Goal: Task Accomplishment & Management: Complete application form

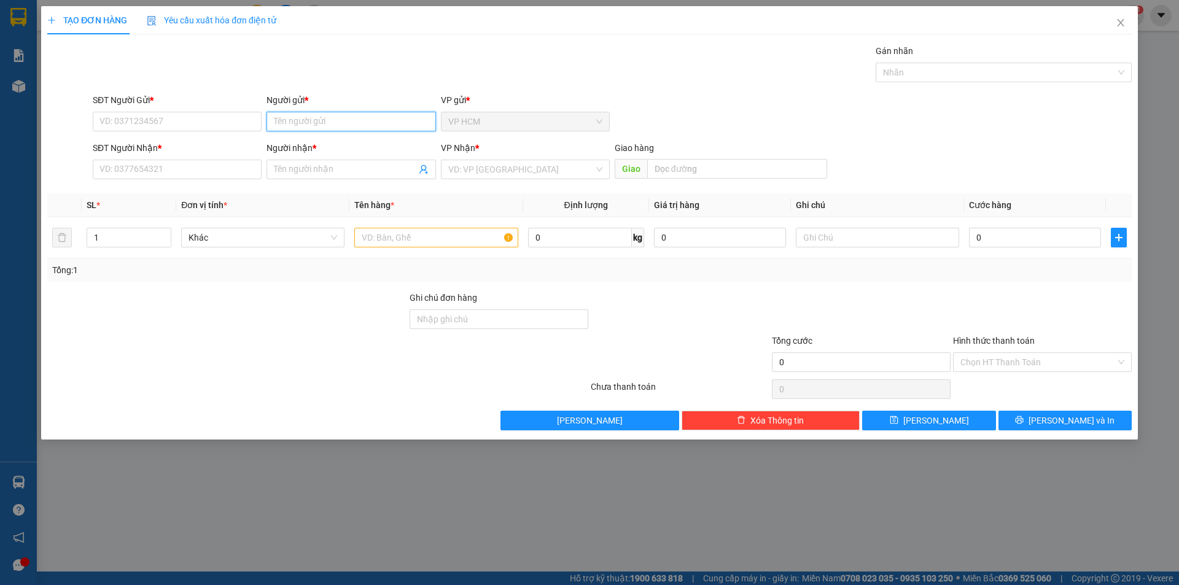
click at [351, 129] on input "Người gửi *" at bounding box center [351, 122] width 169 height 20
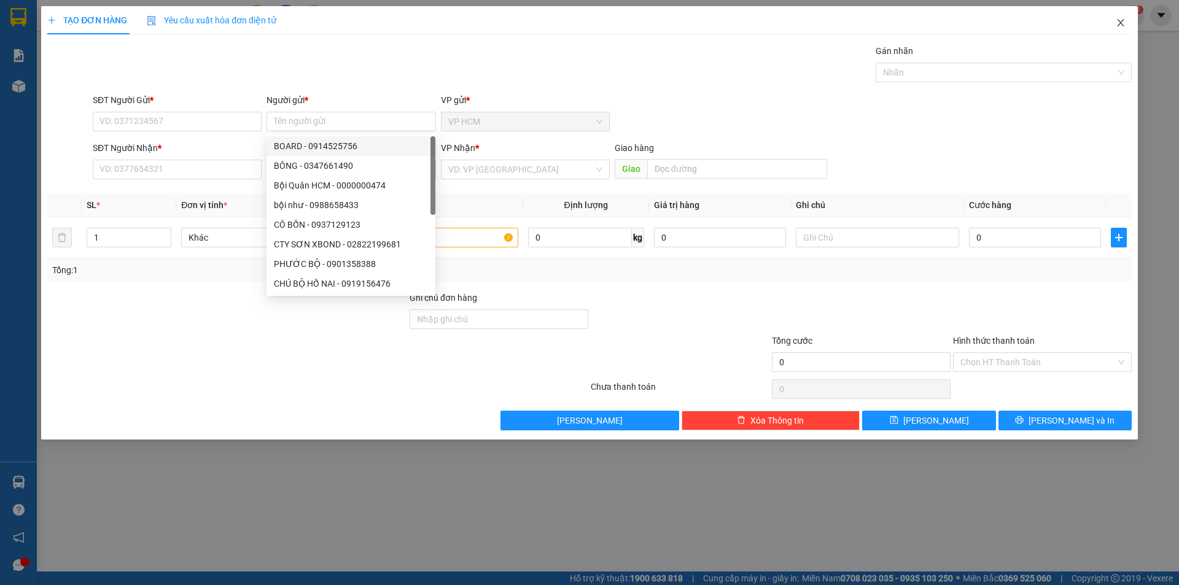
click at [1124, 24] on icon "close" at bounding box center [1121, 23] width 10 height 10
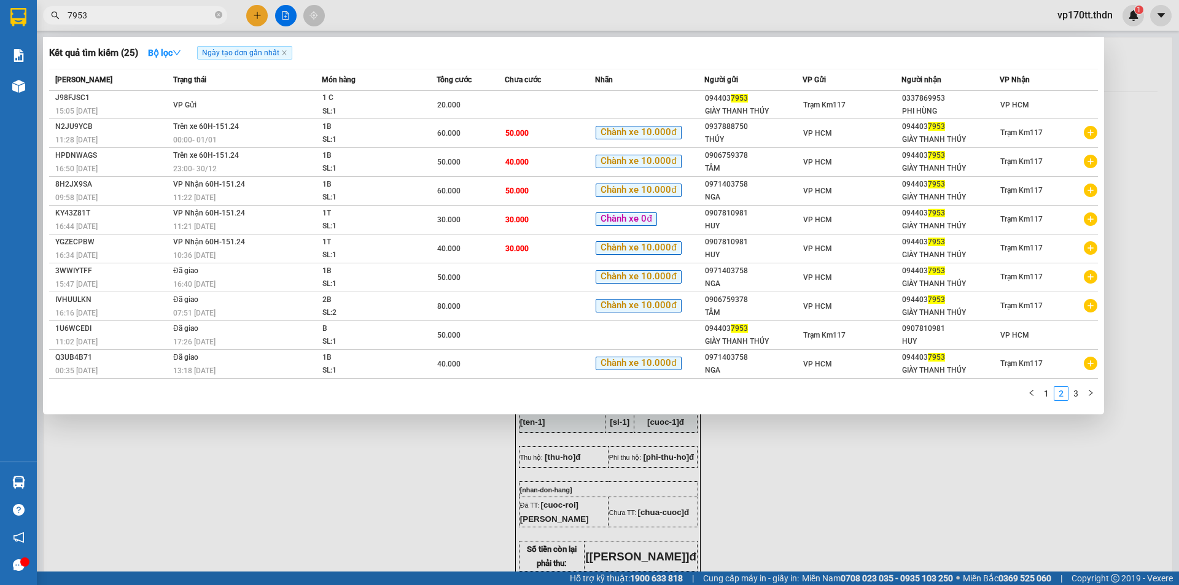
click at [190, 9] on input "7953" at bounding box center [140, 16] width 145 height 14
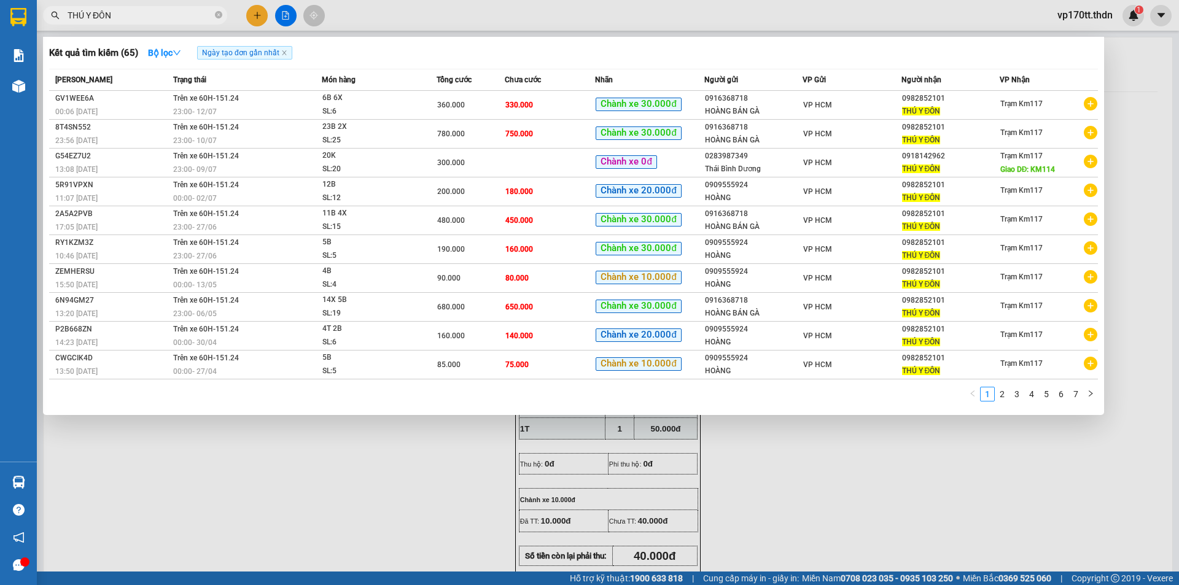
type input "THÚ Y ĐÔN"
click at [253, 17] on div at bounding box center [589, 292] width 1179 height 585
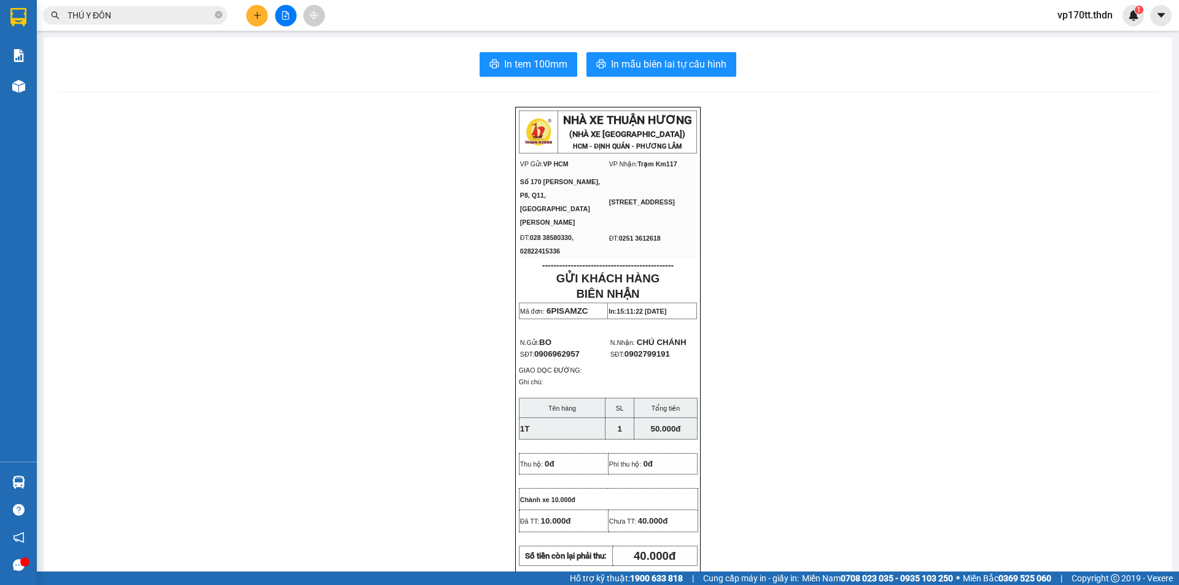
click at [253, 17] on icon "plus" at bounding box center [257, 15] width 9 height 9
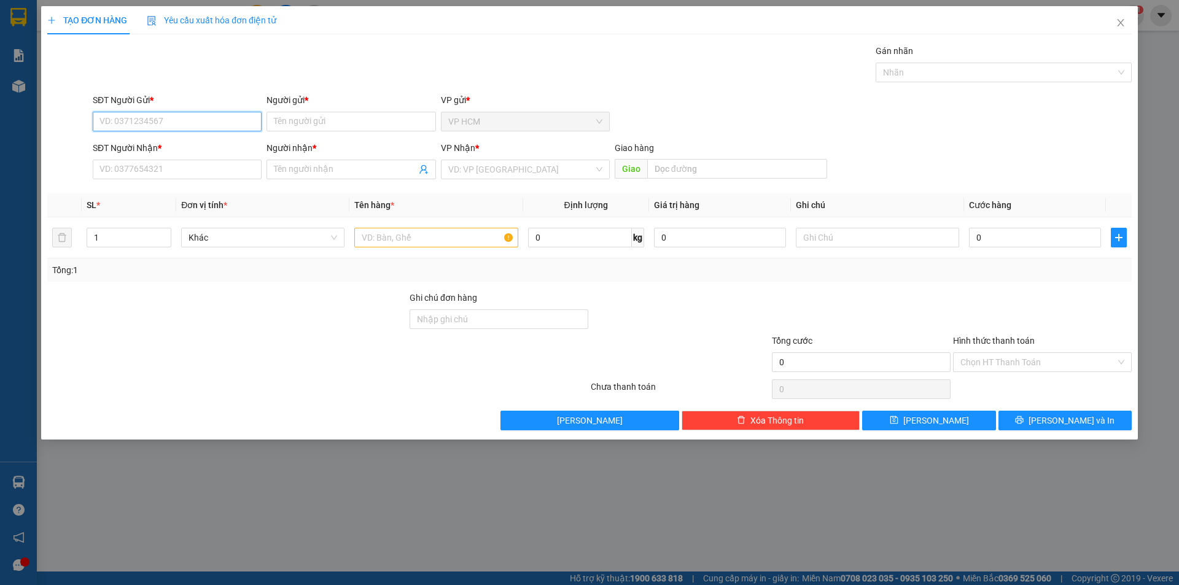
click at [228, 131] on input "SĐT Người Gửi *" at bounding box center [177, 122] width 169 height 20
click at [190, 147] on div "0921105924 - HỘP GIẤY" at bounding box center [177, 146] width 154 height 14
type input "0921105924"
type input "HỘP GIẤY"
type input "0354982241"
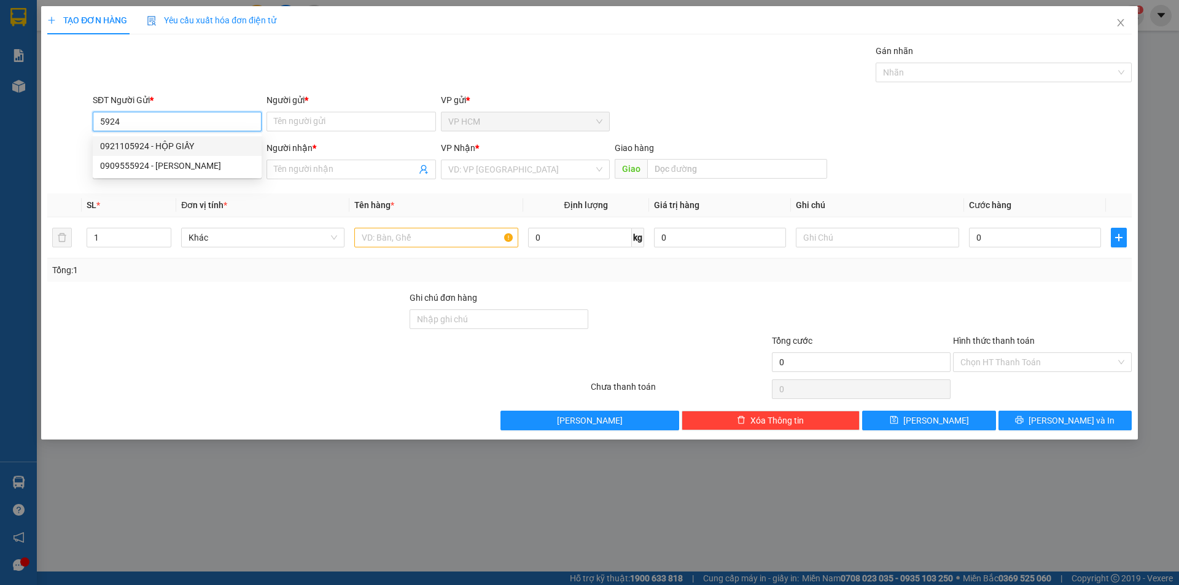
type input "ÁO CƯỚI [PERSON_NAME]"
type input "TÂN PHÚ"
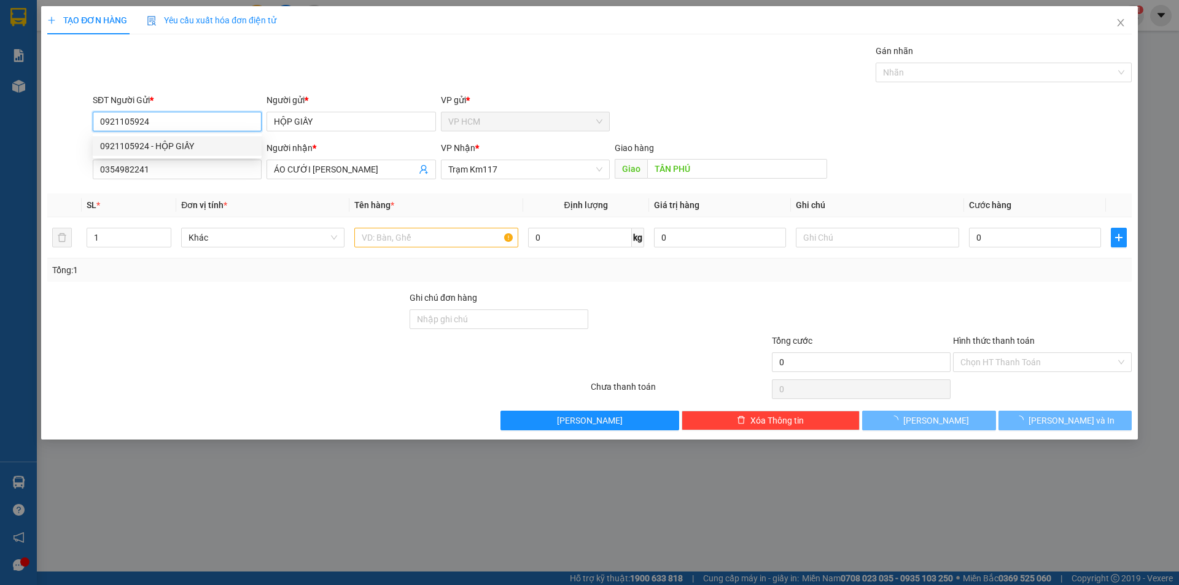
type input "100.000"
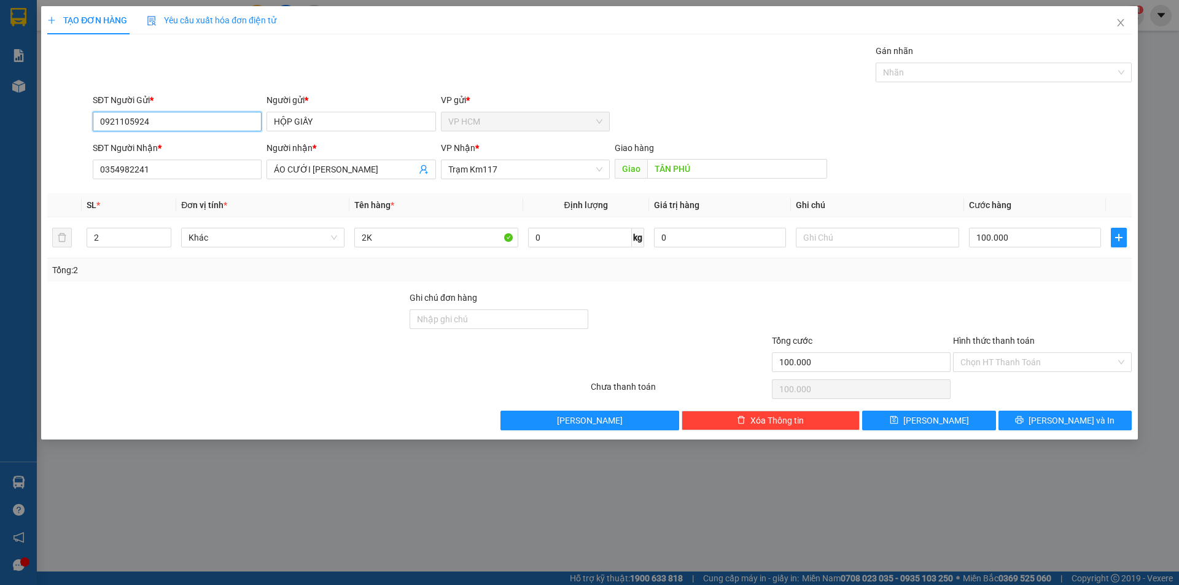
click at [198, 126] on input "0921105924" at bounding box center [177, 122] width 169 height 20
click at [166, 163] on div "0909555924 - [PERSON_NAME]" at bounding box center [177, 166] width 154 height 14
type input "0909555924"
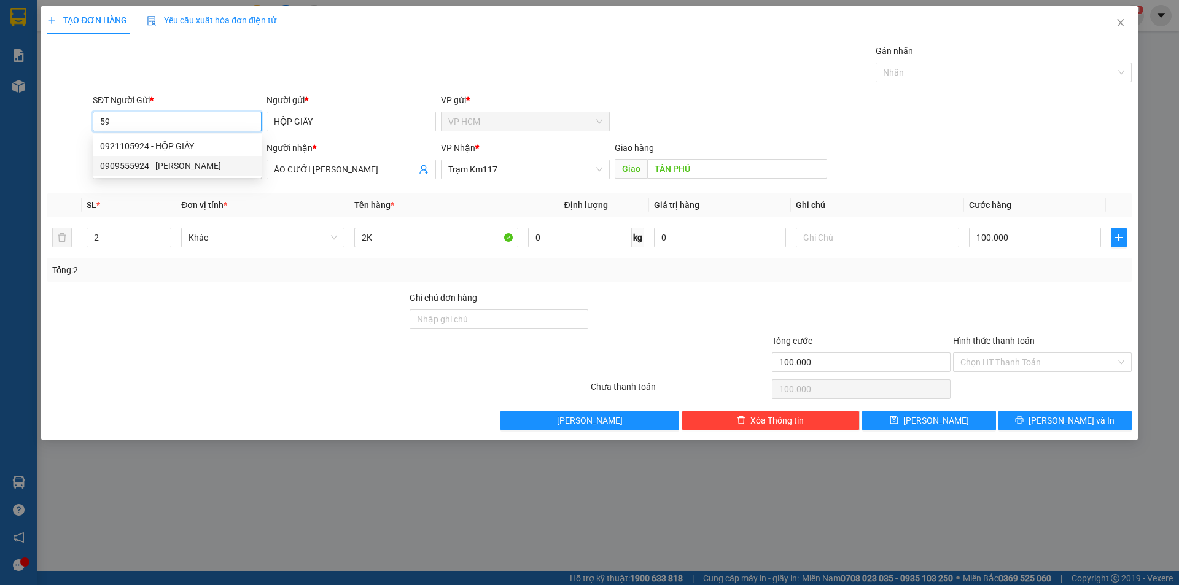
type input "HOÀNG"
type input "200.000"
type input "0909555924"
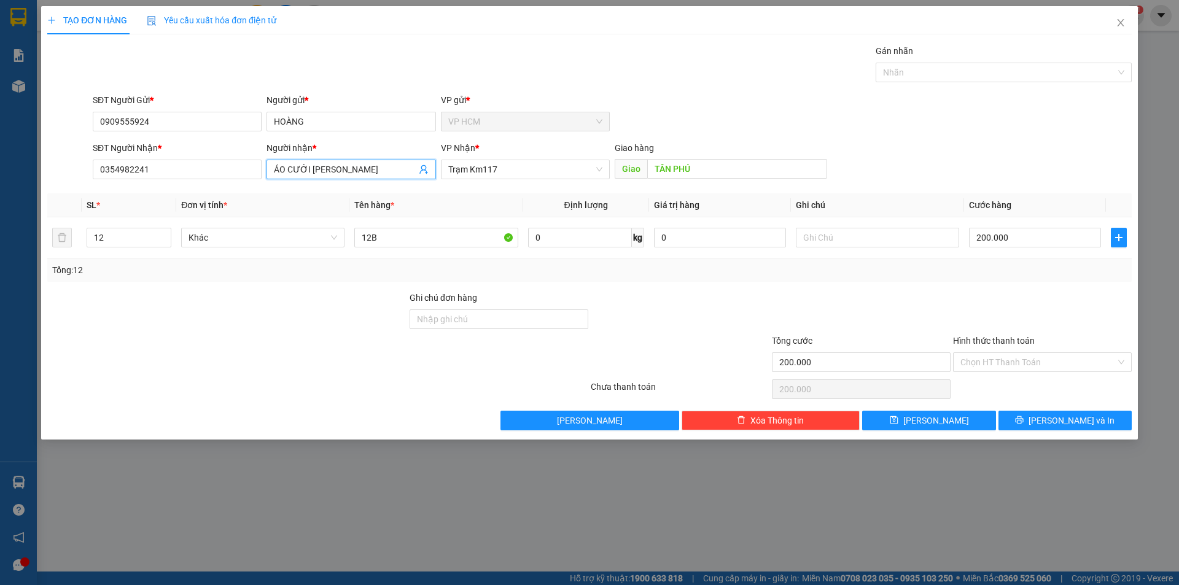
click at [420, 168] on icon "user-add" at bounding box center [424, 170] width 10 height 10
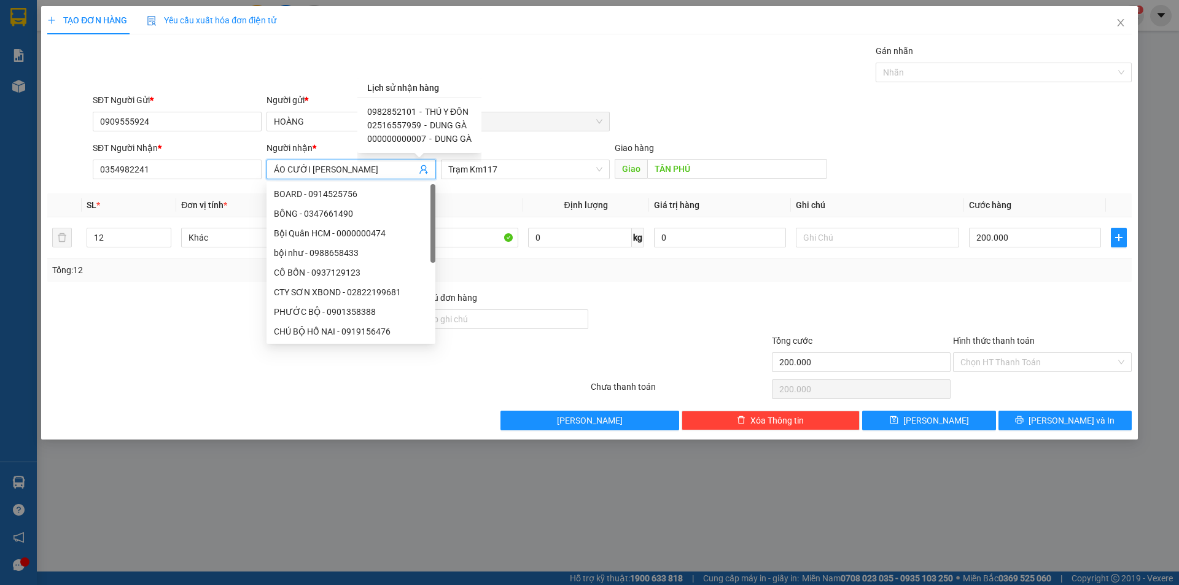
click at [442, 109] on span "THÚ Y ĐÔN" at bounding box center [447, 112] width 44 height 10
type input "0982852101"
type input "THÚ Y ĐÔN"
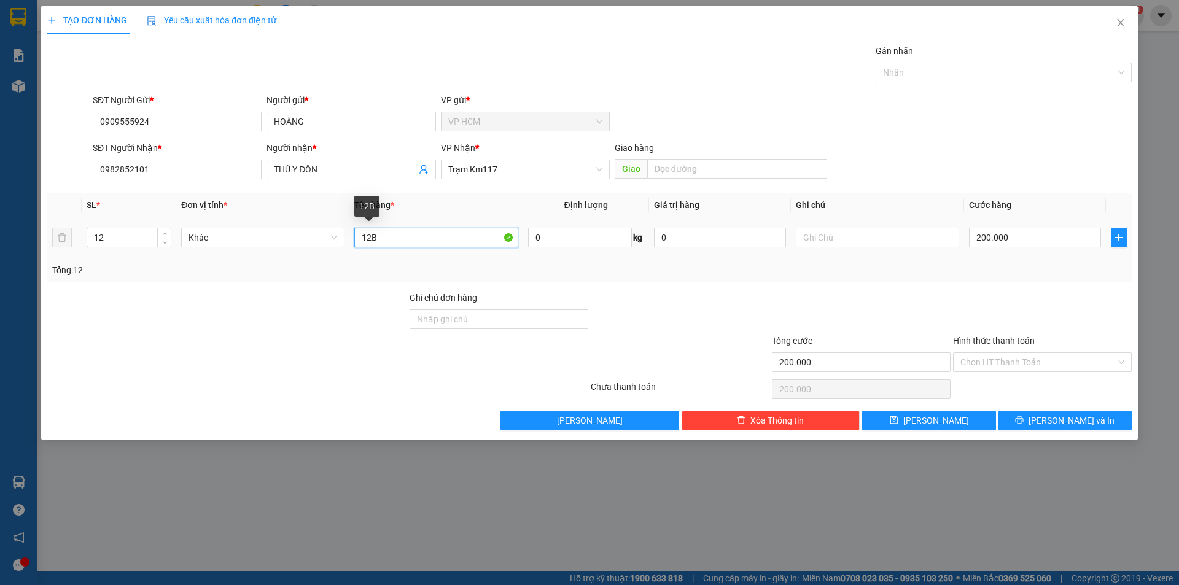
drag, startPoint x: 408, startPoint y: 236, endPoint x: 151, endPoint y: 235, distance: 257.3
click at [162, 235] on tr "12 Khác 12B 0 kg 0 200.000" at bounding box center [589, 237] width 1084 height 41
type input "5B"
click at [112, 230] on input "12" at bounding box center [129, 237] width 84 height 18
type input "5"
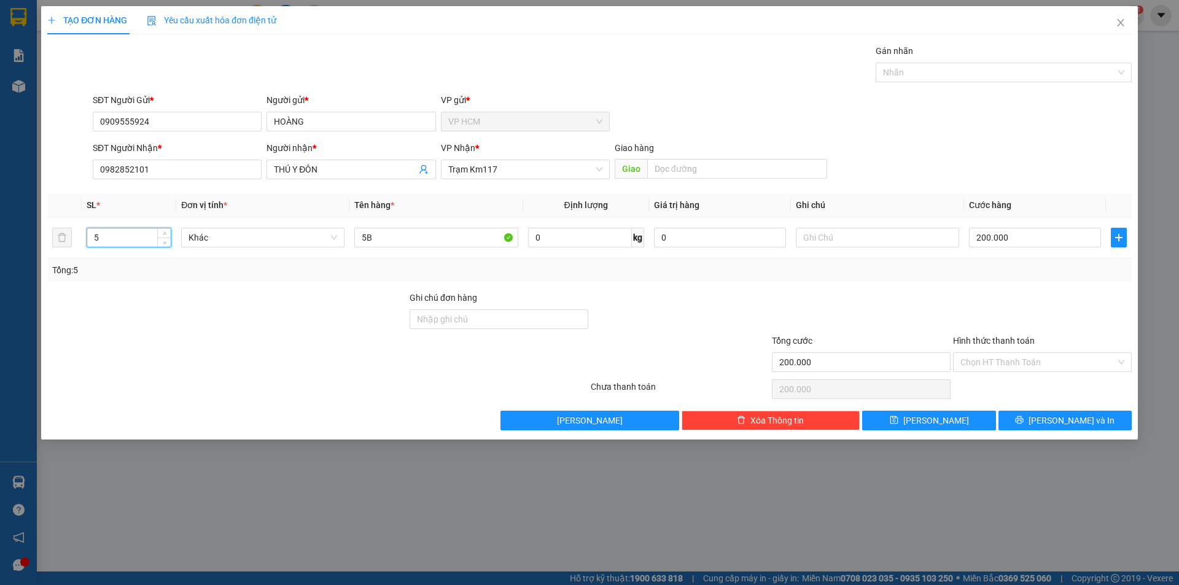
click at [946, 87] on div "Gán nhãn Nhãn" at bounding box center [1004, 65] width 256 height 43
drag, startPoint x: 849, startPoint y: 84, endPoint x: 866, endPoint y: 83, distance: 17.2
click at [853, 84] on div "Gán nhãn Nhãn" at bounding box center [612, 65] width 1044 height 43
click at [913, 75] on div at bounding box center [998, 72] width 238 height 15
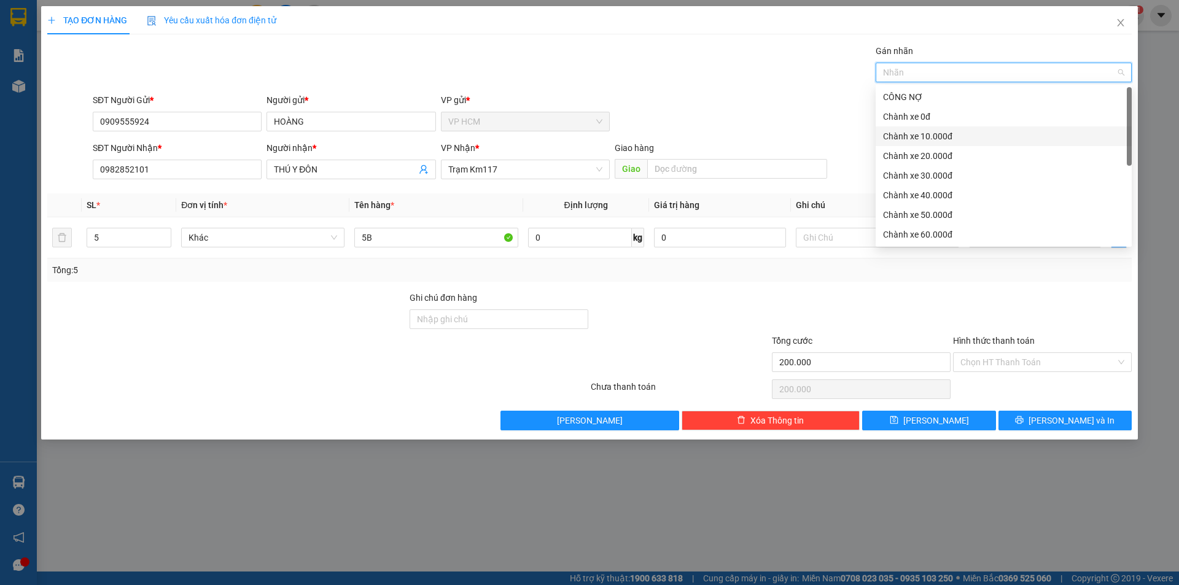
drag, startPoint x: 938, startPoint y: 133, endPoint x: 665, endPoint y: 85, distance: 276.8
click at [937, 132] on div "Chành xe 10.000đ" at bounding box center [1003, 137] width 241 height 14
click at [665, 85] on div "Gán nhãn Nhãn" at bounding box center [612, 65] width 1044 height 43
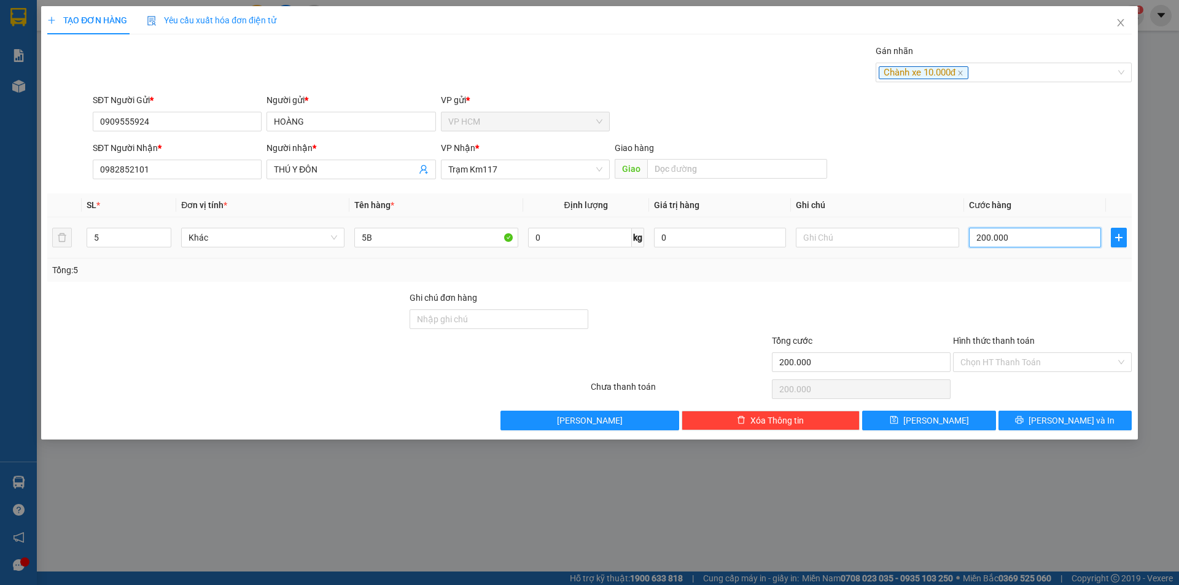
click at [1000, 239] on input "200.000" at bounding box center [1035, 238] width 132 height 20
type input "8"
type input "85"
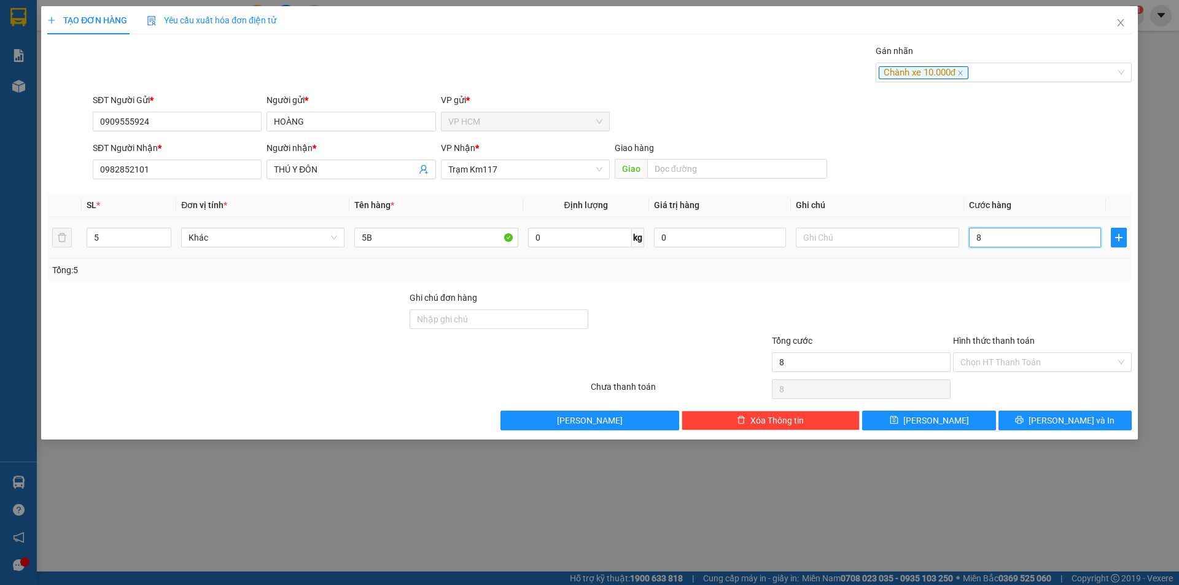
type input "85"
type input "85.000"
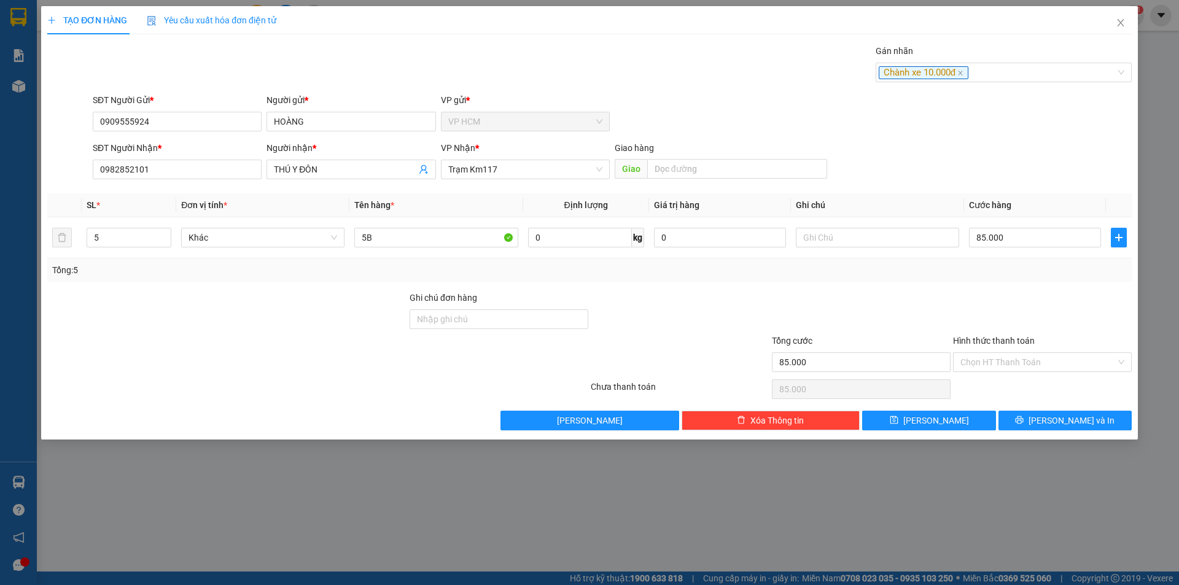
click at [988, 303] on div at bounding box center [1042, 312] width 181 height 43
click at [990, 370] on input "Hình thức thanh toán" at bounding box center [1037, 362] width 155 height 18
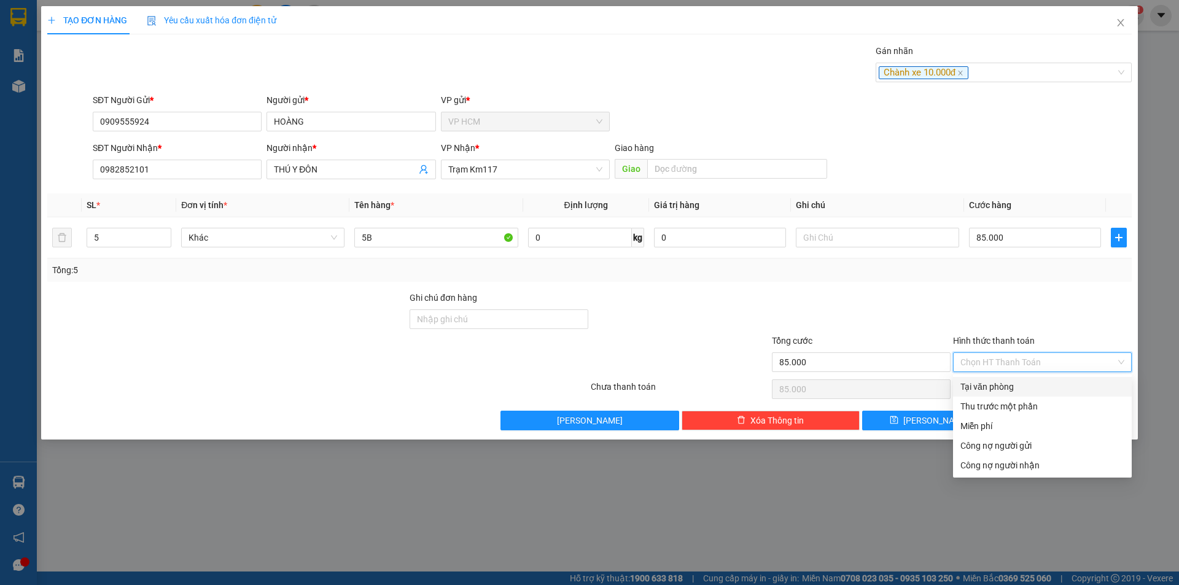
click at [991, 403] on div "Thu trước một phần" at bounding box center [1042, 407] width 164 height 14
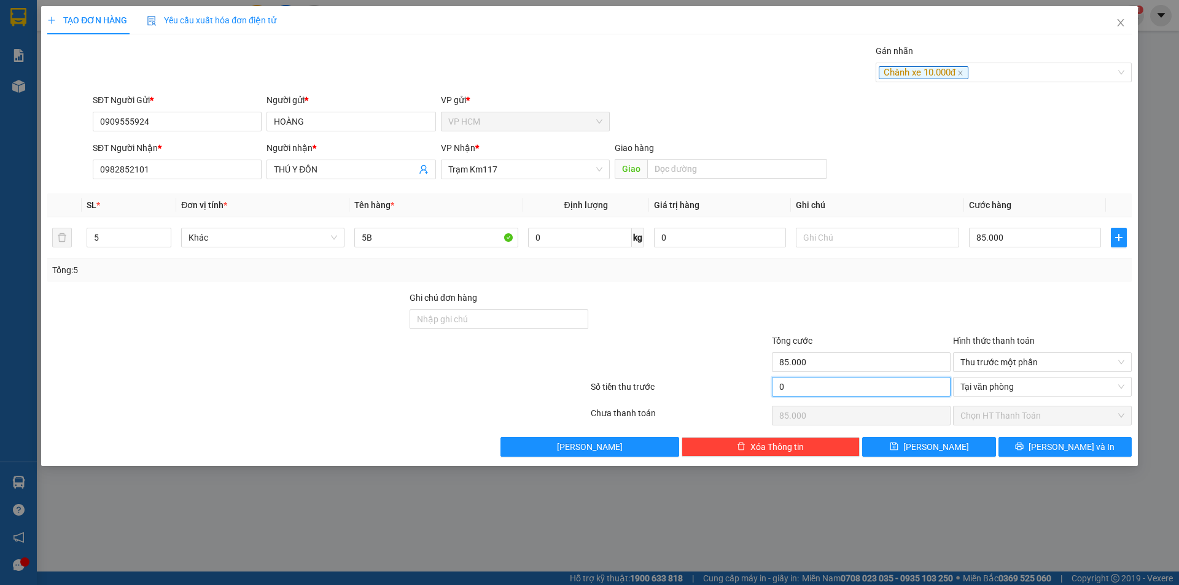
click at [834, 384] on input "0" at bounding box center [861, 387] width 179 height 20
type input "1"
type input "84.999"
type input "10"
type input "84.990"
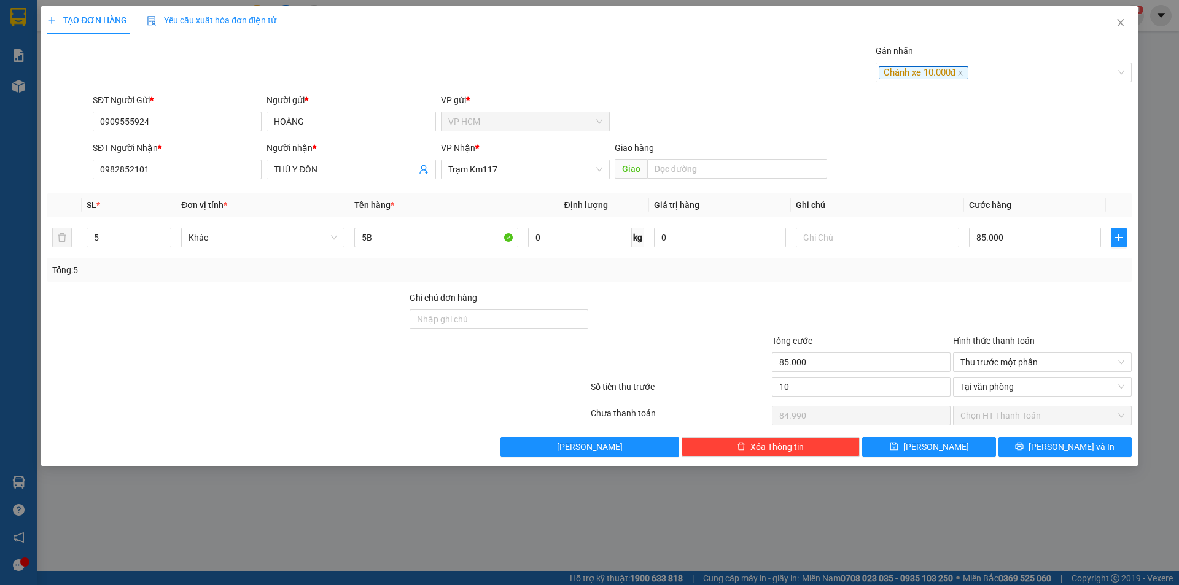
type input "10.000"
type input "75.000"
drag, startPoint x: 874, startPoint y: 301, endPoint x: 937, endPoint y: 373, distance: 95.7
click at [875, 301] on div at bounding box center [861, 312] width 181 height 43
click at [1016, 434] on div "Transit Pickup Surcharge Ids Transit Deliver Surcharge Ids Transit Deliver Surc…" at bounding box center [589, 250] width 1084 height 413
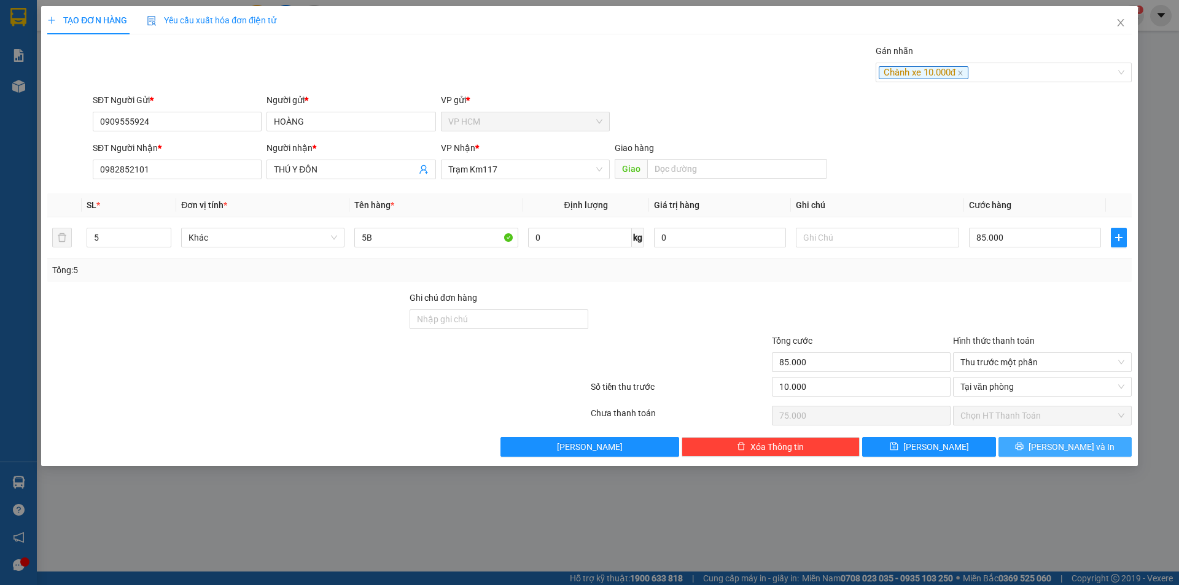
click at [1019, 441] on button "[PERSON_NAME] và In" at bounding box center [1065, 447] width 133 height 20
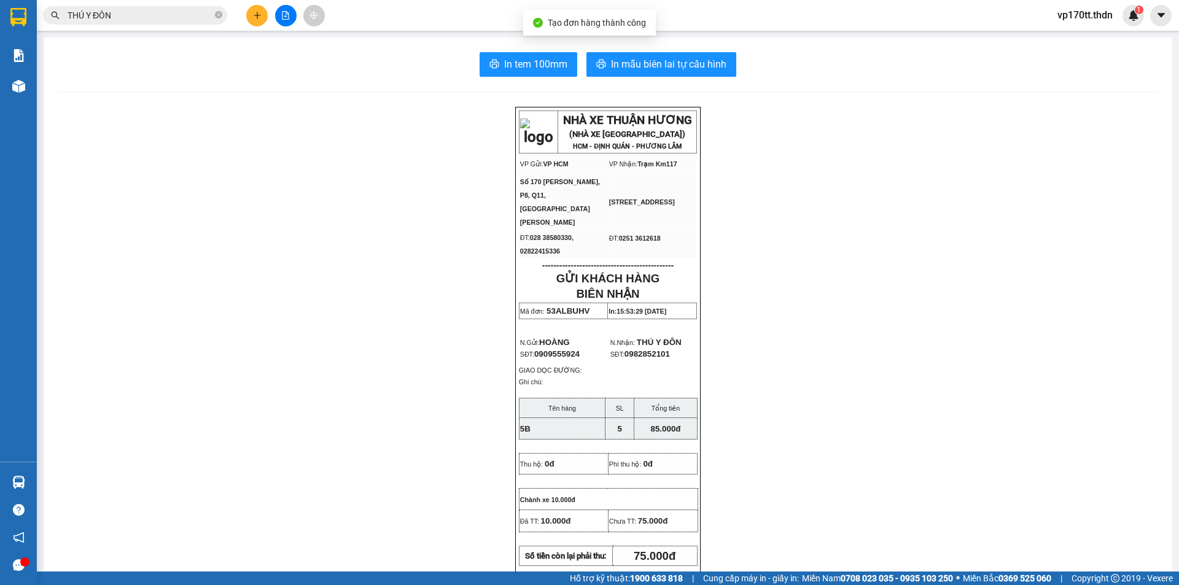
click at [696, 48] on div "In tem 100mm In mẫu biên lai tự cấu hình NHÀ XE THUẬN HƯƠNG (NHÀ XE [GEOGRAPHIC…" at bounding box center [608, 540] width 1129 height 1007
click at [702, 64] on span "In mẫu biên lai tự cấu hình" at bounding box center [668, 63] width 115 height 15
click at [269, 17] on div at bounding box center [285, 15] width 92 height 21
click at [259, 14] on icon "plus" at bounding box center [257, 15] width 9 height 9
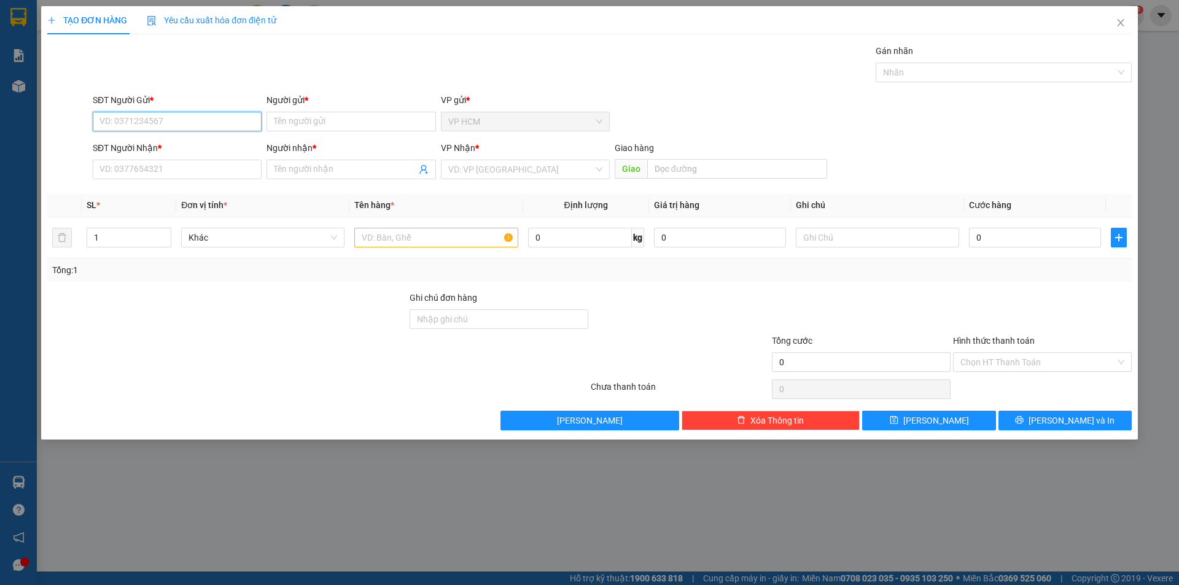
click at [182, 122] on input "SĐT Người Gửi *" at bounding box center [177, 122] width 169 height 20
click at [425, 124] on input "Người gửi *" at bounding box center [351, 122] width 169 height 20
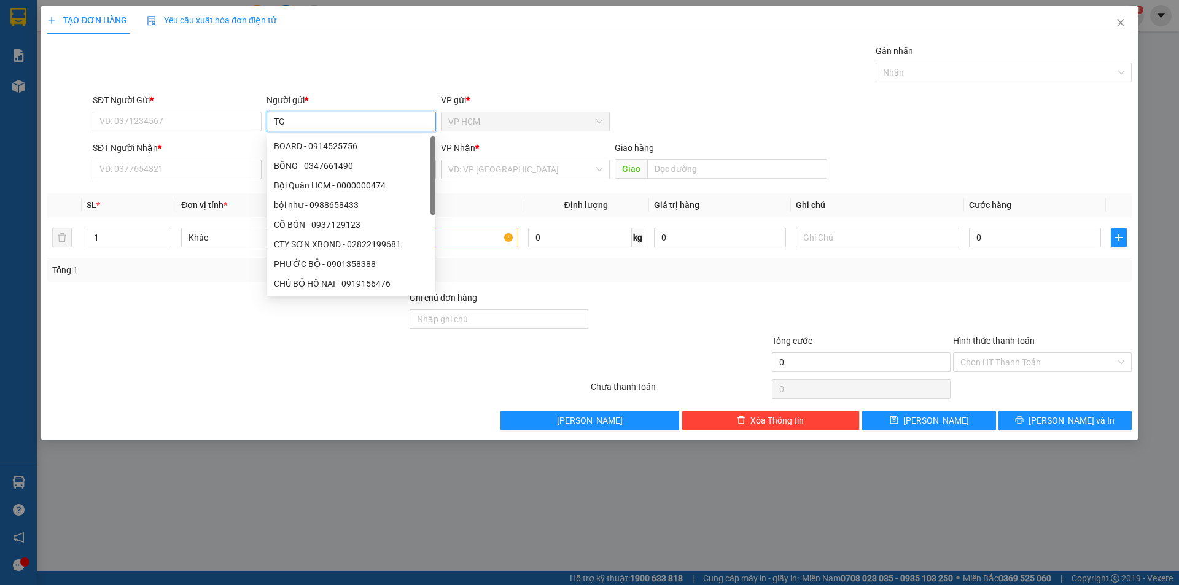
type input "TGI"
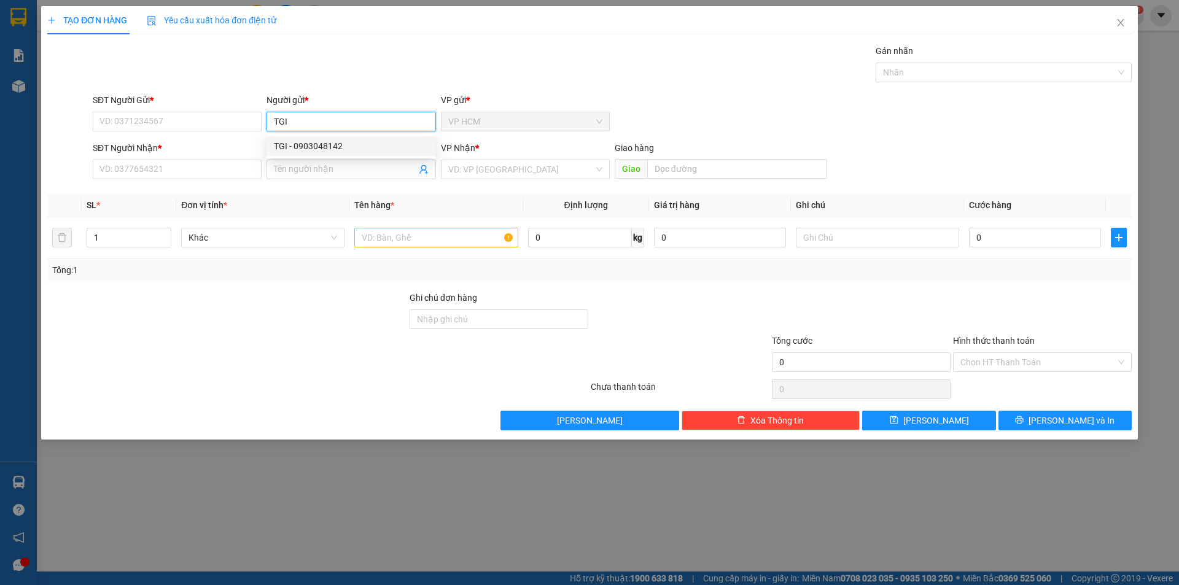
click at [372, 141] on div "TGI - 0903048142" at bounding box center [351, 146] width 154 height 14
type input "0903048142"
type input "TGI"
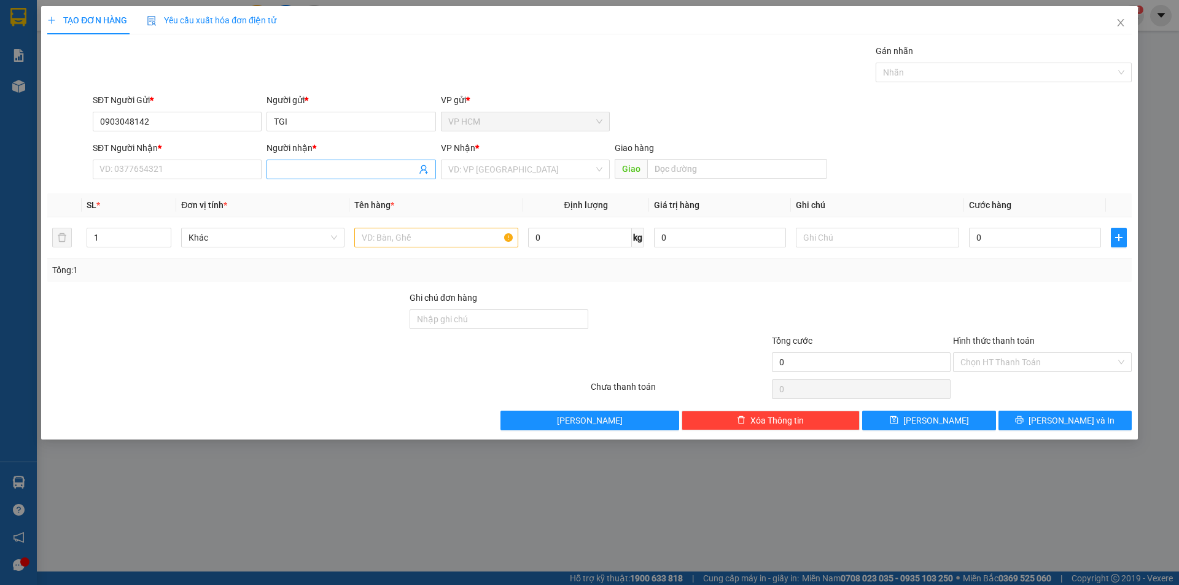
click at [420, 168] on icon "user-add" at bounding box center [424, 170] width 10 height 10
click at [422, 137] on span "THANH TRÂM" at bounding box center [449, 139] width 54 height 10
type input "0948700549"
type input "THANH TRÂM"
type input "[PERSON_NAME]"
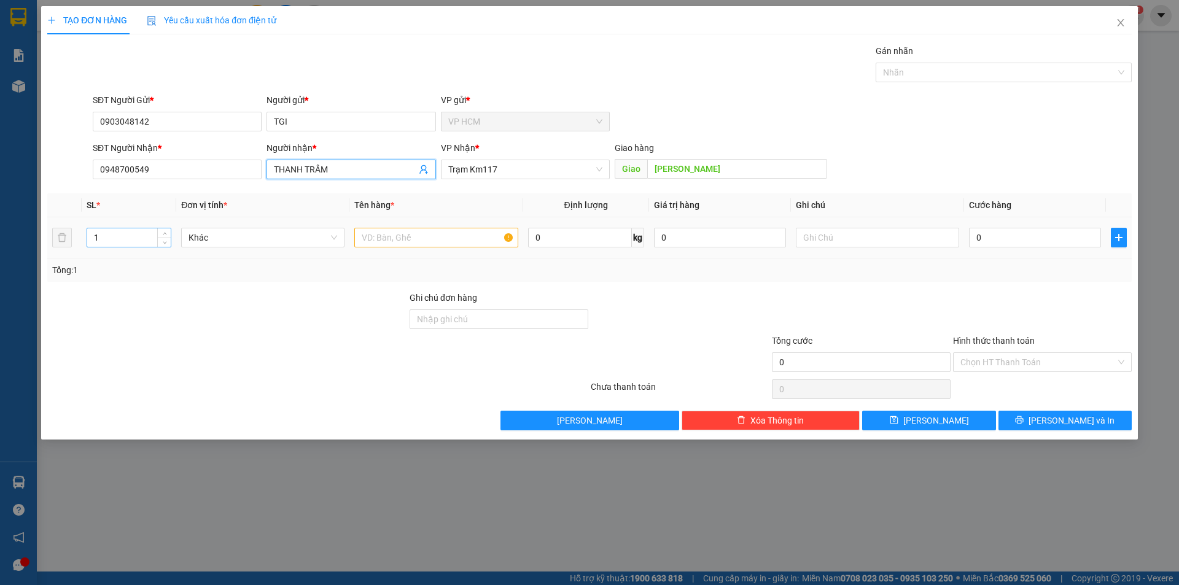
click at [111, 244] on input "1" at bounding box center [129, 237] width 84 height 18
type input "3"
click at [427, 234] on input "text" at bounding box center [435, 238] width 163 height 20
type input "3T"
click at [988, 82] on div "Gán nhãn Nhãn" at bounding box center [1004, 65] width 256 height 43
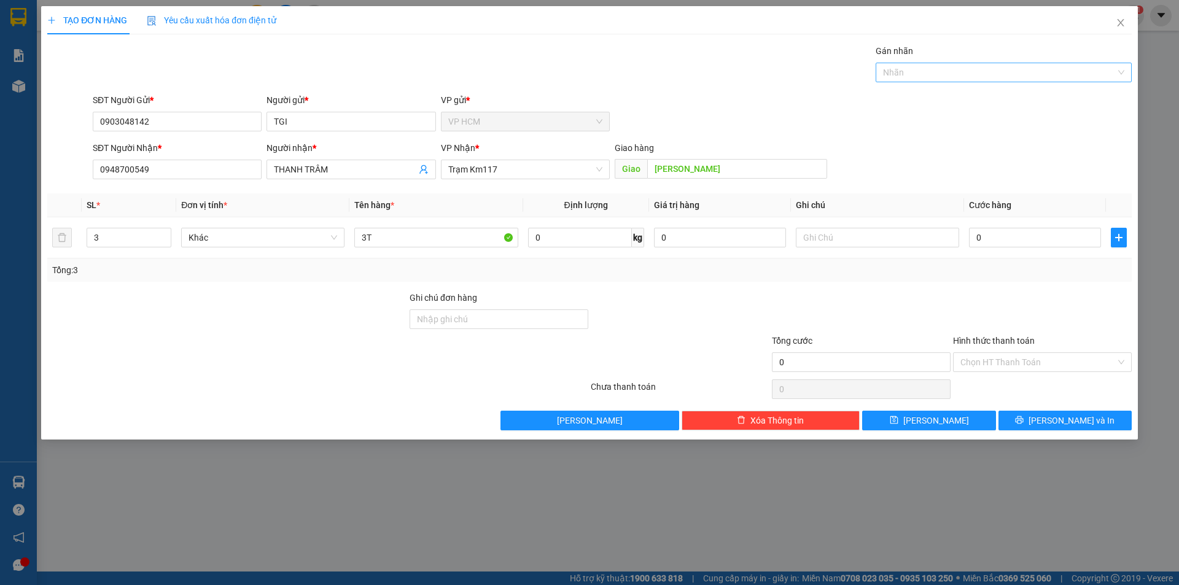
click at [988, 78] on div at bounding box center [998, 72] width 238 height 15
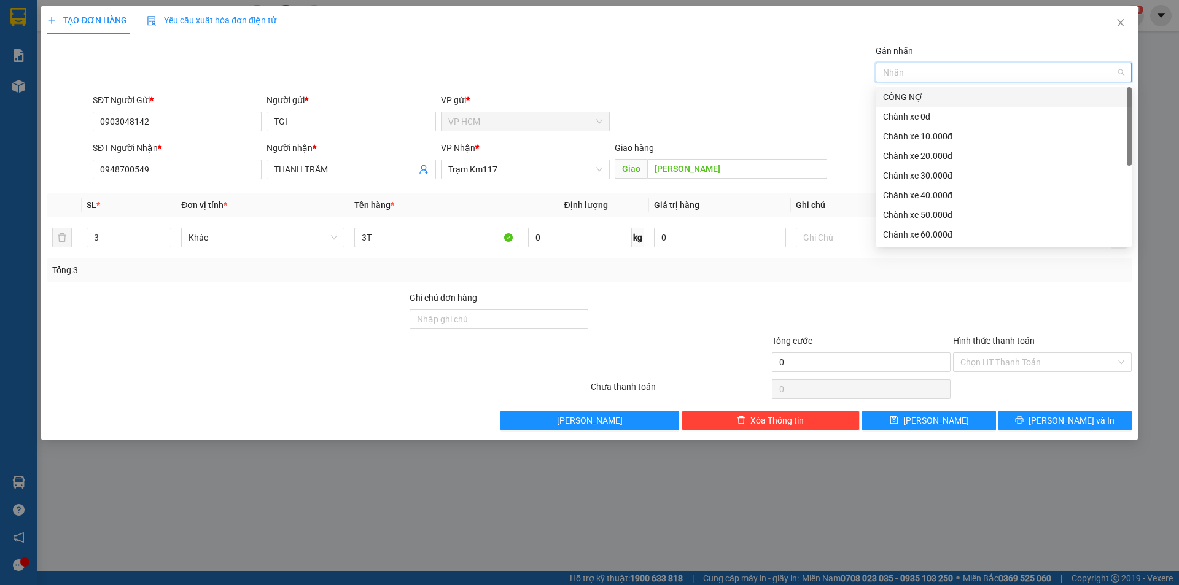
click at [889, 102] on div "CÔNG NỢ" at bounding box center [1003, 97] width 241 height 14
click at [919, 175] on div "Chành xe 30.000đ" at bounding box center [1003, 176] width 241 height 14
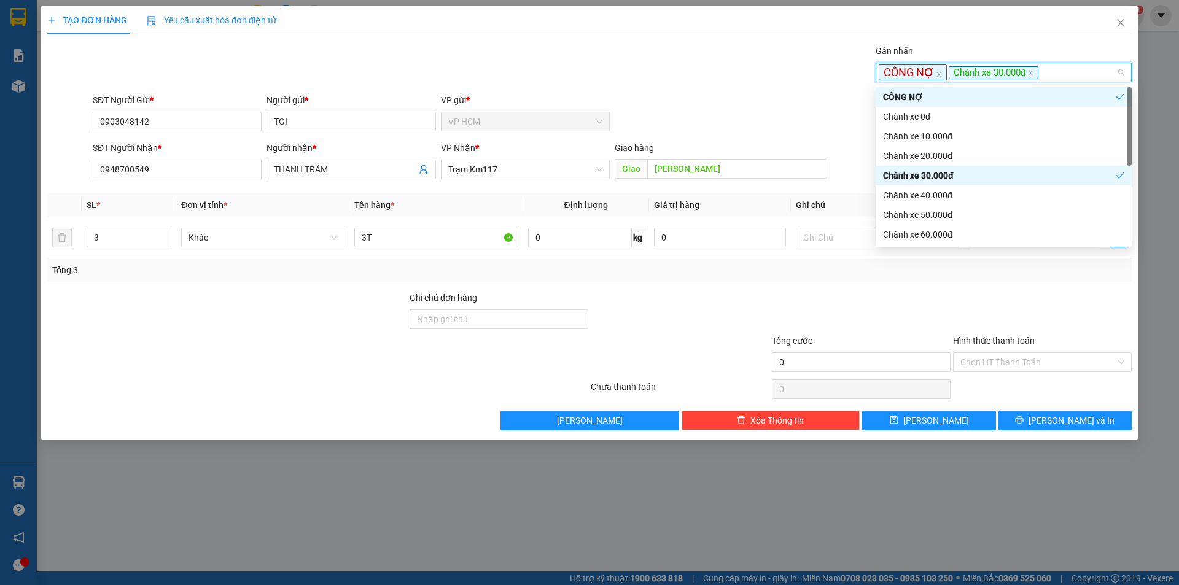
click at [733, 88] on div "Transit Pickup Surcharge Ids Transit Deliver Surcharge Ids Transit Deliver Surc…" at bounding box center [589, 237] width 1084 height 386
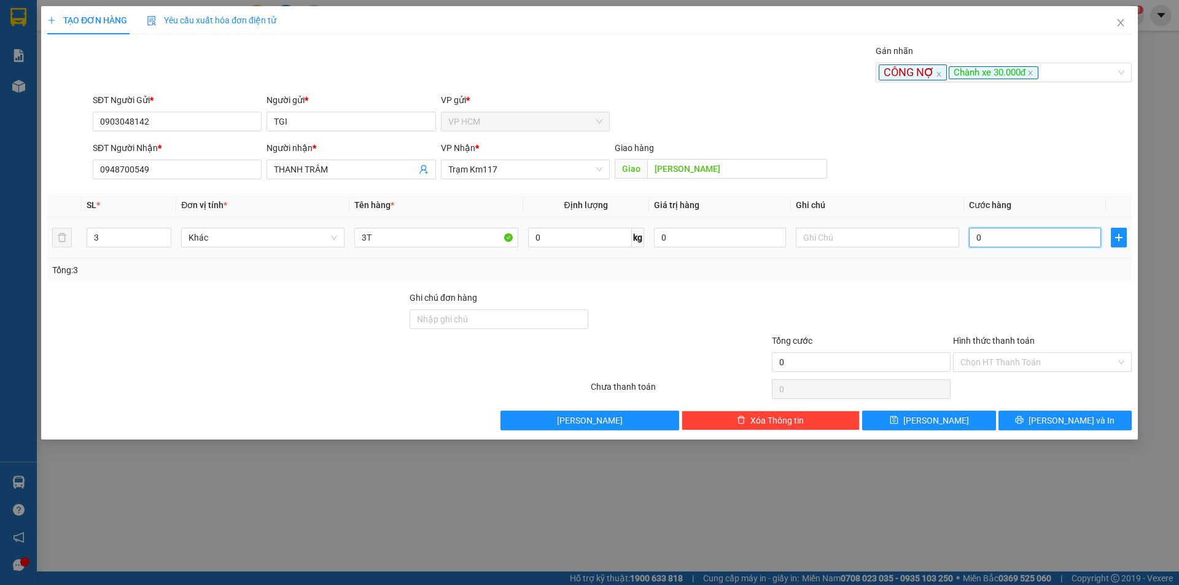
click at [1071, 240] on input "0" at bounding box center [1035, 238] width 132 height 20
type input "06"
type input "6"
type input "064"
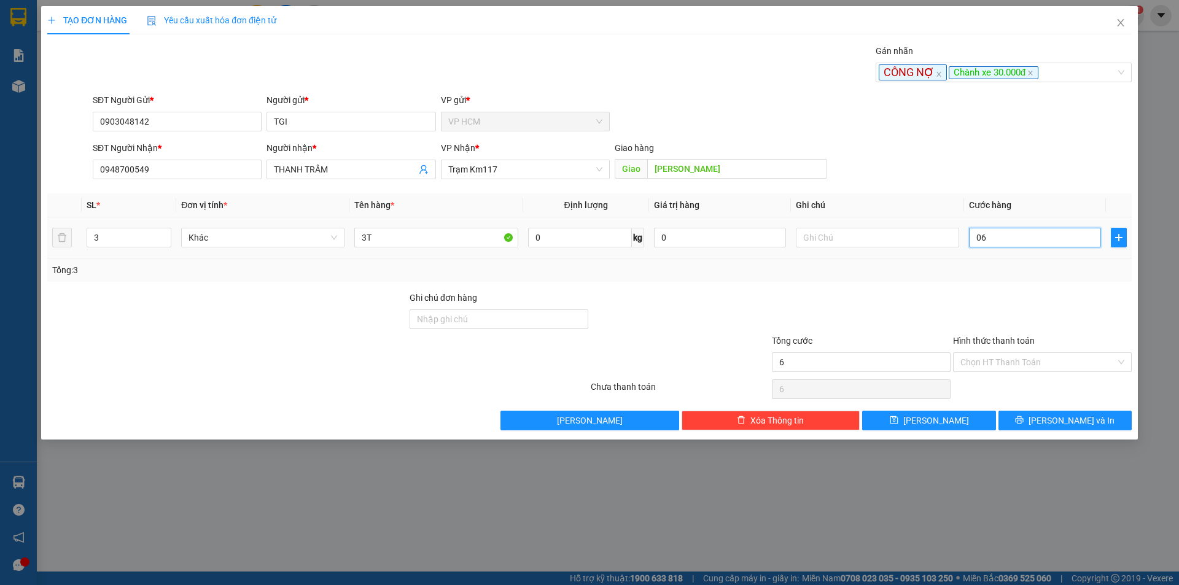
type input "64"
type input "64.000"
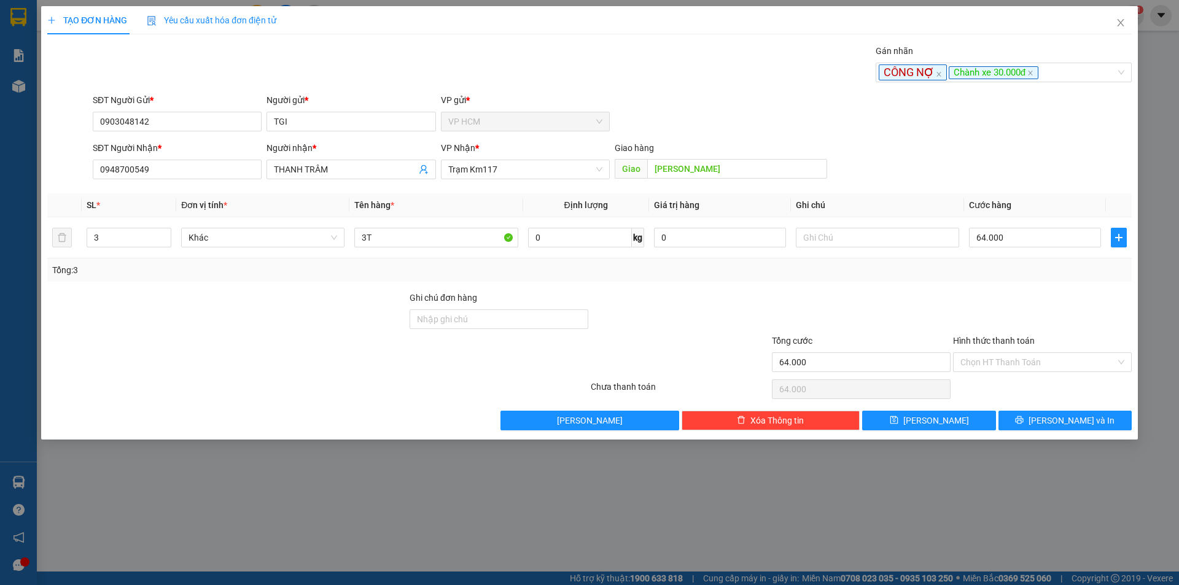
click at [1035, 300] on div at bounding box center [1042, 312] width 181 height 43
click at [1016, 365] on input "Hình thức thanh toán" at bounding box center [1037, 362] width 155 height 18
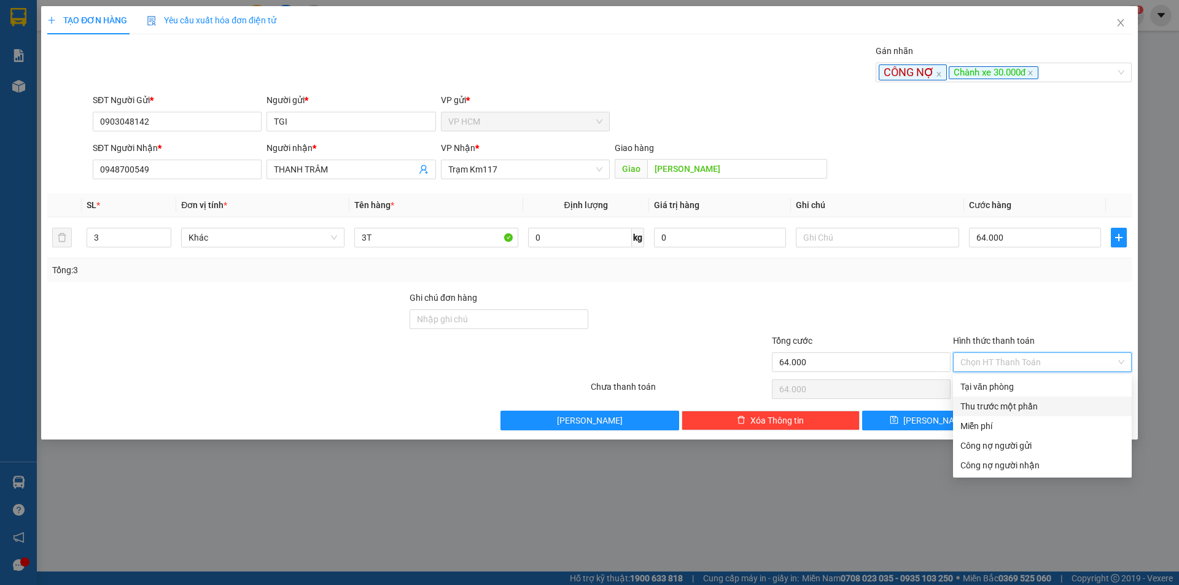
click at [997, 406] on div "Thu trước một phần" at bounding box center [1042, 407] width 164 height 14
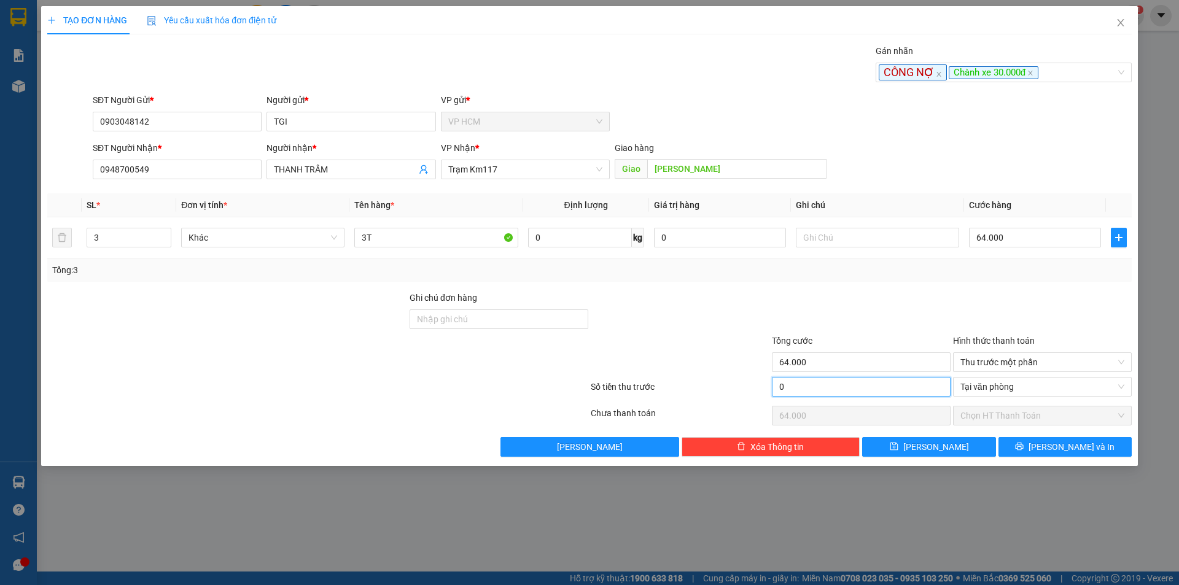
click at [870, 378] on input "0" at bounding box center [861, 387] width 179 height 20
type input "3"
type input "63.997"
type input "30"
type input "63.970"
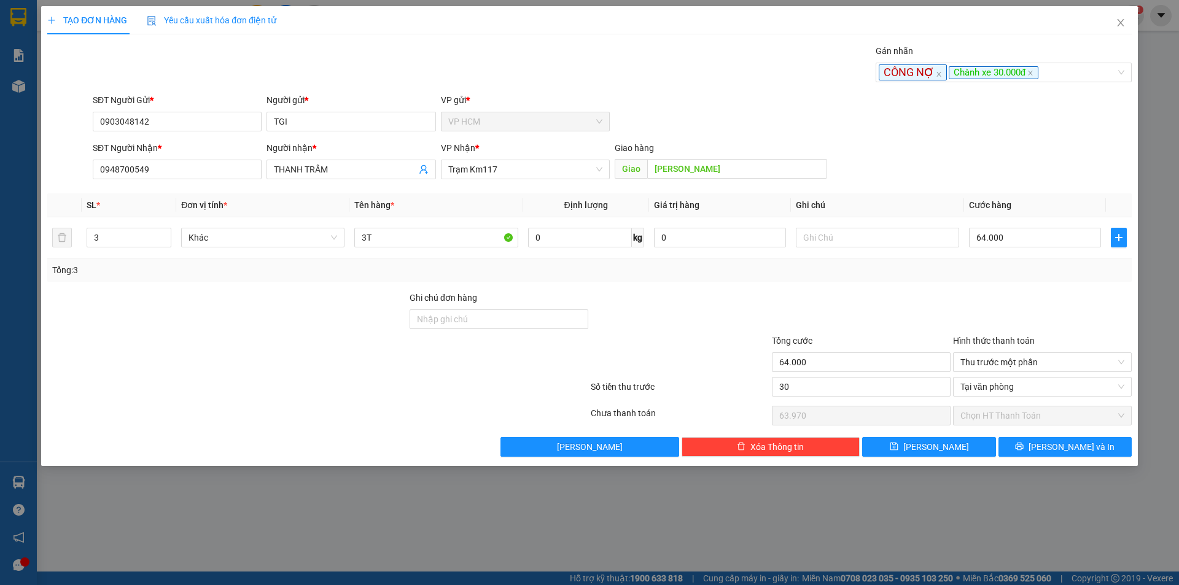
type input "30.000"
type input "34.000"
click at [847, 338] on div "Tổng cước" at bounding box center [861, 343] width 179 height 18
click at [1057, 455] on button "[PERSON_NAME] và In" at bounding box center [1065, 447] width 133 height 20
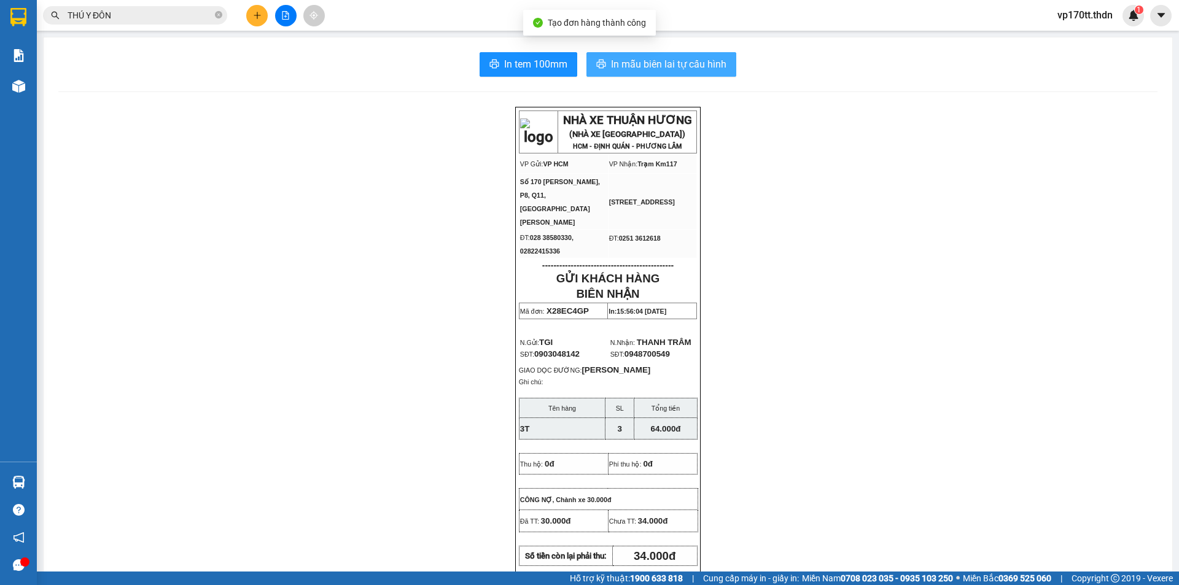
click at [667, 57] on span "In mẫu biên lai tự cấu hình" at bounding box center [668, 63] width 115 height 15
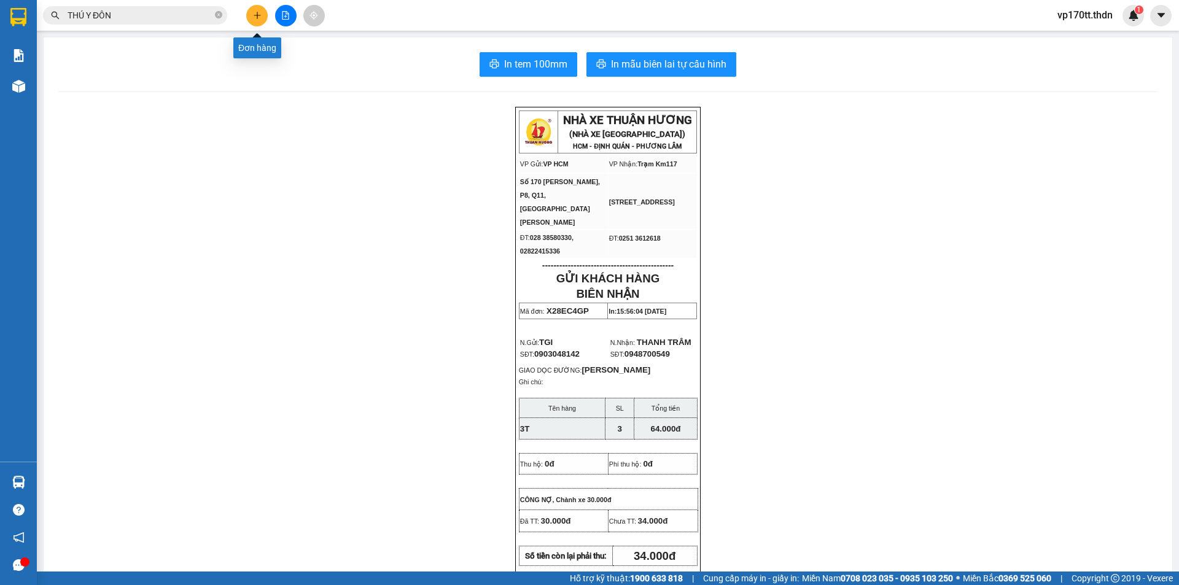
click at [264, 16] on button at bounding box center [256, 15] width 21 height 21
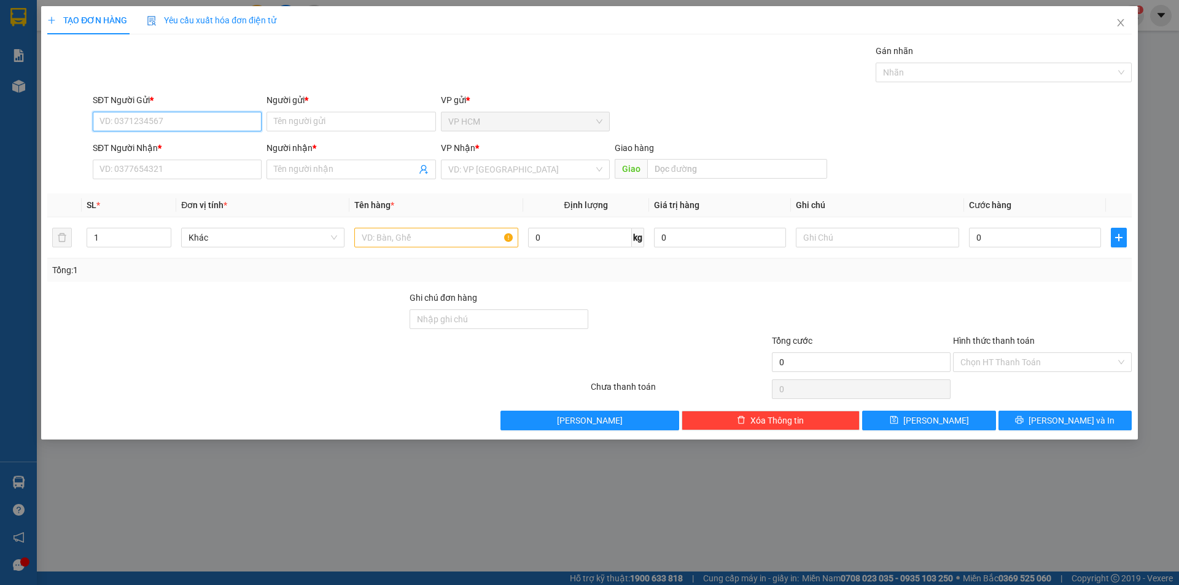
click at [165, 118] on input "SĐT Người Gửi *" at bounding box center [177, 122] width 169 height 20
click at [192, 147] on div "0932110365 - THANH" at bounding box center [177, 146] width 154 height 14
type input "0932110365"
type input "THANH"
type input "02513858260"
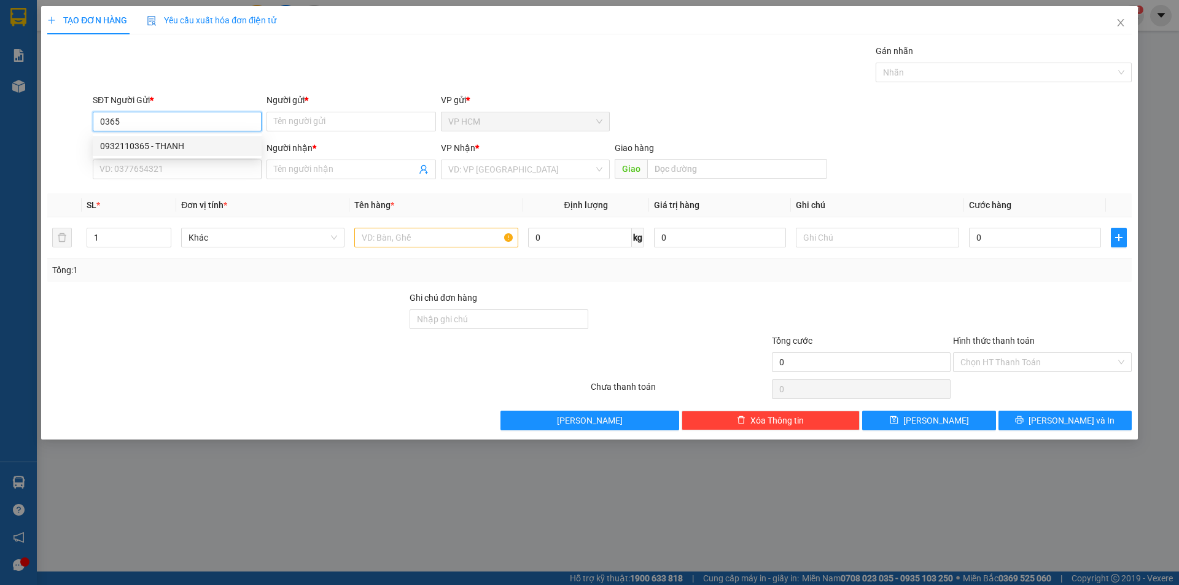
type input "[PERSON_NAME]"
type input "90.000"
click at [969, 63] on div "Nhãn" at bounding box center [1004, 73] width 256 height 20
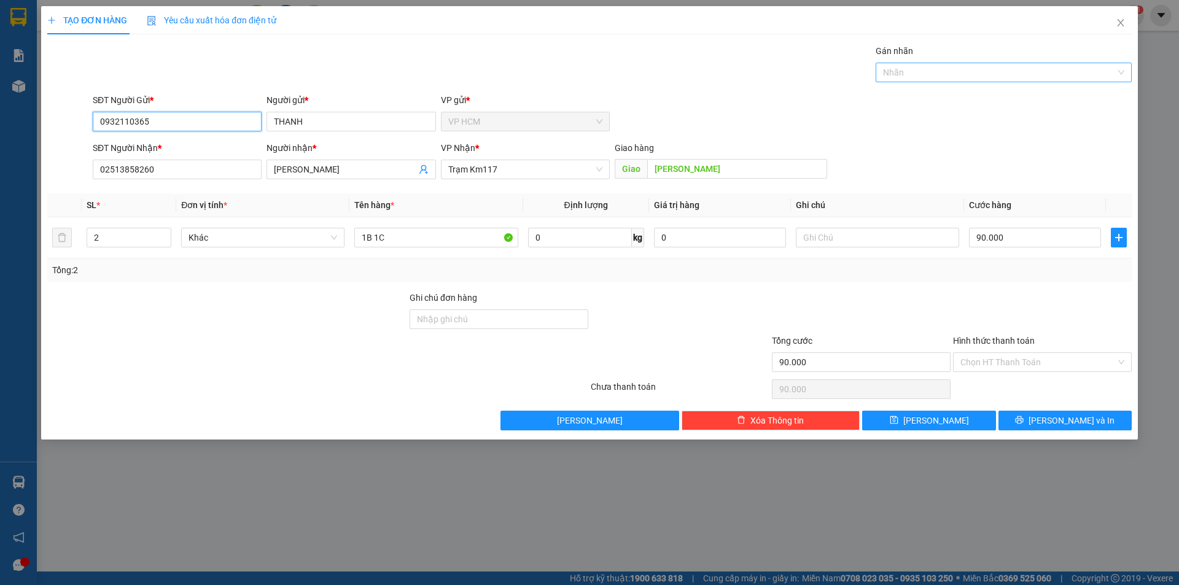
type input "0932110365"
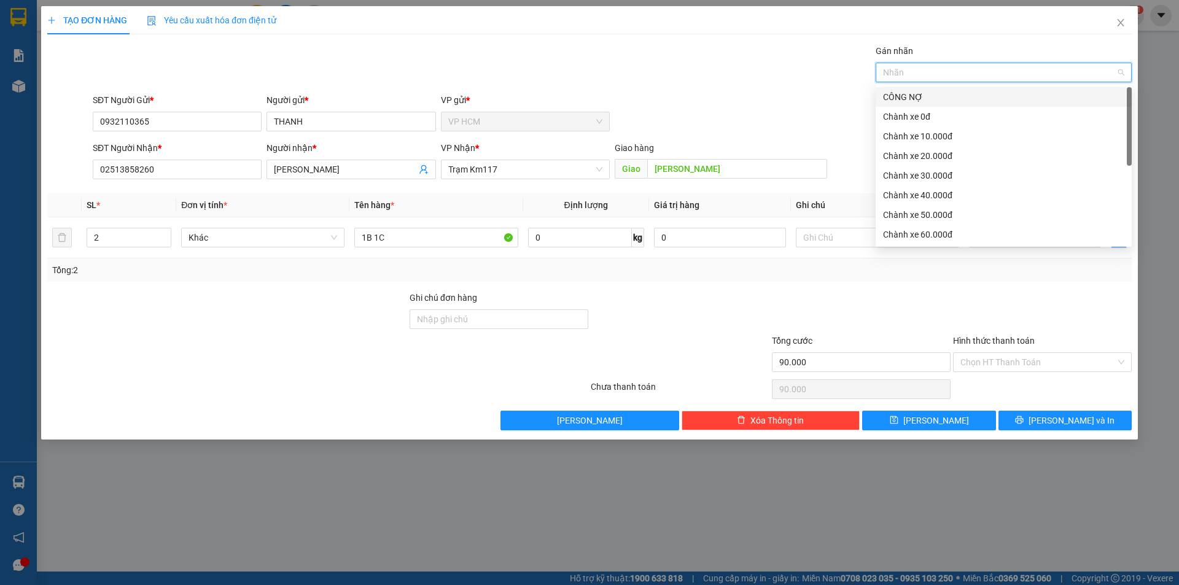
click at [952, 97] on div "CÔNG NỢ" at bounding box center [1003, 97] width 241 height 14
click at [938, 141] on div "Chành xe 10.000đ" at bounding box center [1003, 137] width 241 height 14
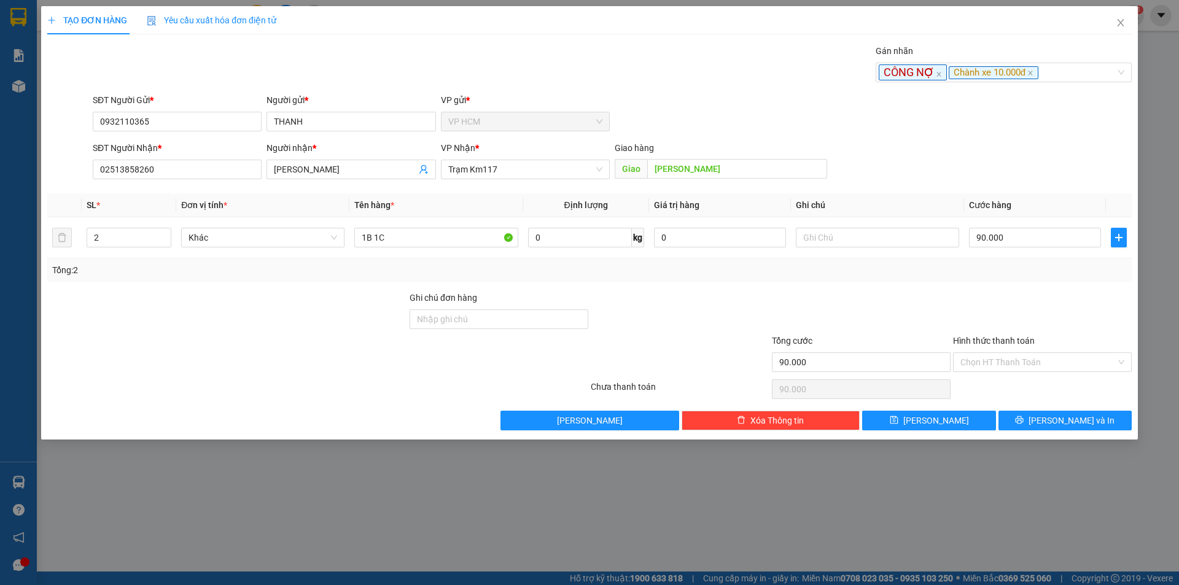
drag, startPoint x: 659, startPoint y: 44, endPoint x: 464, endPoint y: 259, distance: 290.4
click at [658, 44] on div "TẠO ĐƠN HÀNG Yêu cầu xuất hóa đơn điện tử Transit Pickup Surcharge Ids Transit …" at bounding box center [589, 218] width 1084 height 424
drag, startPoint x: 435, startPoint y: 244, endPoint x: 359, endPoint y: 231, distance: 77.2
click at [290, 233] on tr "2 Khác 1B 1C 0 kg 0 90.000" at bounding box center [589, 237] width 1084 height 41
type input "2B"
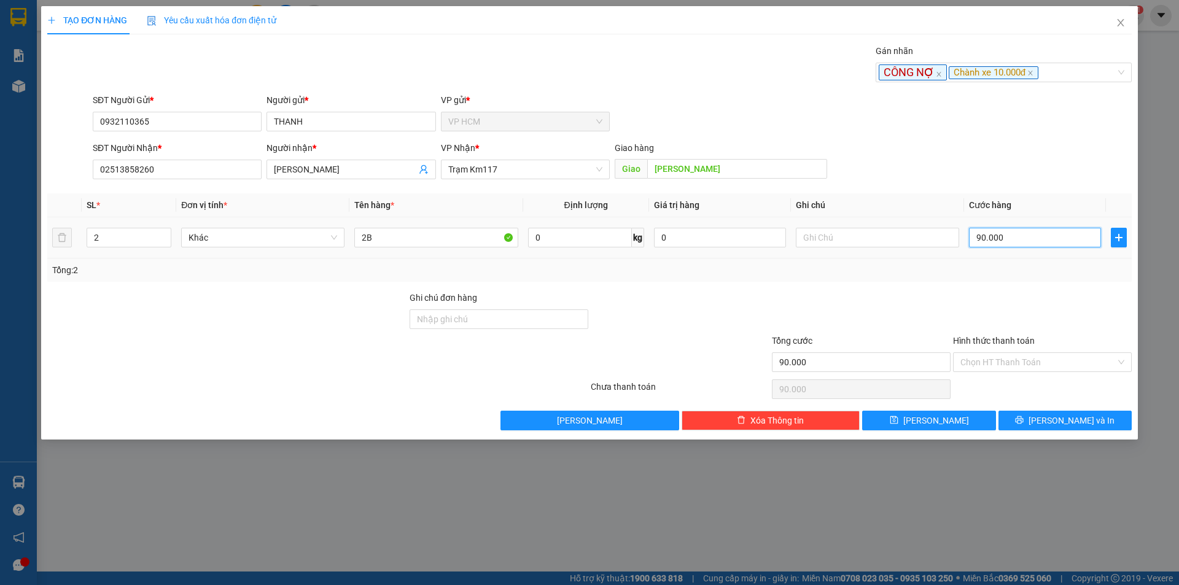
click at [1025, 241] on input "90.000" at bounding box center [1035, 238] width 132 height 20
click at [1016, 361] on input "Hình thức thanh toán" at bounding box center [1037, 362] width 155 height 18
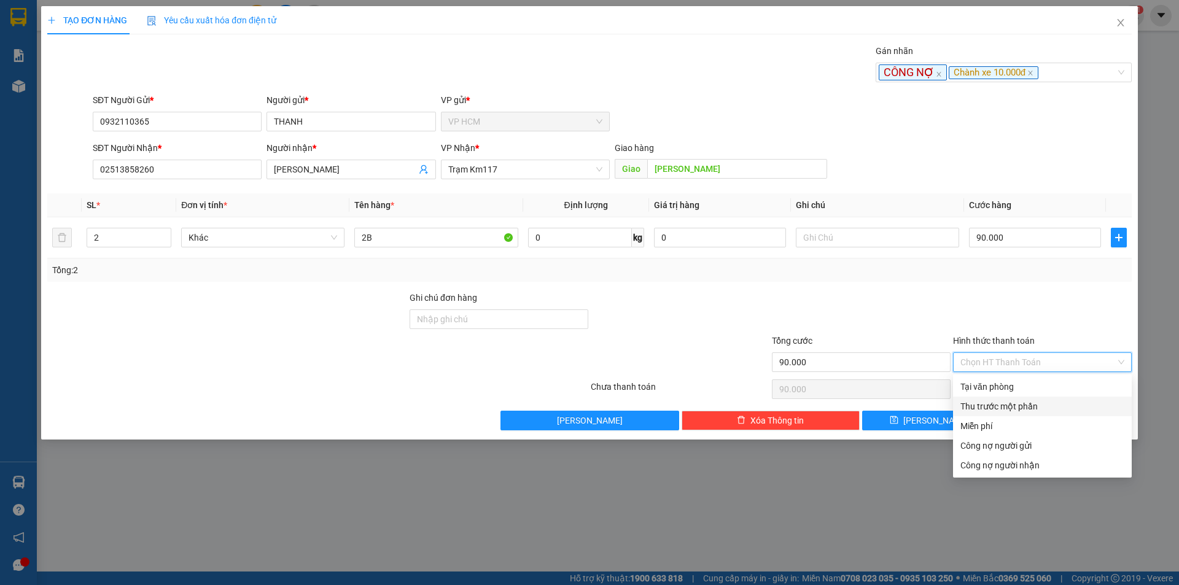
click at [983, 408] on div "Thu trước một phần" at bounding box center [1042, 407] width 164 height 14
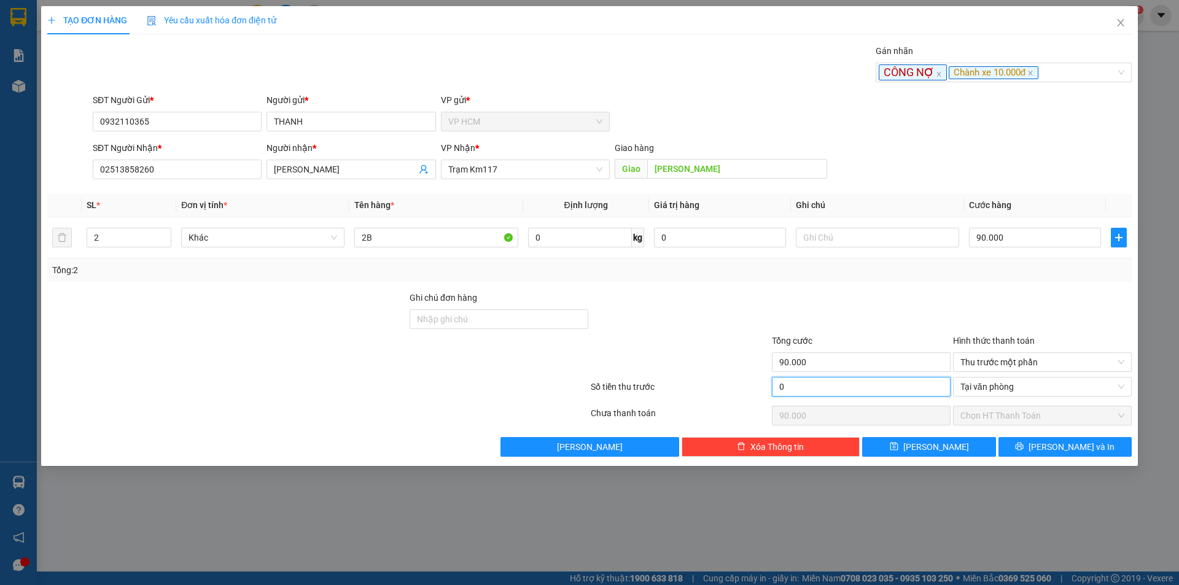
click at [819, 378] on input "0" at bounding box center [861, 387] width 179 height 20
type input "1"
type input "89.999"
type input "10"
type input "89.990"
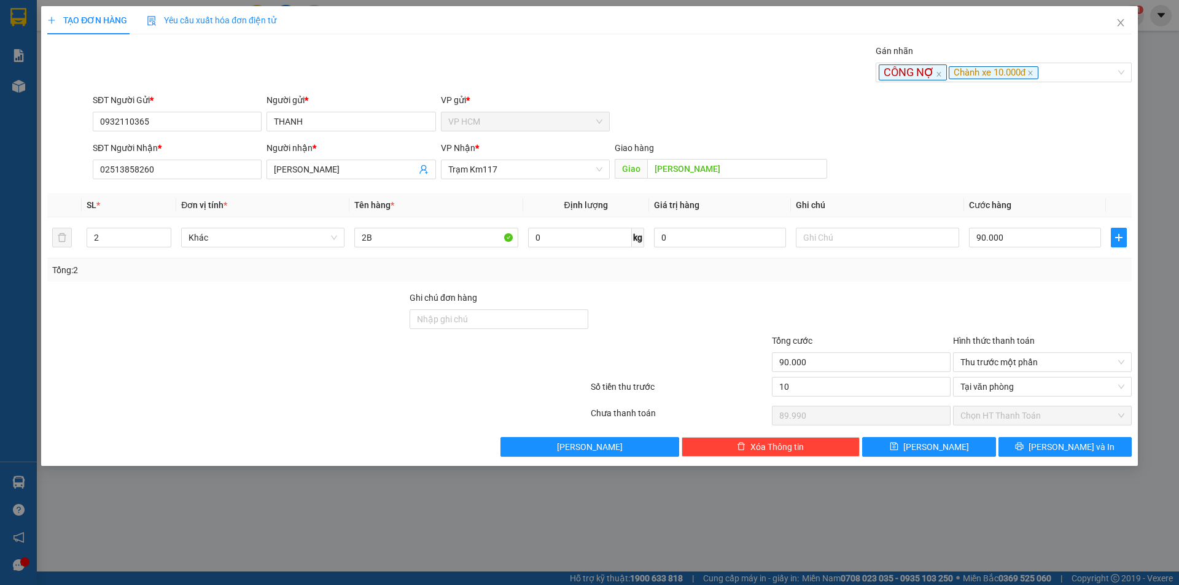
type input "10.000"
type input "80.000"
drag, startPoint x: 839, startPoint y: 308, endPoint x: 995, endPoint y: 423, distance: 193.7
click at [842, 310] on div at bounding box center [861, 312] width 181 height 43
click at [1076, 447] on span "[PERSON_NAME] và In" at bounding box center [1072, 447] width 86 height 14
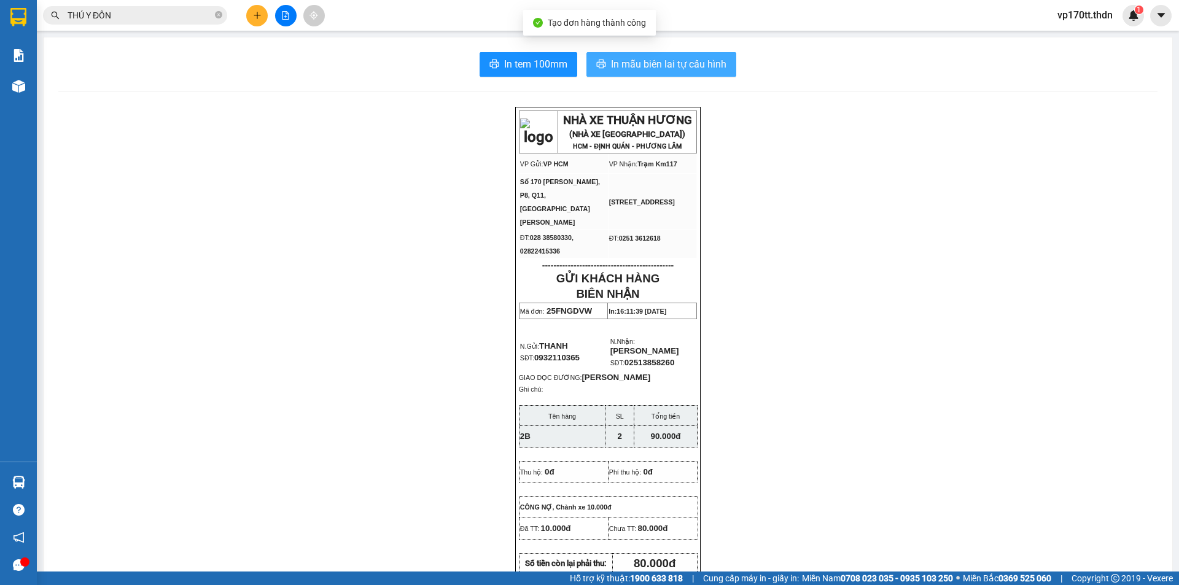
click at [627, 74] on button "In mẫu biên lai tự cấu hình" at bounding box center [661, 64] width 150 height 25
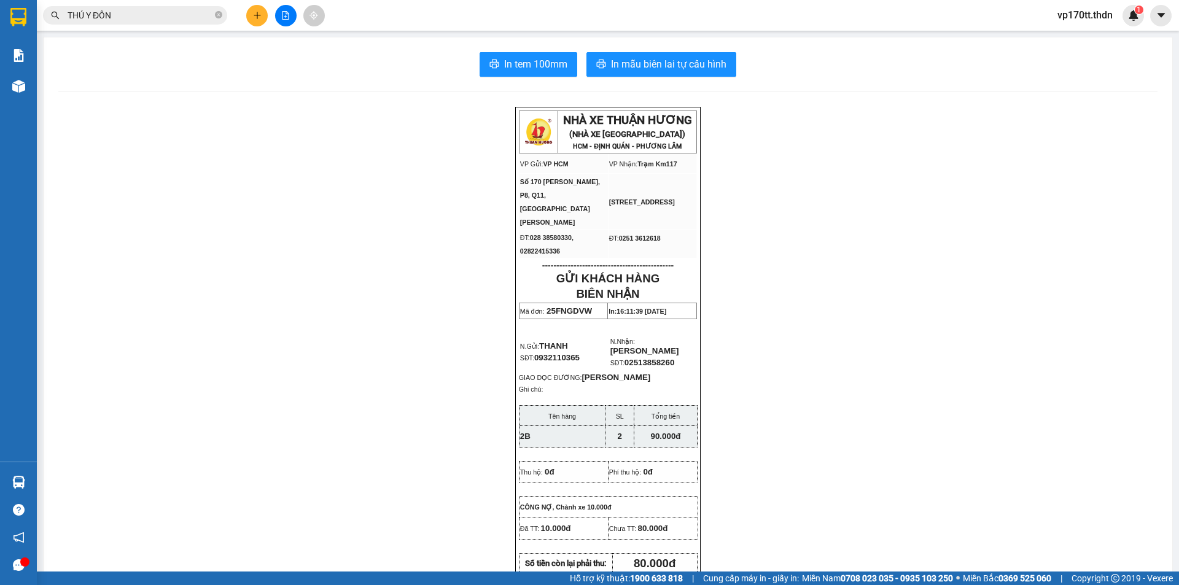
click at [252, 21] on button at bounding box center [256, 15] width 21 height 21
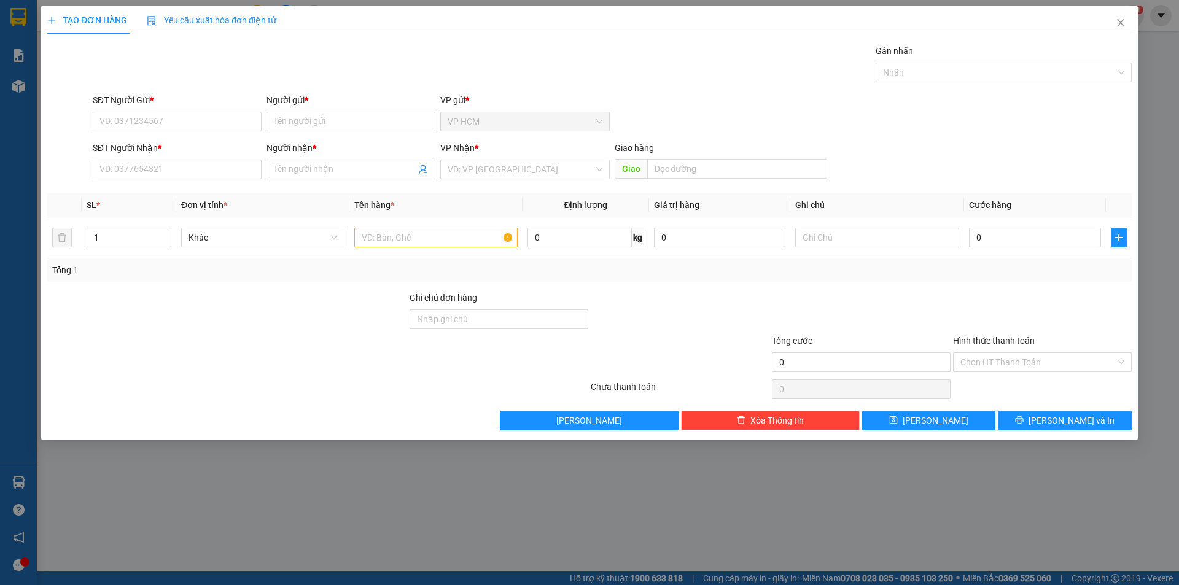
click at [330, 107] on div "Người gửi *" at bounding box center [351, 102] width 169 height 18
click at [331, 120] on input "Người gửi *" at bounding box center [351, 122] width 169 height 20
type input "TAN HUNG THINH"
click at [355, 147] on div "[GEOGRAPHIC_DATA] - 0903687878" at bounding box center [351, 146] width 154 height 14
type input "0903687878"
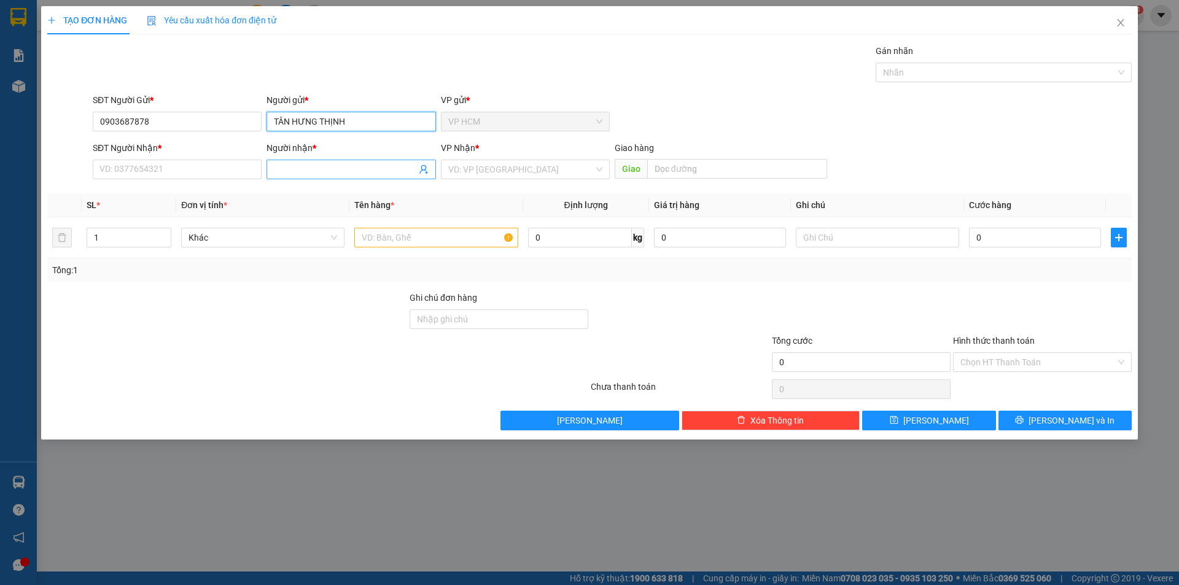
type input "TÂN HƯNG THỊNH"
click at [427, 166] on icon "user-add" at bounding box center [424, 170] width 10 height 10
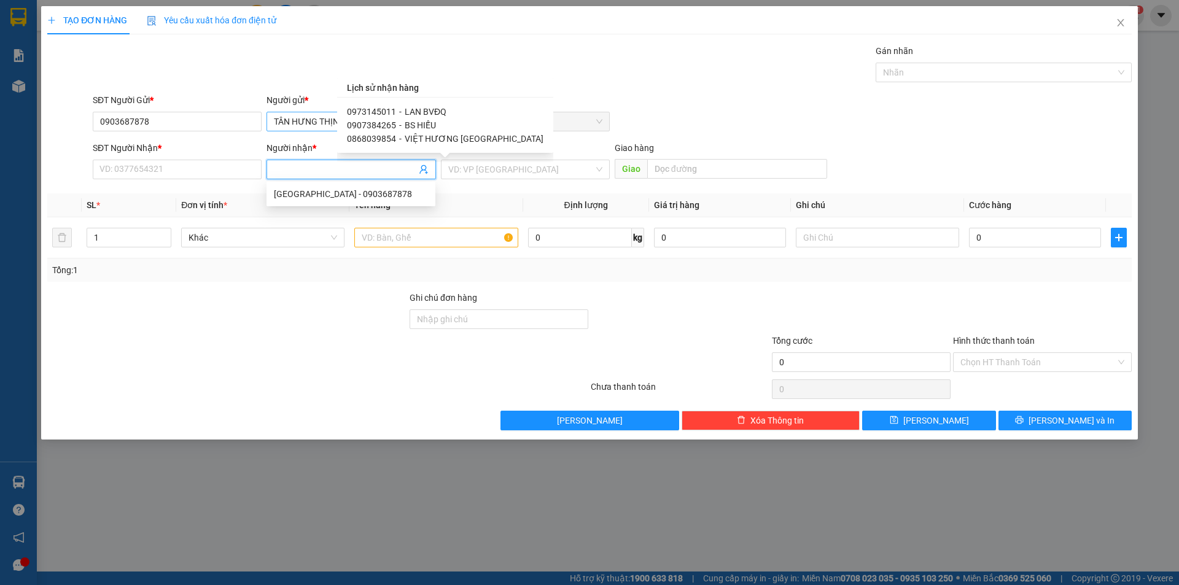
click at [419, 112] on span "LAN BVĐQ" at bounding box center [426, 112] width 42 height 10
type input "0973145011"
type input "LAN BVĐQ"
type input "BỆNH VIỆN ĐQ"
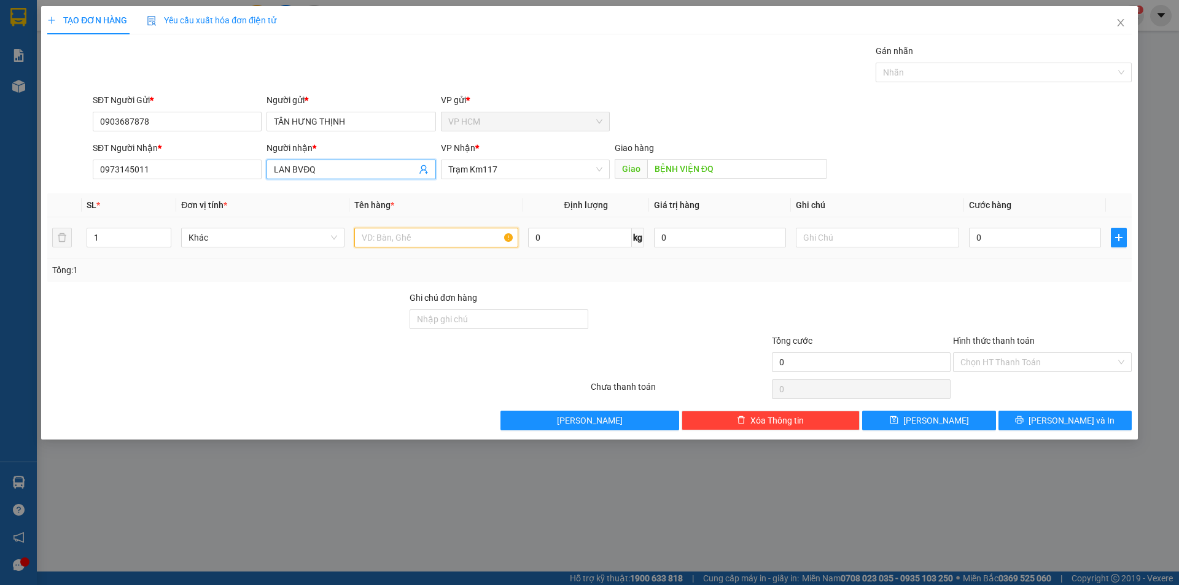
click at [439, 241] on input "text" at bounding box center [435, 238] width 163 height 20
type input "1T"
click at [987, 56] on div "Gán nhãn" at bounding box center [1004, 53] width 256 height 18
click at [978, 77] on div at bounding box center [998, 72] width 238 height 15
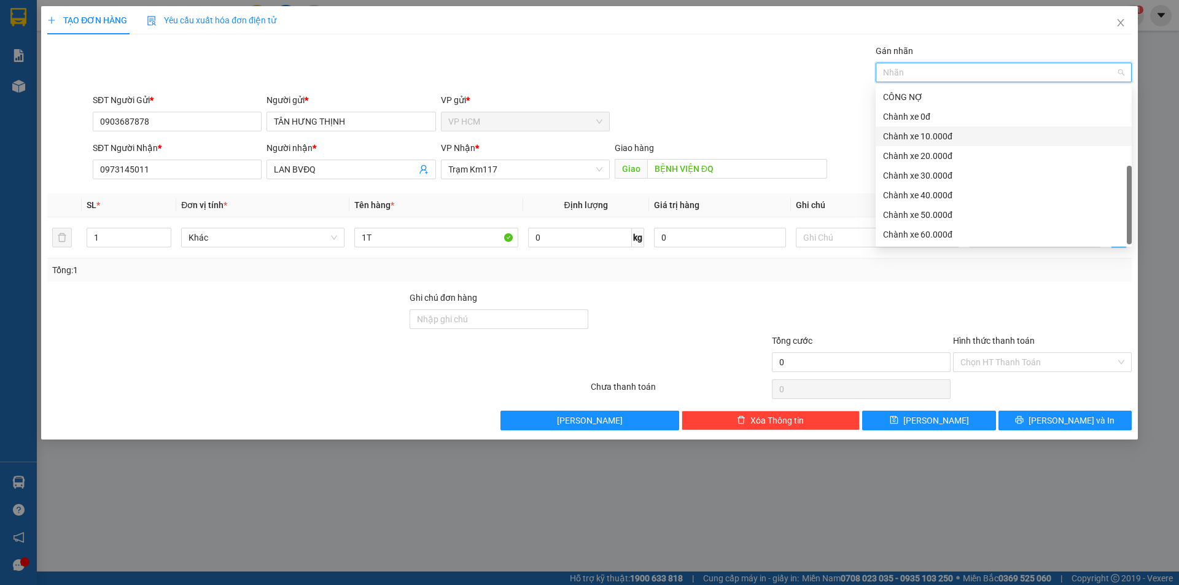
scroll to position [39, 0]
click at [951, 225] on div "CHUYỂN KHOẢN" at bounding box center [1004, 235] width 256 height 20
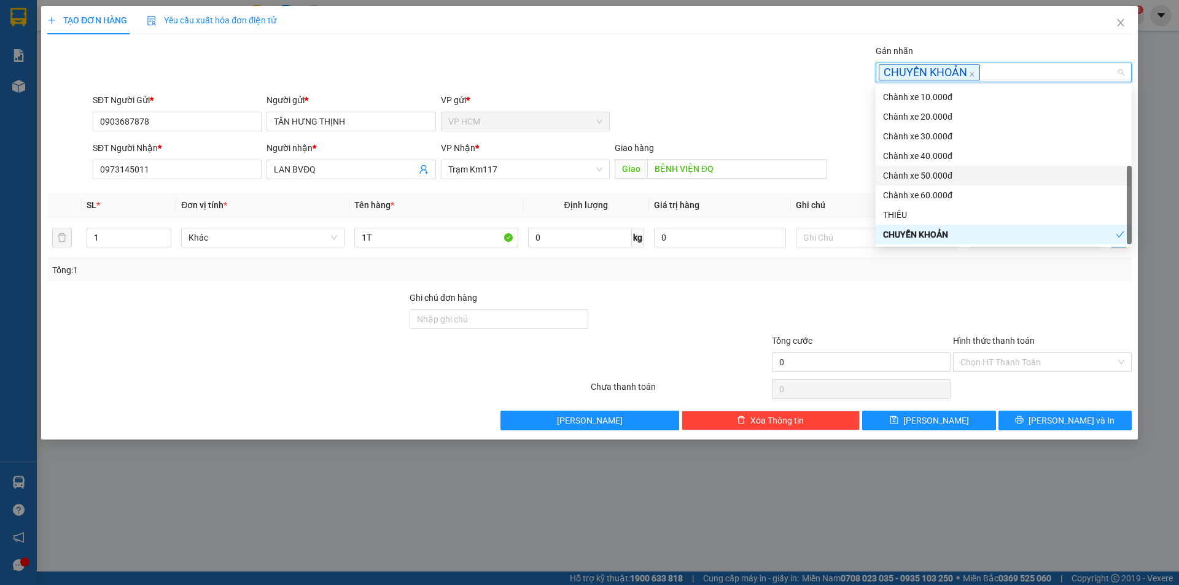
click at [653, 44] on div "Gán nhãn CHUYỂN KHOẢN" at bounding box center [612, 65] width 1044 height 43
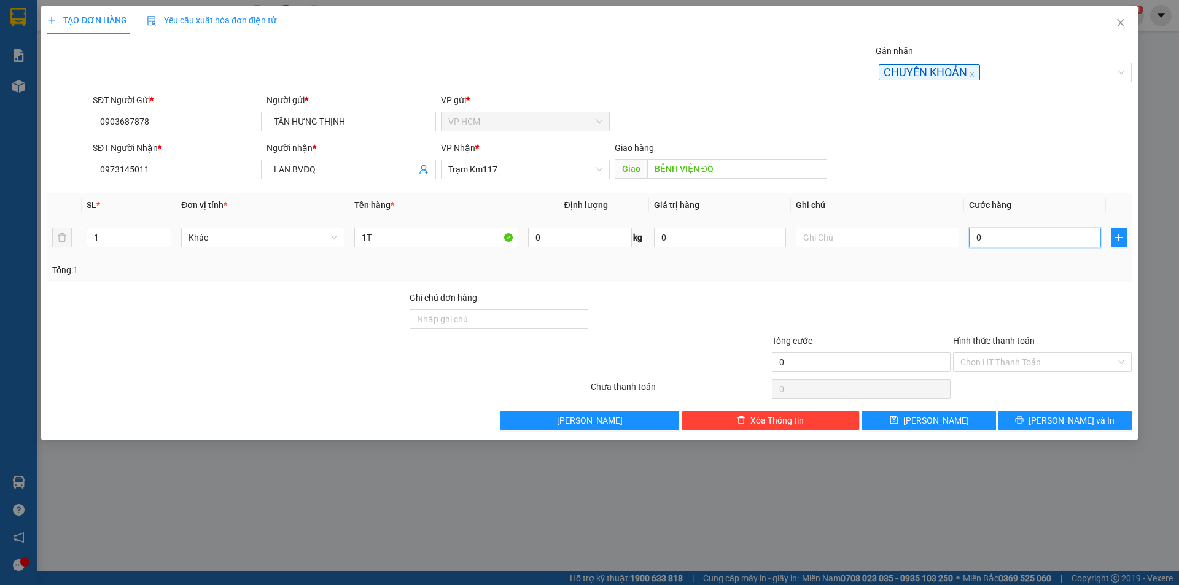
click at [981, 243] on input "0" at bounding box center [1035, 238] width 132 height 20
type input "4"
type input "40"
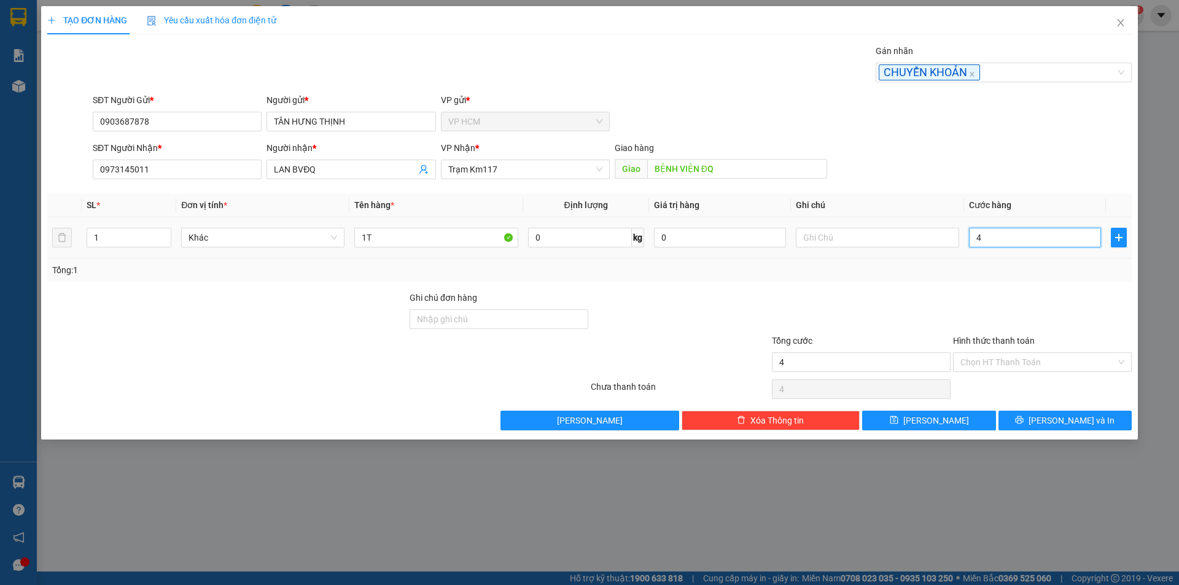
type input "40"
type input "40.000"
drag, startPoint x: 1017, startPoint y: 274, endPoint x: 1013, endPoint y: 387, distance: 113.7
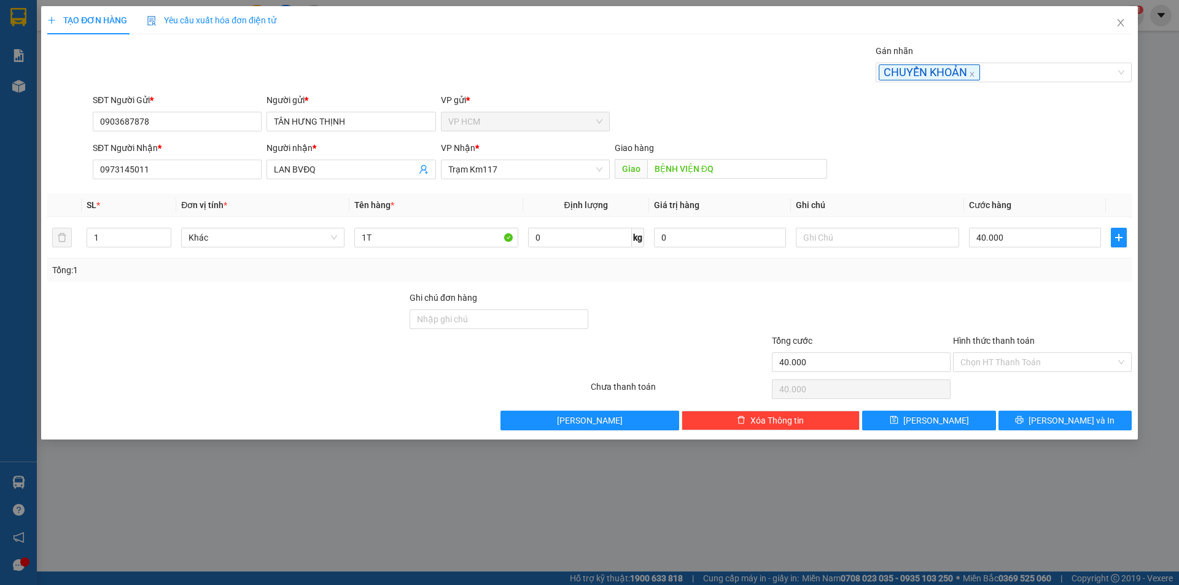
click at [1017, 274] on div "Tổng: 1" at bounding box center [589, 270] width 1075 height 14
click at [1013, 388] on div "Chọn HT Thanh Toán" at bounding box center [1042, 389] width 181 height 25
click at [1038, 357] on input "Hình thức thanh toán" at bounding box center [1037, 362] width 155 height 18
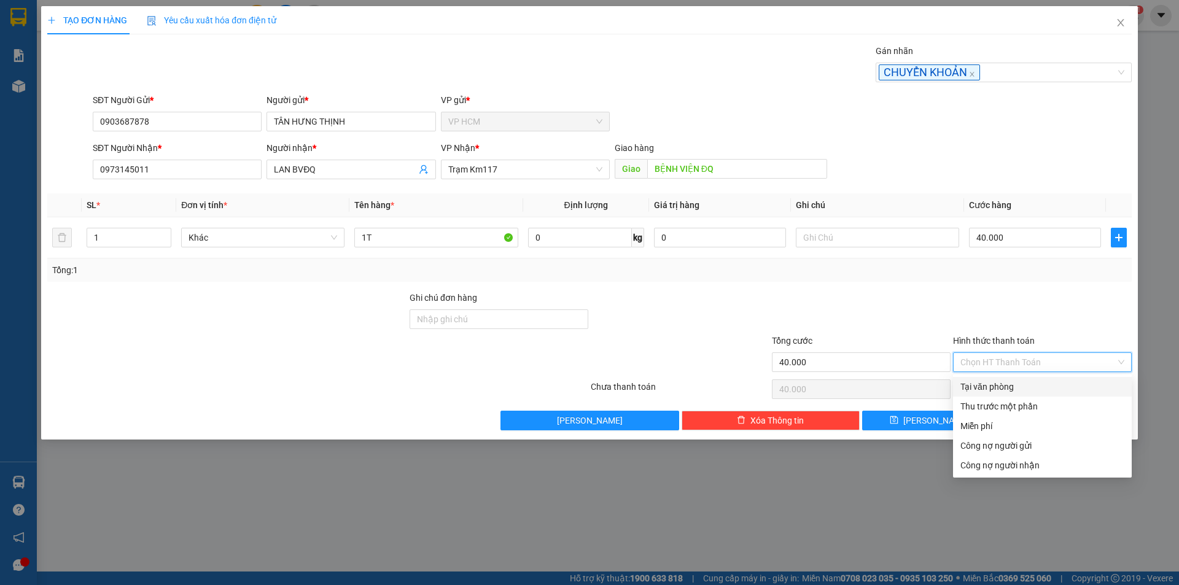
click at [1023, 394] on div "Tại văn phòng" at bounding box center [1042, 387] width 179 height 20
type input "0"
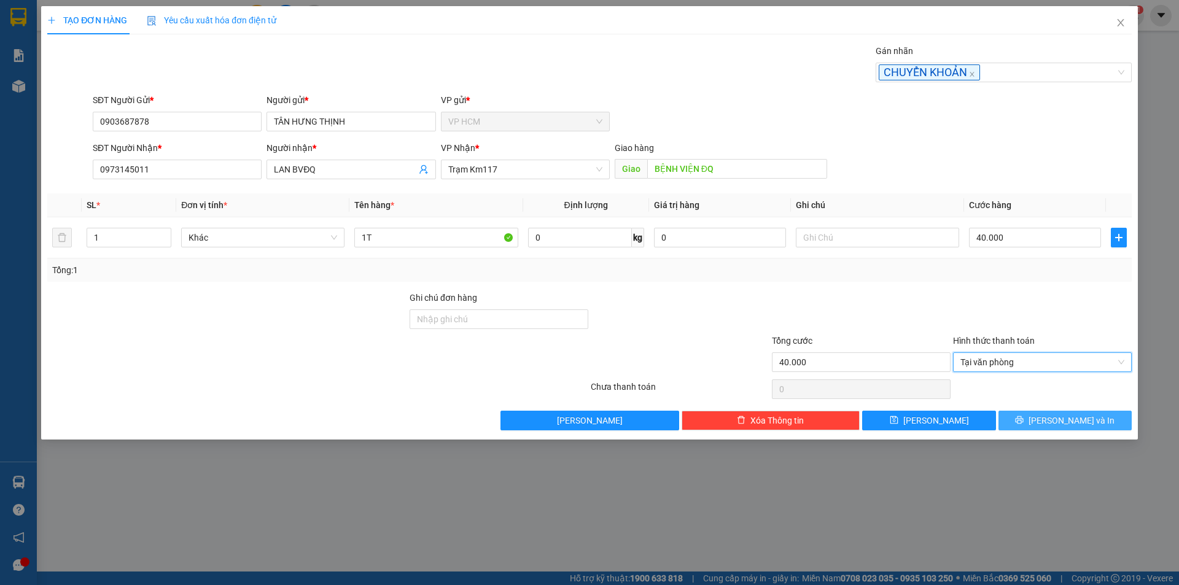
click at [1059, 419] on span "[PERSON_NAME] và In" at bounding box center [1072, 421] width 86 height 14
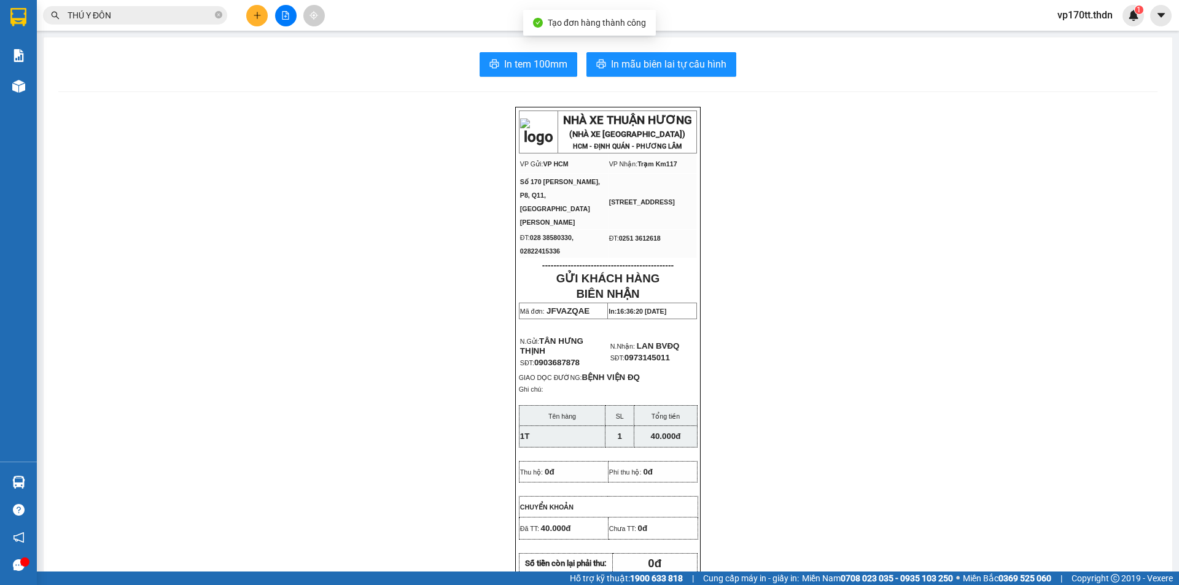
click at [740, 72] on div "In tem 100mm In mẫu biên lai tự cấu hình" at bounding box center [607, 64] width 1099 height 25
click at [720, 62] on span "In mẫu biên lai tự cấu hình" at bounding box center [668, 63] width 115 height 15
click at [262, 18] on button at bounding box center [256, 15] width 21 height 21
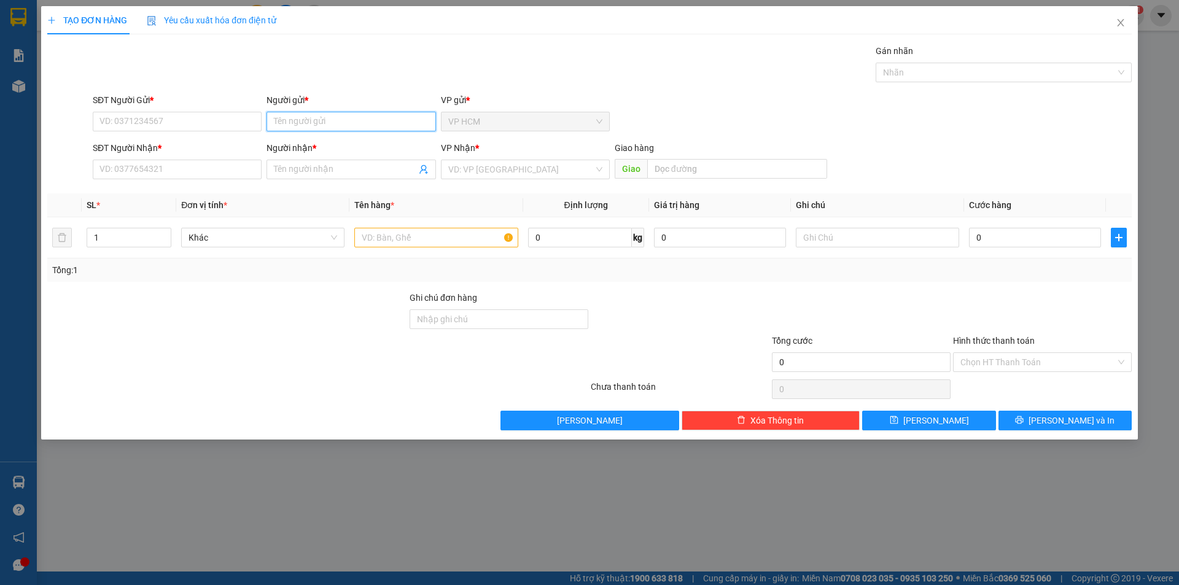
click at [302, 118] on input "Người gửi *" at bounding box center [351, 122] width 169 height 20
type input "HUONG HIEP"
click at [348, 171] on div "HƯƠNG HIỆP - 0909888912" at bounding box center [351, 166] width 154 height 14
type input "0909888912"
type input "HƯƠNG HIỆP"
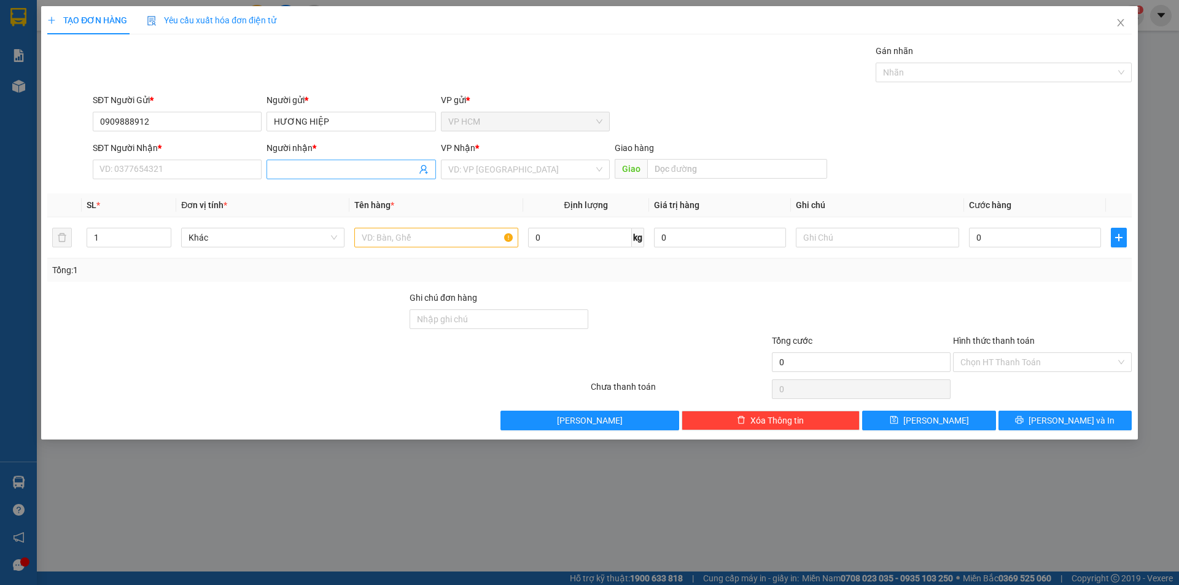
click at [427, 169] on icon "user-add" at bounding box center [424, 170] width 10 height 10
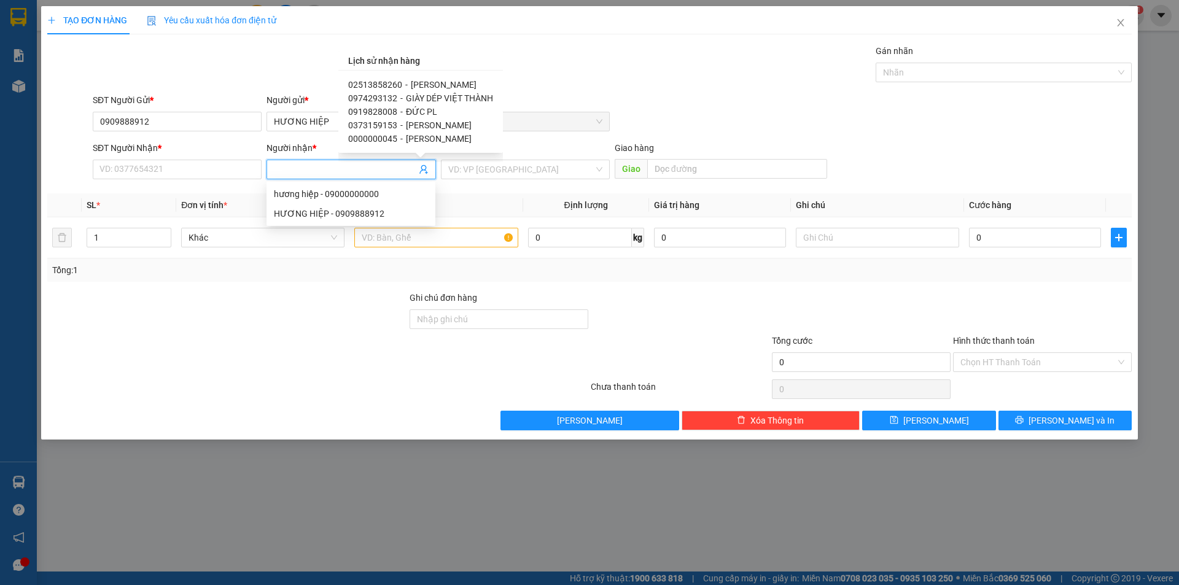
click at [417, 88] on span "[PERSON_NAME]" at bounding box center [444, 85] width 66 height 10
type input "02513858260"
type input "[PERSON_NAME]"
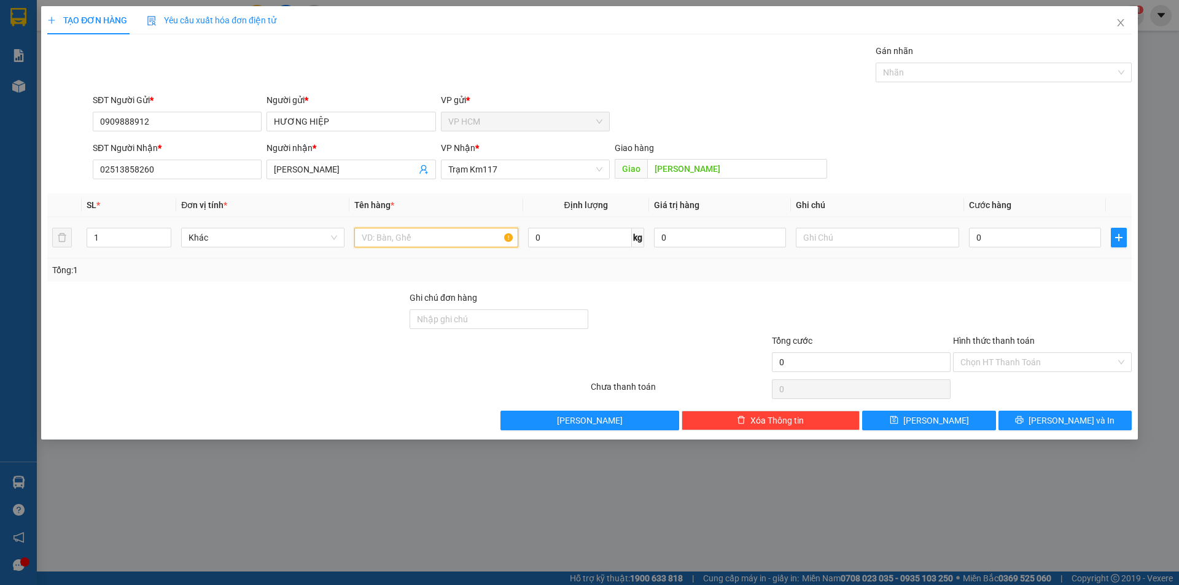
click at [431, 233] on input "text" at bounding box center [435, 238] width 163 height 20
type input "1B"
click at [886, 89] on div "Transit Pickup Surcharge Ids Transit Deliver Surcharge Ids Transit Deliver Surc…" at bounding box center [589, 237] width 1084 height 386
click at [914, 73] on div at bounding box center [998, 72] width 238 height 15
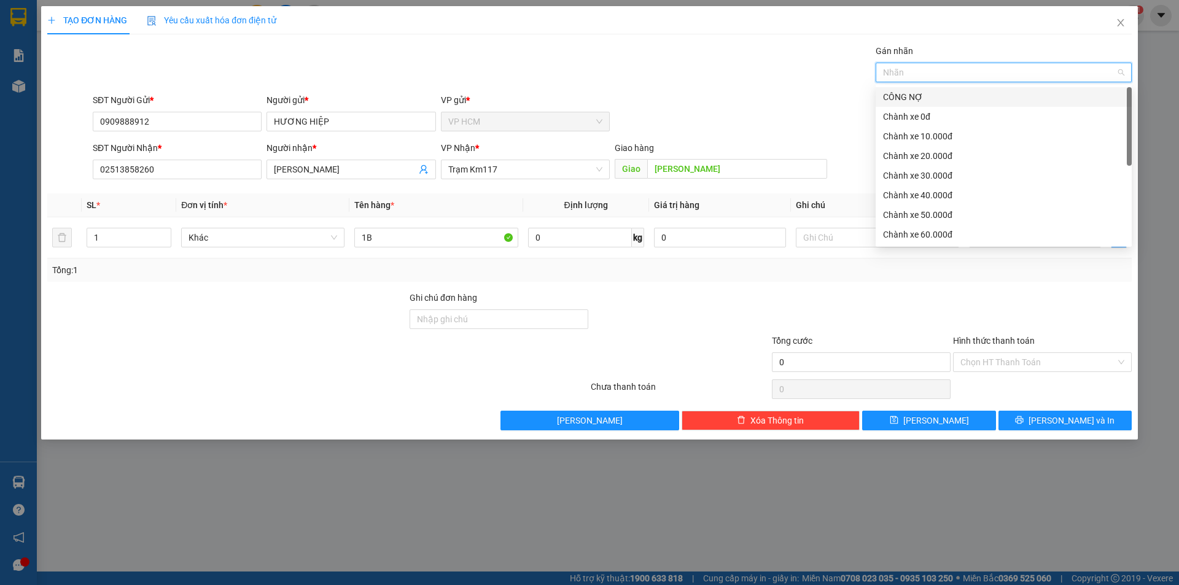
click at [921, 87] on div "CÔNG NỢ" at bounding box center [1004, 97] width 256 height 20
click at [921, 134] on div "Chành xe 10.000đ" at bounding box center [1003, 137] width 241 height 14
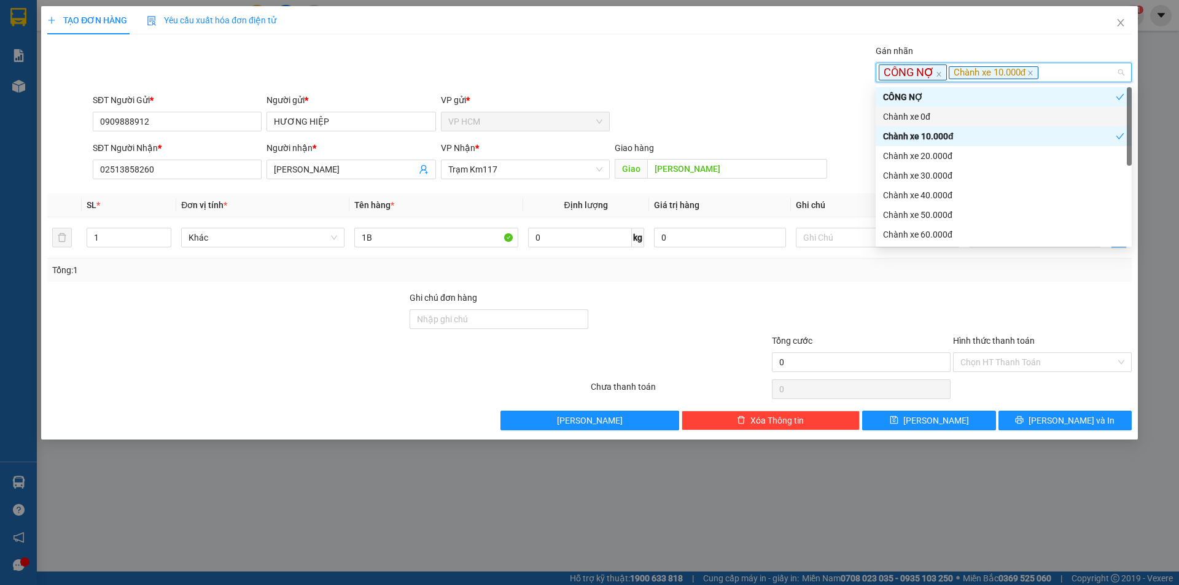
click at [631, 62] on div "Gán nhãn CÔNG NỢ Chành xe 10.000đ" at bounding box center [612, 65] width 1044 height 43
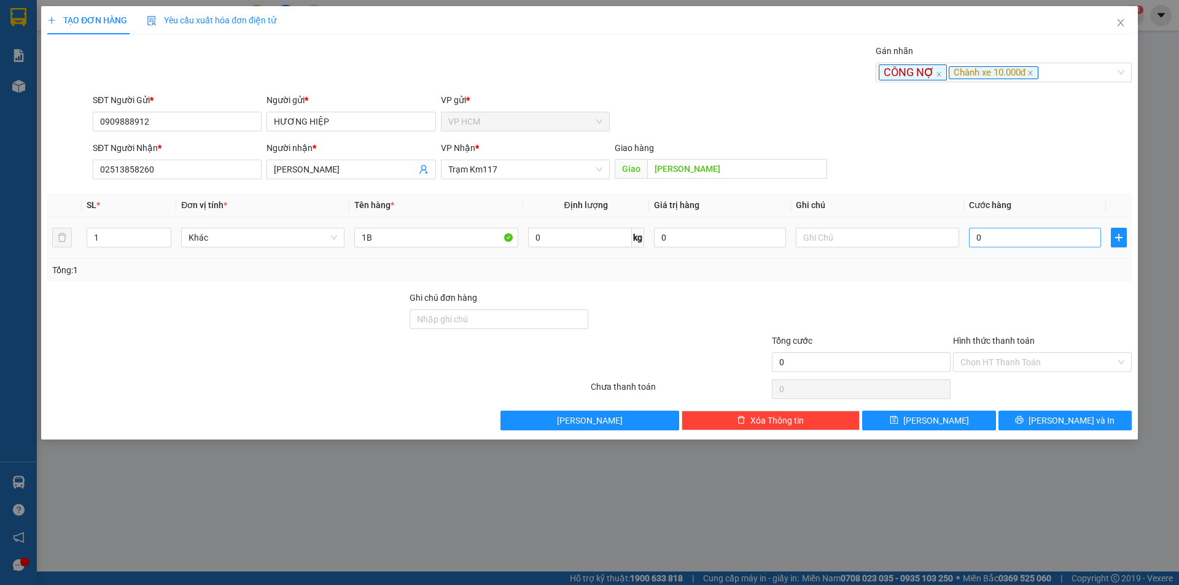
drag, startPoint x: 1061, startPoint y: 254, endPoint x: 1055, endPoint y: 241, distance: 14.0
click at [1058, 250] on td "0" at bounding box center [1035, 237] width 142 height 41
click at [1054, 239] on input "0" at bounding box center [1035, 238] width 132 height 20
type input "6"
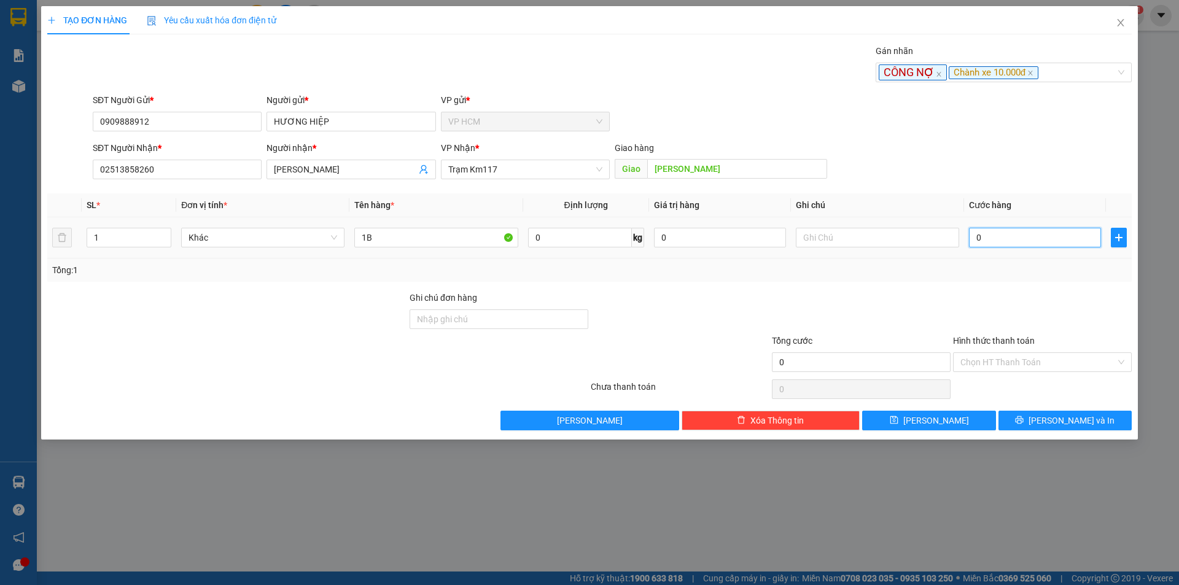
type input "6"
type input "60"
type input "60.000"
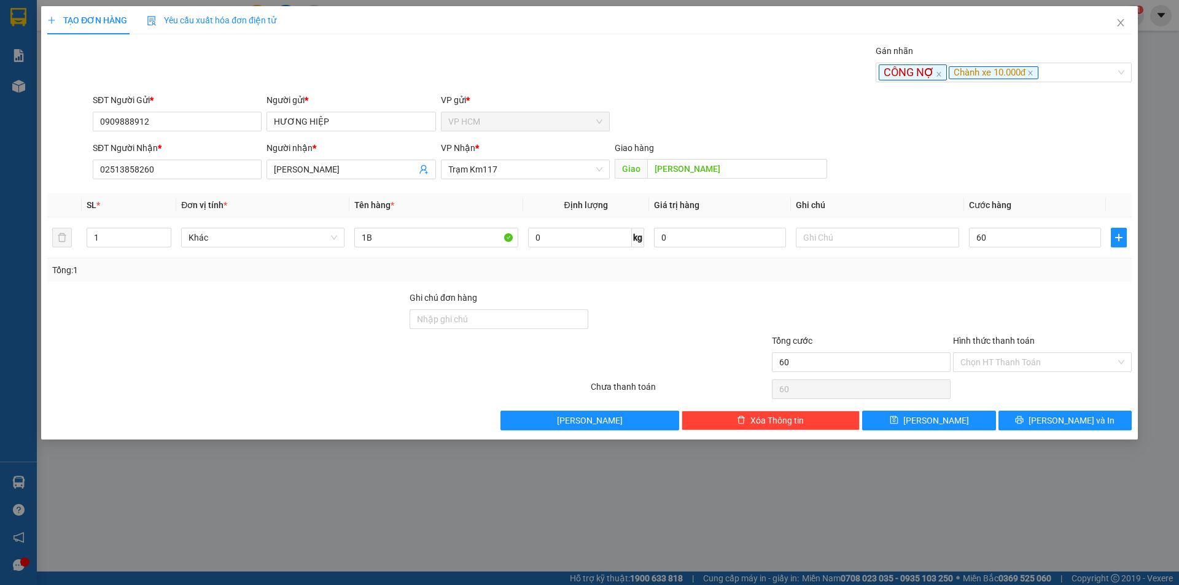
type input "60.000"
click at [1006, 303] on div at bounding box center [1042, 312] width 181 height 43
click at [999, 355] on input "Hình thức thanh toán" at bounding box center [1037, 362] width 155 height 18
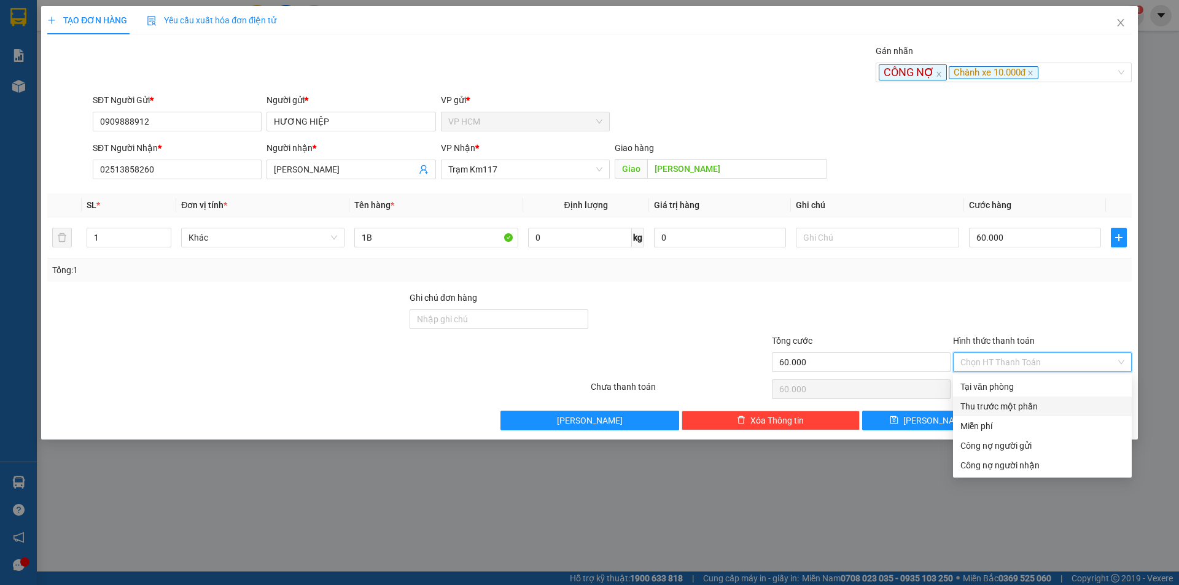
click at [992, 407] on div "Thu trước một phần" at bounding box center [1042, 407] width 164 height 14
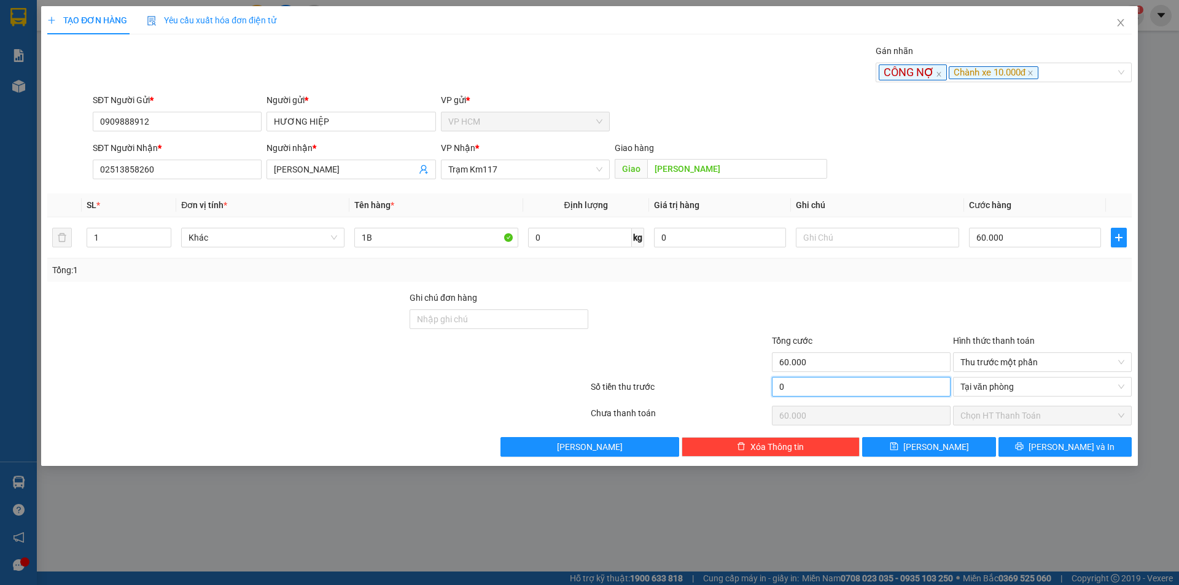
click at [825, 391] on input "0" at bounding box center [861, 387] width 179 height 20
type input "1"
type input "59.999"
type input "10"
type input "59.990"
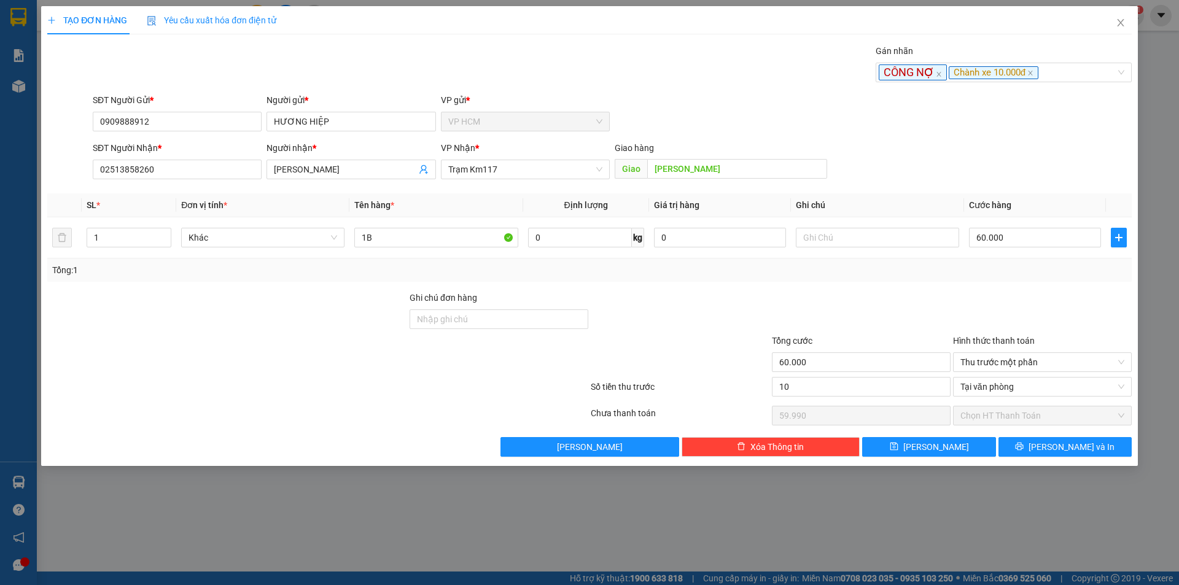
type input "10.000"
type input "50.000"
drag, startPoint x: 865, startPoint y: 281, endPoint x: 974, endPoint y: 381, distance: 148.2
click at [868, 284] on div "Transit Pickup Surcharge Ids Transit Deliver Surcharge Ids Transit Deliver Surc…" at bounding box center [589, 250] width 1084 height 413
drag, startPoint x: 1043, startPoint y: 436, endPoint x: 1060, endPoint y: 452, distance: 23.5
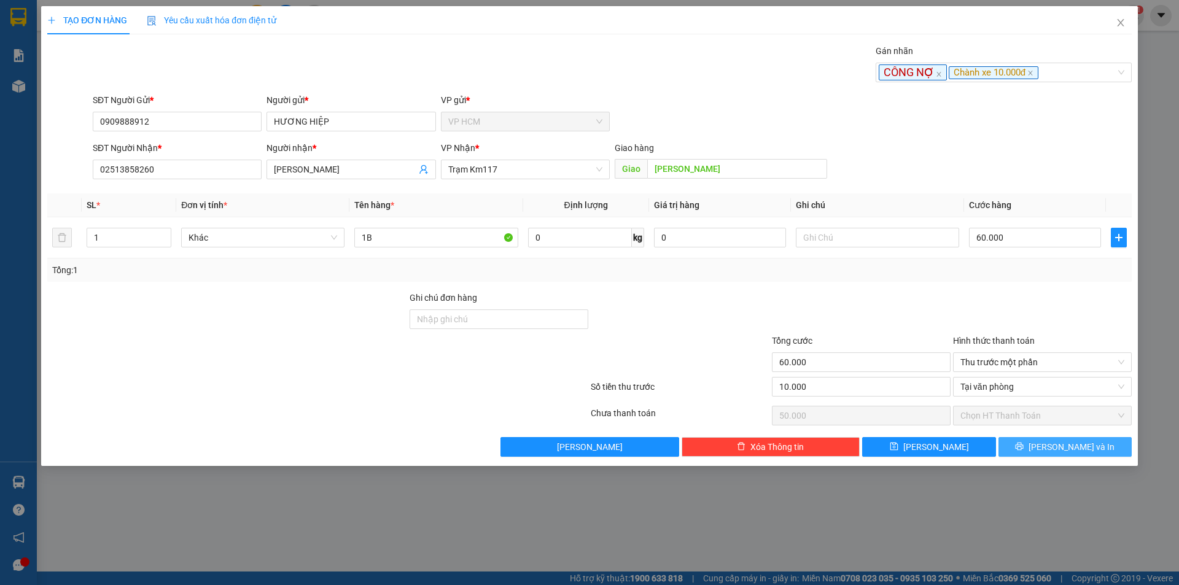
click at [1049, 448] on div "Transit Pickup Surcharge Ids Transit Deliver Surcharge Ids Transit Deliver Surc…" at bounding box center [589, 250] width 1084 height 413
click at [1062, 451] on span "[PERSON_NAME] và In" at bounding box center [1072, 447] width 86 height 14
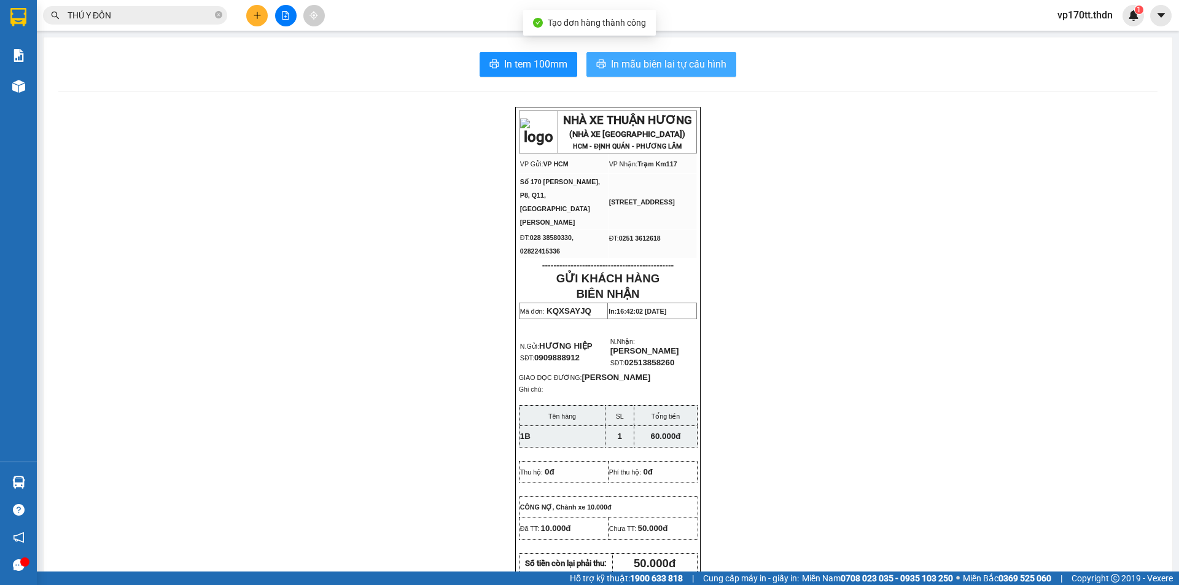
click at [651, 61] on span "In mẫu biên lai tự cấu hình" at bounding box center [668, 63] width 115 height 15
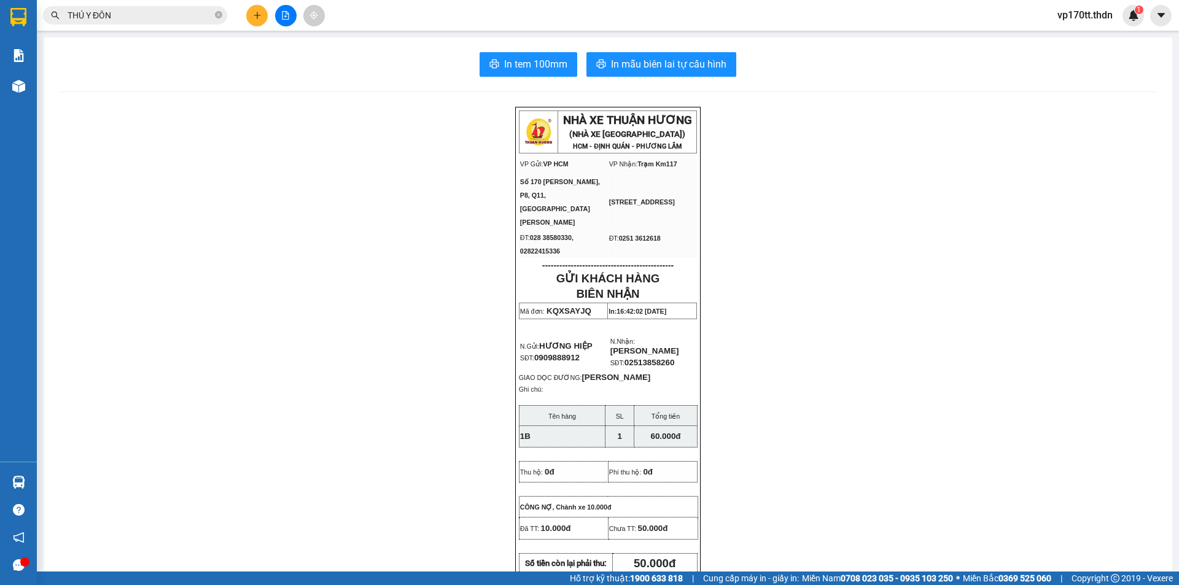
click at [179, 18] on input "THÚ Y ĐÔN" at bounding box center [140, 16] width 145 height 14
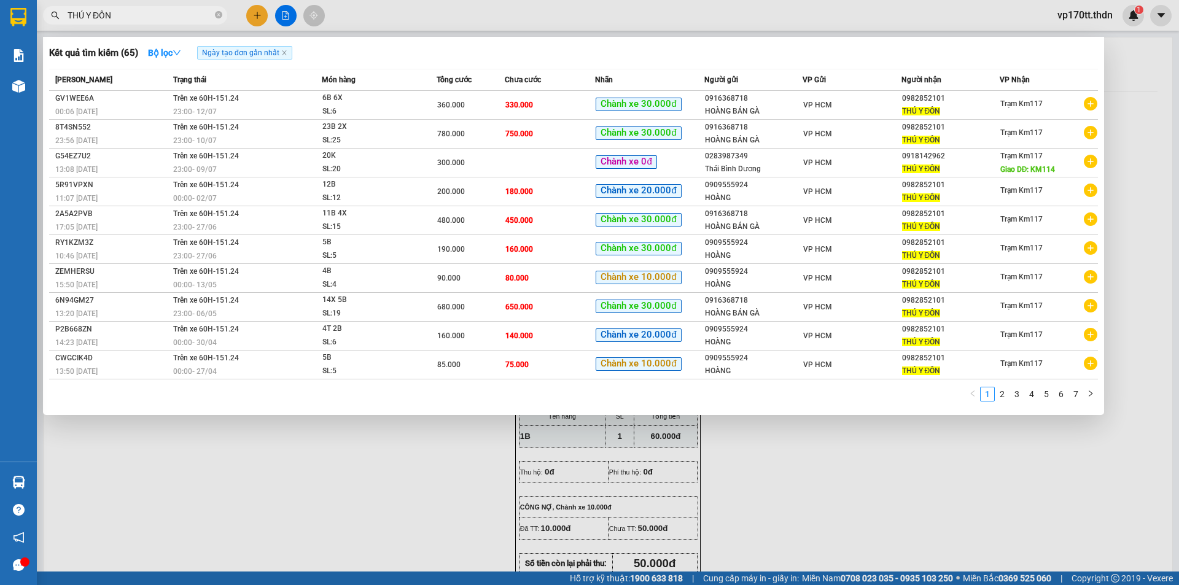
click at [179, 18] on input "THÚ Y ĐÔN" at bounding box center [140, 16] width 145 height 14
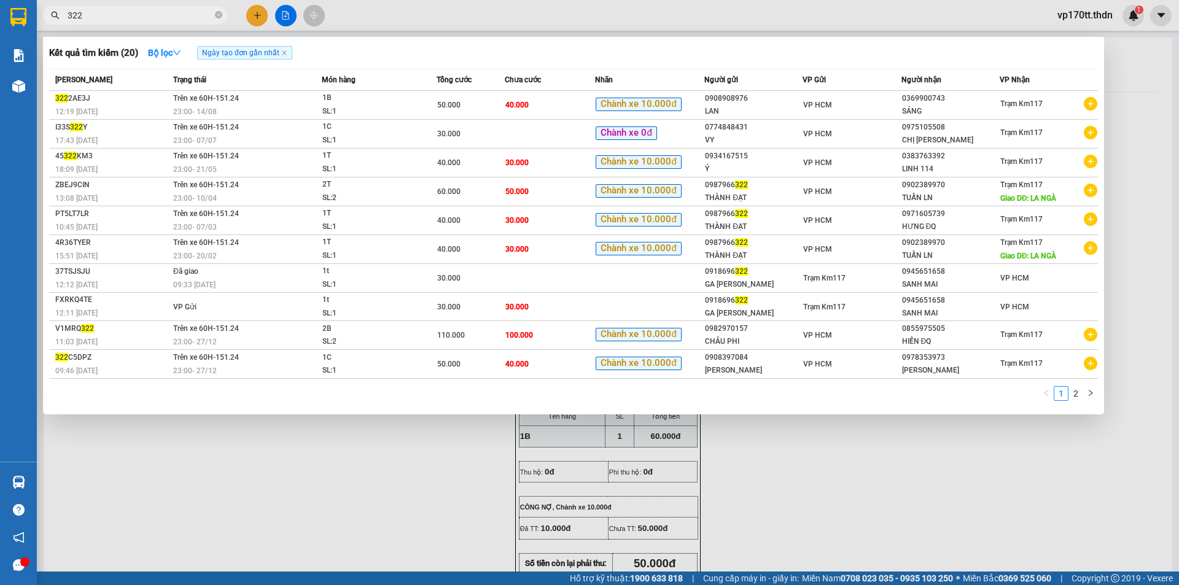
click at [184, 21] on input "322" at bounding box center [140, 16] width 145 height 14
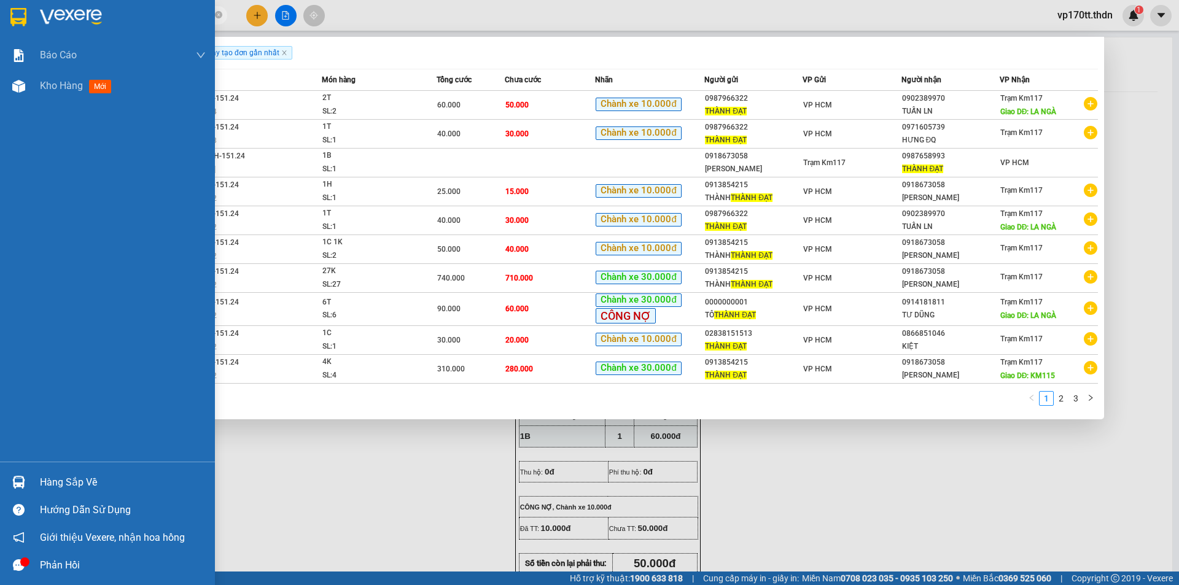
type input "THÀNH ĐẠT"
click at [15, 491] on div at bounding box center [18, 482] width 21 height 21
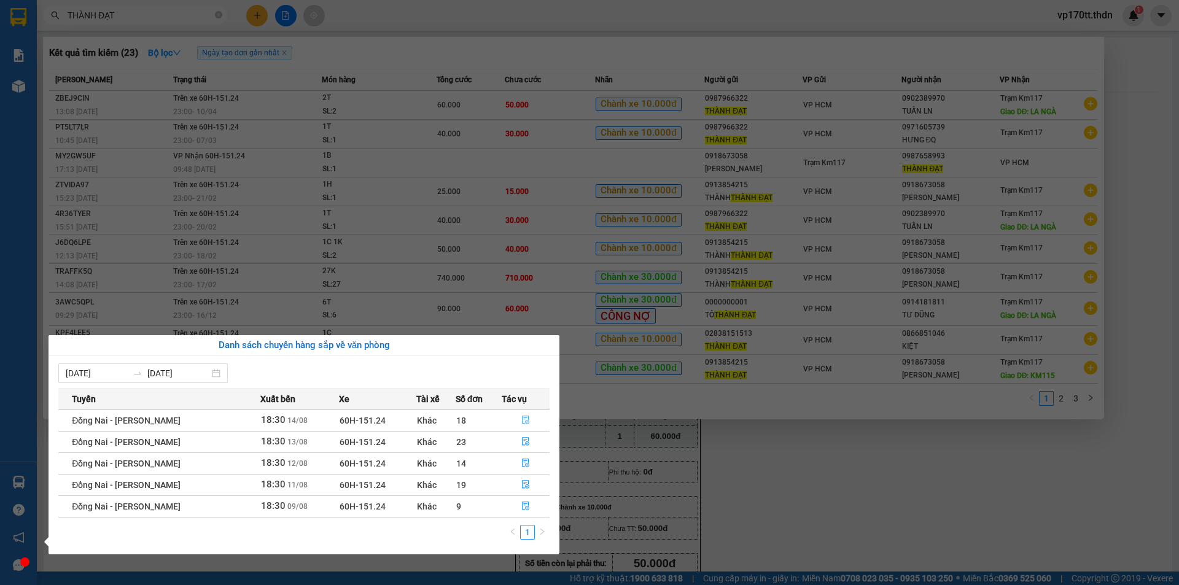
click at [521, 418] on icon "file-done" at bounding box center [525, 420] width 9 height 9
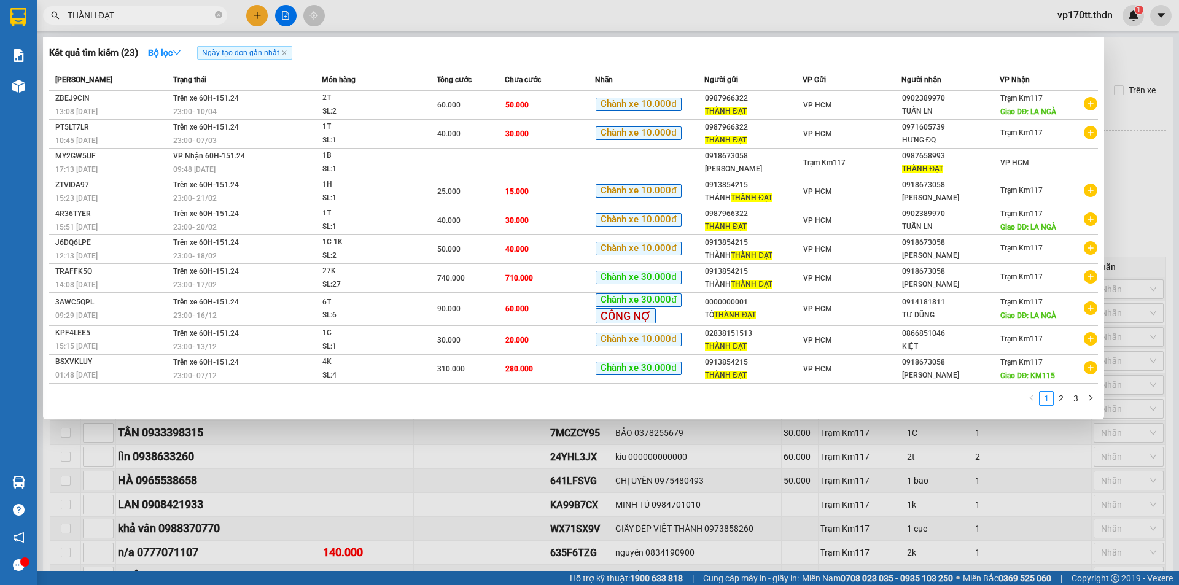
type input "[DATE]"
click at [437, 450] on div at bounding box center [589, 292] width 1179 height 585
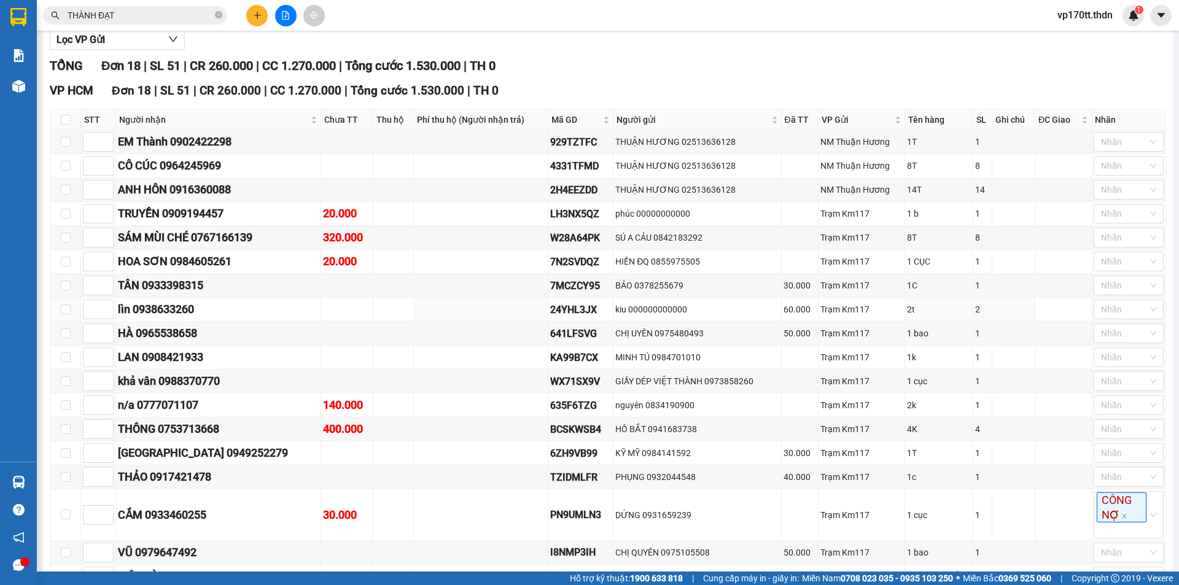
scroll to position [228, 0]
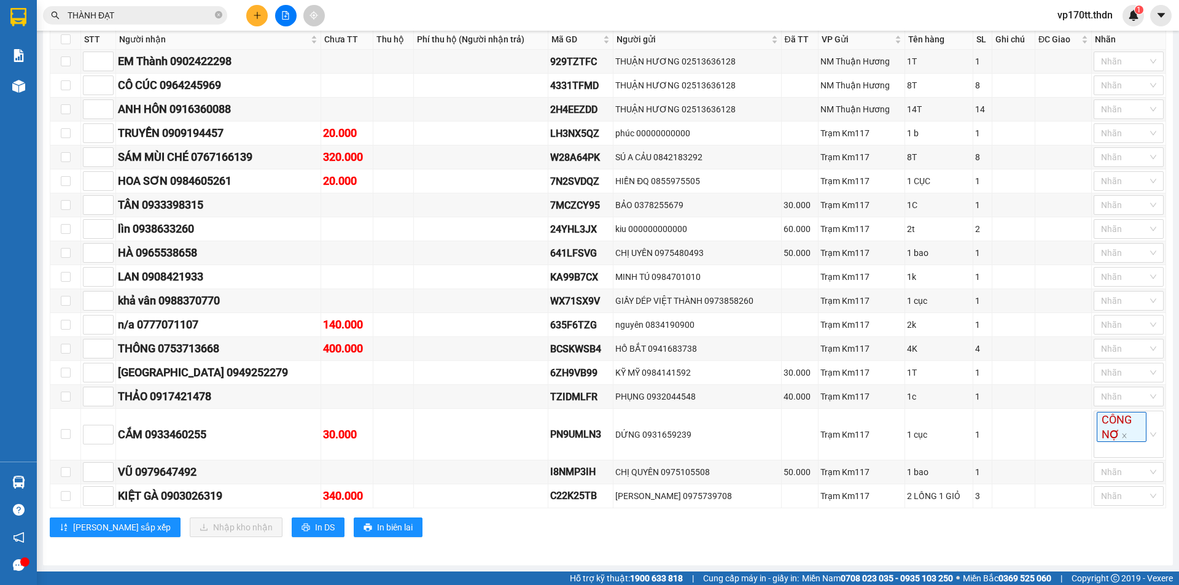
click at [252, 2] on div "Kết quả tìm kiếm ( 23 ) Bộ lọc Ngày tạo đơn gần nhất Mã ĐH Trạng thái Món hàng …" at bounding box center [589, 15] width 1179 height 31
click at [249, 21] on button at bounding box center [256, 15] width 21 height 21
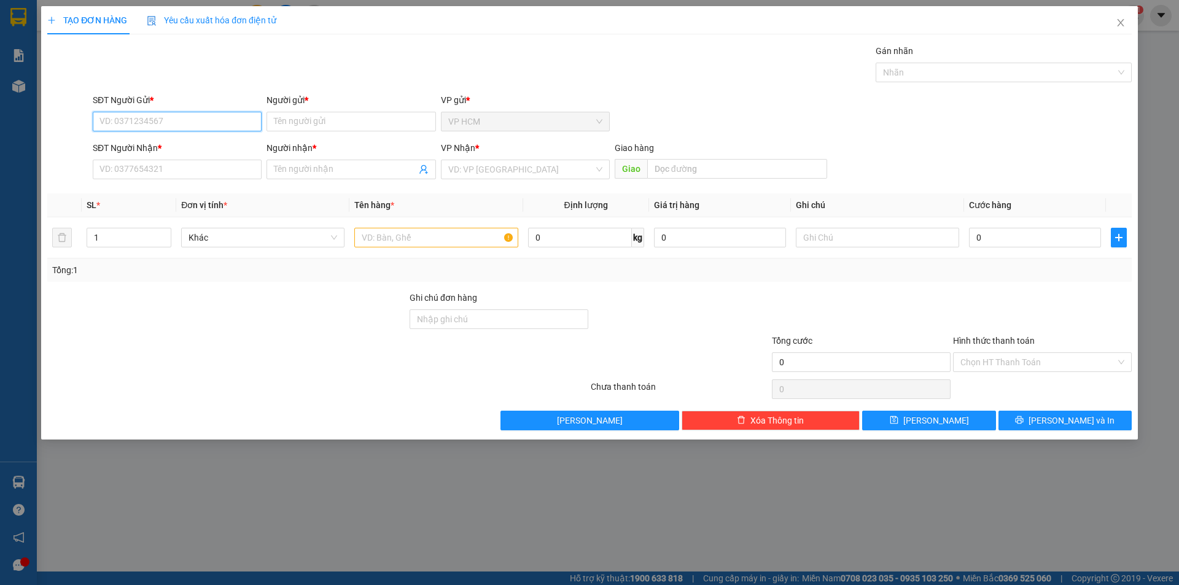
click at [162, 115] on input "SĐT Người Gửi *" at bounding box center [177, 122] width 169 height 20
click at [198, 141] on div "0774848431 - VY" at bounding box center [177, 146] width 154 height 14
type input "0774848431"
type input "VY"
type input "0975105508"
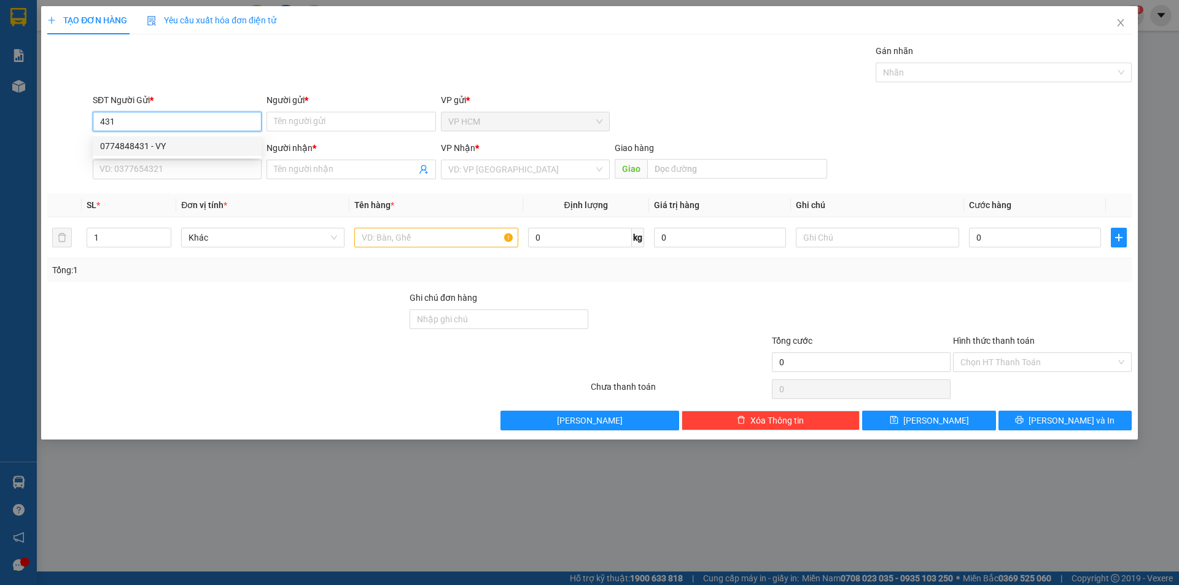
type input "CHỊ [PERSON_NAME]"
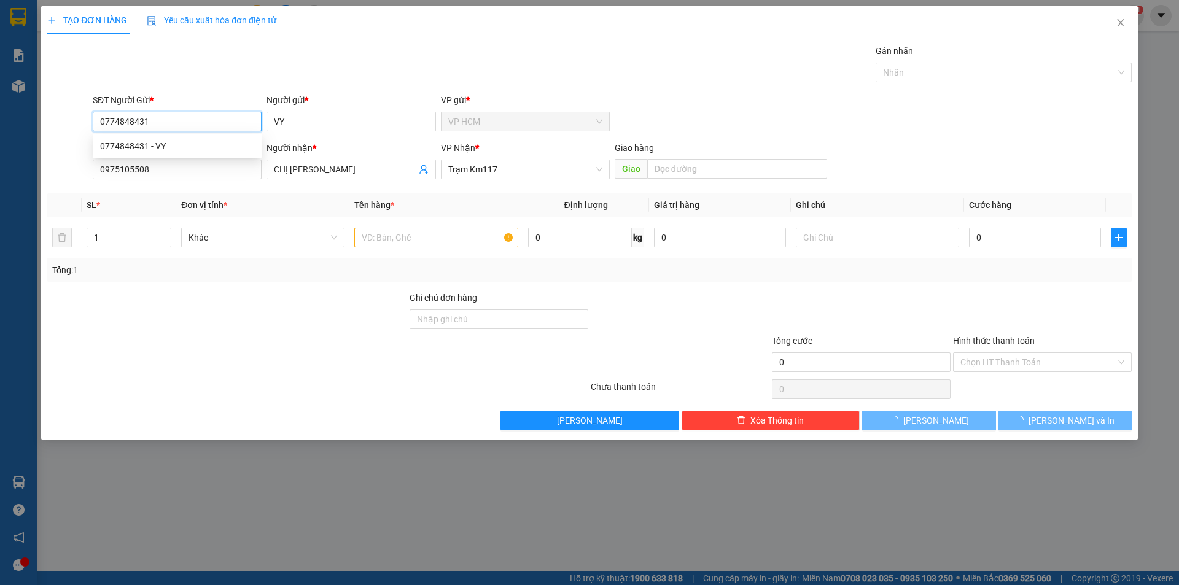
type input "50.000"
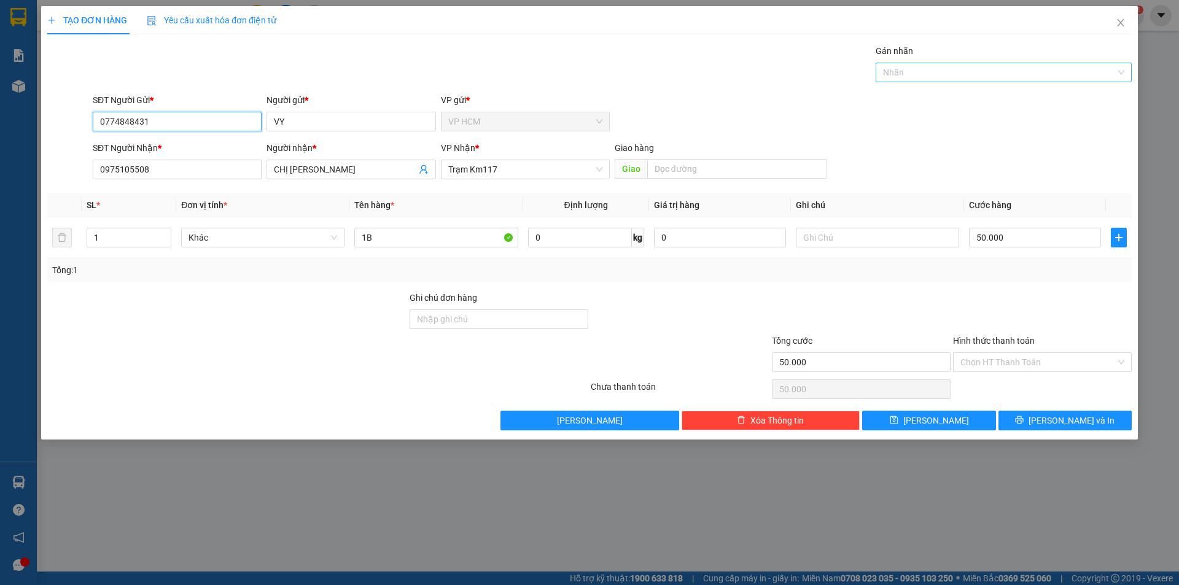
click at [910, 75] on div at bounding box center [998, 72] width 238 height 15
type input "0774848431"
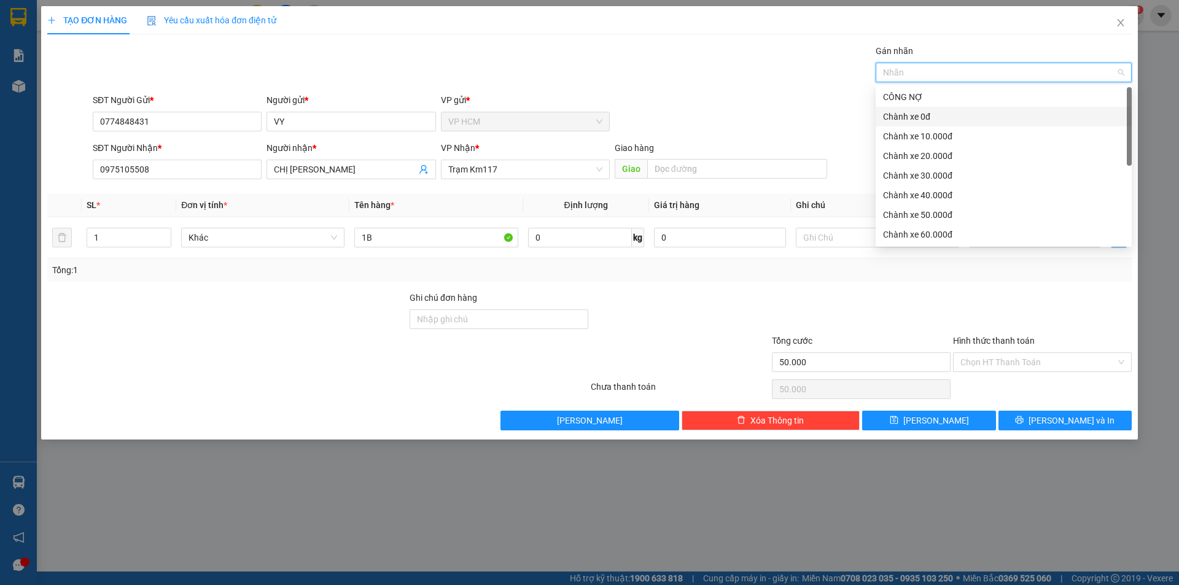
click at [930, 123] on div "Chành xe 0đ" at bounding box center [1003, 117] width 241 height 14
click at [593, 44] on div "TẠO ĐƠN HÀNG Yêu cầu xuất hóa đơn điện tử Transit Pickup Surcharge Ids Transit …" at bounding box center [589, 218] width 1084 height 424
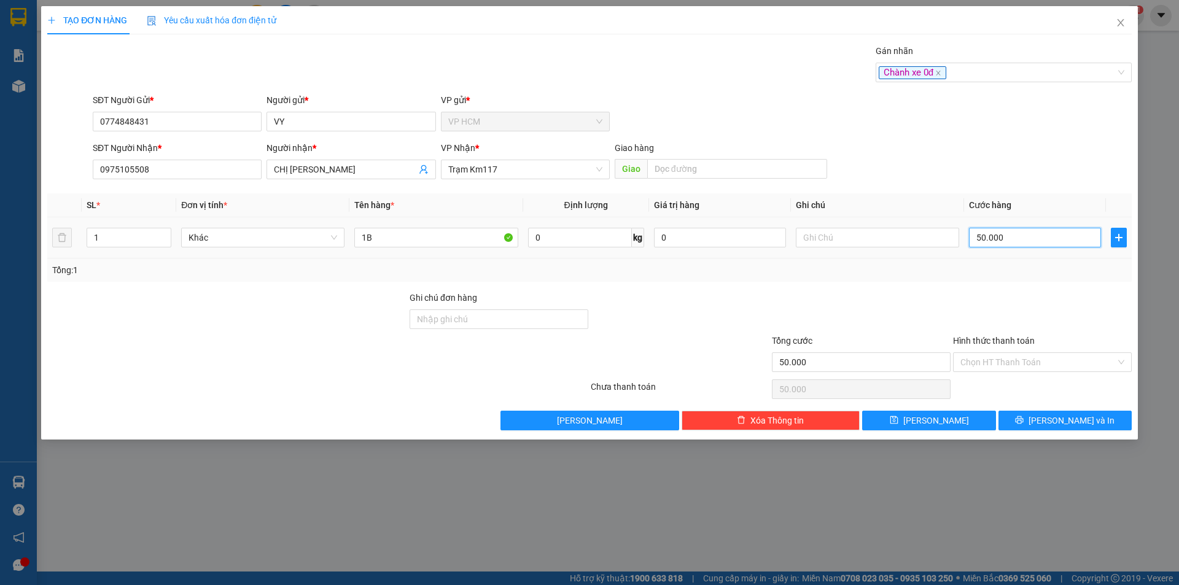
click at [996, 232] on input "50.000" at bounding box center [1035, 238] width 132 height 20
type input "3"
type input "30"
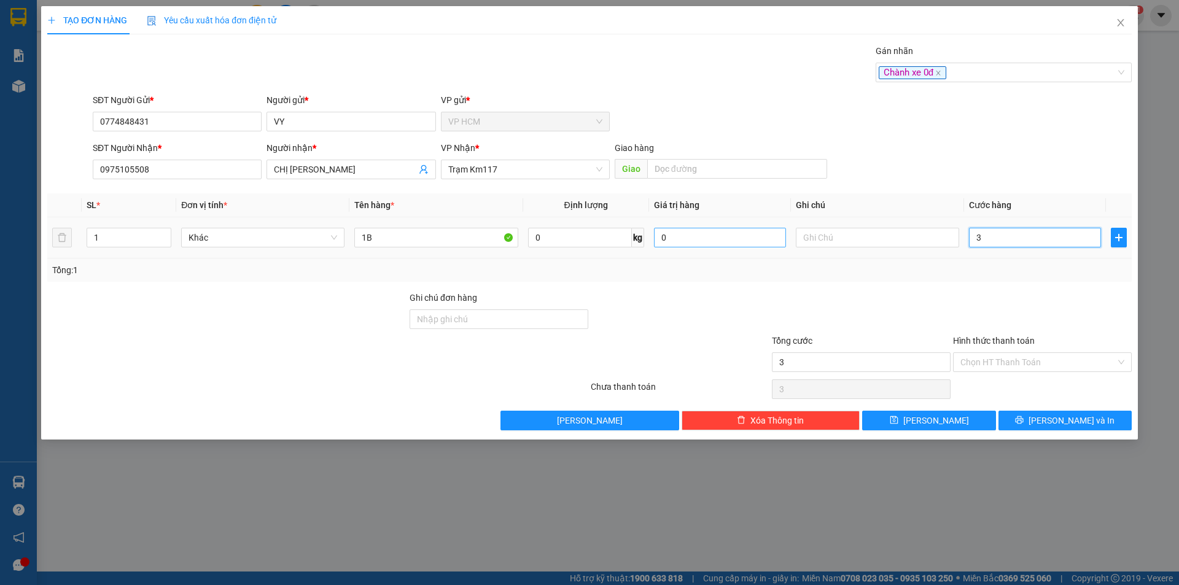
type input "30"
type input "30.000"
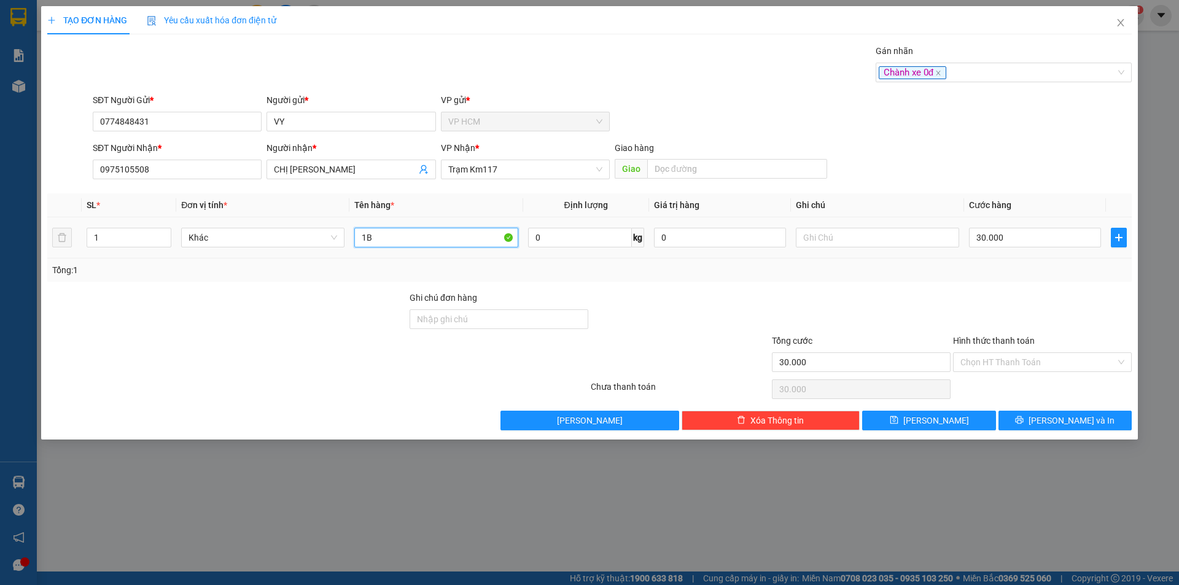
click at [381, 233] on input "1B" at bounding box center [435, 238] width 163 height 20
type input "1C"
click at [1046, 363] on input "Hình thức thanh toán" at bounding box center [1037, 362] width 155 height 18
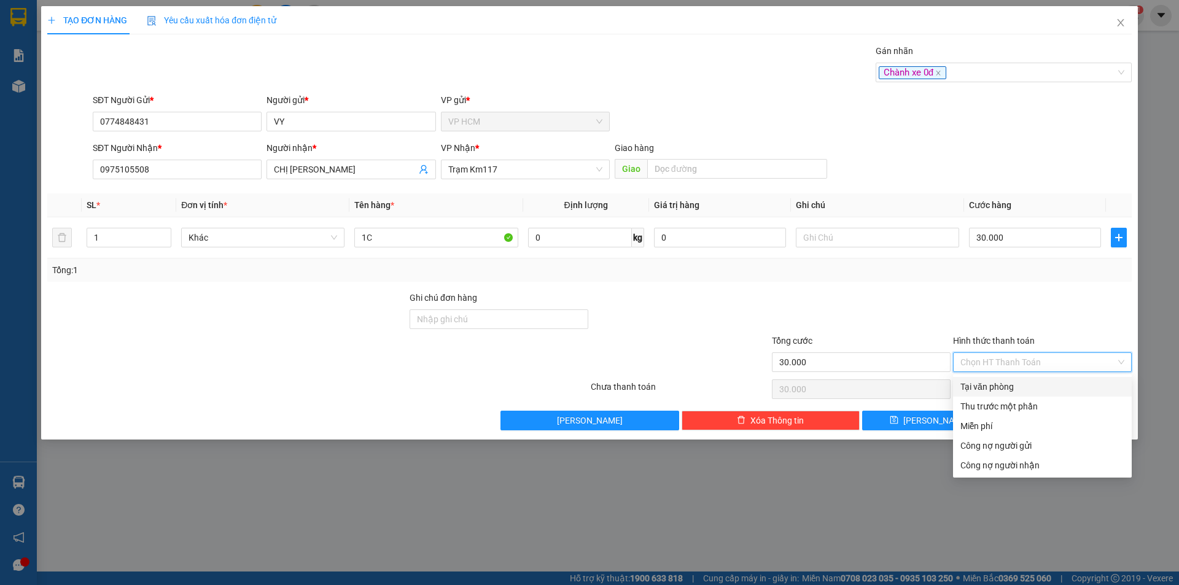
click at [1020, 391] on div "Tại văn phòng" at bounding box center [1042, 387] width 164 height 14
type input "0"
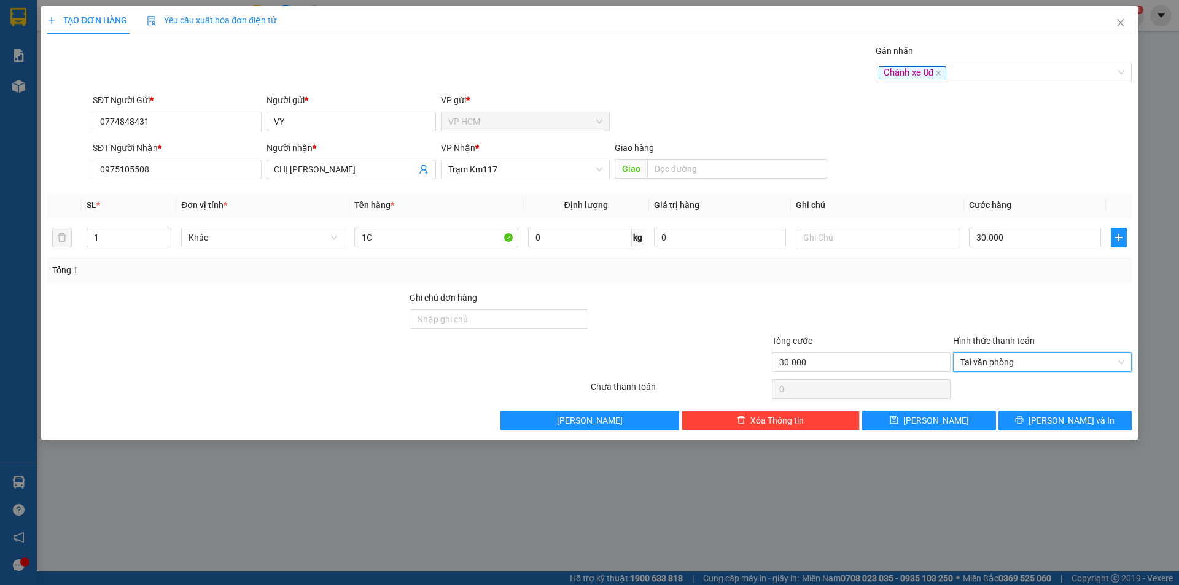
click at [1078, 432] on div "TẠO ĐƠN HÀNG Yêu cầu xuất hóa đơn điện tử Transit Pickup Surcharge Ids Transit …" at bounding box center [589, 223] width 1097 height 434
drag, startPoint x: 1086, startPoint y: 422, endPoint x: 648, endPoint y: 283, distance: 459.5
click at [1086, 422] on span "[PERSON_NAME] và In" at bounding box center [1072, 421] width 86 height 14
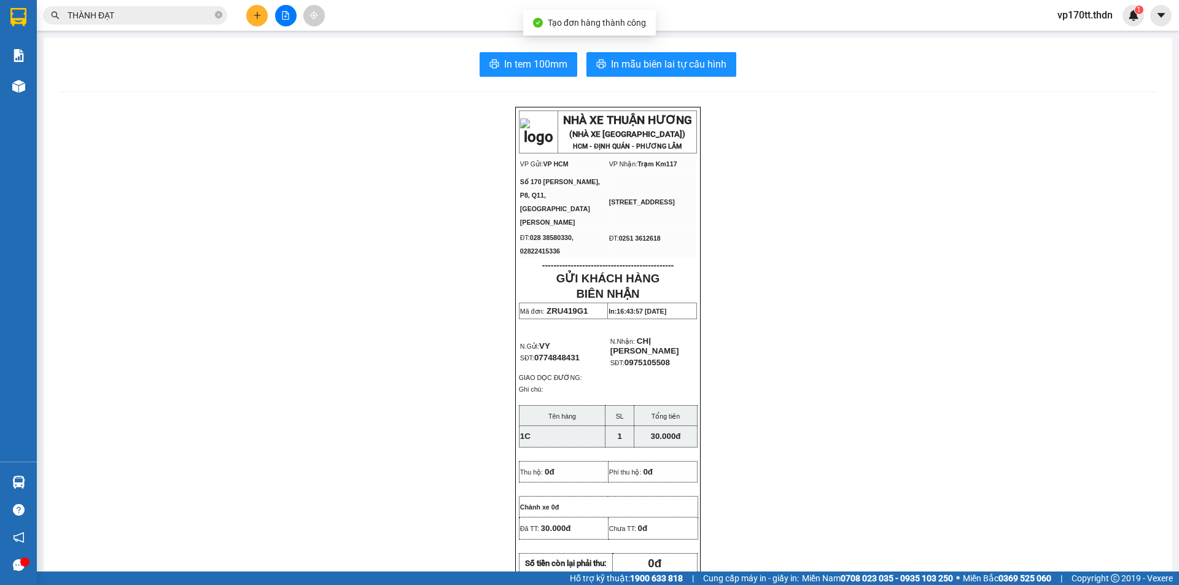
click at [661, 35] on main "In tem 100mm In mẫu biên lai tự cấu hình NHÀ XE THUẬN HƯƠNG (NHÀ XE [GEOGRAPHIC…" at bounding box center [589, 286] width 1179 height 572
click at [648, 69] on span "In mẫu biên lai tự cấu hình" at bounding box center [668, 63] width 115 height 15
click at [260, 10] on button at bounding box center [256, 15] width 21 height 21
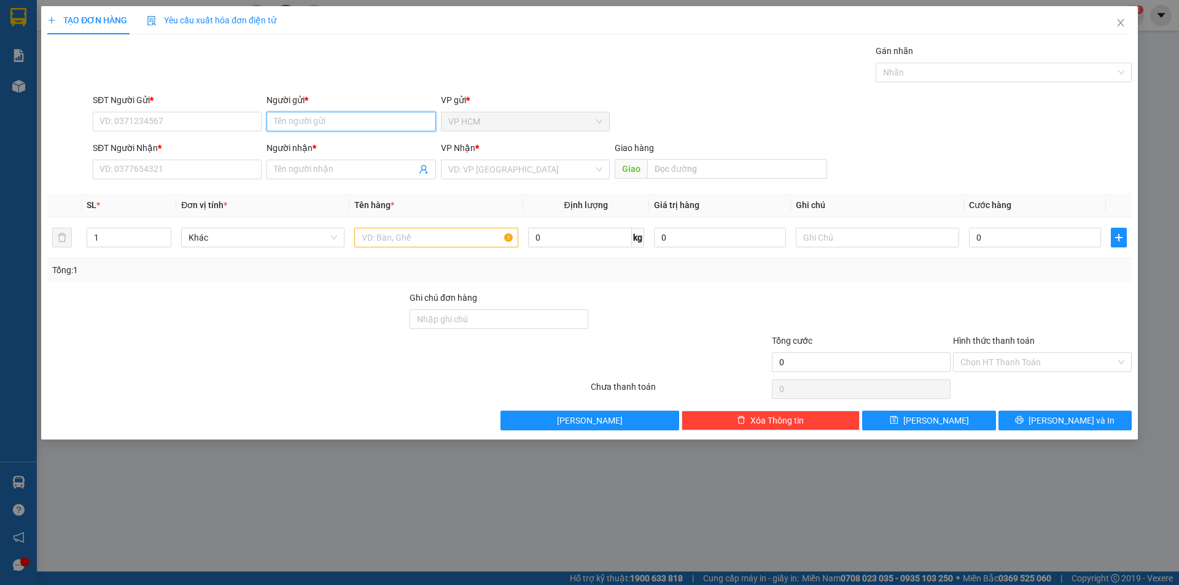
click at [313, 120] on input "Người gửi *" at bounding box center [351, 122] width 169 height 20
type input "[PERSON_NAME]"
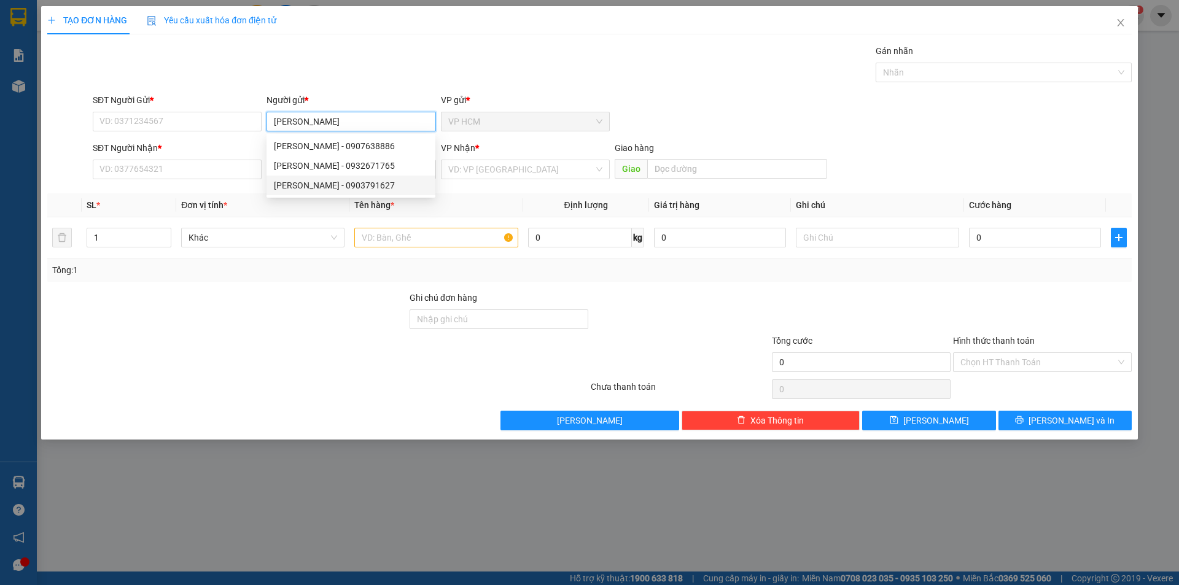
click at [355, 187] on div "[PERSON_NAME] - 0903791627" at bounding box center [351, 186] width 154 height 14
type input "0903791627"
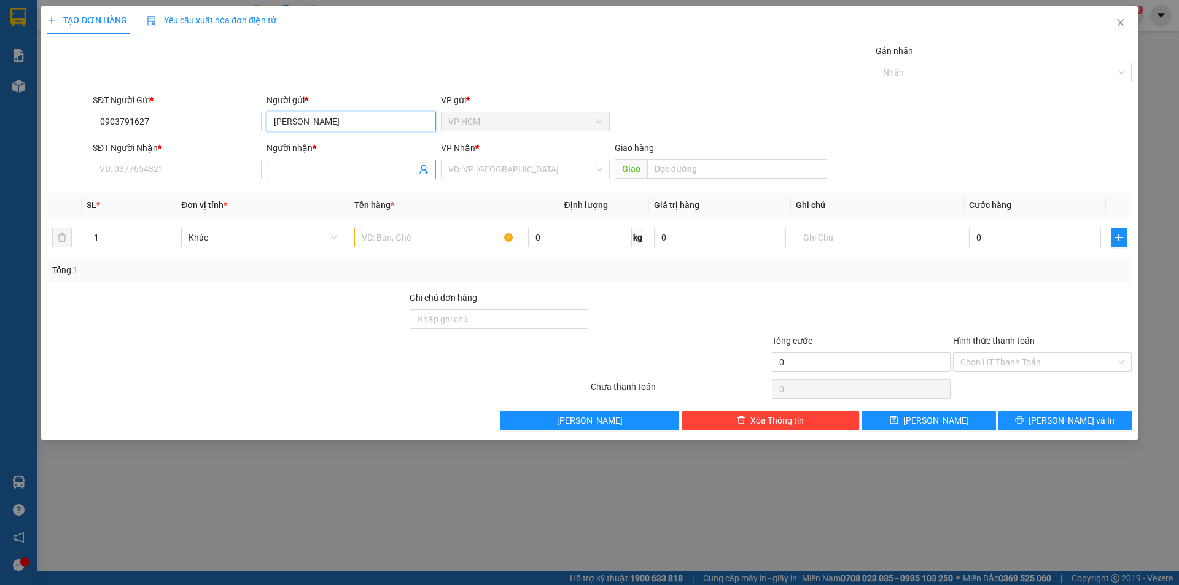
type input "[PERSON_NAME]"
click at [426, 171] on icon "user-add" at bounding box center [424, 170] width 10 height 10
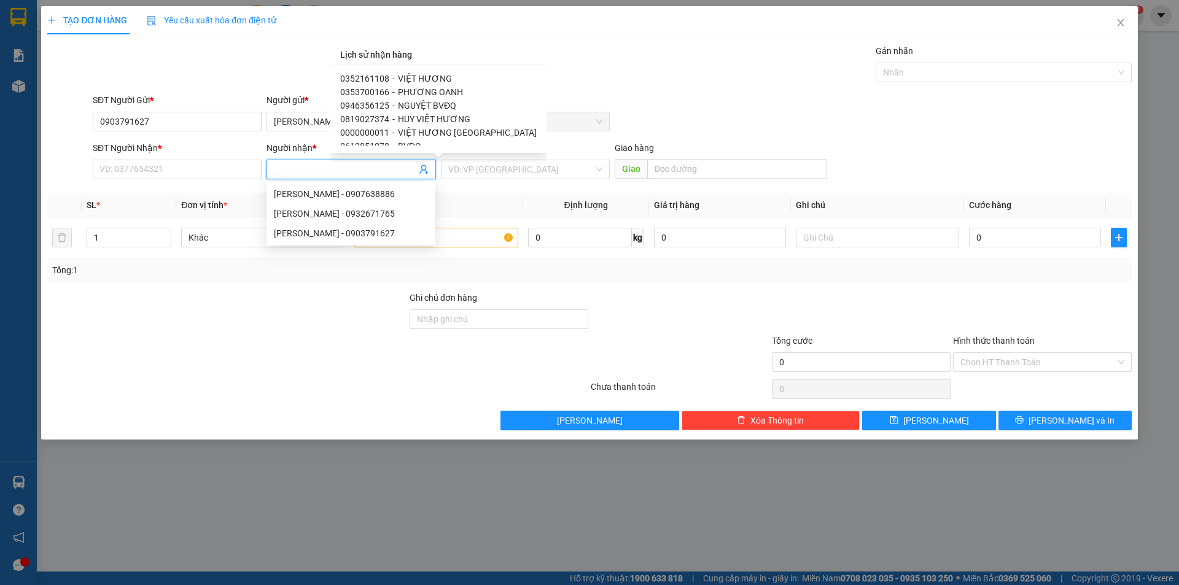
click at [419, 80] on span "VIỆT HƯƠNG" at bounding box center [425, 79] width 54 height 10
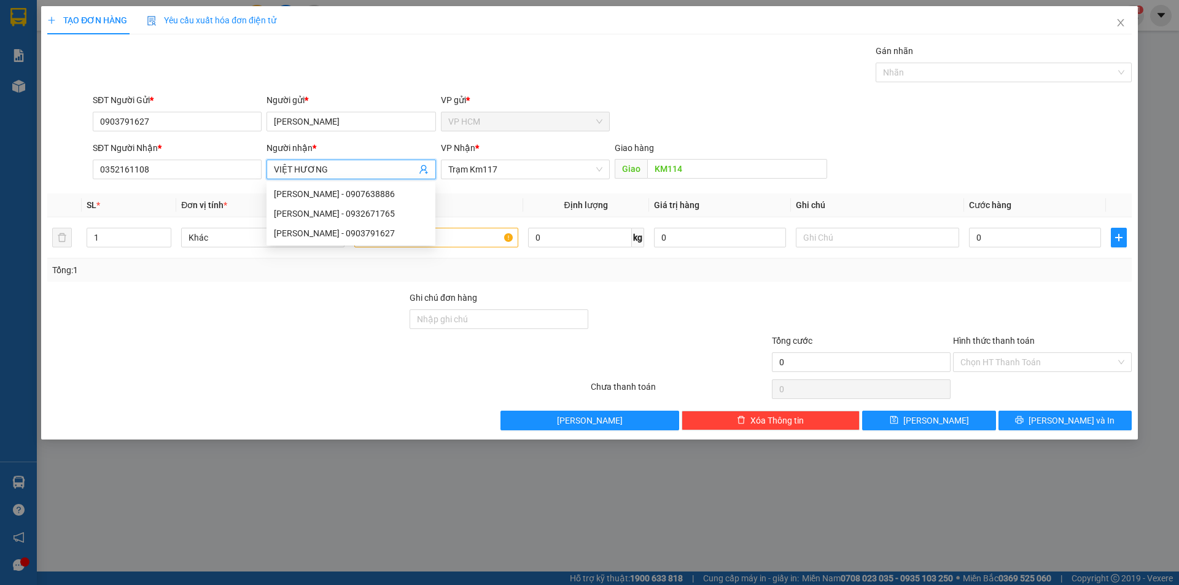
type input "0352161108"
type input "VIỆT HƯƠNG"
type input "KM114"
click at [446, 242] on input "text" at bounding box center [435, 238] width 163 height 20
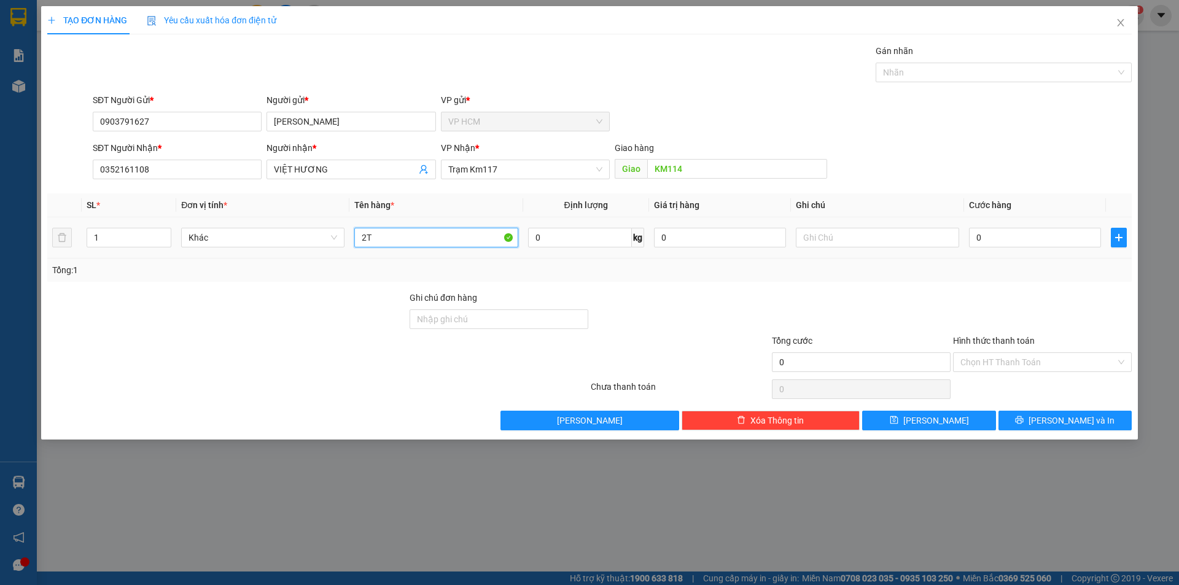
type input "2T"
click at [172, 234] on td "1" at bounding box center [129, 237] width 95 height 41
click at [85, 229] on td "1" at bounding box center [129, 237] width 95 height 41
click at [123, 229] on input "1" at bounding box center [129, 237] width 84 height 18
type input "2"
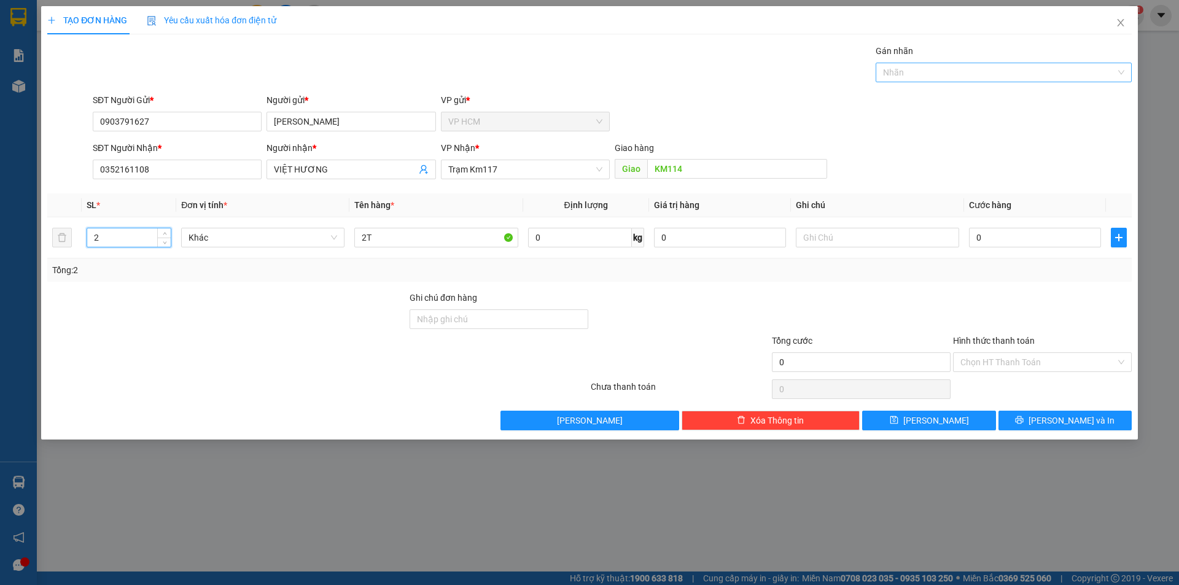
click at [947, 74] on div at bounding box center [998, 72] width 238 height 15
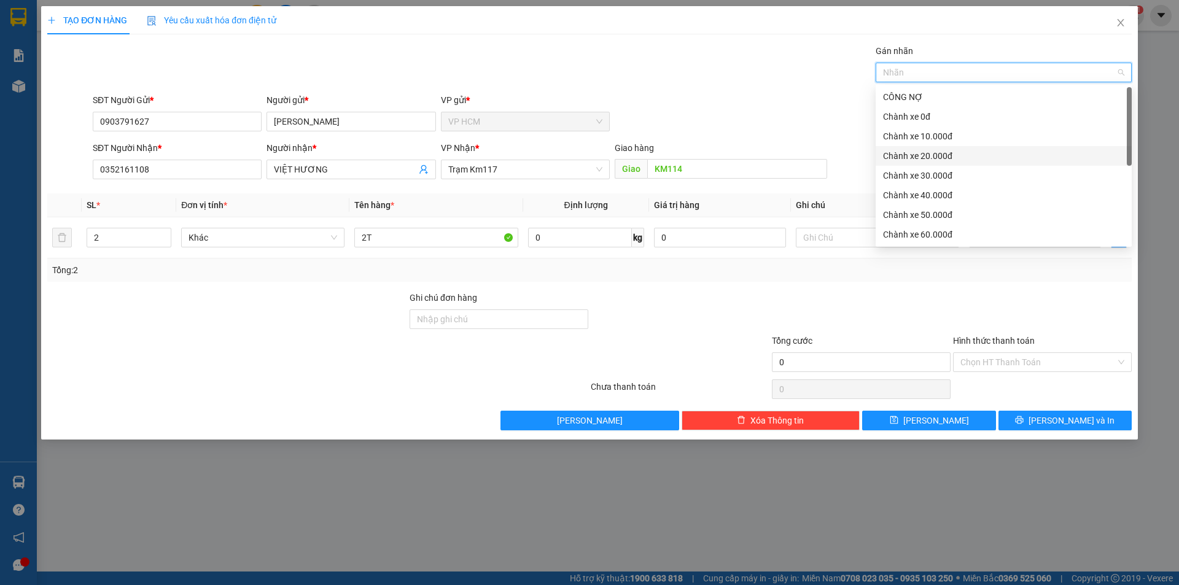
click at [938, 133] on div "Chành xe 10.000đ" at bounding box center [1003, 137] width 241 height 14
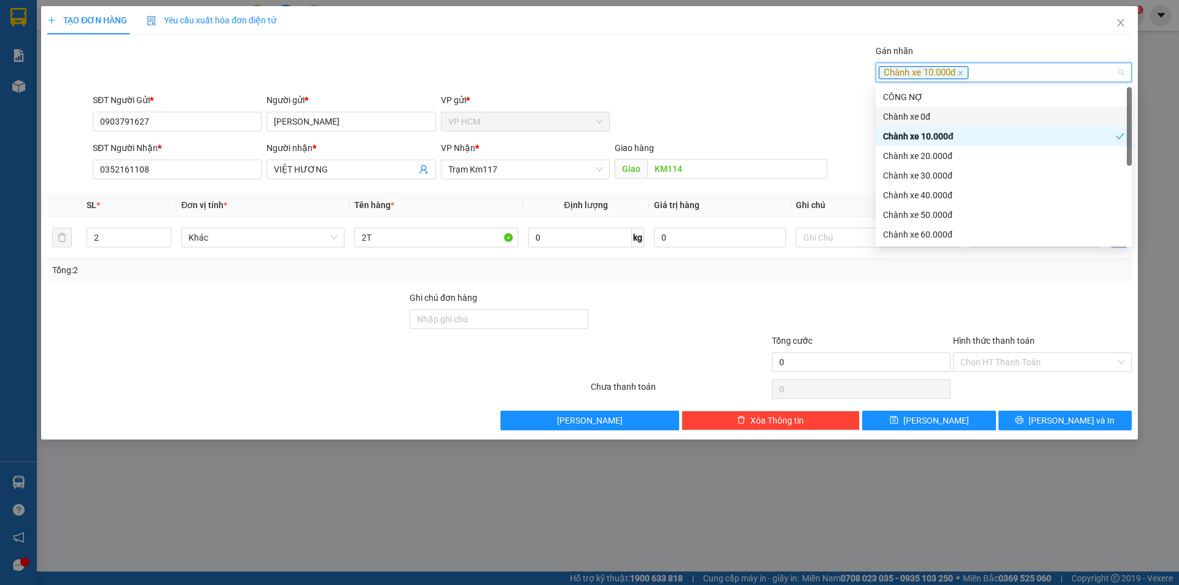
drag, startPoint x: 695, startPoint y: 90, endPoint x: 994, endPoint y: 230, distance: 330.5
click at [702, 96] on div "Transit Pickup Surcharge Ids Transit Deliver Surcharge Ids Transit Deliver Surc…" at bounding box center [589, 237] width 1084 height 386
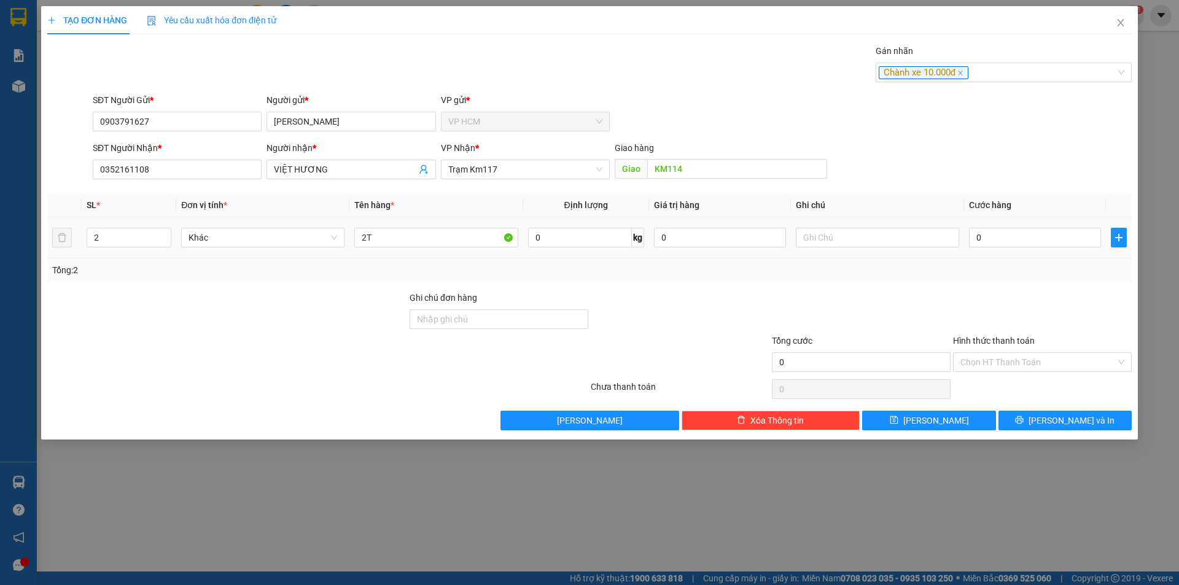
click at [1040, 225] on div "0" at bounding box center [1035, 237] width 132 height 25
click at [1031, 243] on input "0" at bounding box center [1035, 238] width 132 height 20
type input "5"
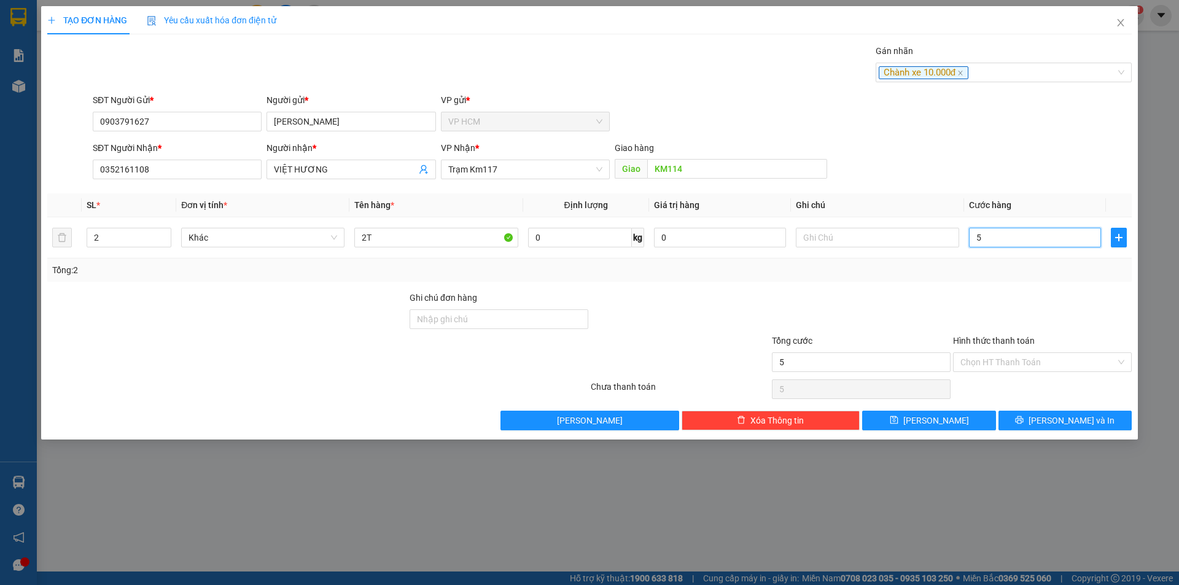
type input "50"
type input "50.000"
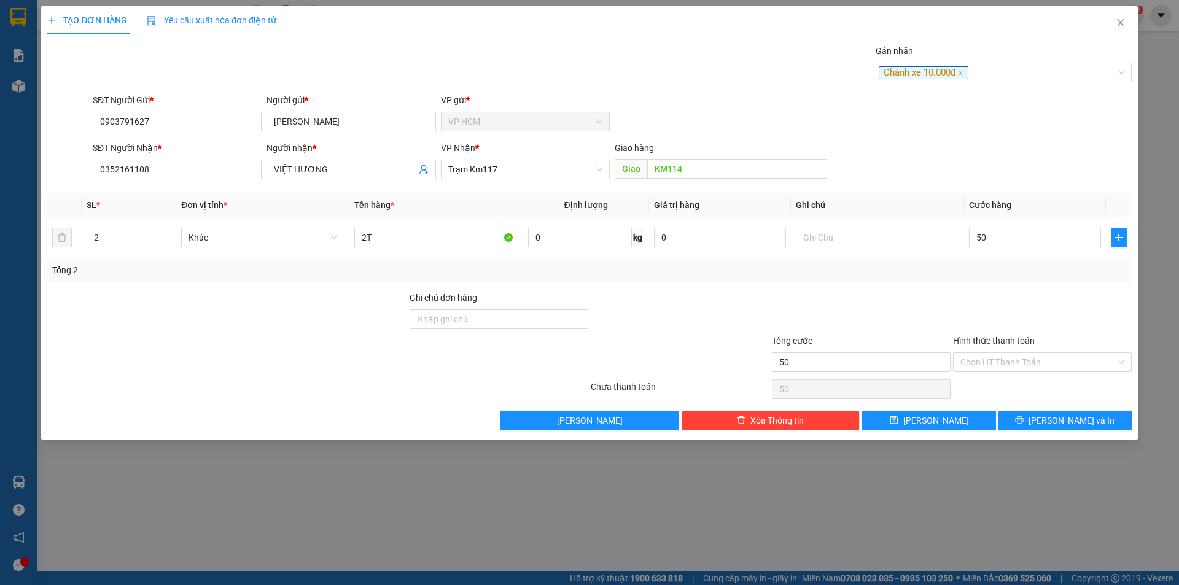
type input "50.000"
click at [994, 302] on div at bounding box center [1042, 312] width 181 height 43
click at [994, 361] on input "Hình thức thanh toán" at bounding box center [1037, 362] width 155 height 18
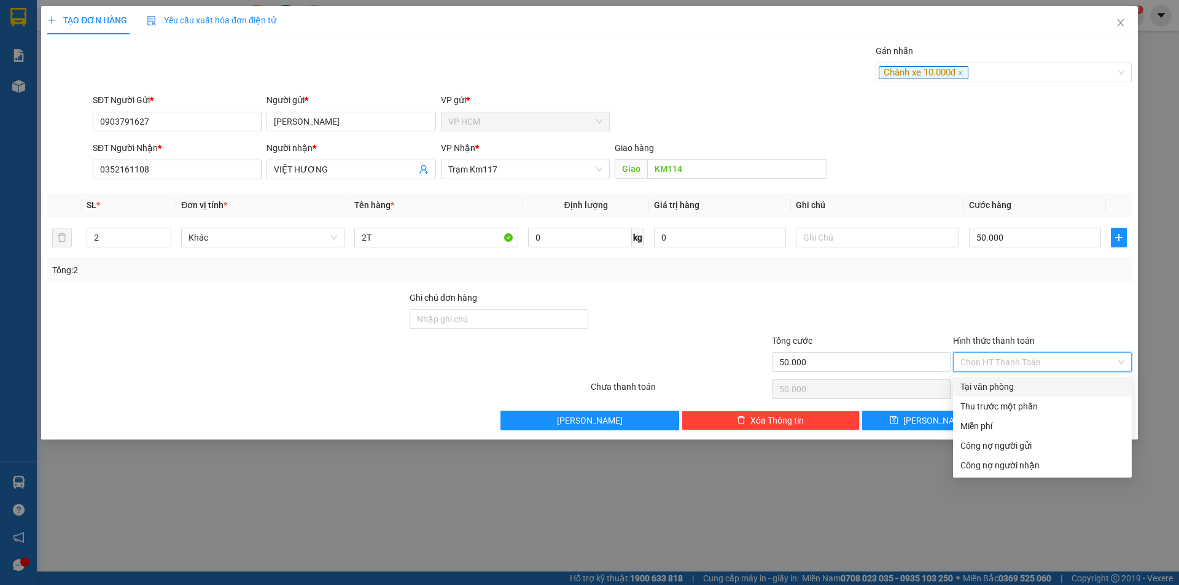
click at [991, 398] on div "Thu trước một phần" at bounding box center [1042, 407] width 179 height 20
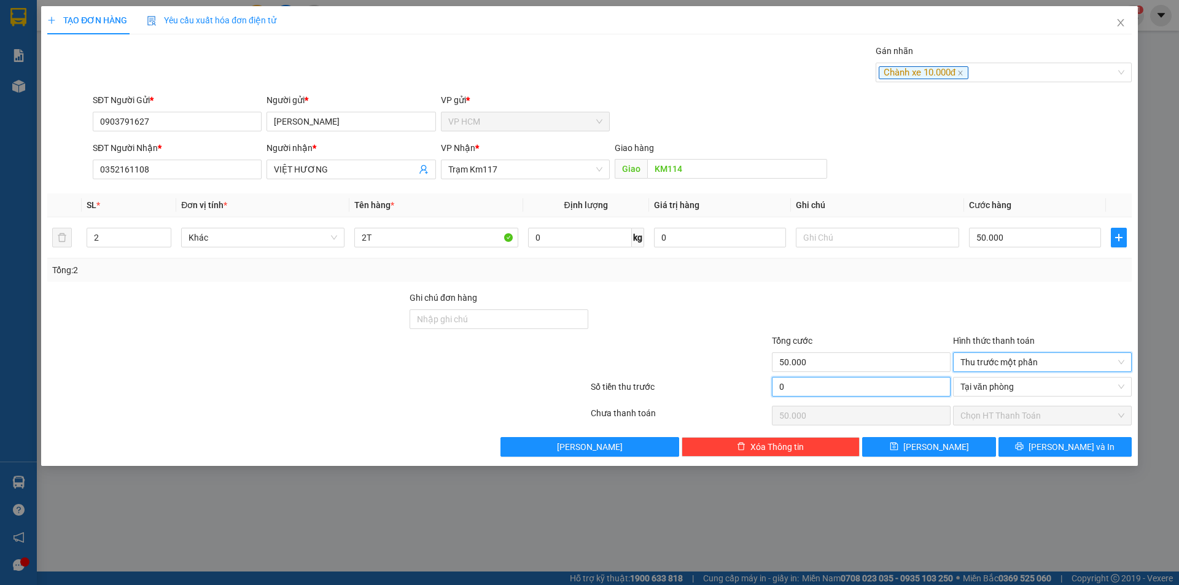
click at [879, 380] on input "0" at bounding box center [861, 387] width 179 height 20
type input "1"
type input "49.999"
type input "10"
type input "49.990"
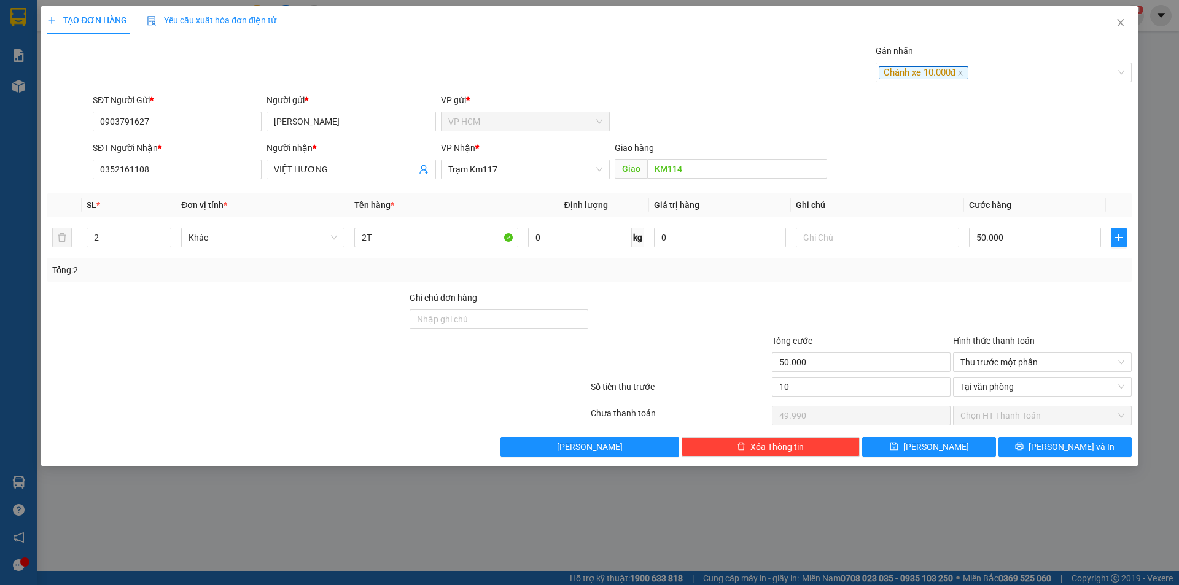
type input "10.000"
type input "40.000"
click at [881, 271] on div "Tổng: 2" at bounding box center [589, 270] width 1075 height 14
click at [1071, 453] on span "[PERSON_NAME] và In" at bounding box center [1072, 447] width 86 height 14
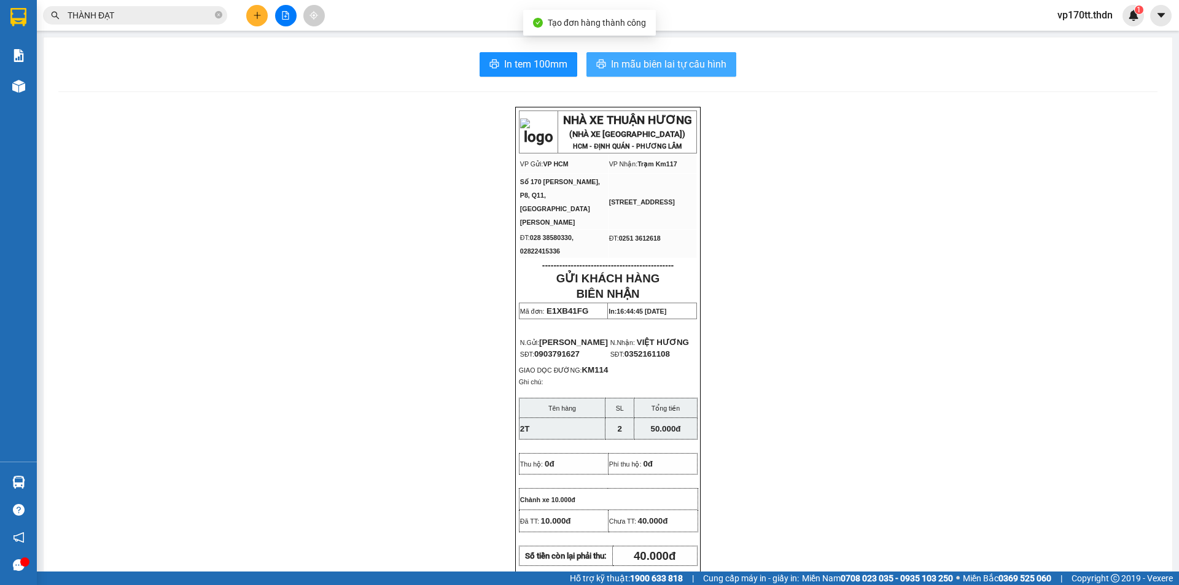
click at [625, 66] on span "In mẫu biên lai tự cấu hình" at bounding box center [668, 63] width 115 height 15
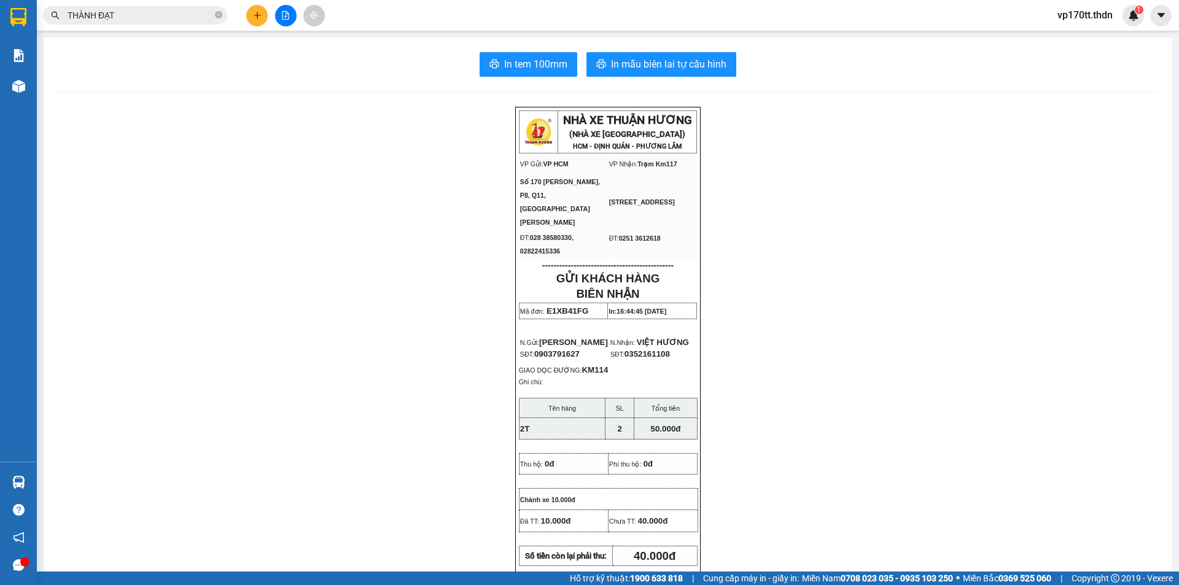
click at [251, 16] on button at bounding box center [256, 15] width 21 height 21
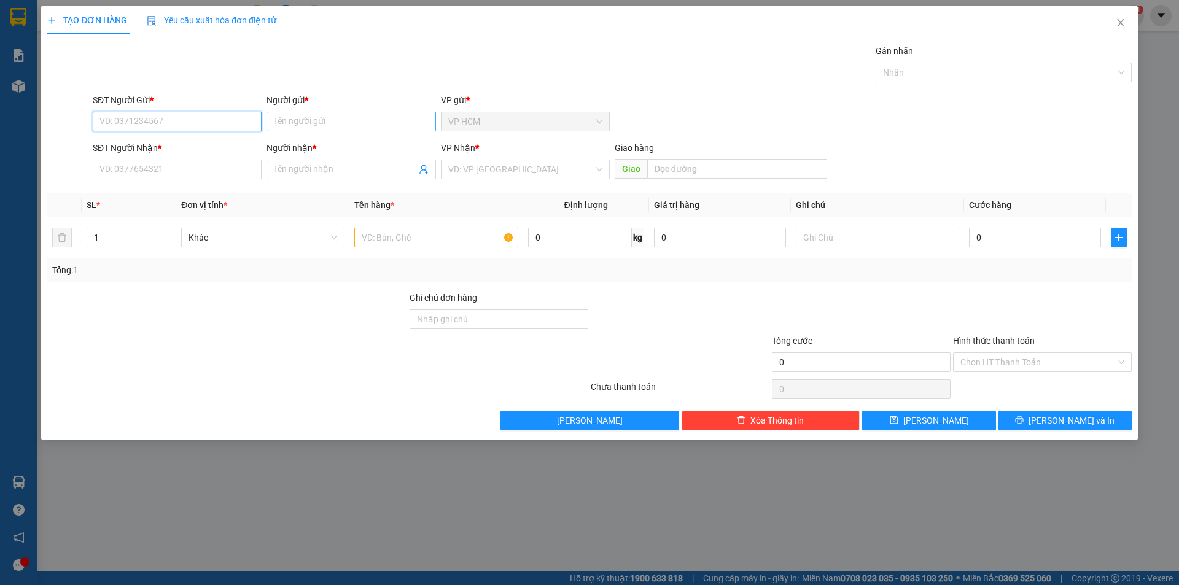
click at [315, 119] on input "Người gửi *" at bounding box center [351, 122] width 169 height 20
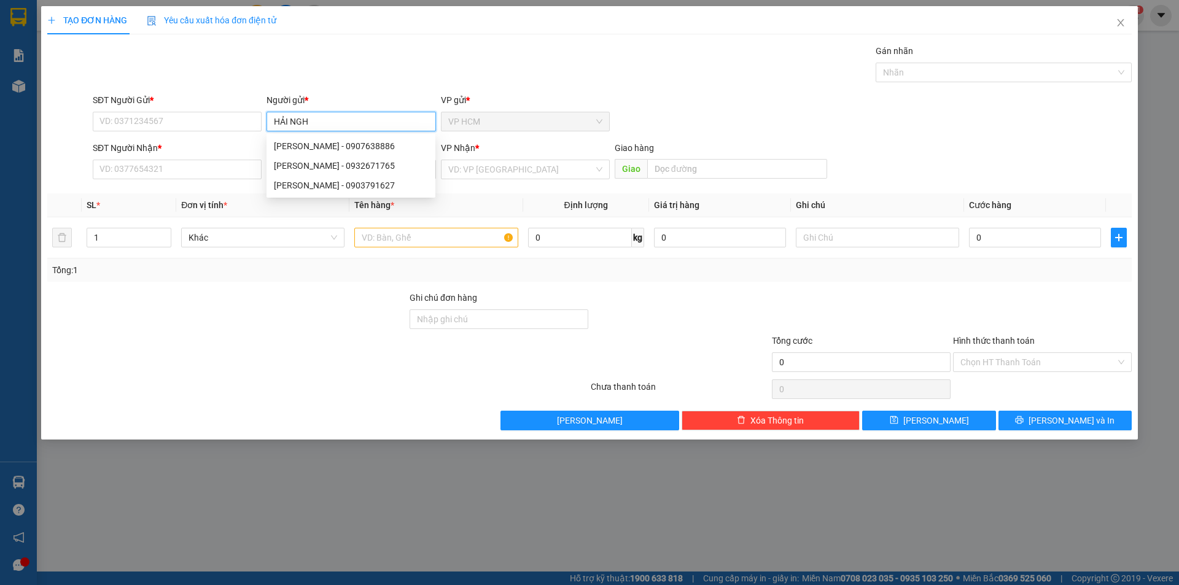
type input "[PERSON_NAME]"
click at [338, 141] on div "HẢI NGHI - 0908528119" at bounding box center [351, 146] width 154 height 14
type input "0908528119"
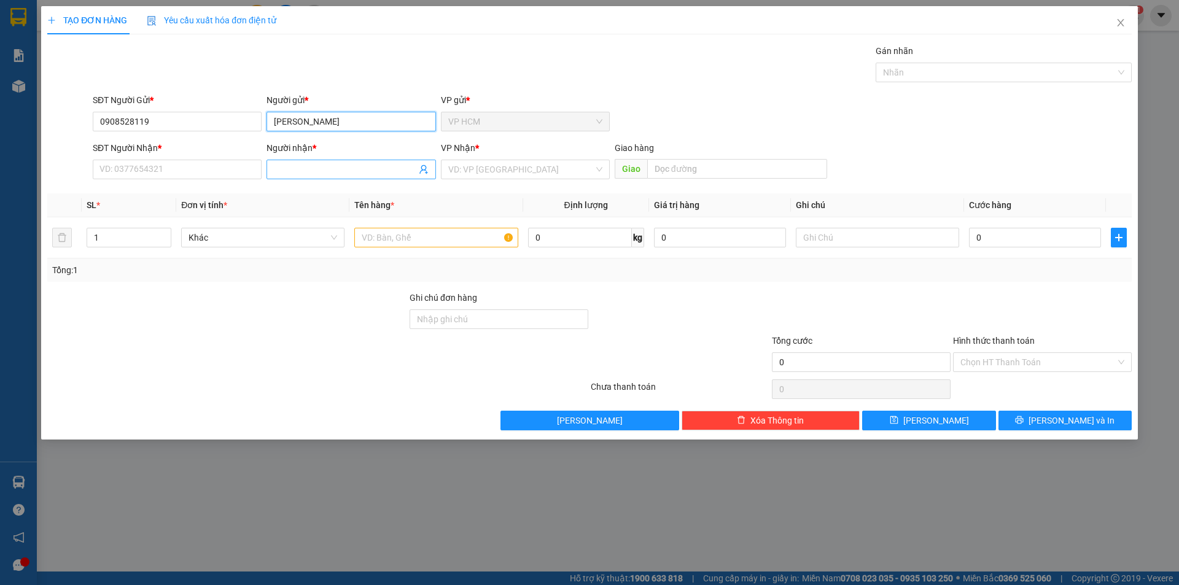
type input "[PERSON_NAME]"
click at [429, 169] on span at bounding box center [351, 170] width 169 height 20
click at [422, 169] on icon "user-add" at bounding box center [423, 169] width 8 height 9
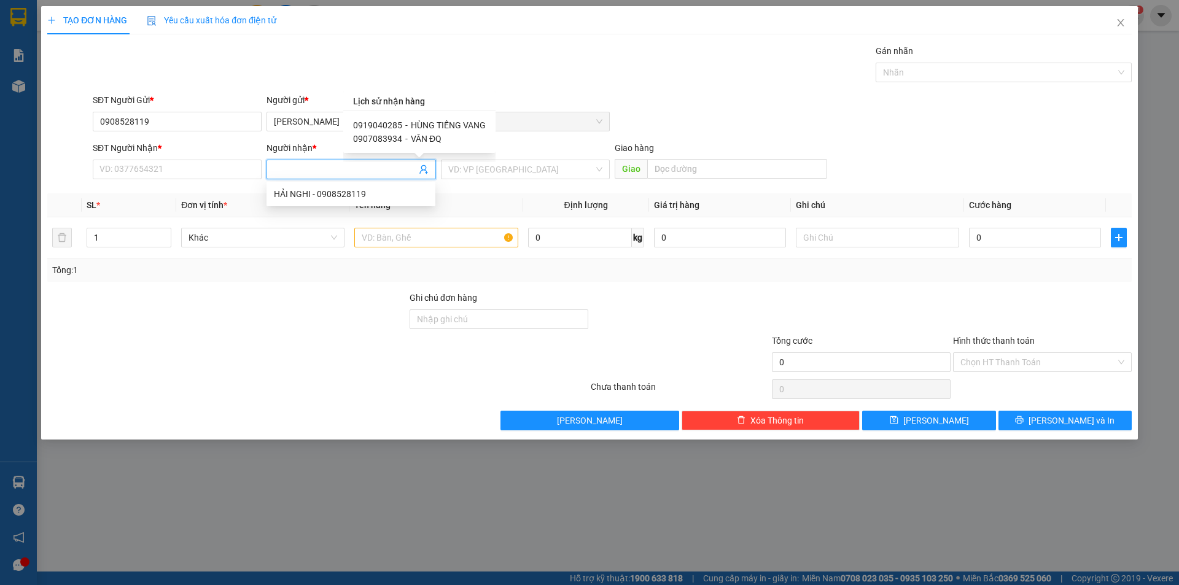
click at [434, 127] on span "HÙNG TIẾNG VANG" at bounding box center [448, 125] width 75 height 10
type input "0919040285"
type input "HÙNG TIẾNG VANG"
type input "[PERSON_NAME]"
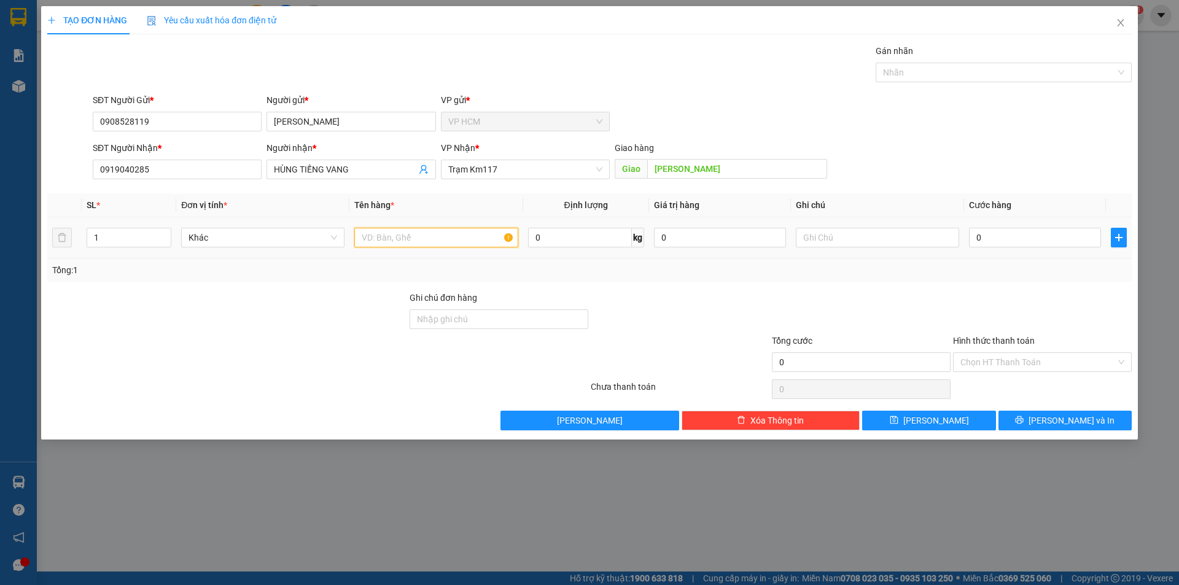
click at [416, 242] on input "text" at bounding box center [435, 238] width 163 height 20
click at [930, 77] on div at bounding box center [998, 72] width 238 height 15
type input "1T"
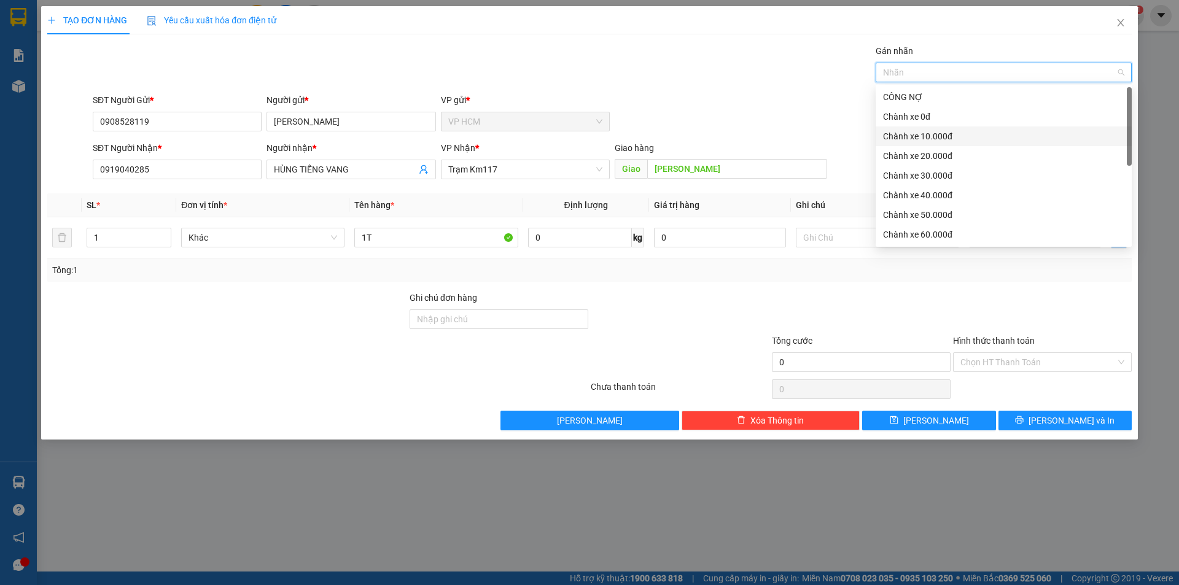
click at [932, 133] on div "Chành xe 10.000đ" at bounding box center [1003, 137] width 241 height 14
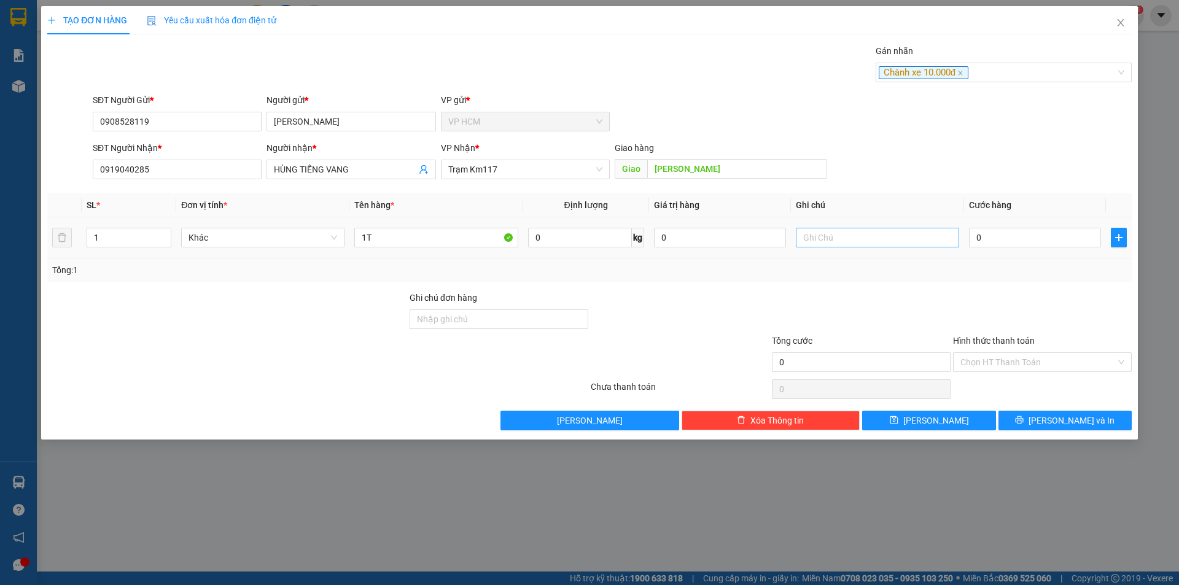
drag, startPoint x: 742, startPoint y: 96, endPoint x: 951, endPoint y: 238, distance: 252.4
click at [742, 96] on div "SĐT Người Gửi * 0908528119 Người gửi * HẢI NGHI VP gửi * VP HCM" at bounding box center [612, 114] width 1044 height 43
click at [1006, 243] on input "0" at bounding box center [1035, 238] width 132 height 20
type input "4"
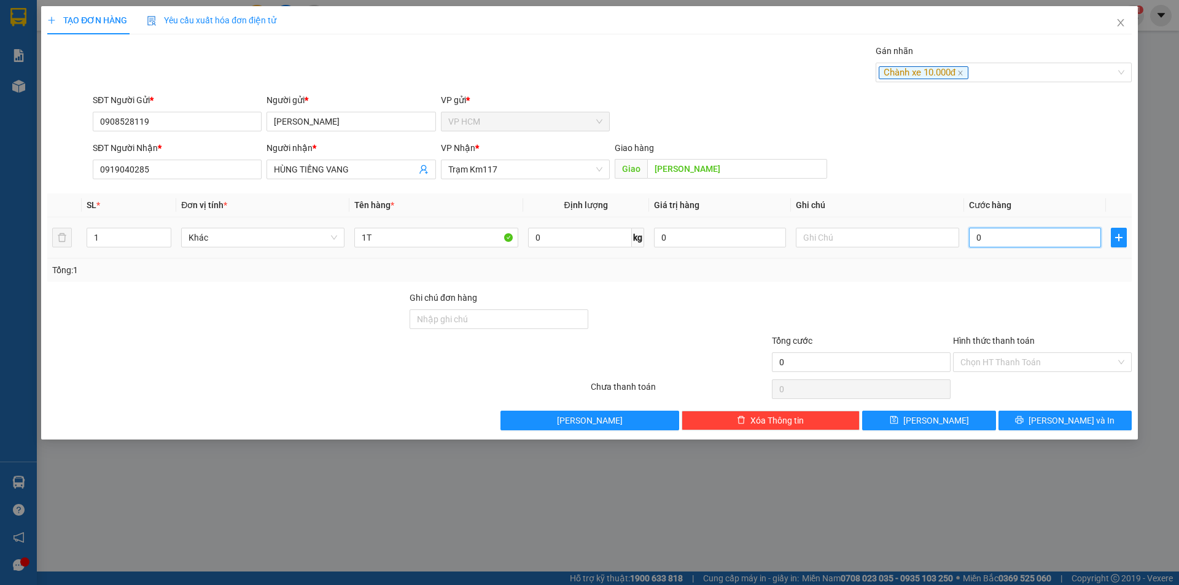
type input "4"
type input "40"
type input "40.000"
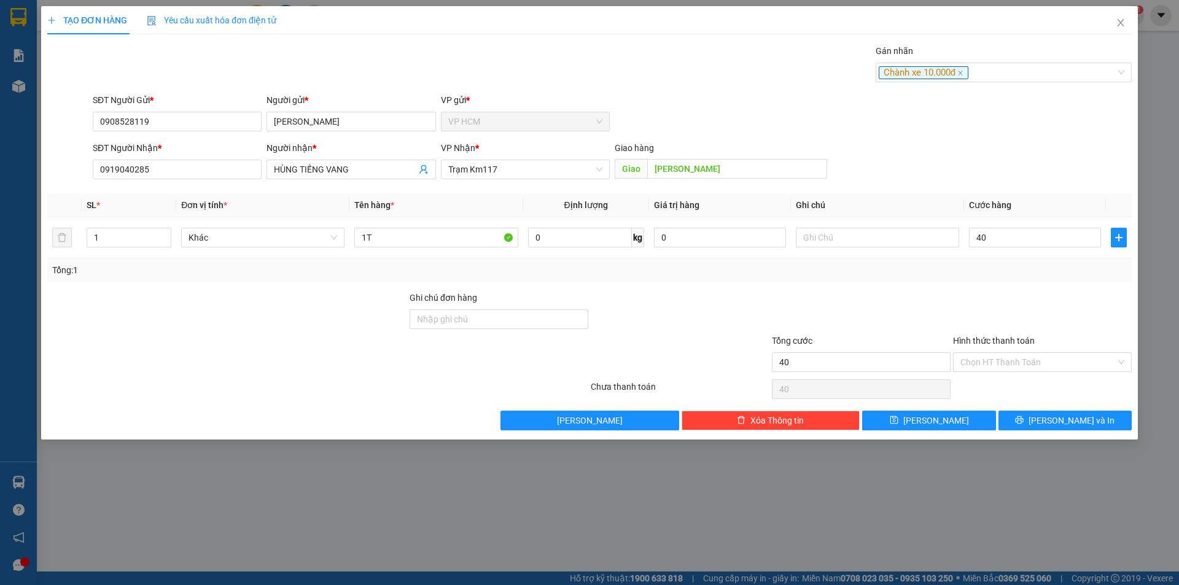
type input "40.000"
click at [1005, 260] on div "Tổng: 1" at bounding box center [589, 270] width 1084 height 23
click at [1005, 357] on input "Hình thức thanh toán" at bounding box center [1037, 362] width 155 height 18
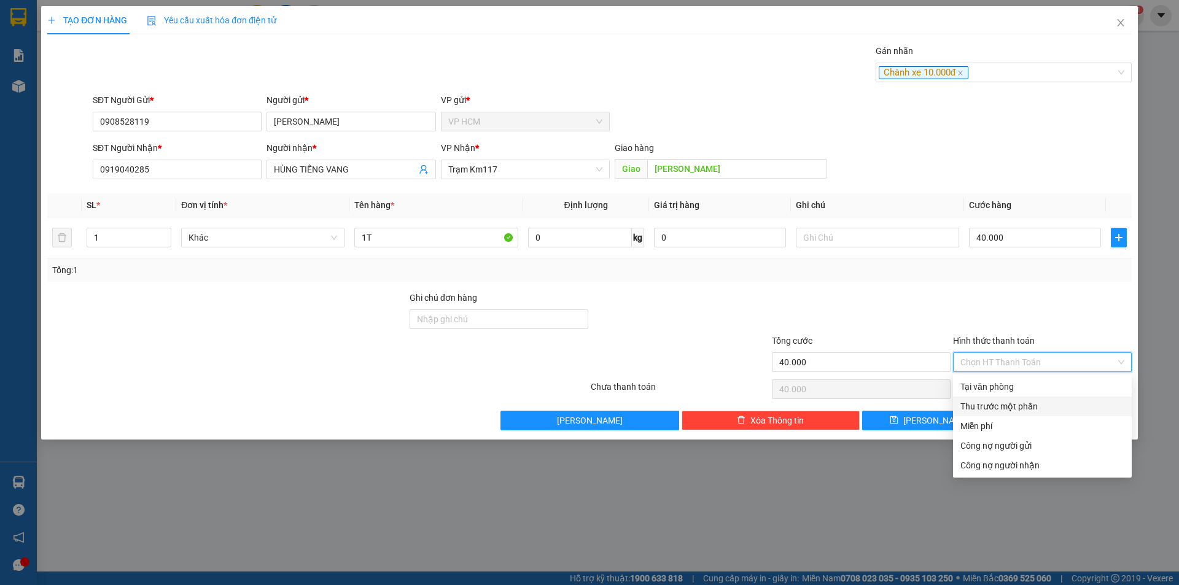
click at [989, 409] on div "Thu trước một phần" at bounding box center [1042, 407] width 164 height 14
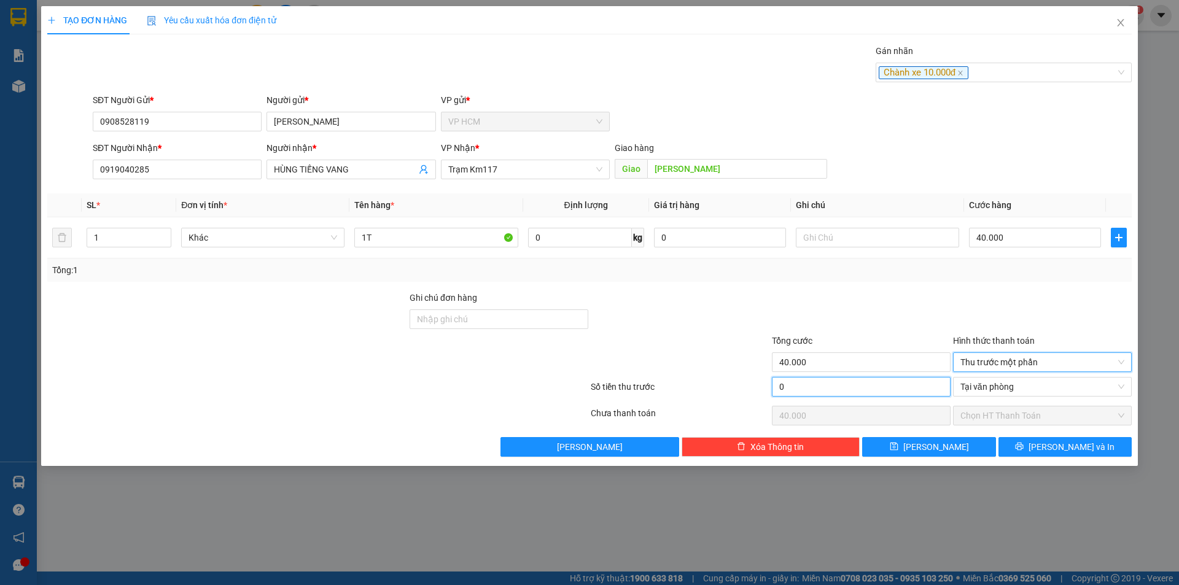
click at [900, 391] on input "0" at bounding box center [861, 387] width 179 height 20
type input "1"
type input "39.999"
type input "10"
type input "39.990"
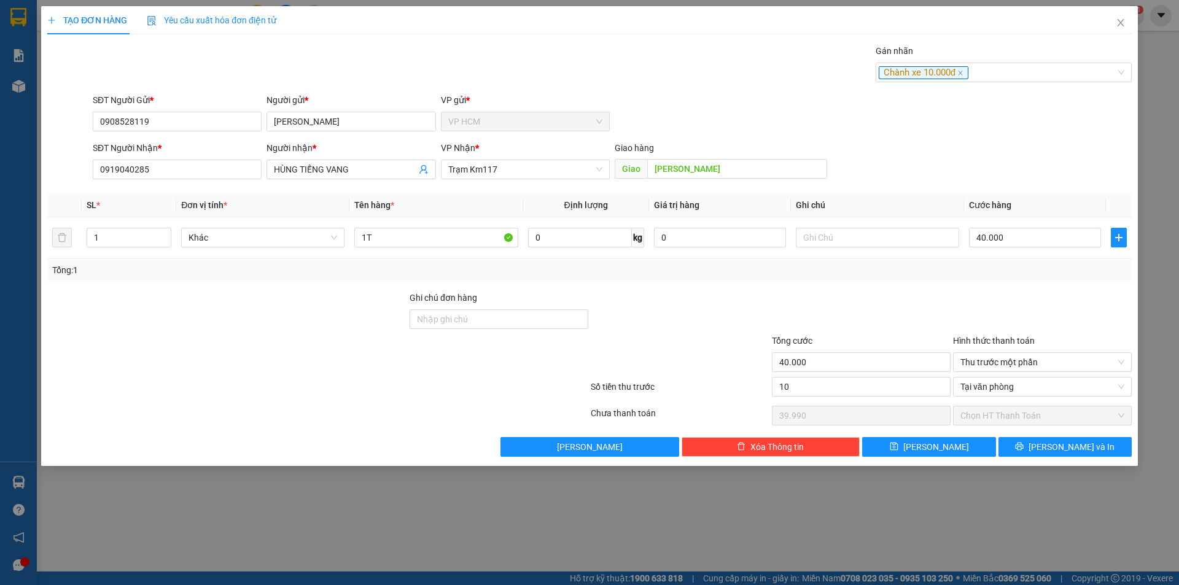
type input "10.000"
type input "30.000"
click at [859, 278] on div "Tổng: 1" at bounding box center [589, 270] width 1084 height 23
click at [1052, 442] on button "[PERSON_NAME] và In" at bounding box center [1065, 447] width 133 height 20
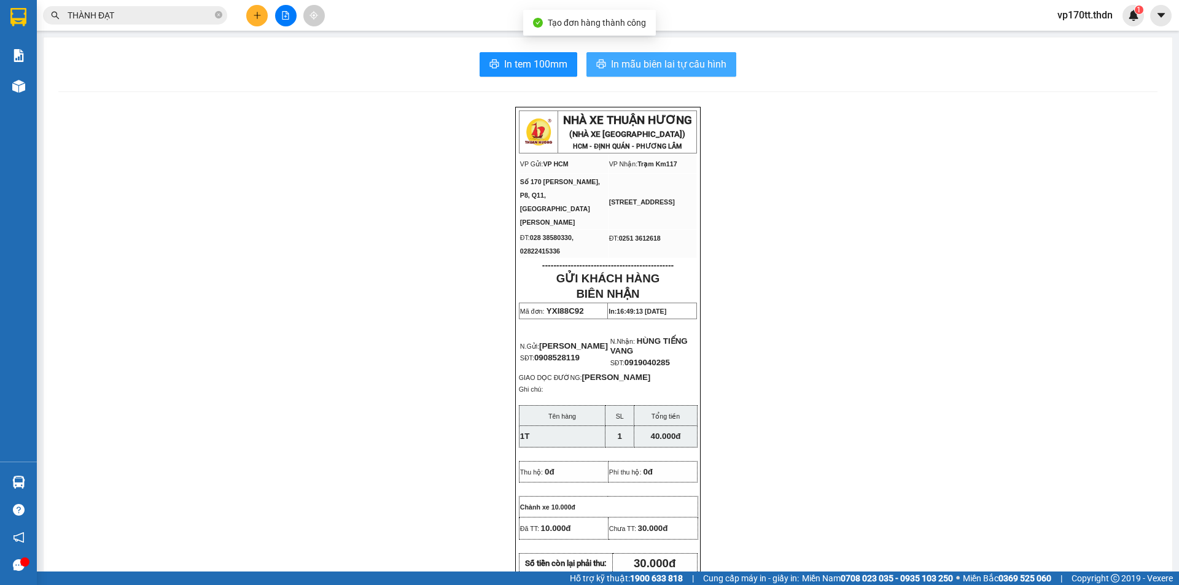
click at [680, 66] on span "In mẫu biên lai tự cấu hình" at bounding box center [668, 63] width 115 height 15
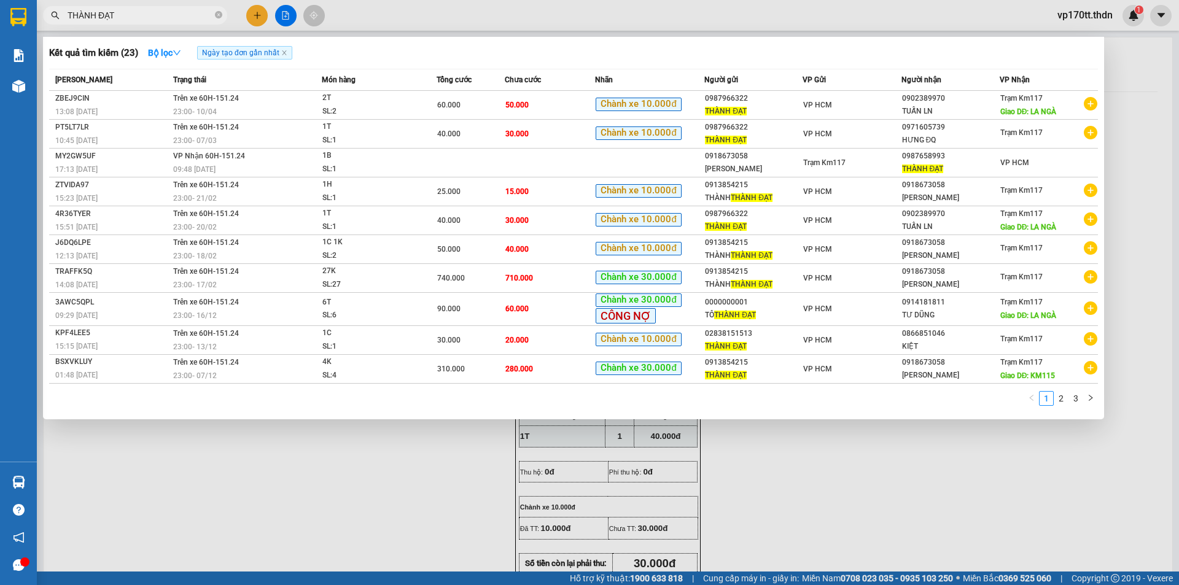
click at [103, 14] on input "THÀNH ĐẠT" at bounding box center [140, 16] width 145 height 14
click at [101, 15] on input "THÀNH ĐẠT" at bounding box center [140, 16] width 145 height 14
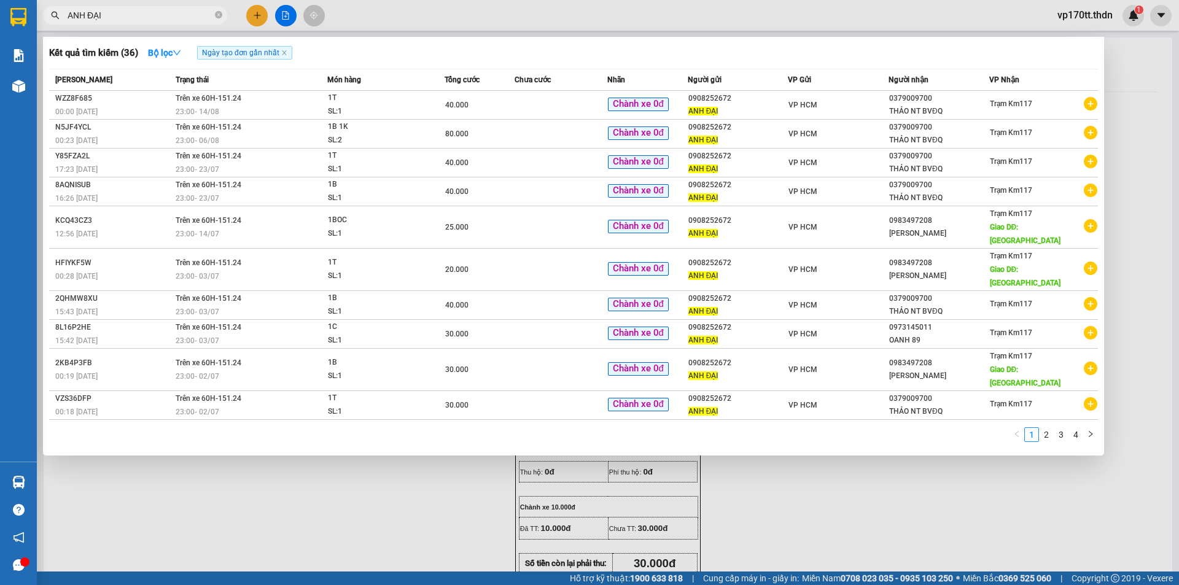
type input "ANH ĐẠI"
click at [254, 20] on div at bounding box center [589, 292] width 1179 height 585
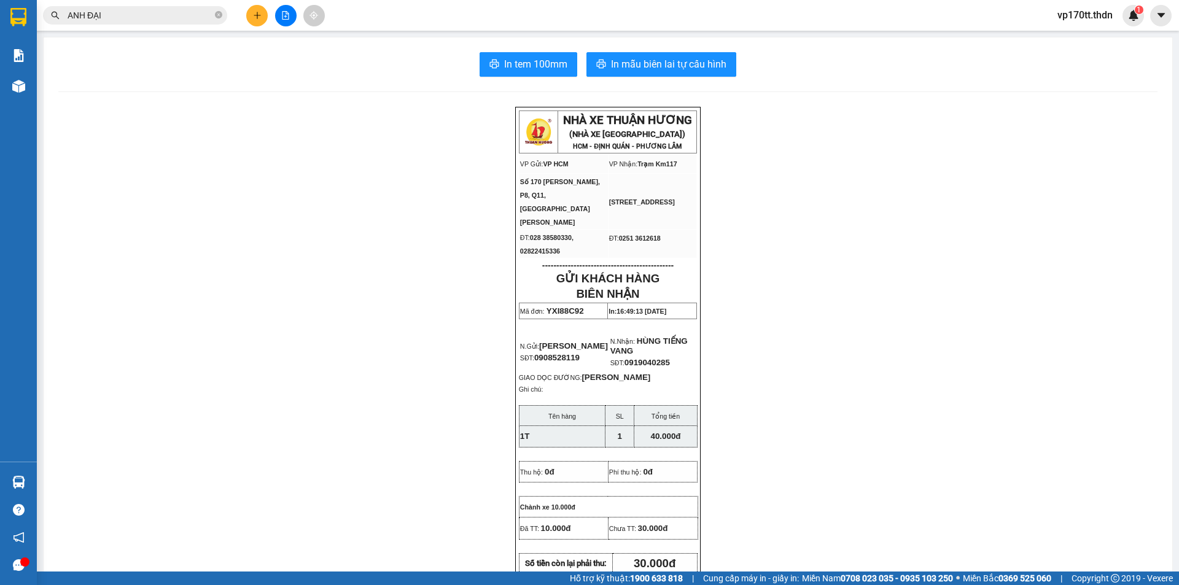
click at [254, 20] on button at bounding box center [256, 15] width 21 height 21
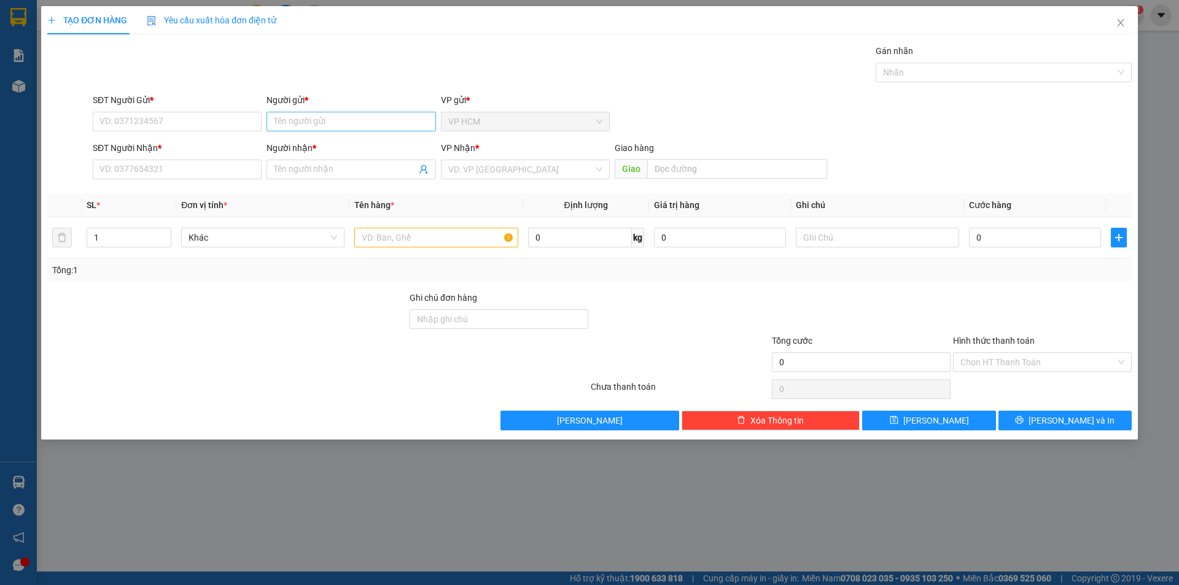
drag, startPoint x: 306, startPoint y: 134, endPoint x: 316, endPoint y: 114, distance: 22.5
click at [306, 134] on div "Người gửi * Tên người gửi" at bounding box center [351, 114] width 169 height 43
click at [317, 112] on input "Người gửi *" at bounding box center [351, 122] width 169 height 20
type input "pham duy"
click at [350, 145] on div "[PERSON_NAME] - 0398557466" at bounding box center [351, 146] width 154 height 14
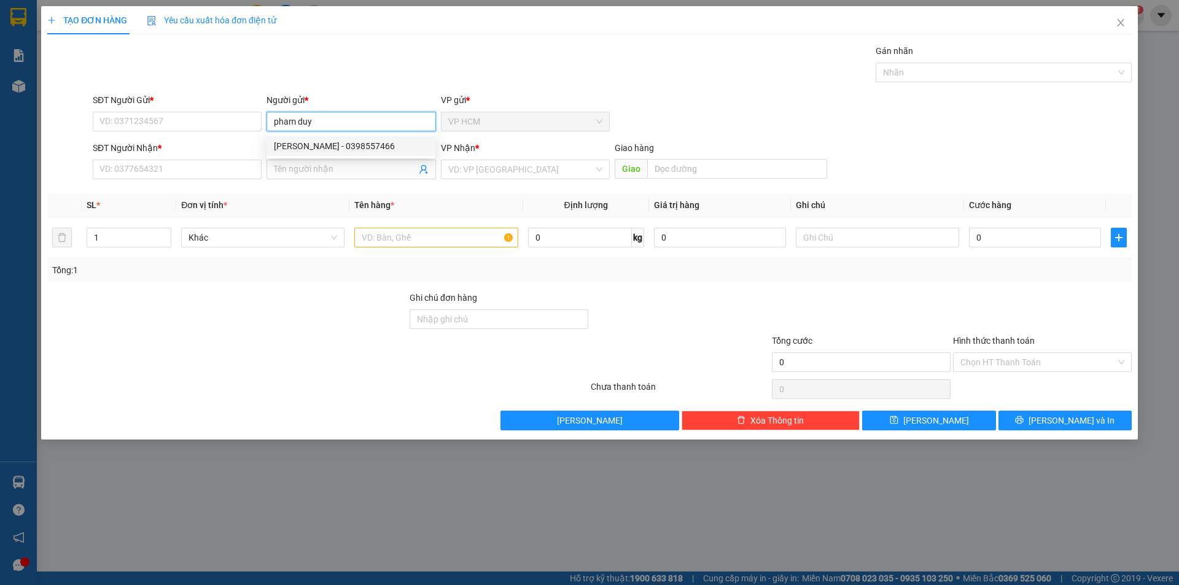
type input "0398557466"
type input "[PERSON_NAME]"
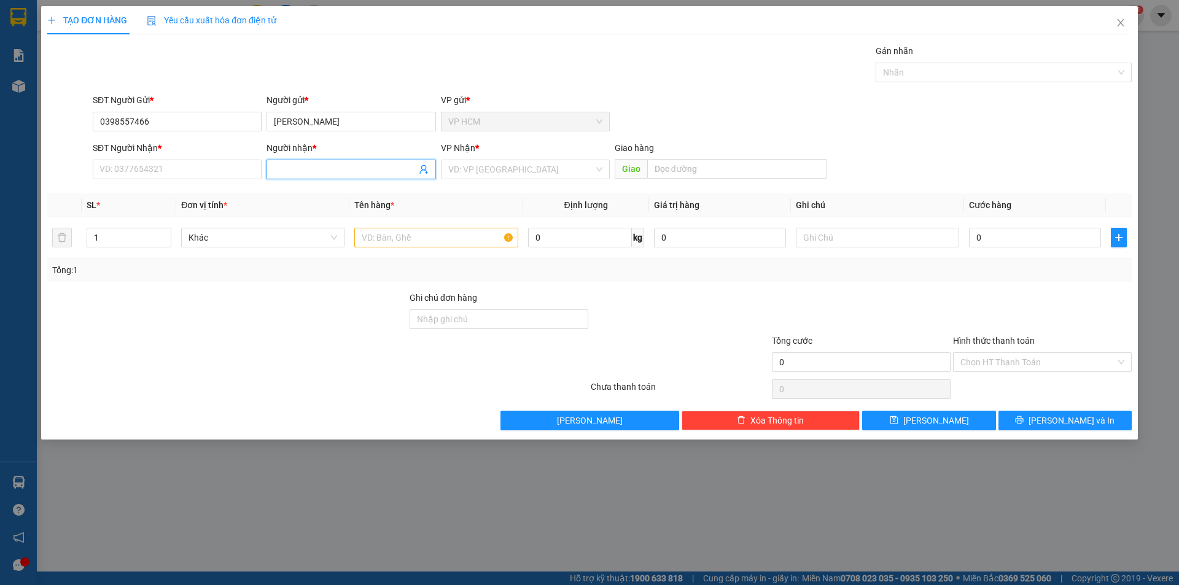
click at [421, 169] on icon "user-add" at bounding box center [424, 170] width 10 height 10
click at [424, 127] on span "-" at bounding box center [425, 125] width 2 height 10
type input "0374750671"
type input "CHÚ TIẾN"
click at [104, 239] on input "1" at bounding box center [129, 237] width 84 height 18
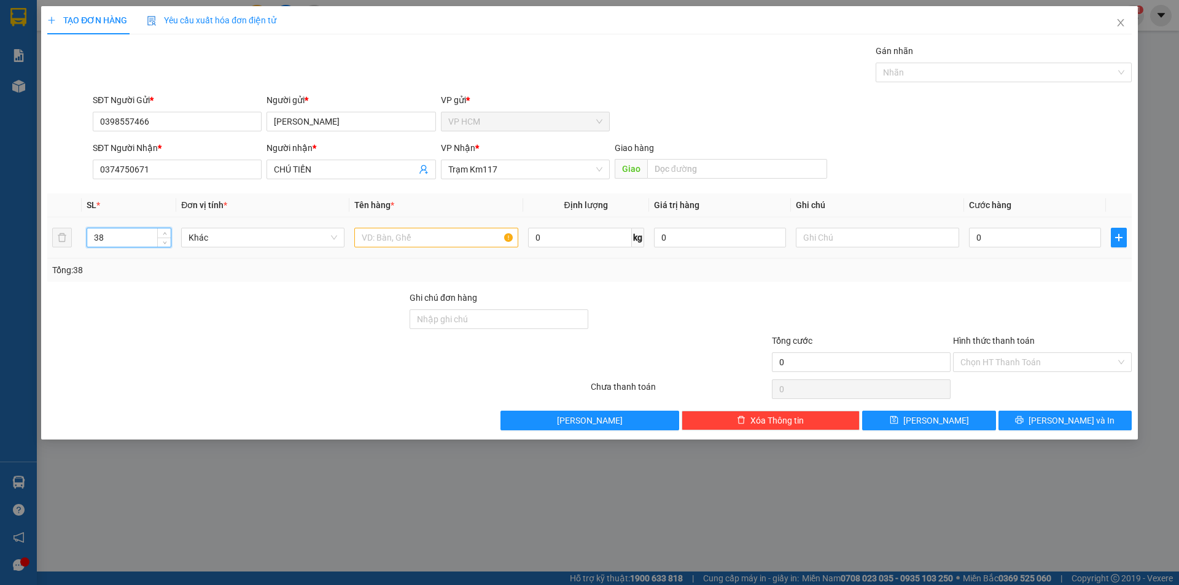
type input "38"
click at [412, 238] on input "text" at bounding box center [435, 238] width 163 height 20
click at [913, 68] on div at bounding box center [998, 72] width 238 height 15
type input "38C"
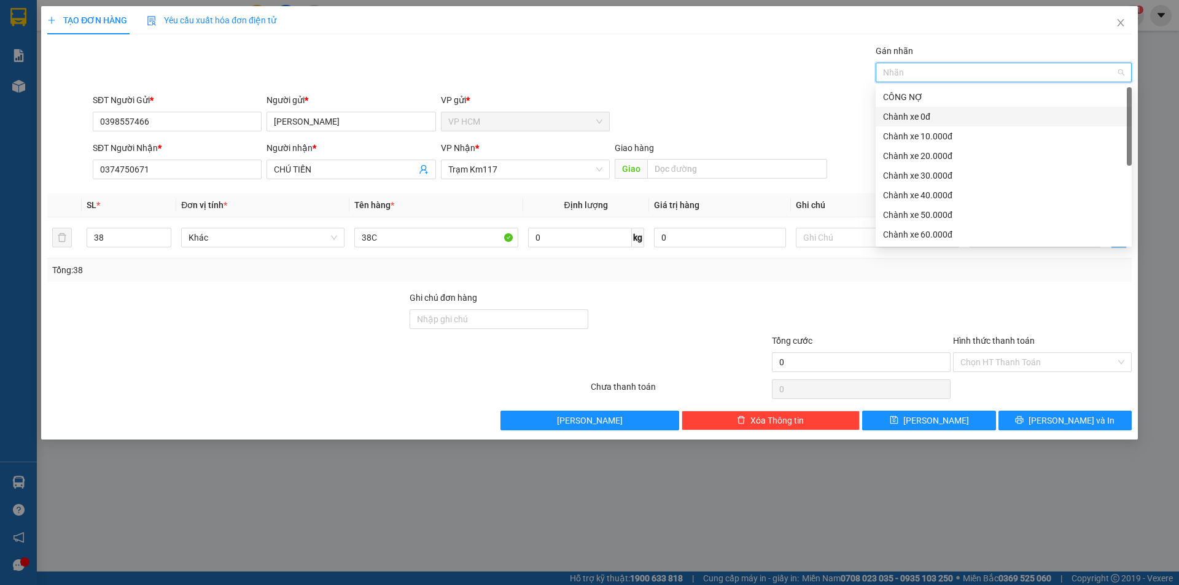
click at [915, 116] on div "Chành xe 0đ" at bounding box center [1003, 117] width 241 height 14
click at [689, 81] on div "Gán nhãn Chành xe 0đ" at bounding box center [612, 65] width 1044 height 43
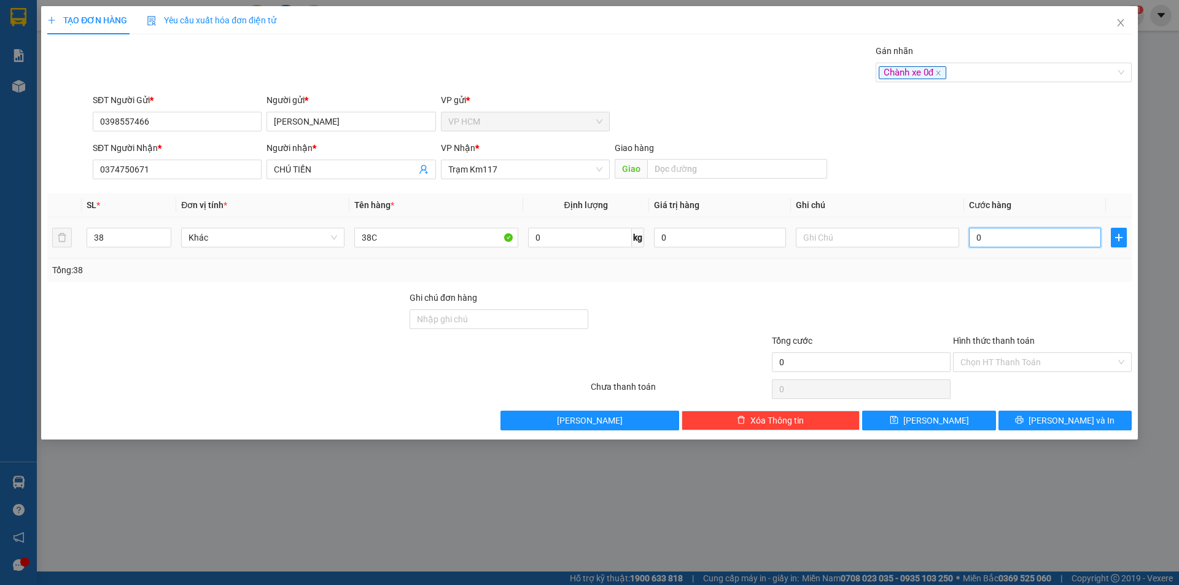
click at [1067, 241] on input "0" at bounding box center [1035, 238] width 132 height 20
type input "5"
type input "57"
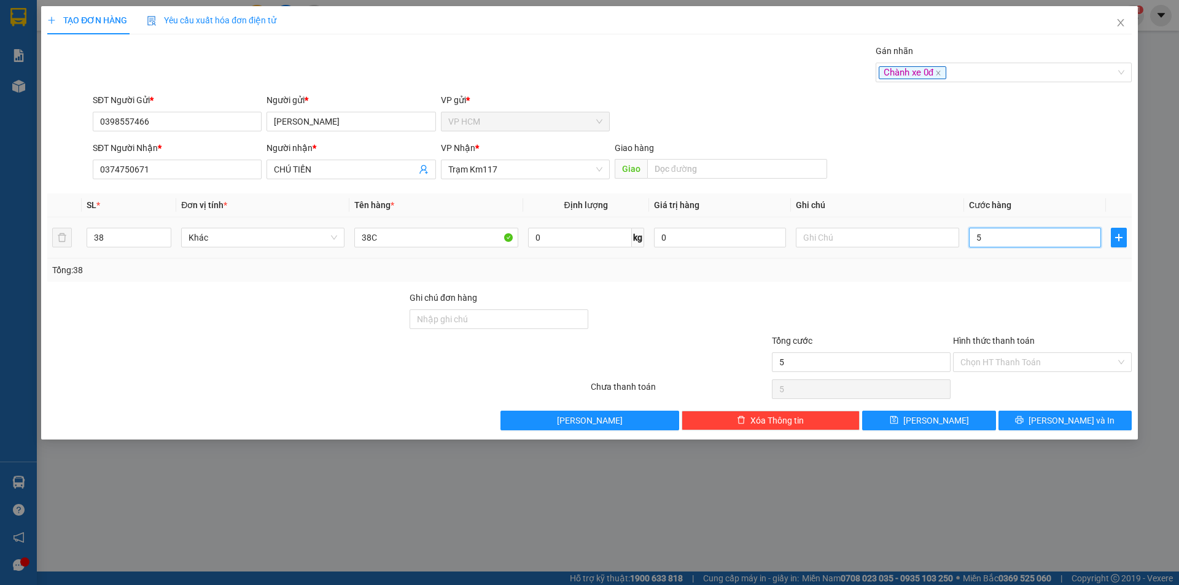
type input "57"
type input "570"
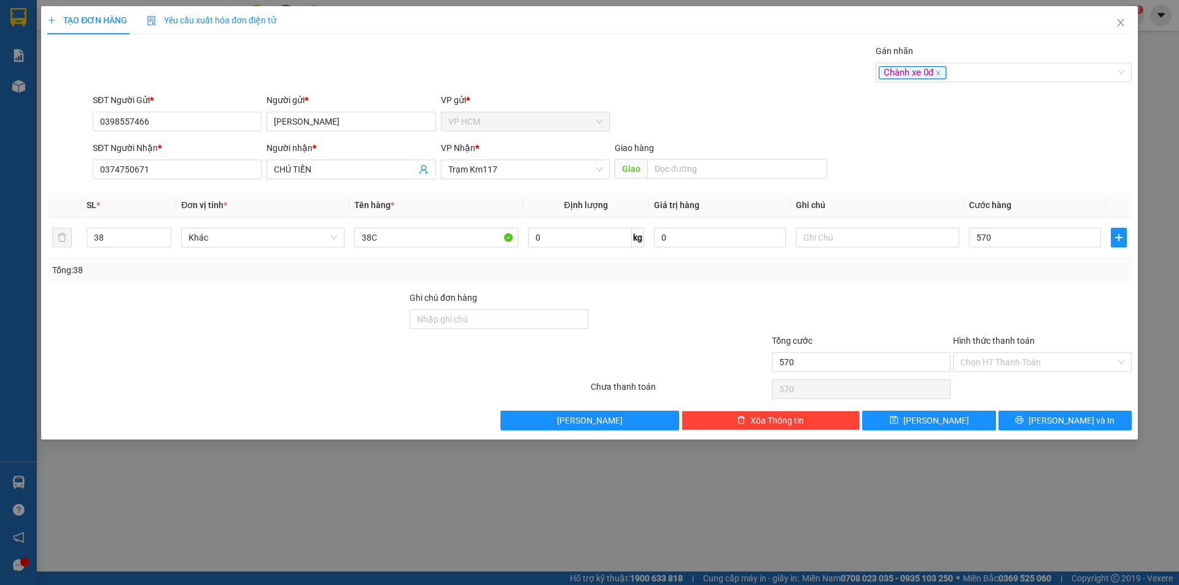
type input "570.000"
click at [1012, 303] on div at bounding box center [1042, 312] width 181 height 43
click at [1014, 241] on input "570.000" at bounding box center [1035, 238] width 132 height 20
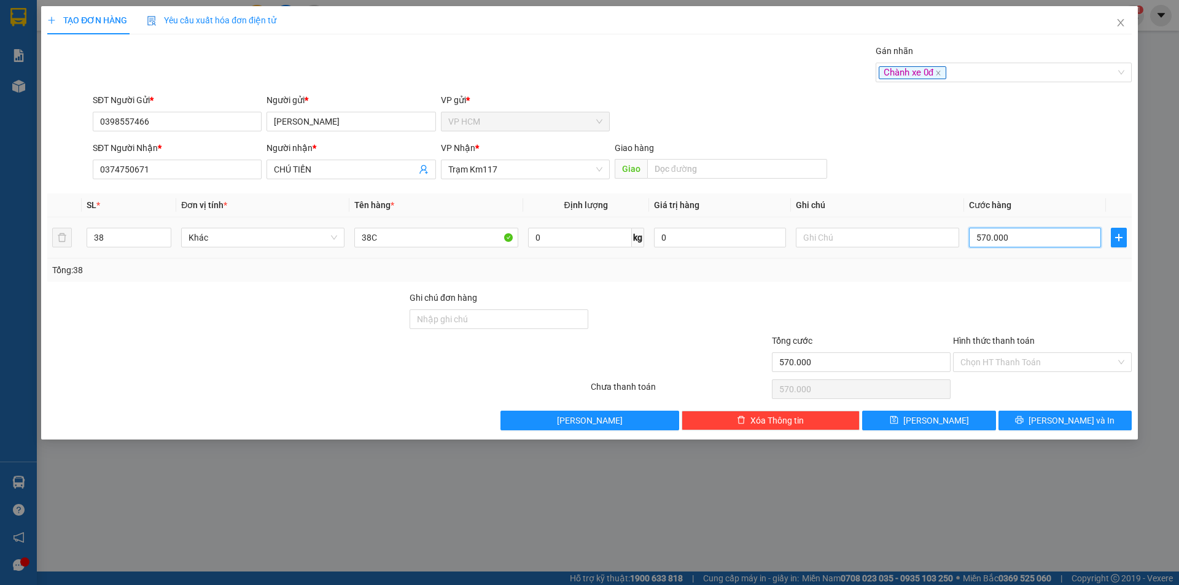
click at [1014, 241] on input "570.000" at bounding box center [1035, 238] width 132 height 20
type input "7"
type input "76"
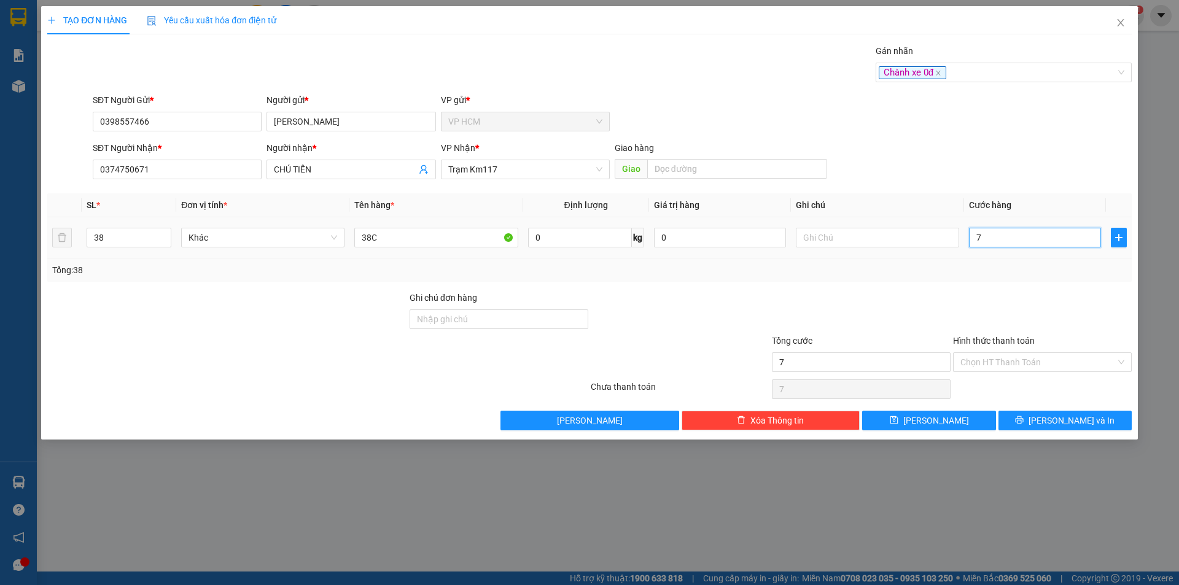
type input "76"
click at [1003, 306] on div at bounding box center [1042, 312] width 181 height 43
click at [1001, 368] on input "Hình thức thanh toán" at bounding box center [1037, 362] width 155 height 18
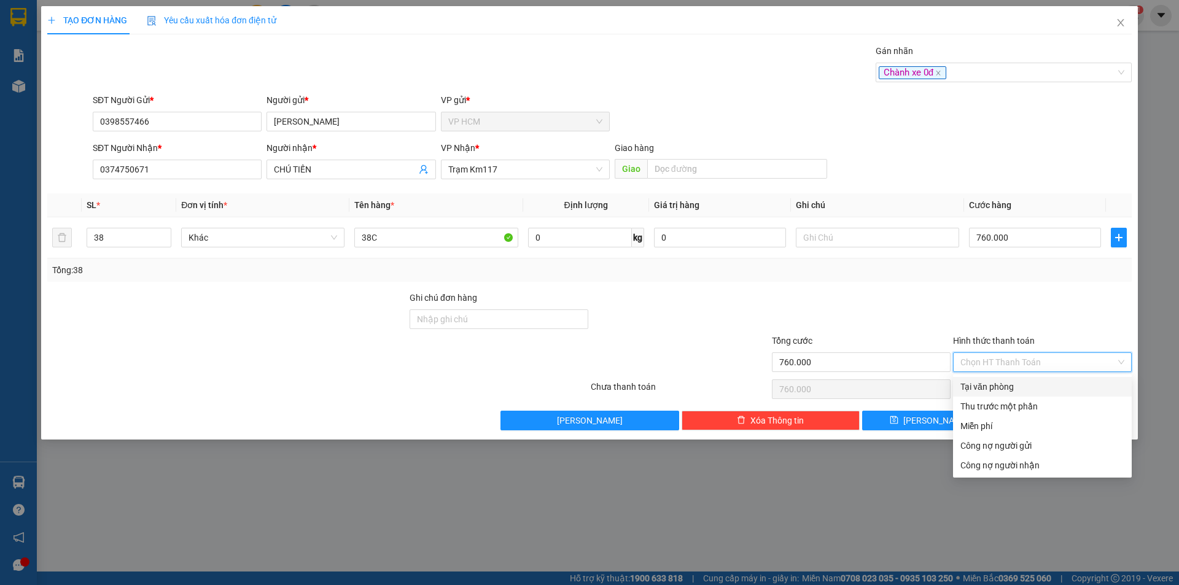
click at [1003, 383] on div "Tại văn phòng" at bounding box center [1042, 387] width 164 height 14
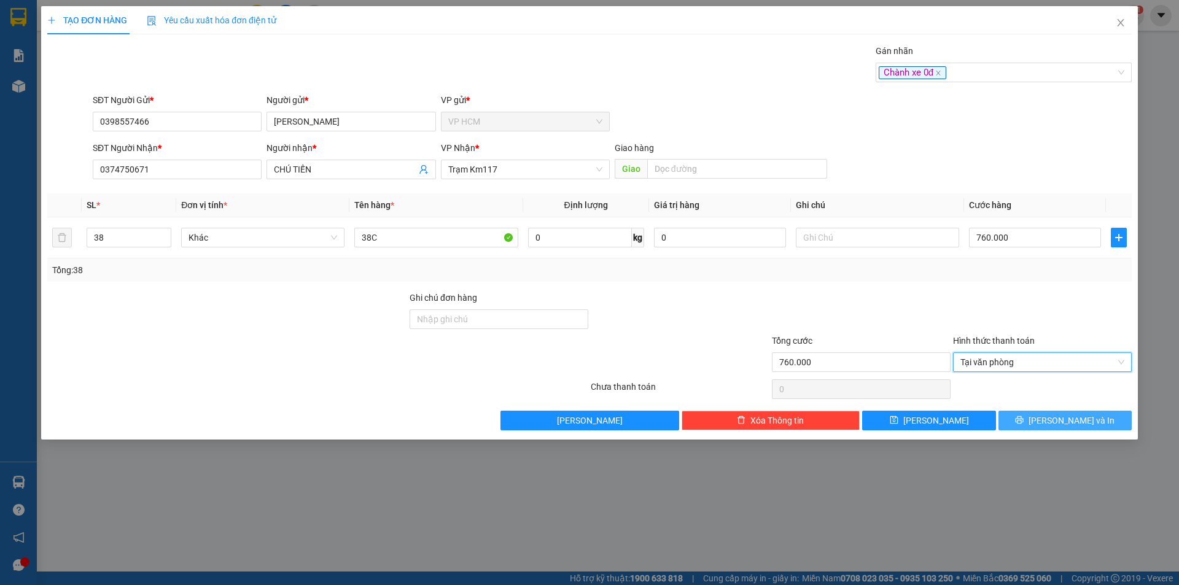
click at [1024, 419] on icon "printer" at bounding box center [1020, 420] width 8 height 8
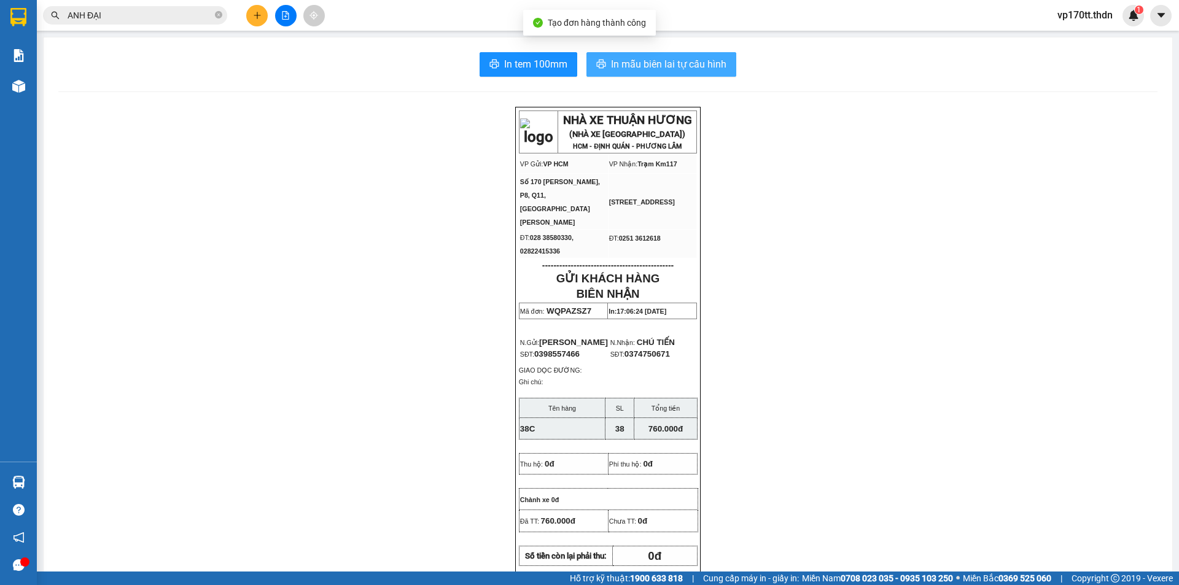
click at [688, 66] on span "In mẫu biên lai tự cấu hình" at bounding box center [668, 63] width 115 height 15
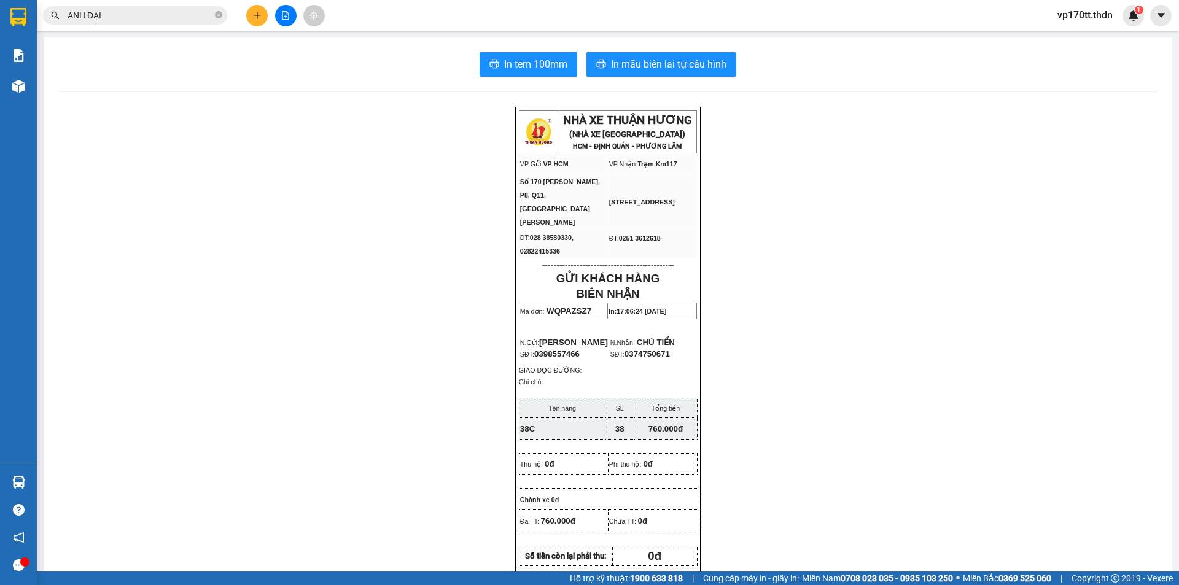
click at [249, 14] on button at bounding box center [256, 15] width 21 height 21
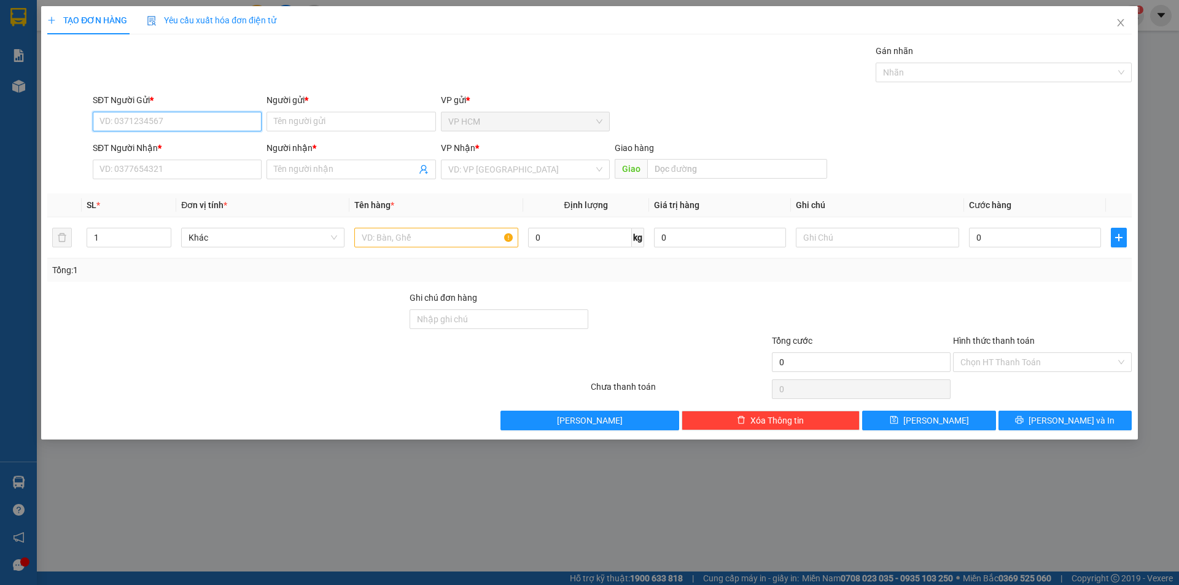
click at [177, 119] on input "SĐT Người Gửi *" at bounding box center [177, 122] width 169 height 20
click at [194, 144] on div "0908389912 - THUẬN" at bounding box center [177, 146] width 154 height 14
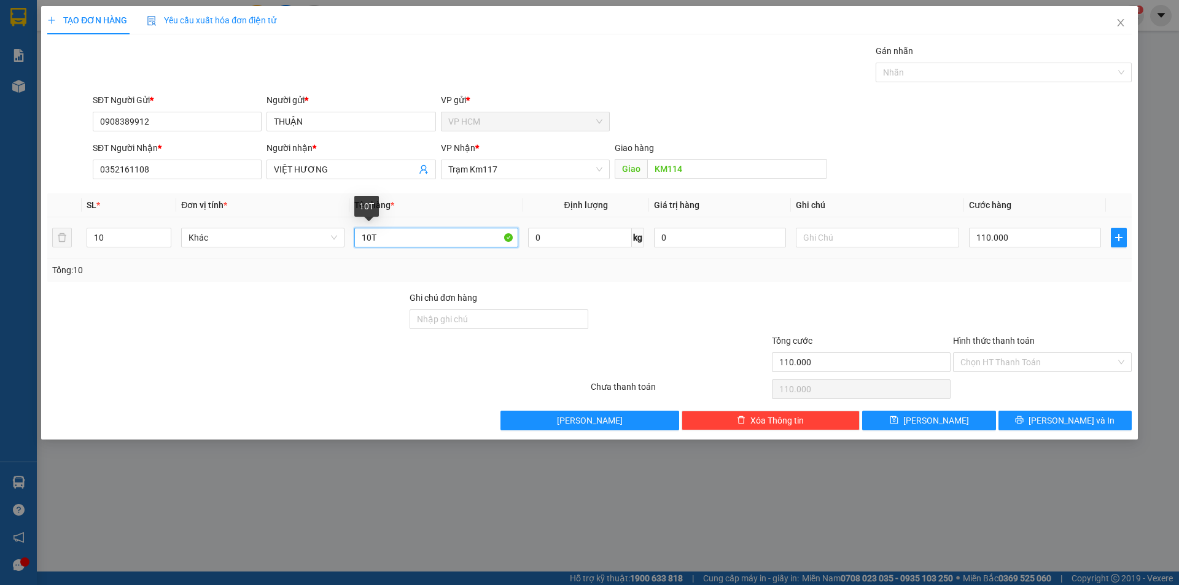
drag, startPoint x: 436, startPoint y: 228, endPoint x: 171, endPoint y: 266, distance: 267.3
click at [171, 266] on div "SL * Đơn vị tính * Tên hàng * Định lượng Giá trị hàng Ghi chú Cước hàng 10 Khác…" at bounding box center [589, 237] width 1084 height 88
drag, startPoint x: 107, startPoint y: 227, endPoint x: 114, endPoint y: 235, distance: 10.5
click at [107, 228] on div "10" at bounding box center [129, 238] width 85 height 20
click at [115, 236] on input "10" at bounding box center [129, 237] width 84 height 18
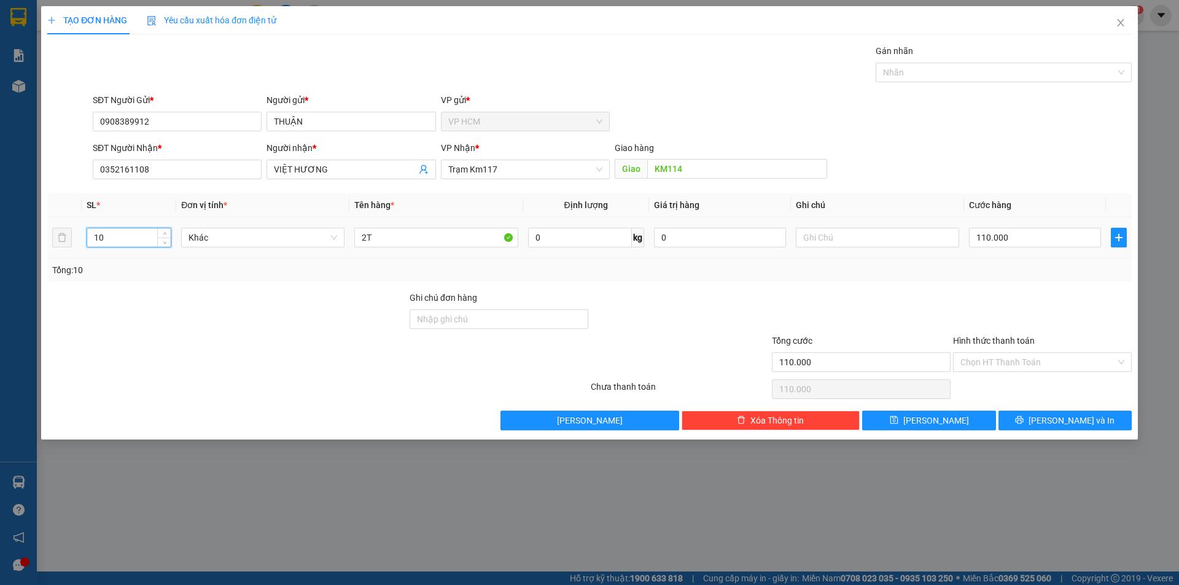
click at [115, 236] on input "10" at bounding box center [129, 237] width 84 height 18
drag, startPoint x: 1022, startPoint y: 68, endPoint x: 825, endPoint y: 149, distance: 213.1
click at [1021, 68] on div at bounding box center [998, 72] width 238 height 15
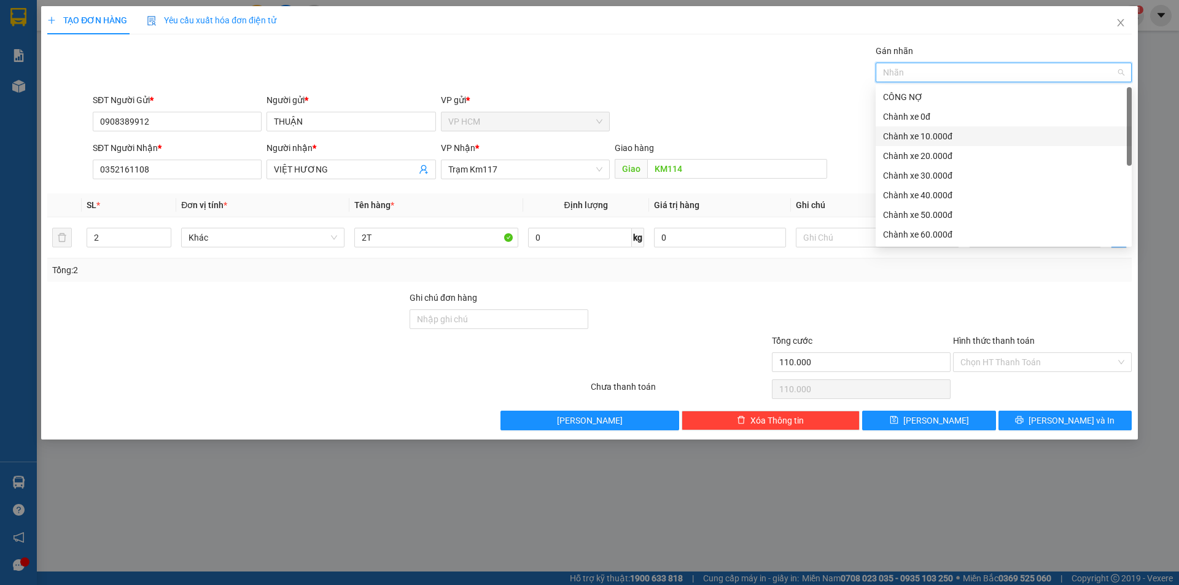
click at [940, 133] on div "Chành xe 10.000đ" at bounding box center [1003, 137] width 241 height 14
click at [583, 80] on div "Gán nhãn Chành xe 10.000đ" at bounding box center [612, 65] width 1044 height 43
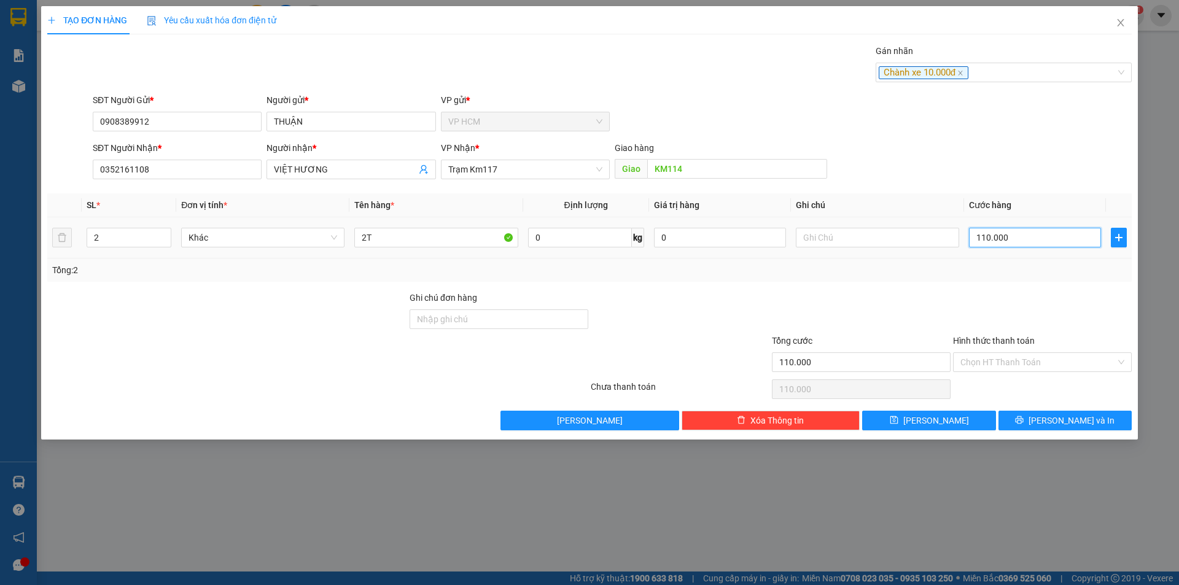
click at [1017, 238] on input "110.000" at bounding box center [1035, 238] width 132 height 20
click at [999, 291] on div at bounding box center [1042, 312] width 181 height 43
click at [979, 364] on input "Hình thức thanh toán" at bounding box center [1037, 362] width 155 height 18
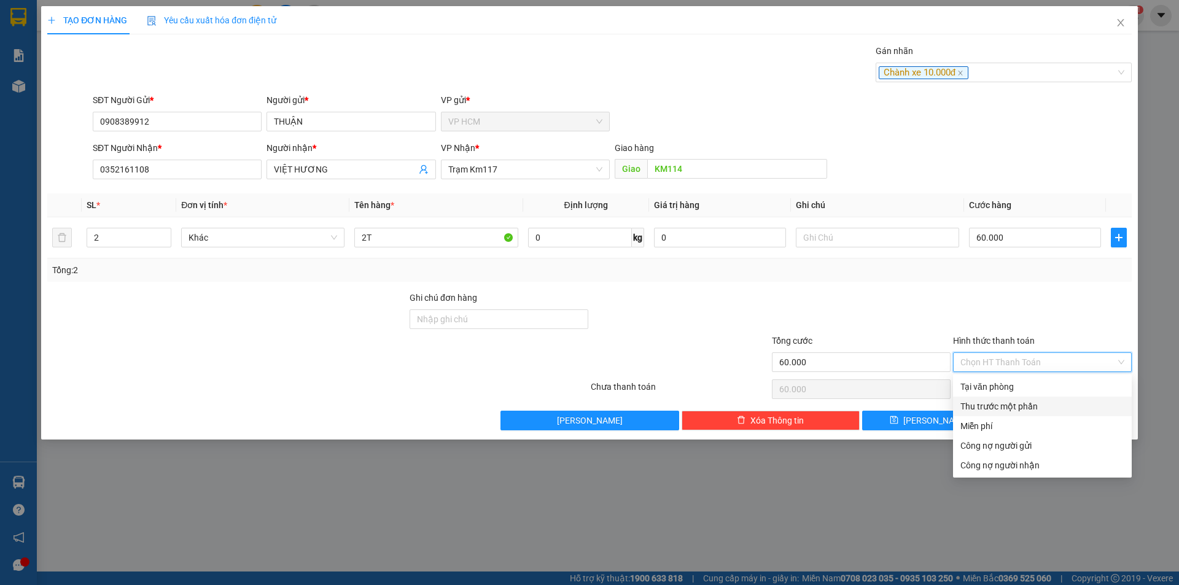
drag, startPoint x: 973, startPoint y: 407, endPoint x: 771, endPoint y: 380, distance: 204.4
click at [973, 407] on div "Thu trước một phần" at bounding box center [1042, 407] width 164 height 14
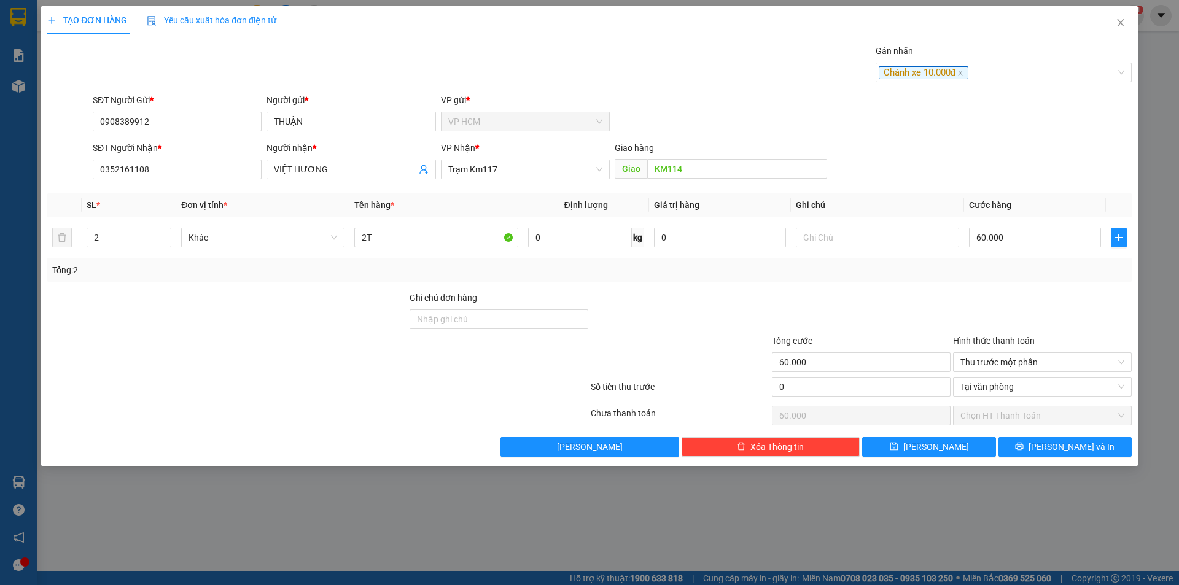
click at [771, 380] on div "0" at bounding box center [861, 390] width 181 height 26
drag, startPoint x: 853, startPoint y: 388, endPoint x: 873, endPoint y: 312, distance: 78.6
click at [853, 387] on input "0" at bounding box center [861, 387] width 179 height 20
click at [873, 311] on div at bounding box center [861, 312] width 181 height 43
click at [1067, 445] on span "[PERSON_NAME] và In" at bounding box center [1072, 447] width 86 height 14
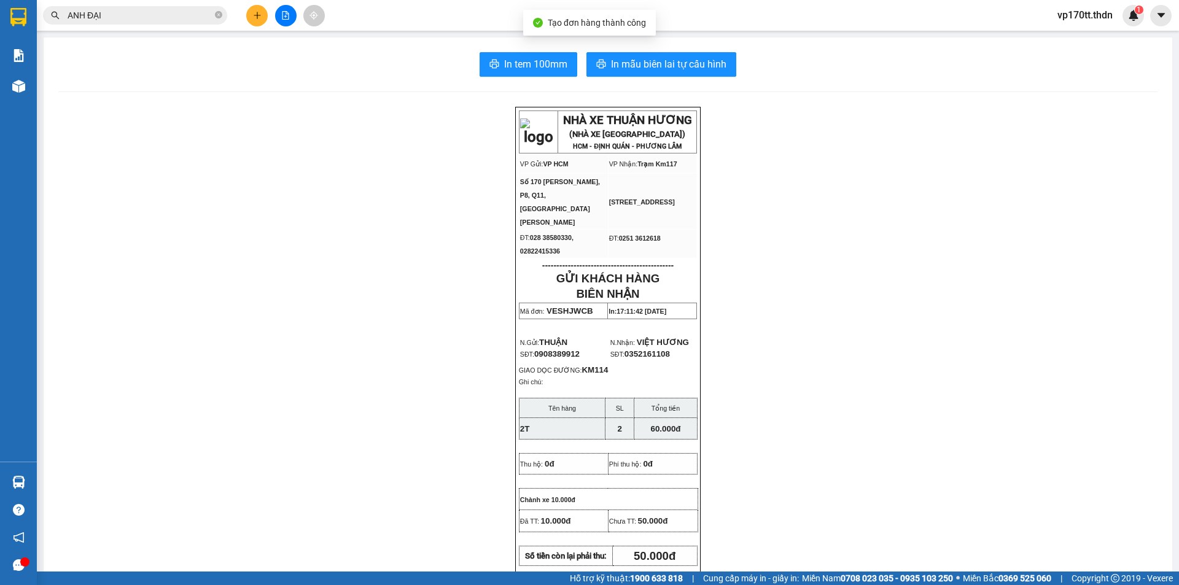
click at [635, 80] on div "In tem 100mm In mẫu biên lai tự cấu hình NHÀ XE THUẬN HƯƠNG (NHÀ XE [GEOGRAPHIC…" at bounding box center [608, 555] width 1129 height 1036
click at [645, 58] on span "In mẫu biên lai tự cấu hình" at bounding box center [668, 63] width 115 height 15
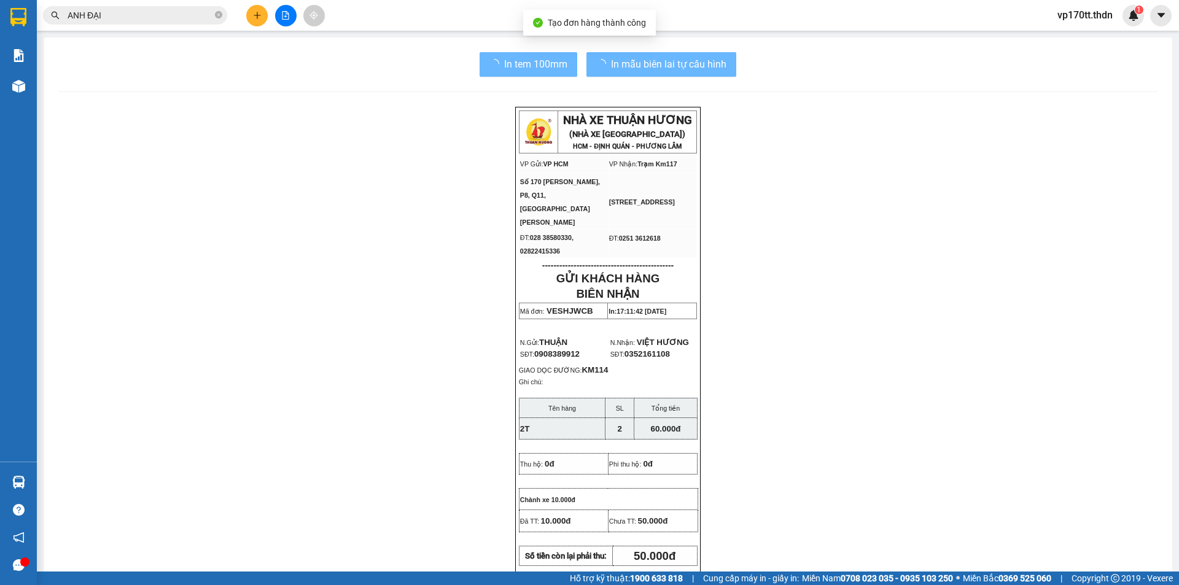
click at [257, 20] on button at bounding box center [256, 15] width 21 height 21
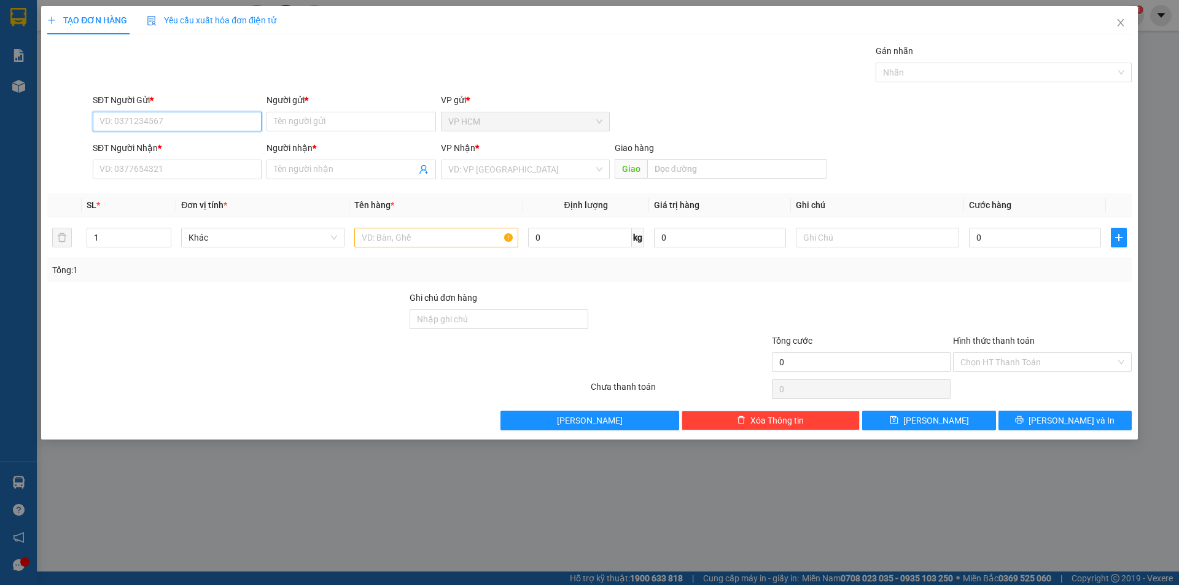
click at [189, 124] on input "SĐT Người Gửi *" at bounding box center [177, 122] width 169 height 20
click at [192, 140] on div "0908389912 - THUẬN" at bounding box center [177, 146] width 154 height 14
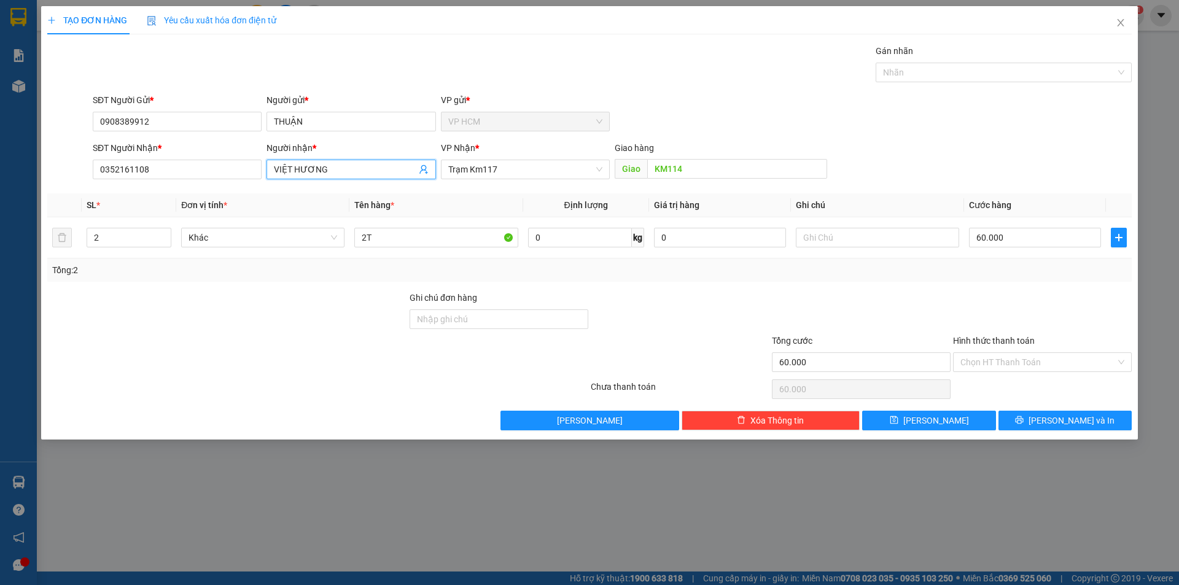
click at [419, 168] on icon "user-add" at bounding box center [424, 170] width 10 height 10
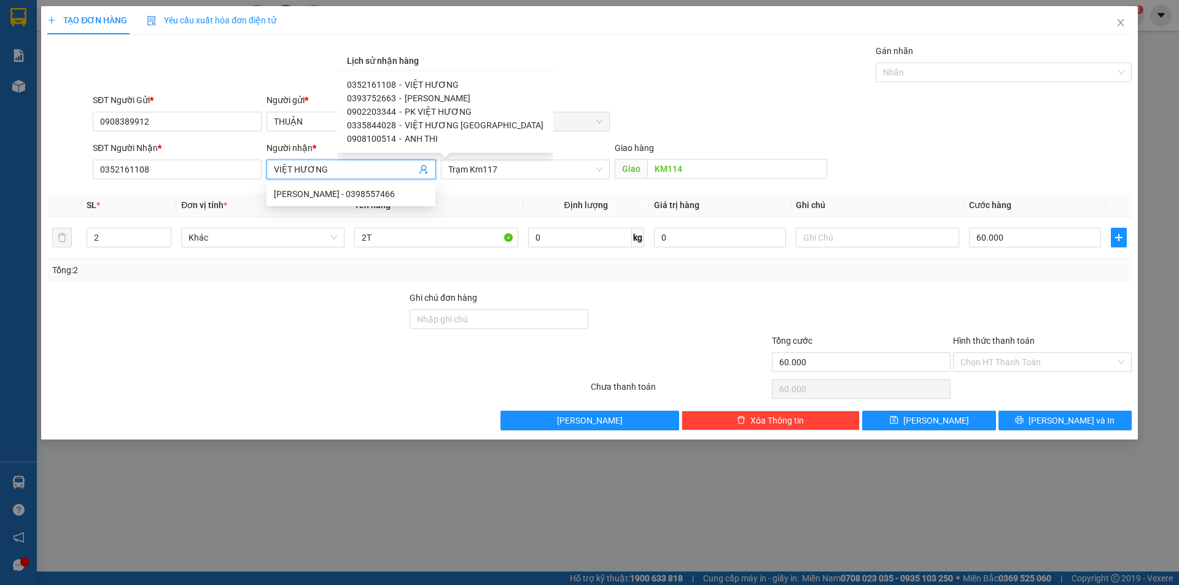
click at [451, 125] on span "VIỆT HƯƠNG [GEOGRAPHIC_DATA]" at bounding box center [474, 125] width 139 height 10
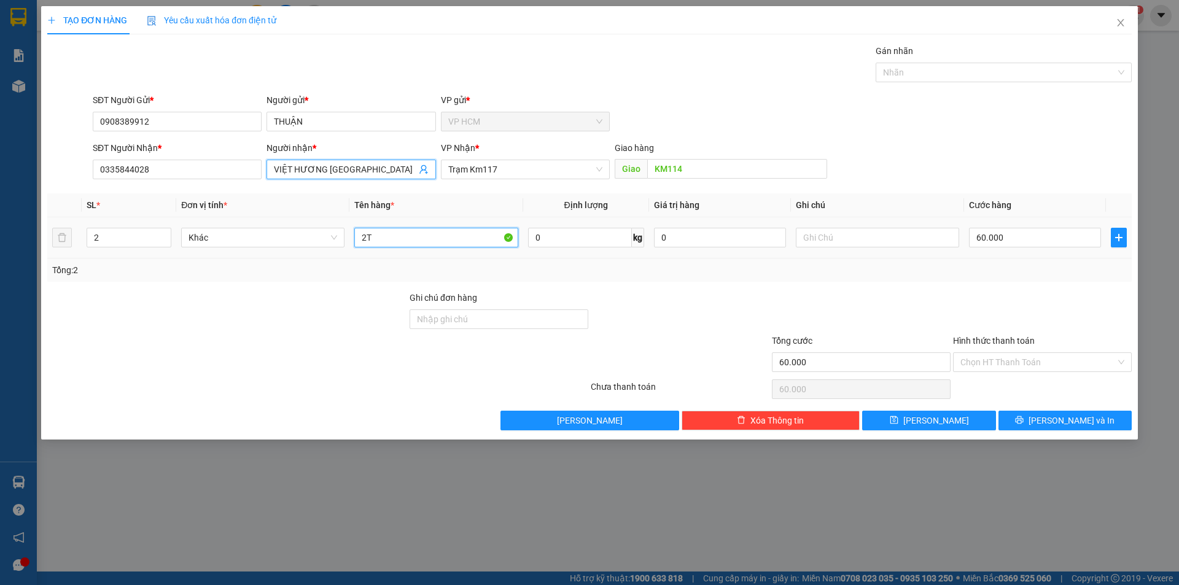
click at [457, 238] on input "2T" at bounding box center [435, 238] width 163 height 20
drag, startPoint x: 123, startPoint y: 229, endPoint x: 155, endPoint y: 238, distance: 33.2
click at [123, 230] on input "2" at bounding box center [129, 237] width 84 height 18
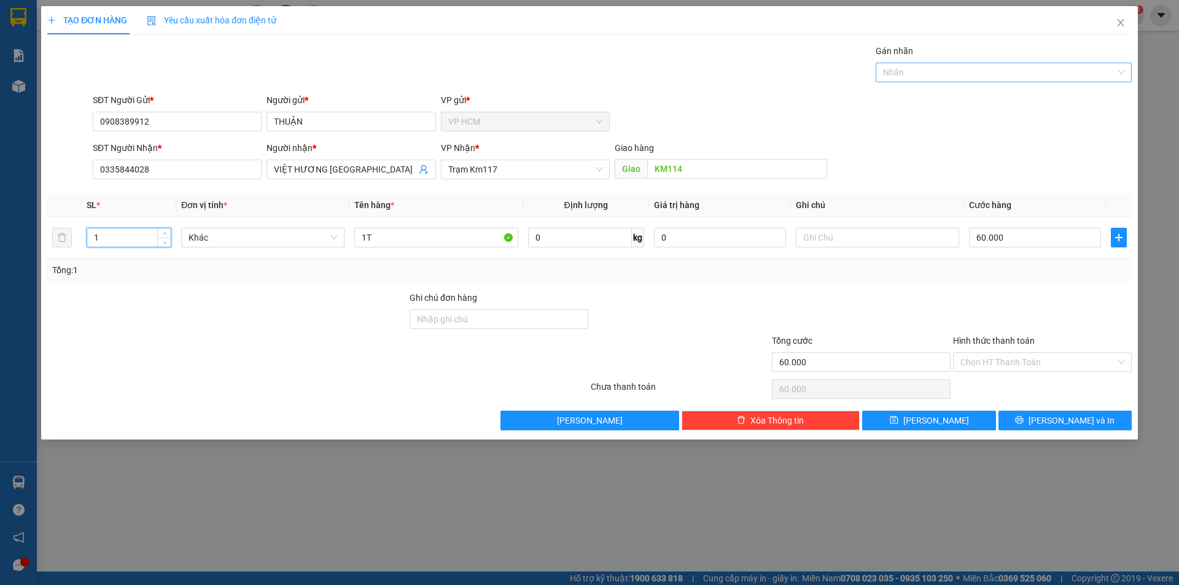
drag, startPoint x: 933, startPoint y: 65, endPoint x: 922, endPoint y: 81, distance: 19.1
click at [933, 64] on div "Nhãn" at bounding box center [1004, 73] width 256 height 20
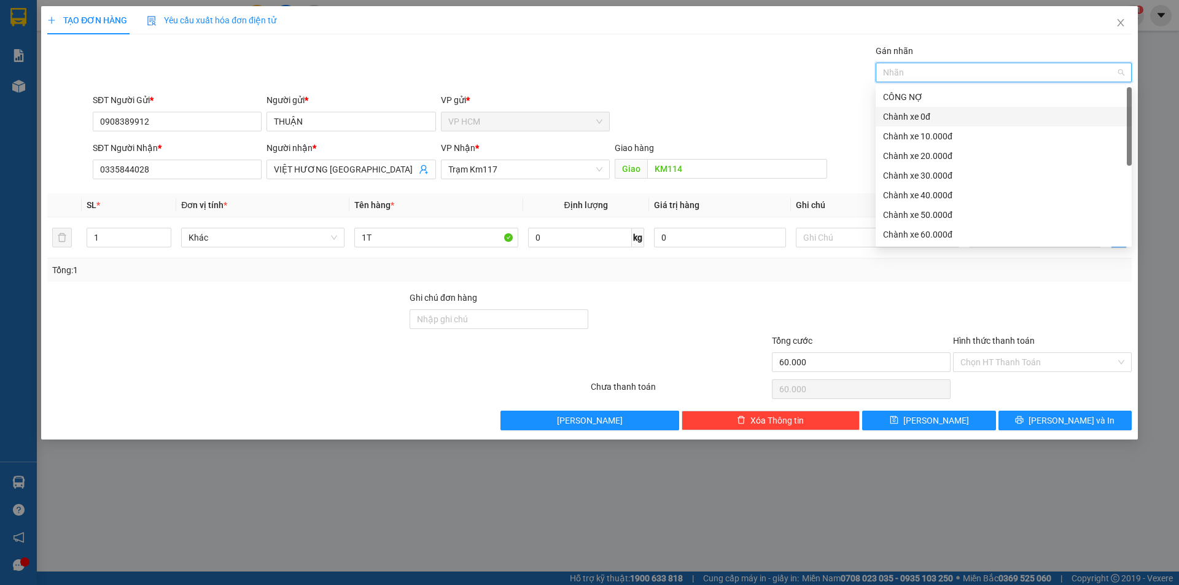
drag, startPoint x: 905, startPoint y: 116, endPoint x: 884, endPoint y: 107, distance: 22.6
click at [905, 115] on div "Chành xe 0đ" at bounding box center [1003, 117] width 241 height 14
drag, startPoint x: 681, startPoint y: 68, endPoint x: 688, endPoint y: 72, distance: 8.5
click at [683, 69] on div "Gán nhãn Chành xe 0đ" at bounding box center [612, 65] width 1044 height 43
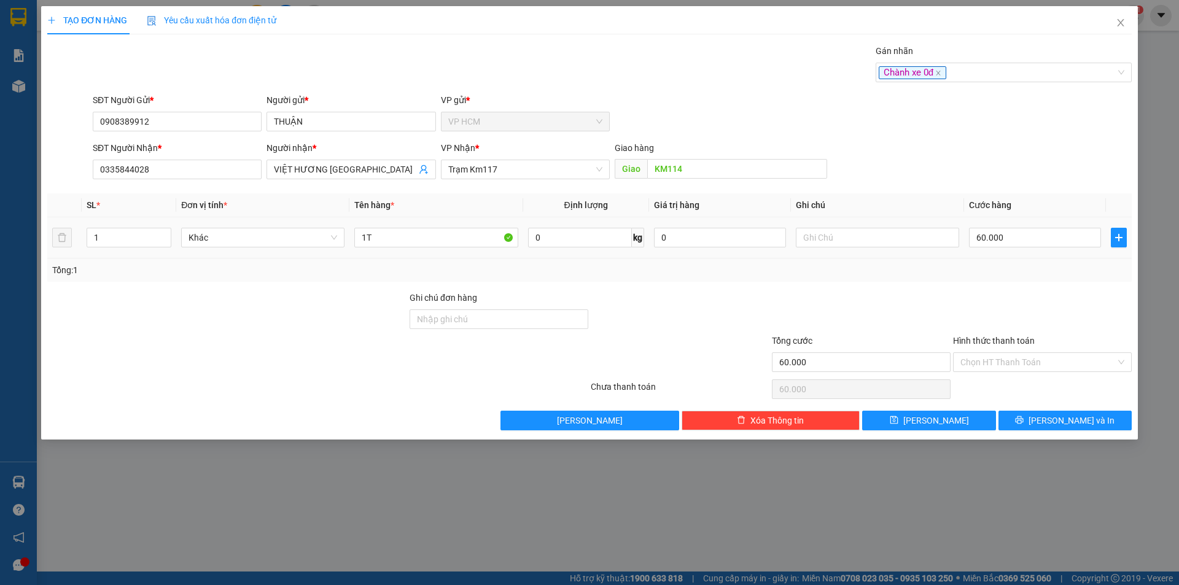
click at [1044, 249] on div "60.000" at bounding box center [1035, 237] width 132 height 25
click at [1041, 238] on input "60.000" at bounding box center [1035, 238] width 132 height 20
click at [1036, 265] on div "Tổng: 1" at bounding box center [589, 270] width 1075 height 14
click at [1026, 428] on button "[PERSON_NAME] và In" at bounding box center [1065, 421] width 133 height 20
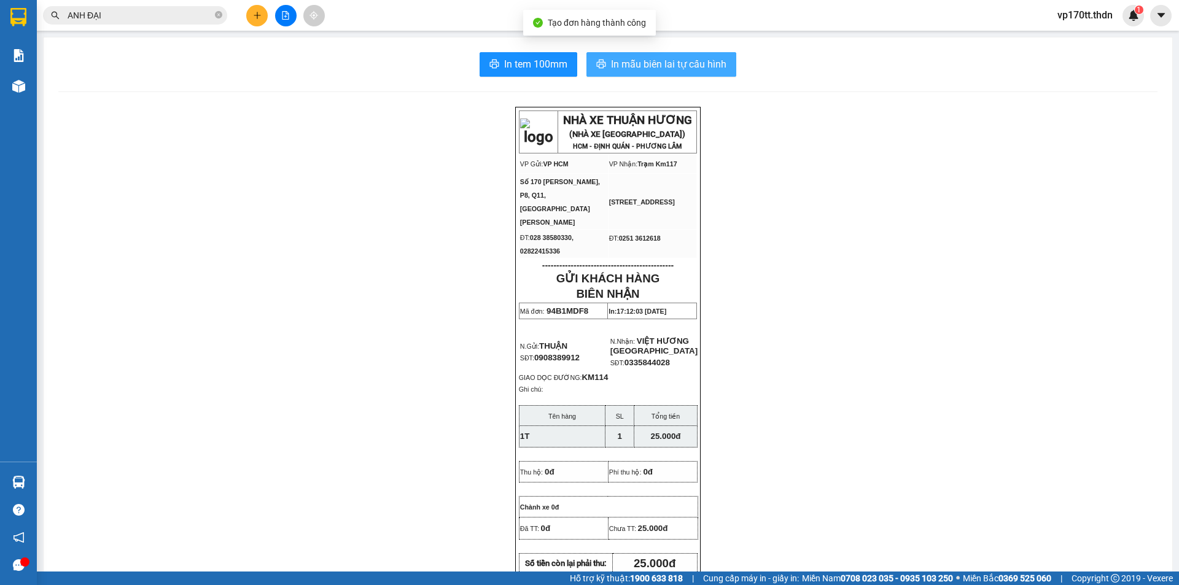
click at [599, 66] on icon "printer" at bounding box center [601, 64] width 10 height 10
click at [259, 18] on icon "plus" at bounding box center [257, 15] width 9 height 9
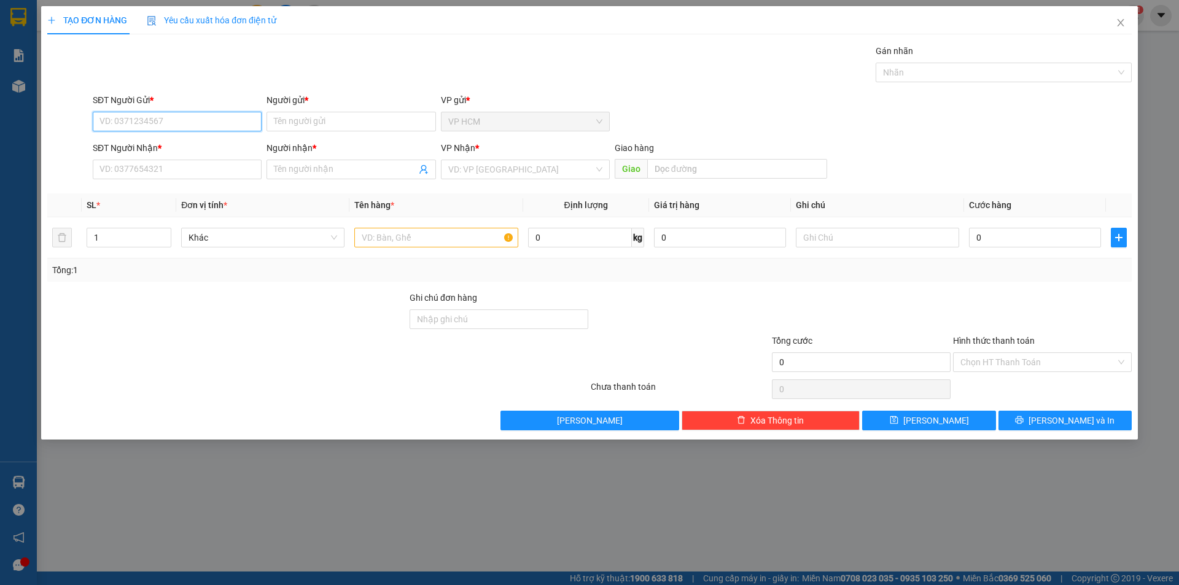
click at [163, 130] on input "SĐT Người Gửi *" at bounding box center [177, 122] width 169 height 20
click at [165, 127] on input "SĐT Người Gửi *" at bounding box center [177, 122] width 169 height 20
click at [160, 147] on div "0908389912 - THUẬN" at bounding box center [177, 146] width 154 height 14
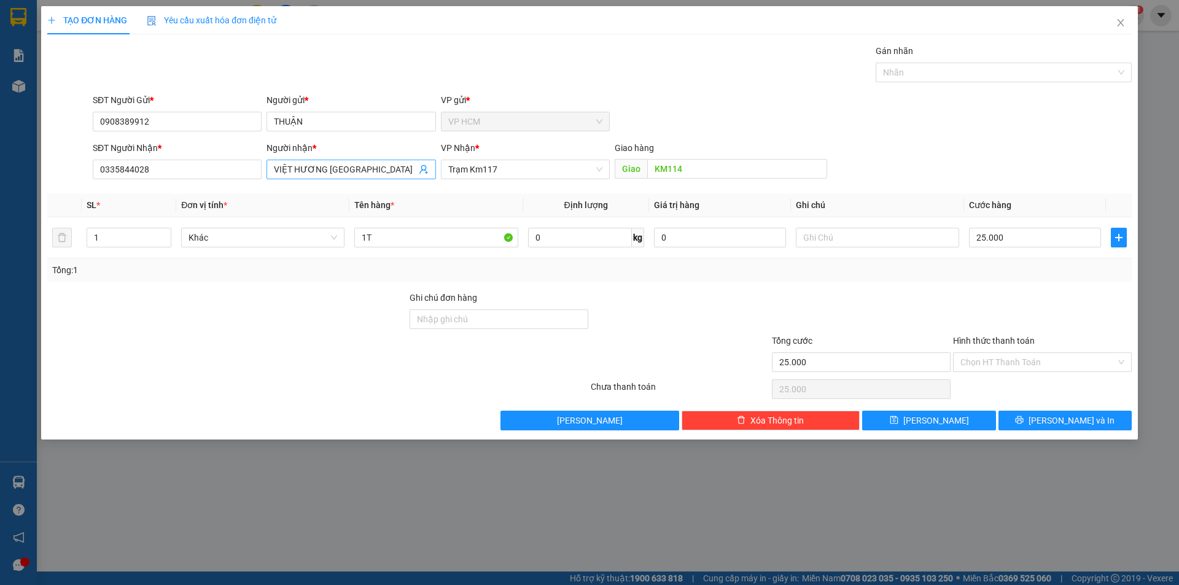
click at [426, 169] on icon "user-add" at bounding box center [424, 170] width 10 height 10
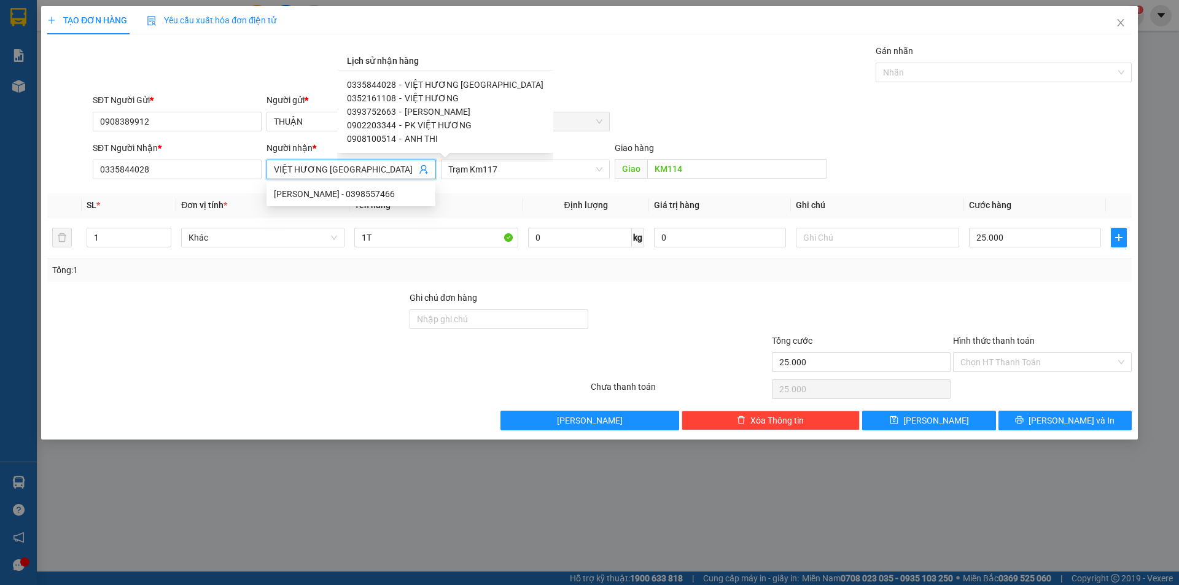
scroll to position [1, 0]
click at [432, 127] on span "PK VIỆT HƯƠNG" at bounding box center [438, 125] width 67 height 10
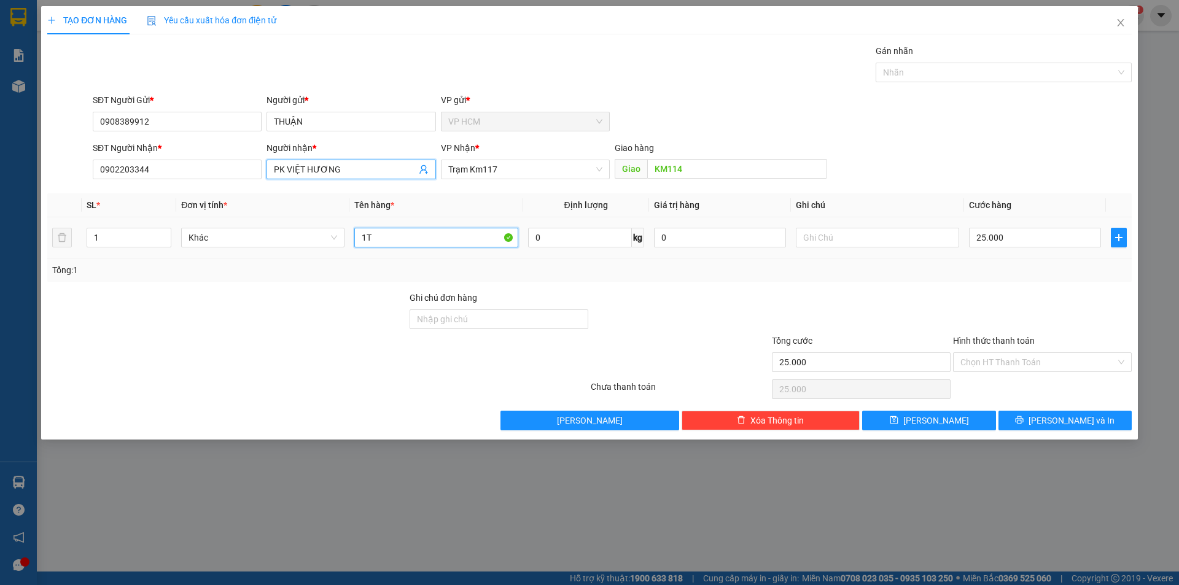
click at [434, 233] on input "1T" at bounding box center [435, 238] width 163 height 20
click at [984, 70] on div at bounding box center [998, 72] width 238 height 15
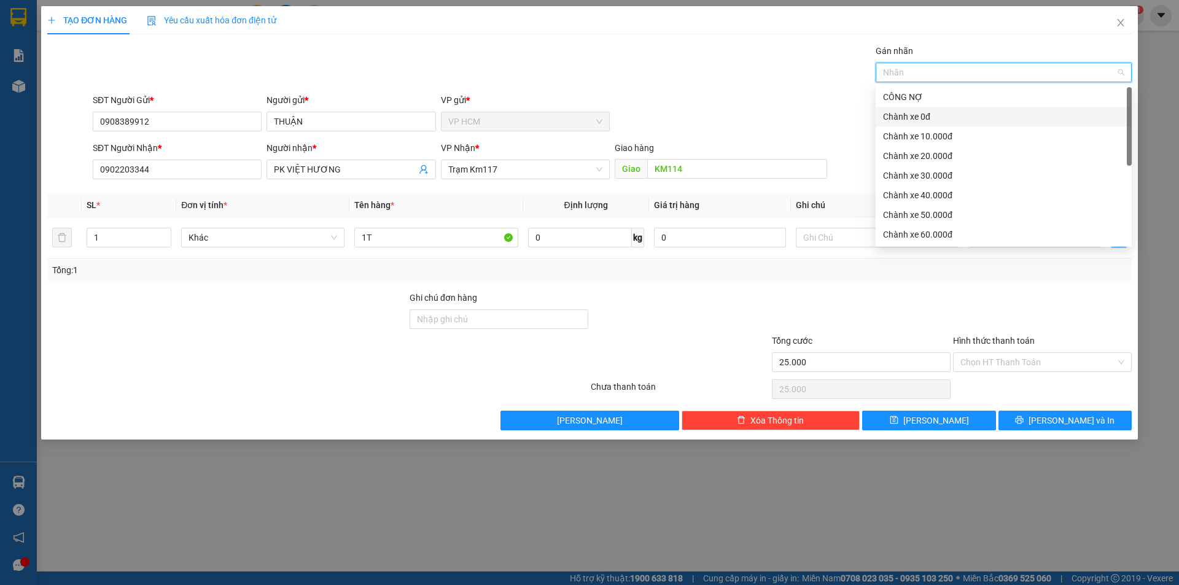
drag, startPoint x: 959, startPoint y: 87, endPoint x: 933, endPoint y: 107, distance: 33.3
click at [933, 107] on div "Chành xe 0đ" at bounding box center [1004, 117] width 256 height 20
click at [739, 87] on div "Transit Pickup Surcharge Ids Transit Deliver Surcharge Ids Transit Deliver Surc…" at bounding box center [589, 237] width 1084 height 386
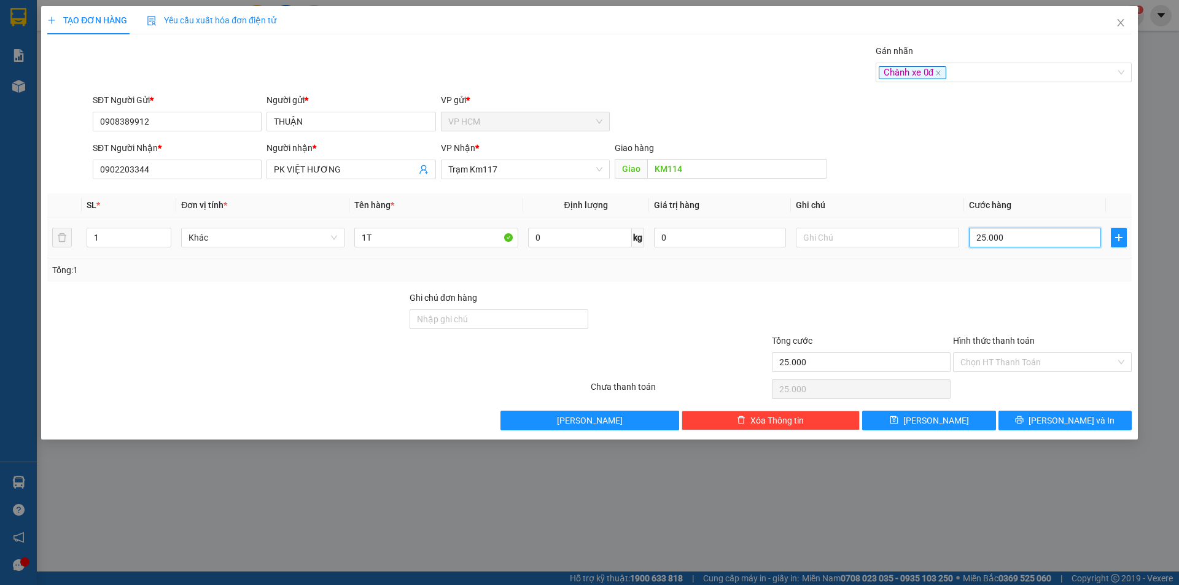
click at [1027, 233] on input "25.000" at bounding box center [1035, 238] width 132 height 20
click at [1035, 427] on button "[PERSON_NAME] và In" at bounding box center [1065, 421] width 133 height 20
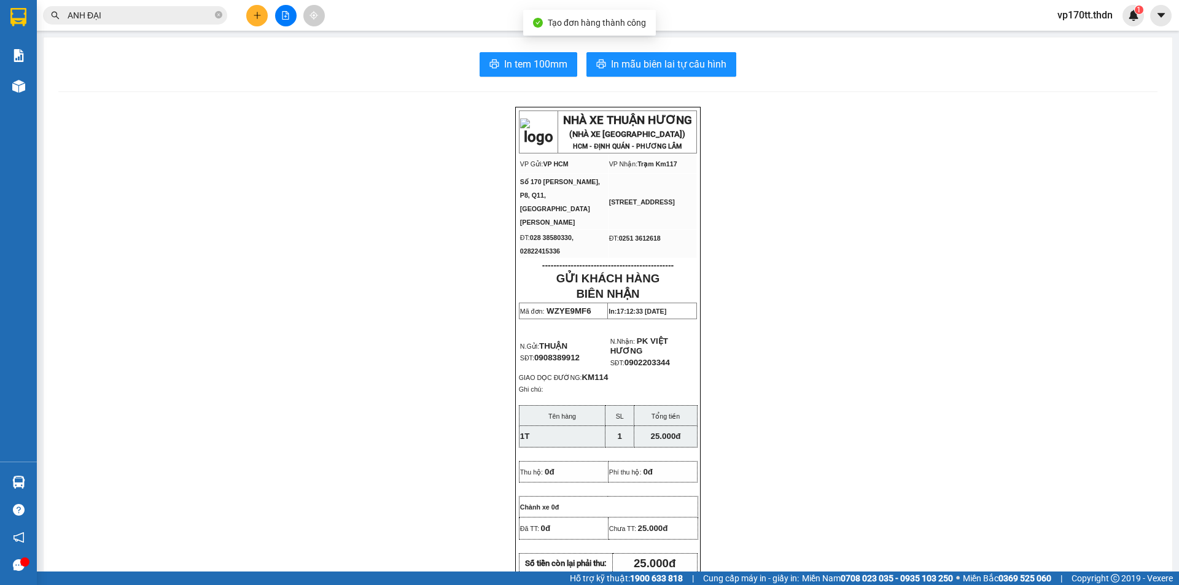
click at [744, 71] on div "In tem 100mm In mẫu biên lai tự cấu hình" at bounding box center [607, 64] width 1099 height 25
click at [731, 68] on button "In mẫu biên lai tự cấu hình" at bounding box center [661, 64] width 150 height 25
click at [130, 13] on input "ANH ĐẠI" at bounding box center [140, 16] width 145 height 14
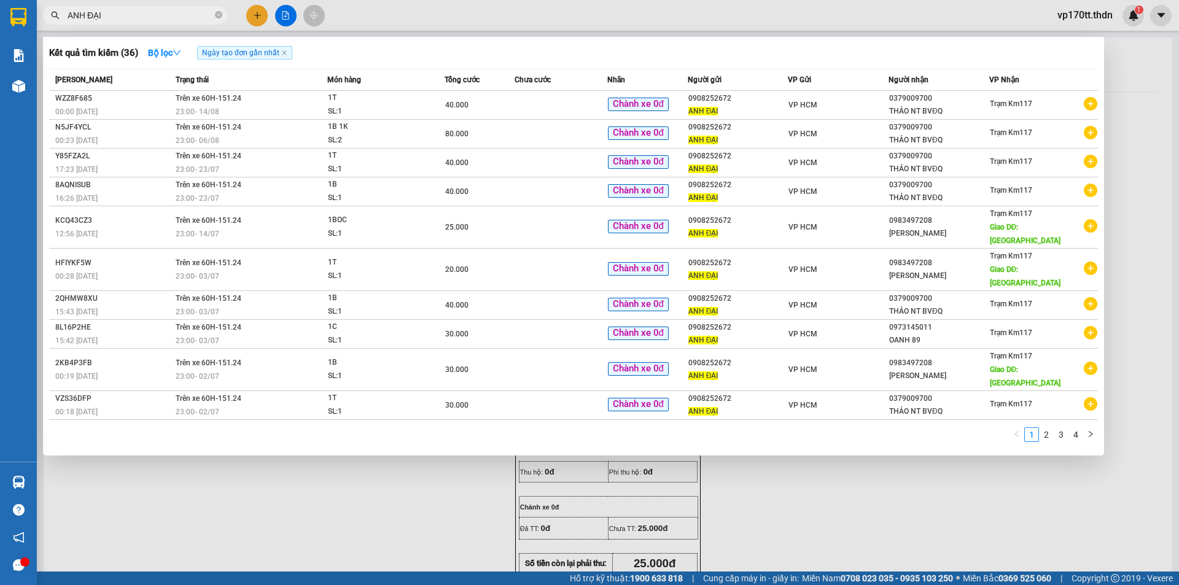
click at [130, 13] on input "ANH ĐẠI" at bounding box center [140, 16] width 145 height 14
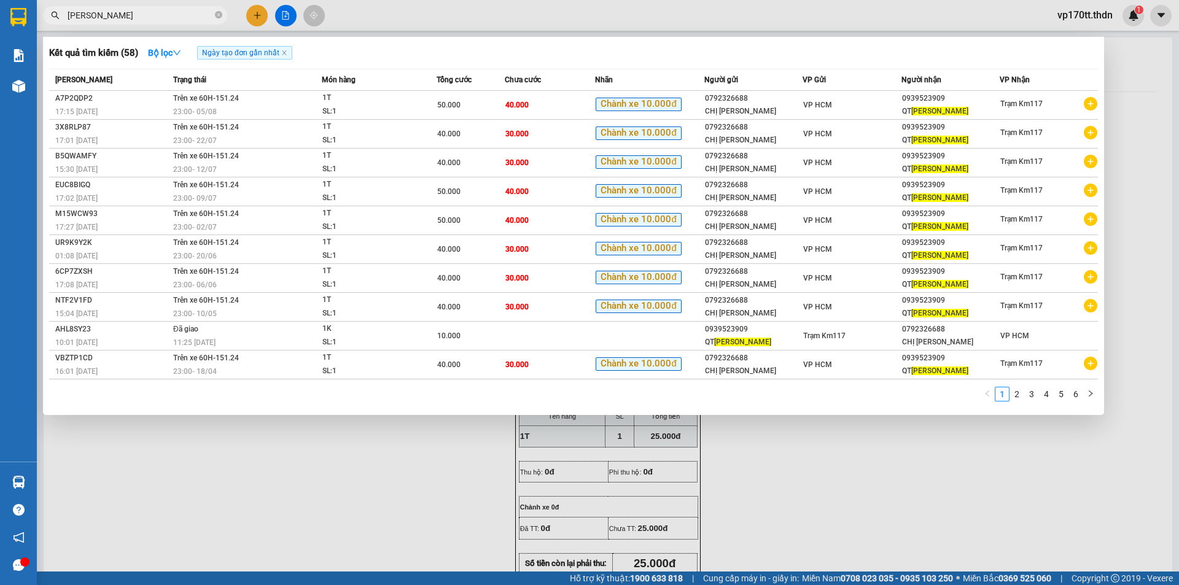
click at [255, 19] on div at bounding box center [589, 292] width 1179 height 585
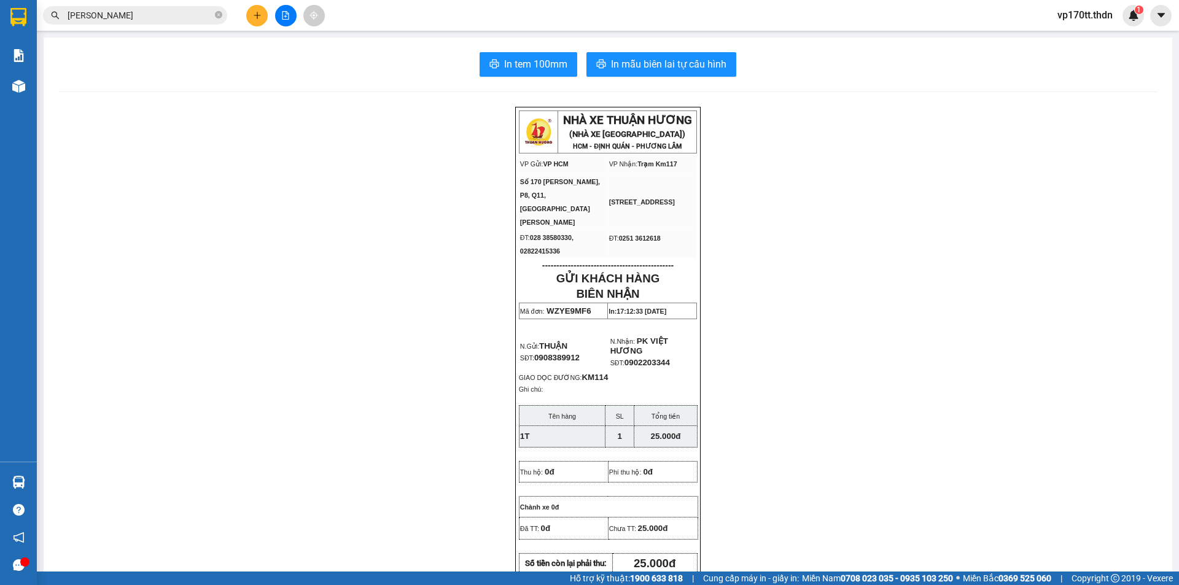
click at [255, 19] on icon "plus" at bounding box center [257, 15] width 9 height 9
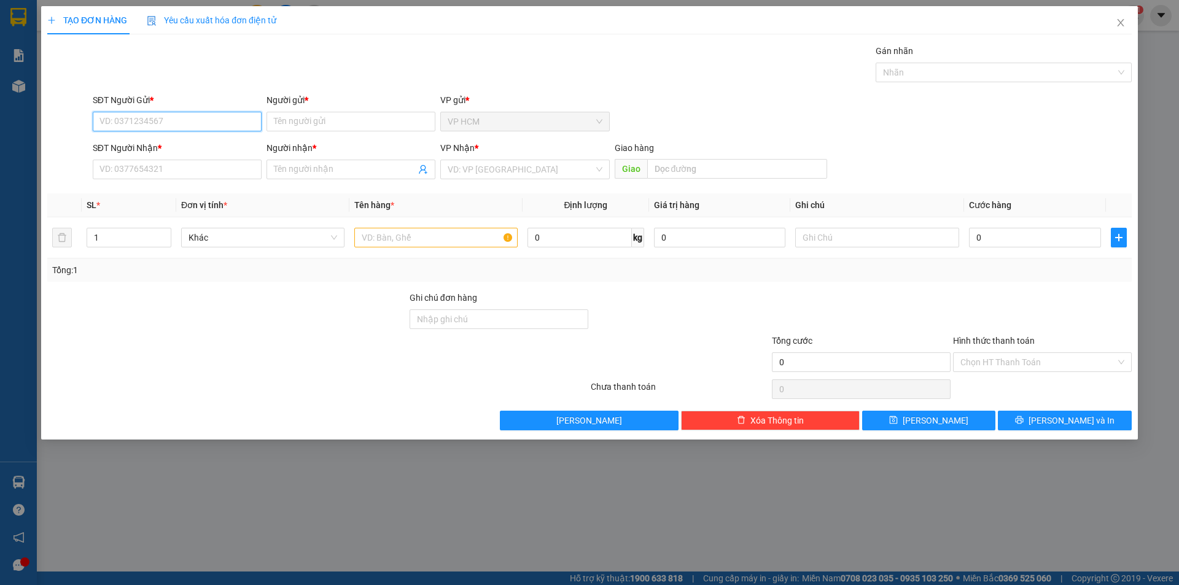
click at [221, 118] on input "SĐT Người Gửi *" at bounding box center [177, 122] width 169 height 20
click at [212, 146] on div "0792326688 - CHỊ [PERSON_NAME]" at bounding box center [177, 146] width 154 height 14
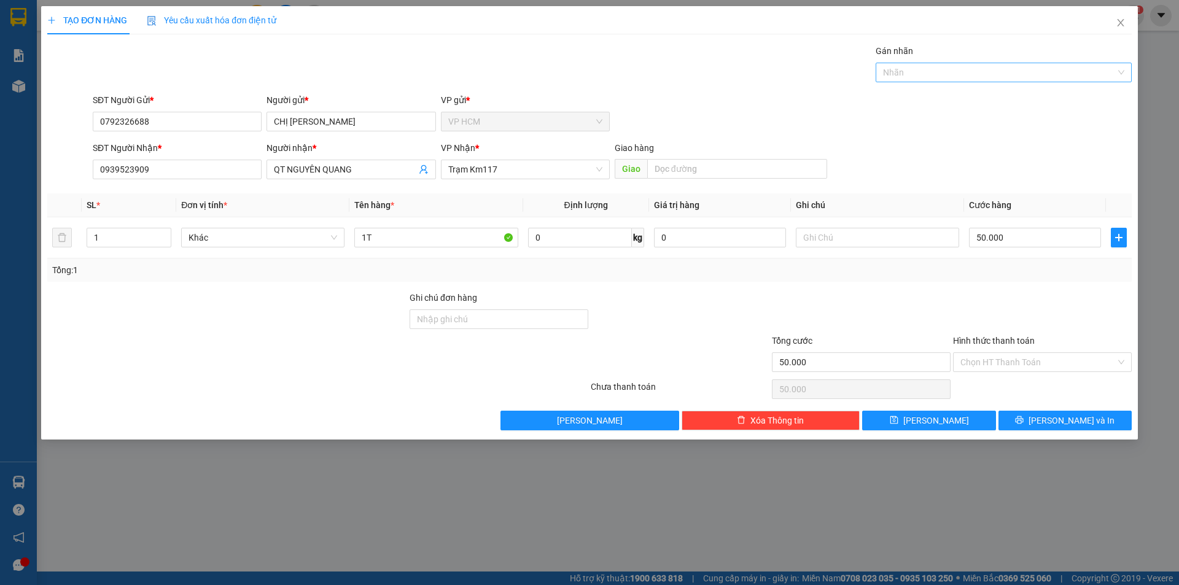
drag, startPoint x: 971, startPoint y: 58, endPoint x: 970, endPoint y: 67, distance: 8.7
click at [971, 66] on div "Gán nhãn Nhãn" at bounding box center [1004, 65] width 256 height 43
click at [970, 67] on div at bounding box center [998, 72] width 238 height 15
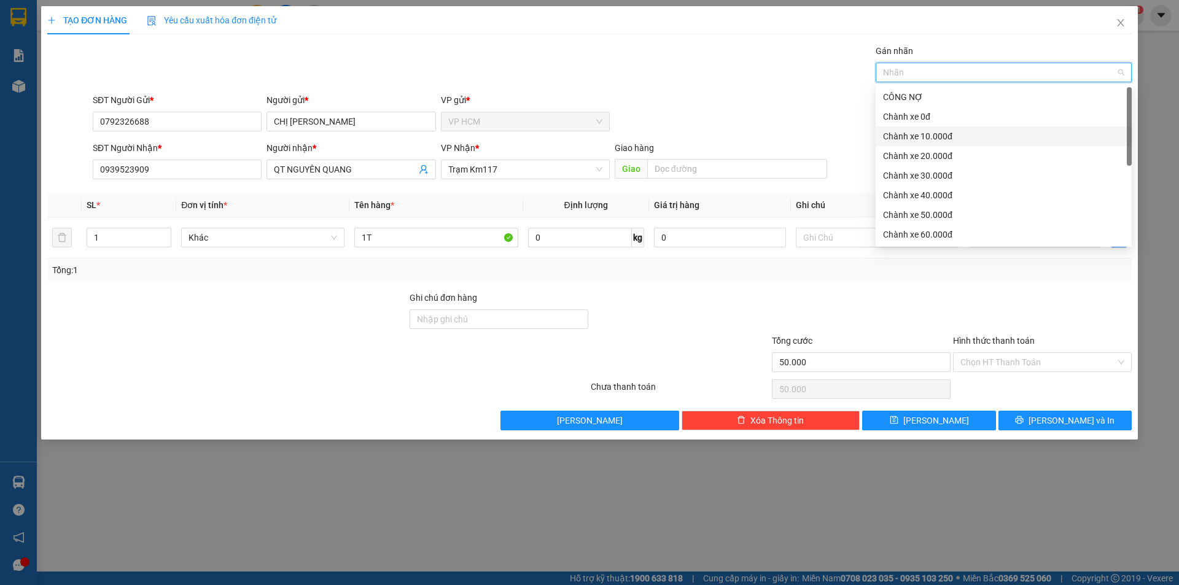
click at [945, 125] on div "Chành xe 0đ" at bounding box center [1004, 117] width 256 height 20
click at [954, 120] on div "Chành xe 0đ" at bounding box center [999, 117] width 233 height 14
click at [941, 134] on div "Chành xe 10.000đ" at bounding box center [1003, 137] width 241 height 14
drag, startPoint x: 655, startPoint y: 47, endPoint x: 736, endPoint y: 111, distance: 102.7
click at [655, 50] on div "Gán nhãn Chành xe 10.000đ" at bounding box center [612, 65] width 1044 height 43
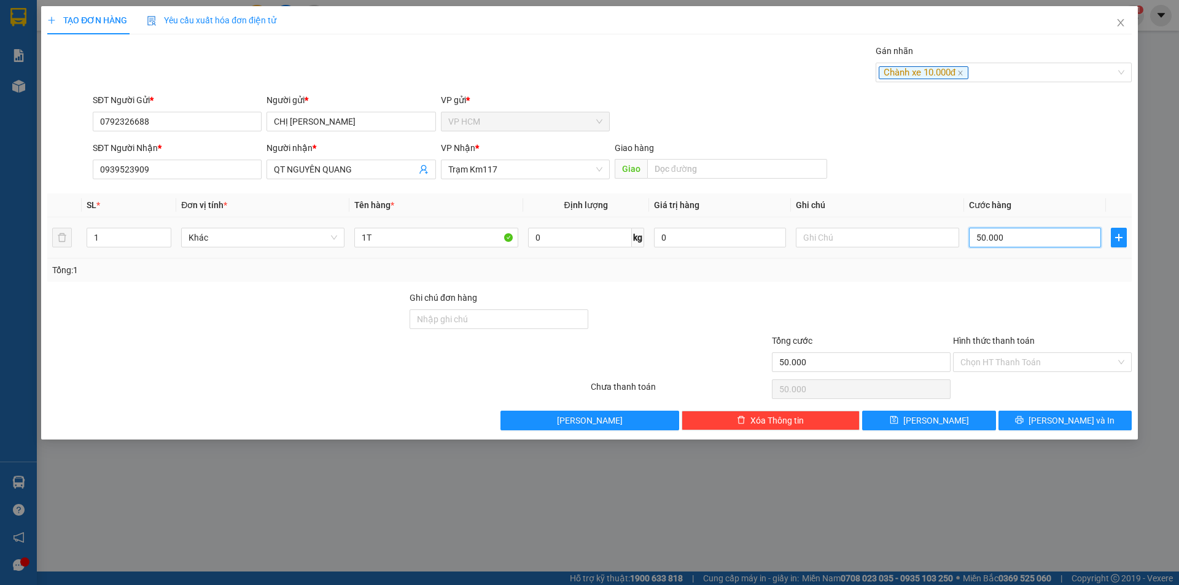
click at [1008, 239] on input "50.000" at bounding box center [1035, 238] width 132 height 20
drag, startPoint x: 987, startPoint y: 291, endPoint x: 984, endPoint y: 360, distance: 69.5
click at [987, 292] on div at bounding box center [1042, 312] width 181 height 43
click at [985, 362] on input "Hình thức thanh toán" at bounding box center [1037, 362] width 155 height 18
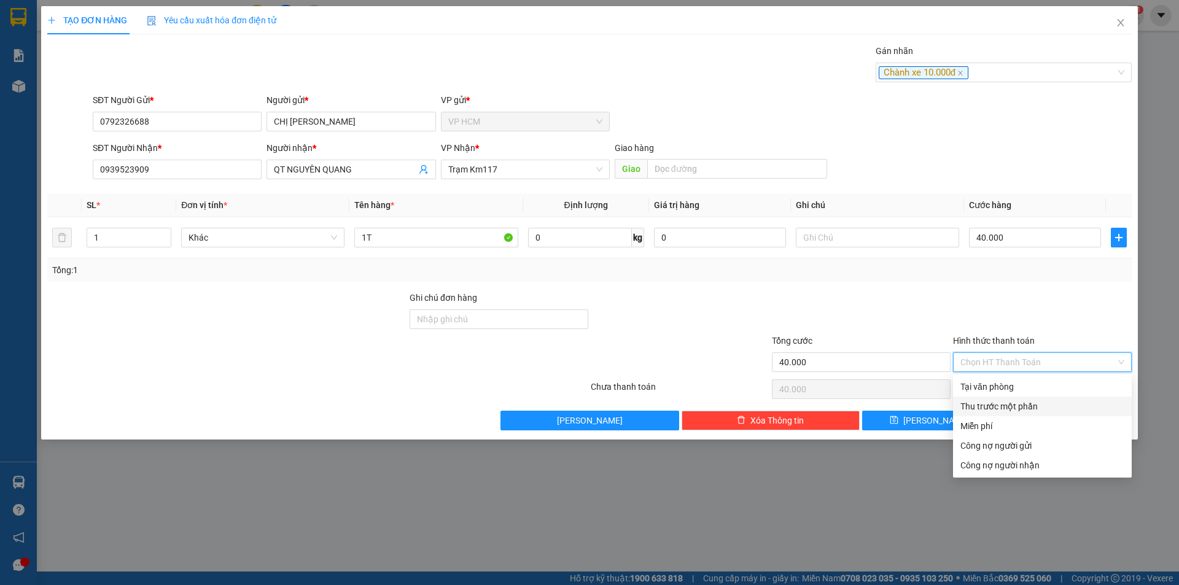
drag, startPoint x: 985, startPoint y: 406, endPoint x: 950, endPoint y: 395, distance: 36.7
click at [984, 406] on div "Thu trước một phần" at bounding box center [1042, 407] width 164 height 14
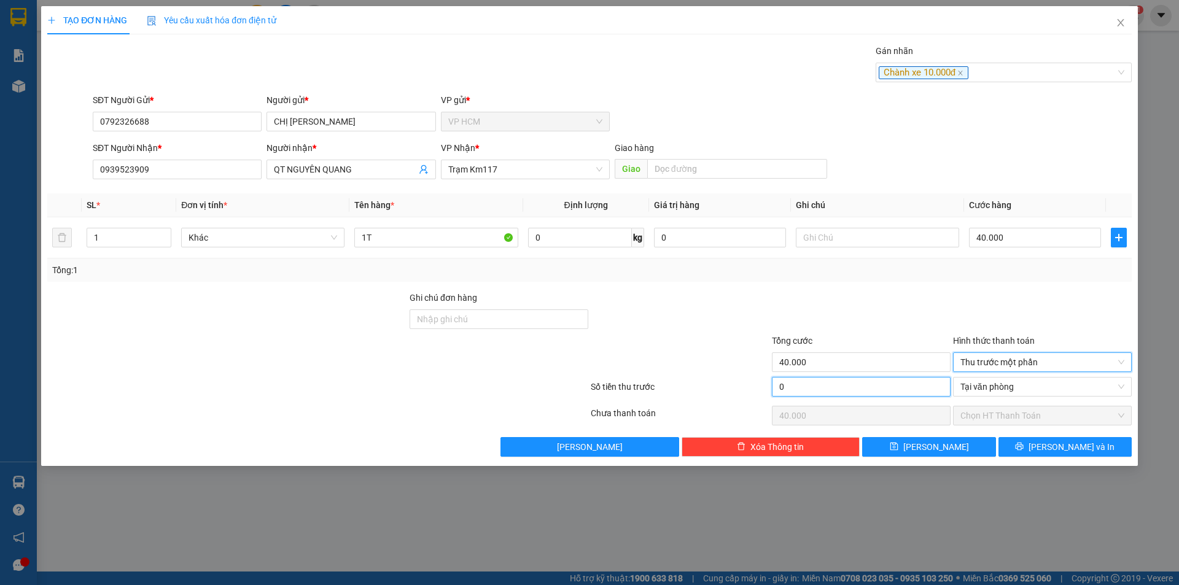
click at [929, 391] on input "0" at bounding box center [861, 387] width 179 height 20
drag, startPoint x: 868, startPoint y: 281, endPoint x: 857, endPoint y: 280, distance: 11.1
click at [868, 281] on div "Tổng: 1" at bounding box center [589, 270] width 1084 height 23
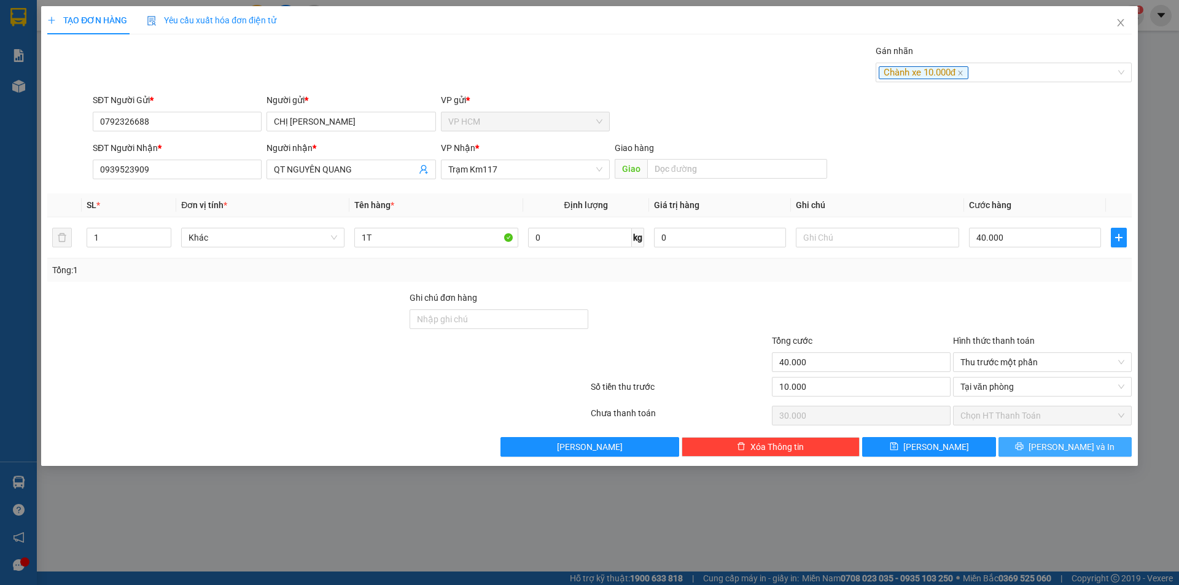
click at [1010, 448] on button "[PERSON_NAME] và In" at bounding box center [1065, 447] width 133 height 20
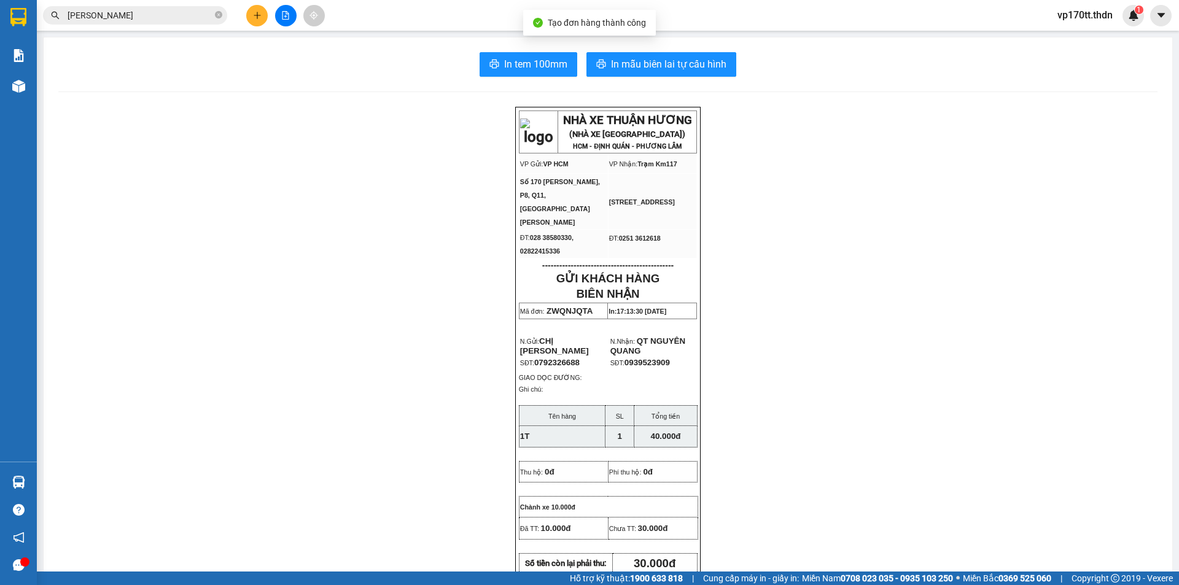
click at [647, 43] on div "In tem 100mm In mẫu biên lai tự cấu hình NHÀ XE THUẬN HƯƠNG (NHÀ XE [GEOGRAPHIC…" at bounding box center [608, 544] width 1129 height 1014
click at [648, 49] on div "In tem 100mm In mẫu biên lai tự cấu hình NHÀ XE THUẬN HƯƠNG (NHÀ XE [GEOGRAPHIC…" at bounding box center [608, 544] width 1129 height 1014
click at [649, 50] on div "In tem 100mm In mẫu biên lai tự cấu hình NHÀ XE THUẬN HƯƠNG (NHÀ XE [GEOGRAPHIC…" at bounding box center [608, 544] width 1129 height 1014
click at [651, 55] on button "In mẫu biên lai tự cấu hình" at bounding box center [661, 64] width 150 height 25
click at [267, 17] on button at bounding box center [256, 15] width 21 height 21
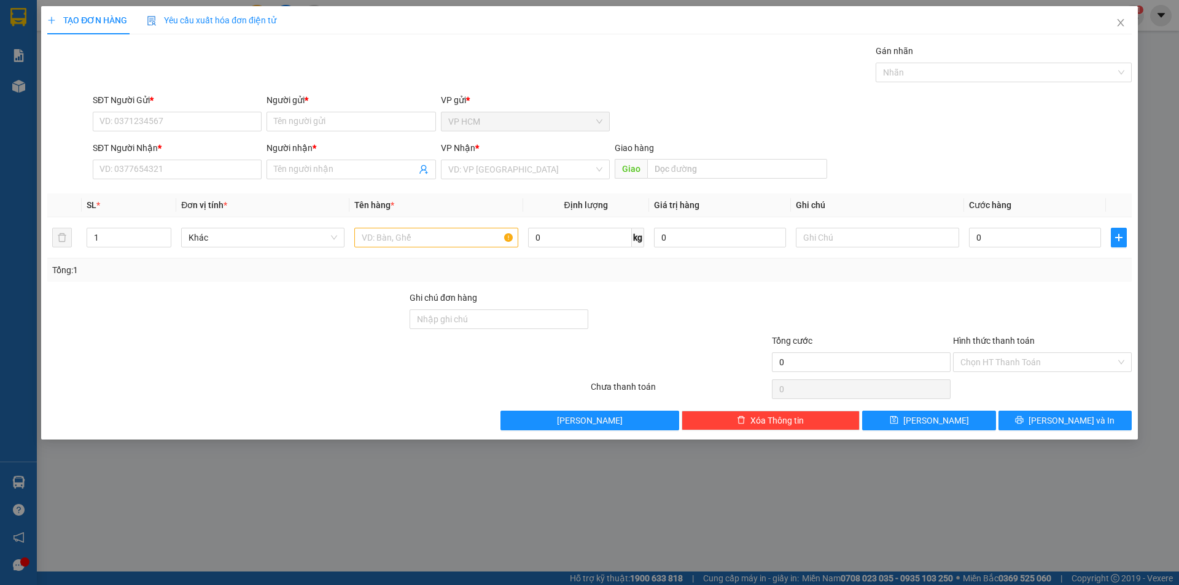
click at [300, 154] on div "Người nhận *" at bounding box center [351, 148] width 169 height 14
click at [300, 163] on input "Người nhận *" at bounding box center [345, 170] width 142 height 14
click at [305, 161] on span at bounding box center [351, 170] width 169 height 20
click at [357, 193] on div "CON BÀ DƯỠNG - 0902833594" at bounding box center [351, 194] width 154 height 14
click at [147, 234] on input "1" at bounding box center [129, 237] width 84 height 18
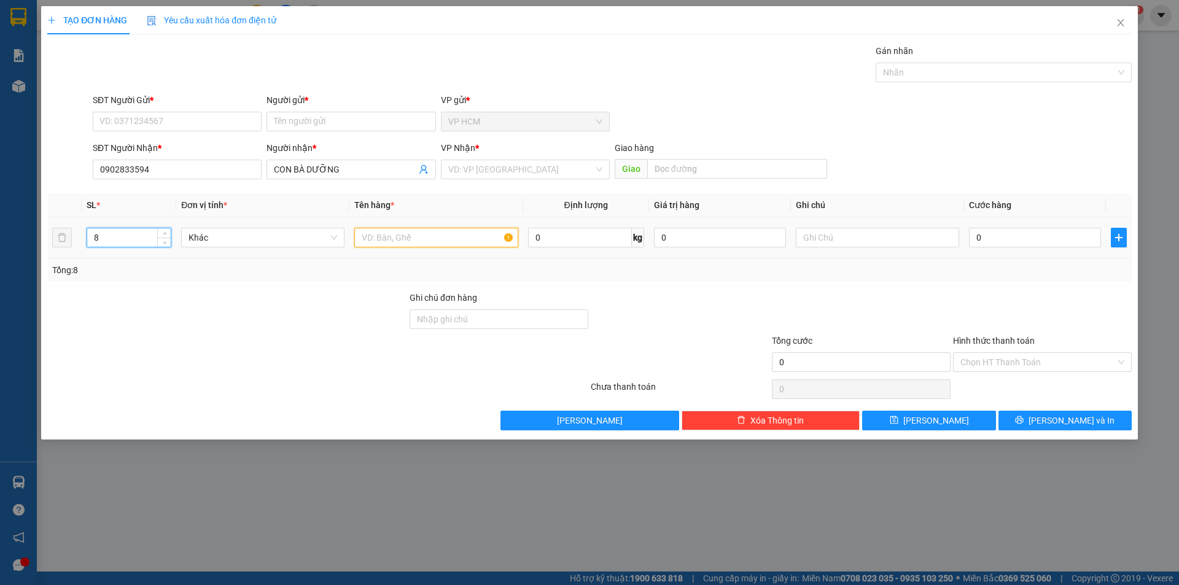
click at [376, 242] on input "text" at bounding box center [435, 238] width 163 height 20
click at [514, 174] on input "search" at bounding box center [521, 169] width 146 height 18
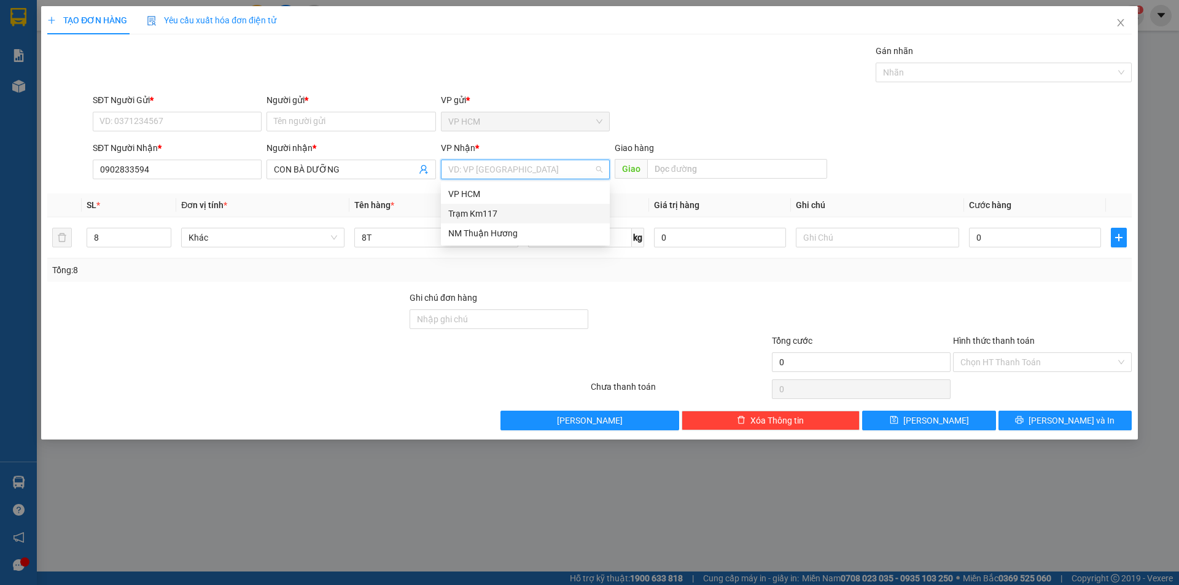
click at [518, 209] on div "Trạm Km117" at bounding box center [525, 214] width 154 height 14
drag, startPoint x: 887, startPoint y: 95, endPoint x: 900, endPoint y: 91, distance: 13.6
click at [887, 95] on div "SĐT Người Gửi * VD: 0371234567 Người gửi * Tên người gửi VP gửi * VP HCM" at bounding box center [612, 114] width 1044 height 43
click at [915, 71] on div at bounding box center [998, 72] width 238 height 15
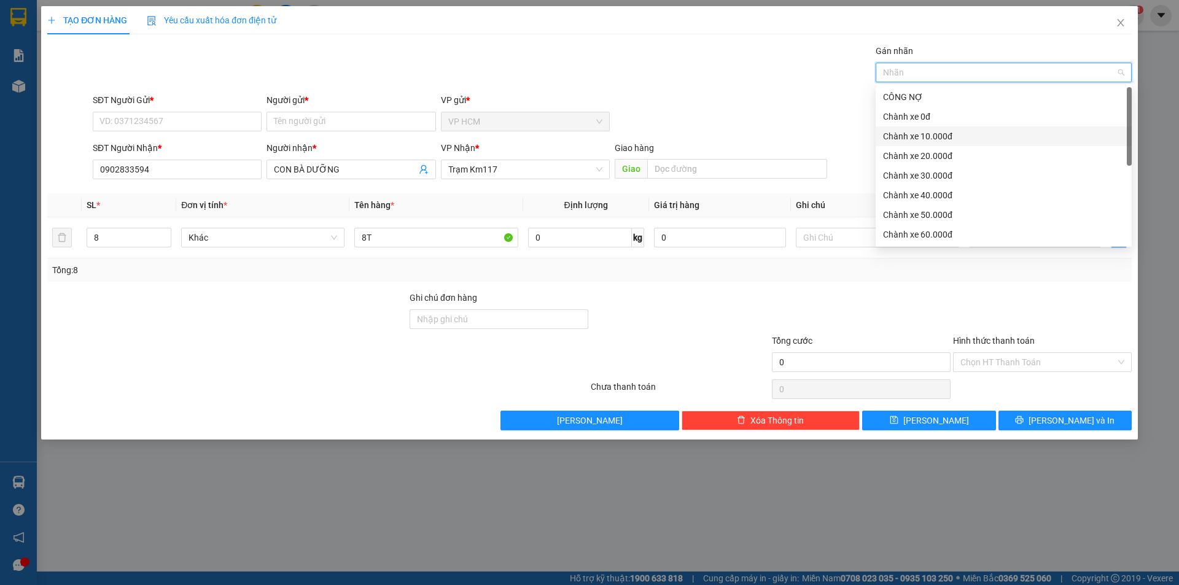
click at [933, 139] on div "Chành xe 10.000đ" at bounding box center [1003, 137] width 241 height 14
click at [956, 138] on div "Chành xe 10.000đ" at bounding box center [999, 137] width 233 height 14
drag, startPoint x: 944, startPoint y: 157, endPoint x: 717, endPoint y: 80, distance: 240.6
click at [944, 158] on div "Chành xe 20.000đ" at bounding box center [1003, 156] width 241 height 14
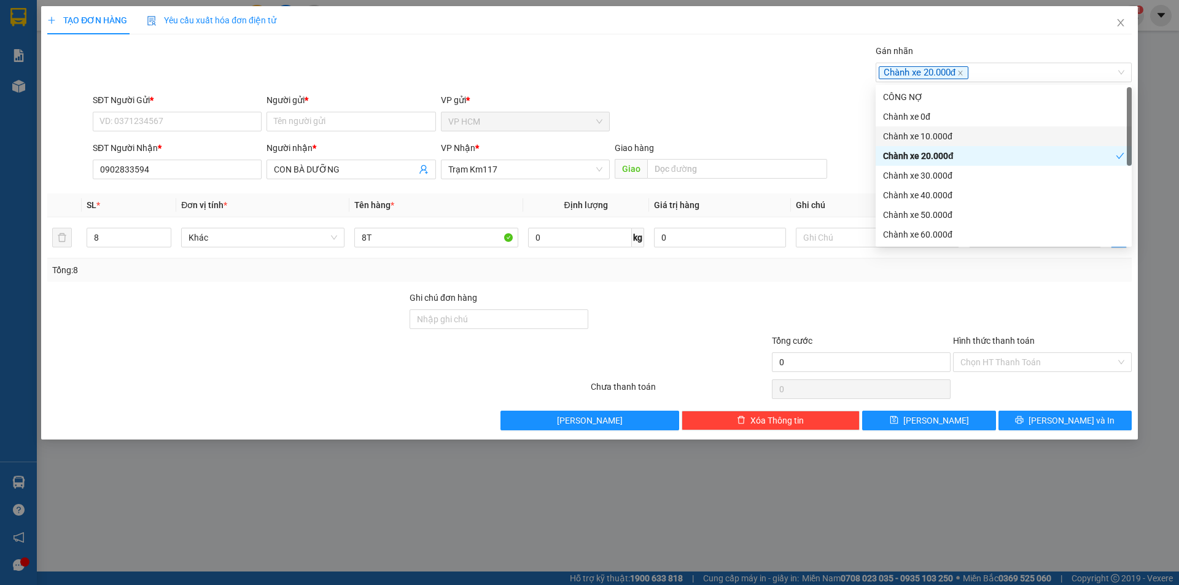
click at [717, 80] on div "Gán nhãn Chành xe 20.000đ" at bounding box center [612, 65] width 1044 height 43
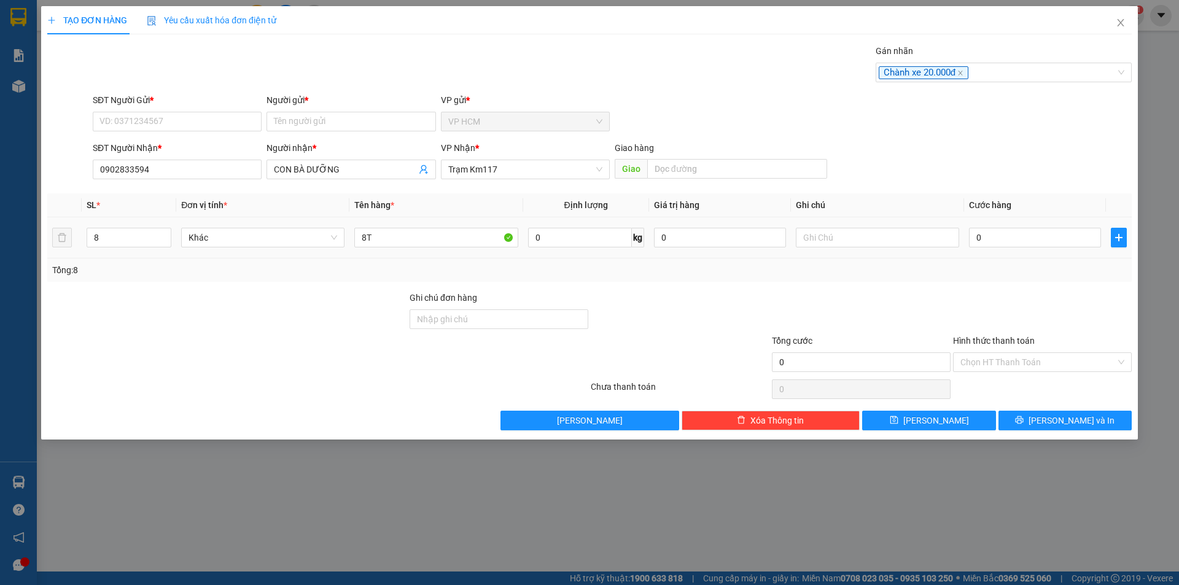
click at [1006, 225] on div "0" at bounding box center [1035, 237] width 132 height 25
click at [1006, 234] on input "0" at bounding box center [1035, 238] width 132 height 20
drag, startPoint x: 1001, startPoint y: 278, endPoint x: 995, endPoint y: 365, distance: 87.4
click at [1000, 279] on div "Tổng: 8" at bounding box center [589, 270] width 1084 height 23
click at [995, 366] on input "Hình thức thanh toán" at bounding box center [1037, 362] width 155 height 18
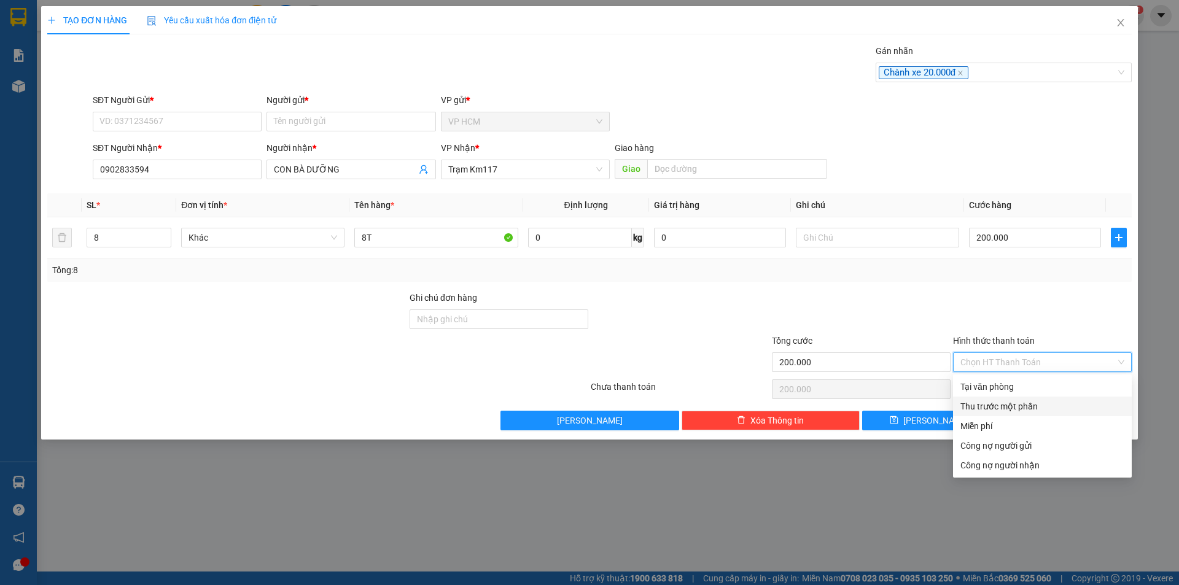
click at [985, 402] on div "Thu trước một phần" at bounding box center [1042, 407] width 164 height 14
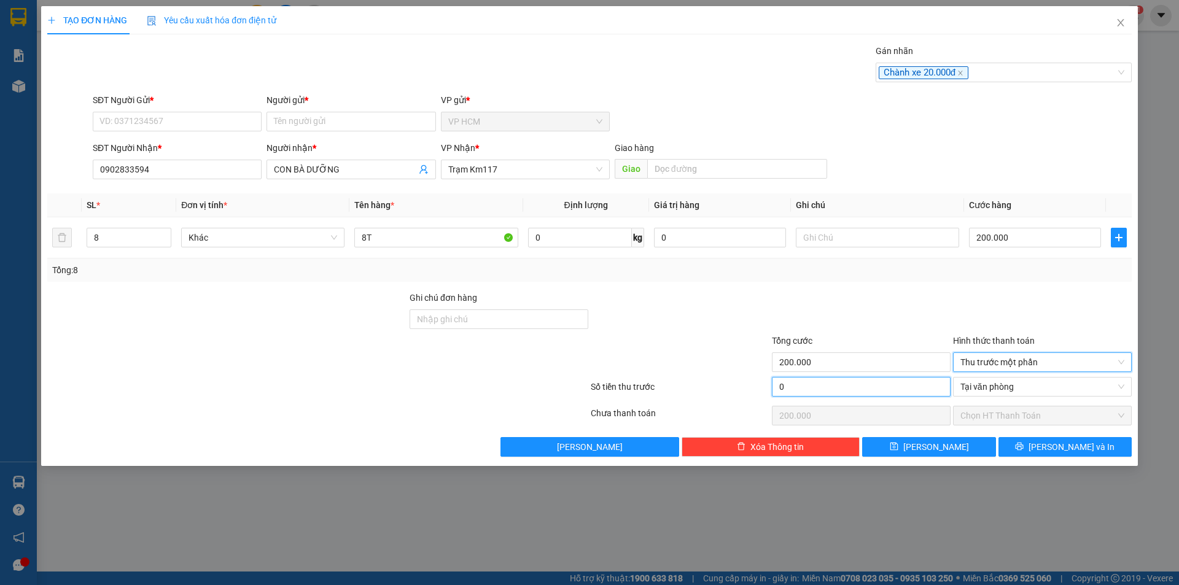
click at [904, 389] on input "0" at bounding box center [861, 387] width 179 height 20
drag, startPoint x: 861, startPoint y: 324, endPoint x: 626, endPoint y: 279, distance: 238.8
click at [857, 322] on div at bounding box center [861, 312] width 181 height 43
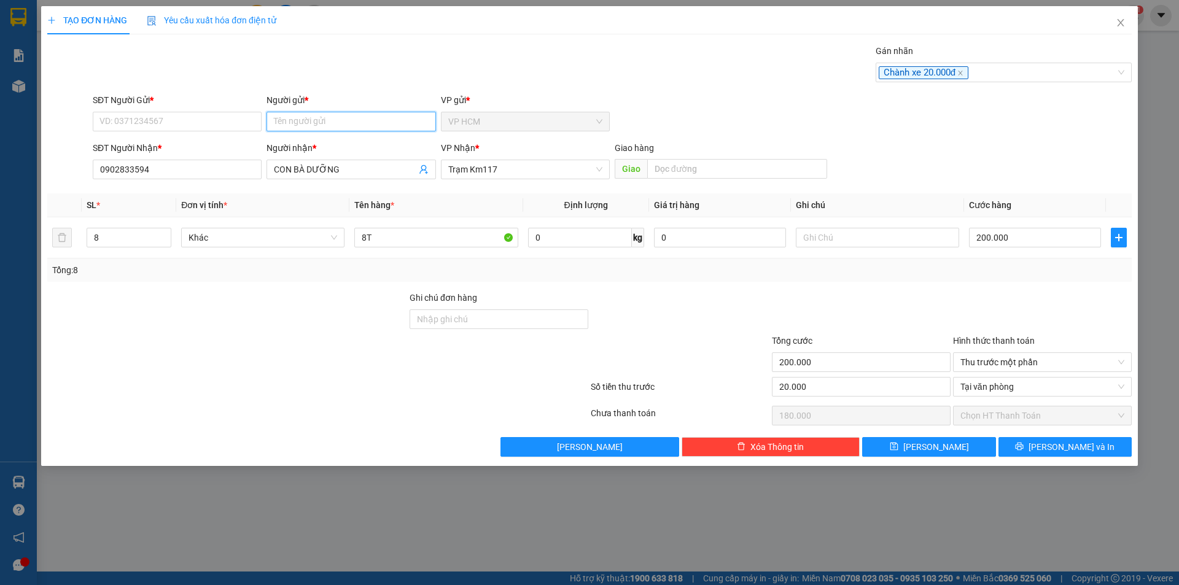
click at [317, 122] on input "Người gửi *" at bounding box center [351, 122] width 169 height 20
click at [277, 124] on input "KM NGÂN" at bounding box center [351, 122] width 169 height 20
click at [372, 163] on div "[PERSON_NAME] - 0907406429" at bounding box center [351, 166] width 154 height 14
click at [424, 171] on icon "user-add" at bounding box center [424, 170] width 10 height 10
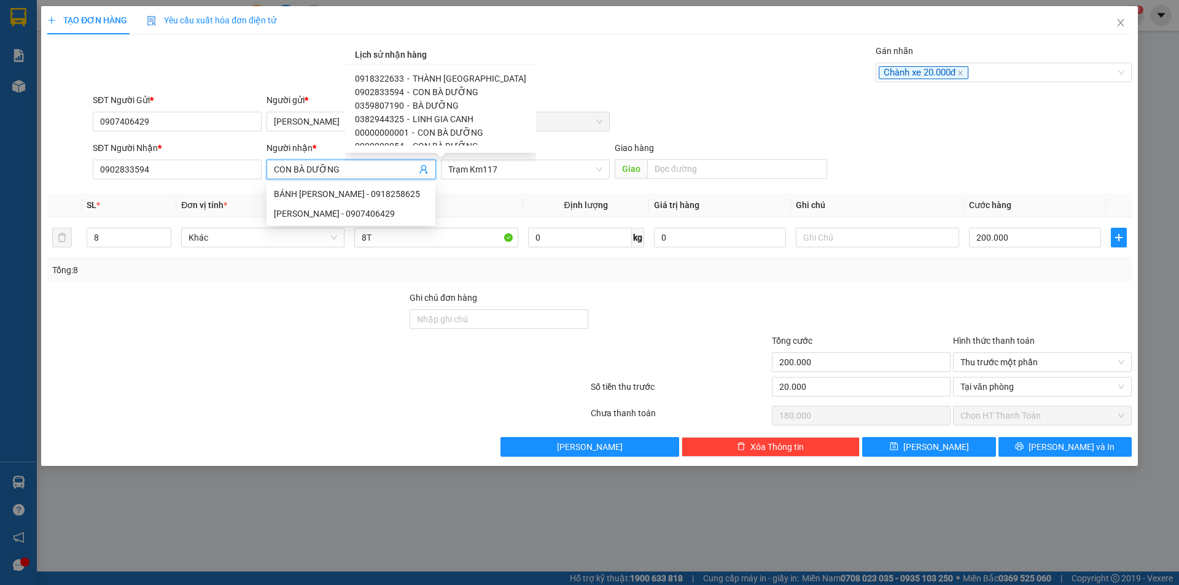
click at [260, 408] on div at bounding box center [317, 415] width 543 height 25
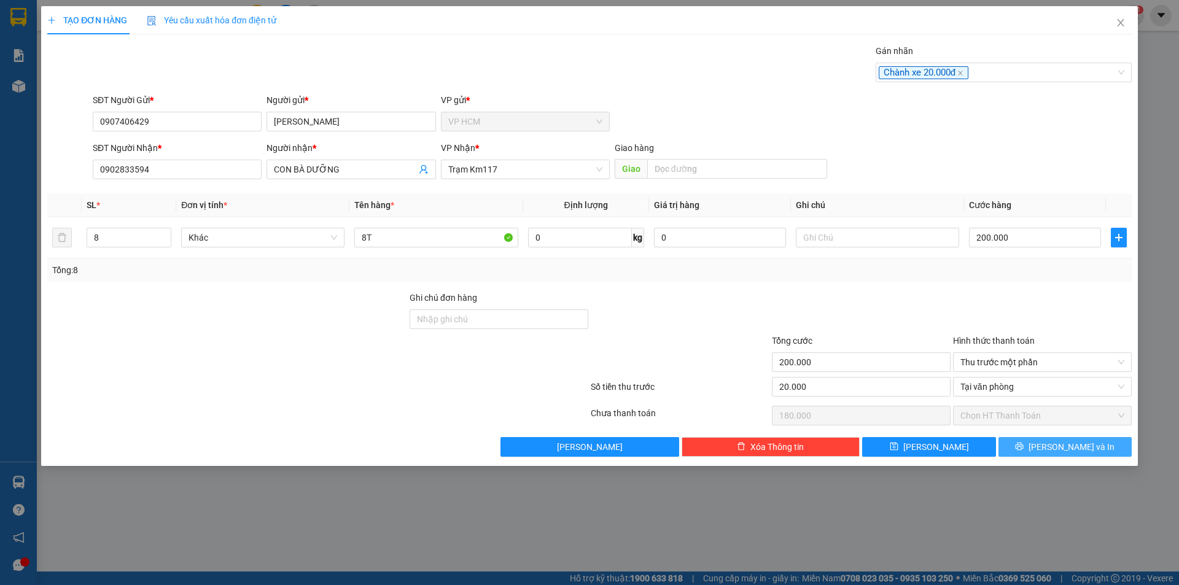
click at [1061, 452] on span "[PERSON_NAME] và In" at bounding box center [1072, 447] width 86 height 14
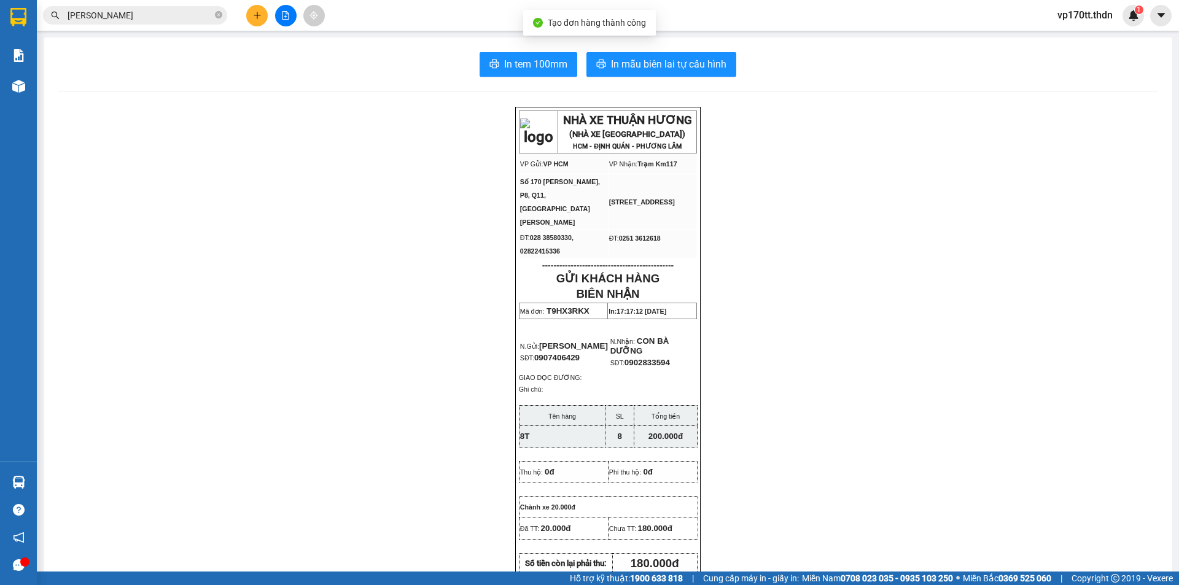
click at [664, 79] on div "In tem 100mm In mẫu biên lai tự cấu hình NHÀ XE THUẬN HƯƠNG (NHÀ XE [GEOGRAPHIC…" at bounding box center [608, 544] width 1129 height 1014
click at [664, 74] on button "In mẫu biên lai tự cấu hình" at bounding box center [661, 64] width 150 height 25
click at [262, 9] on button at bounding box center [256, 15] width 21 height 21
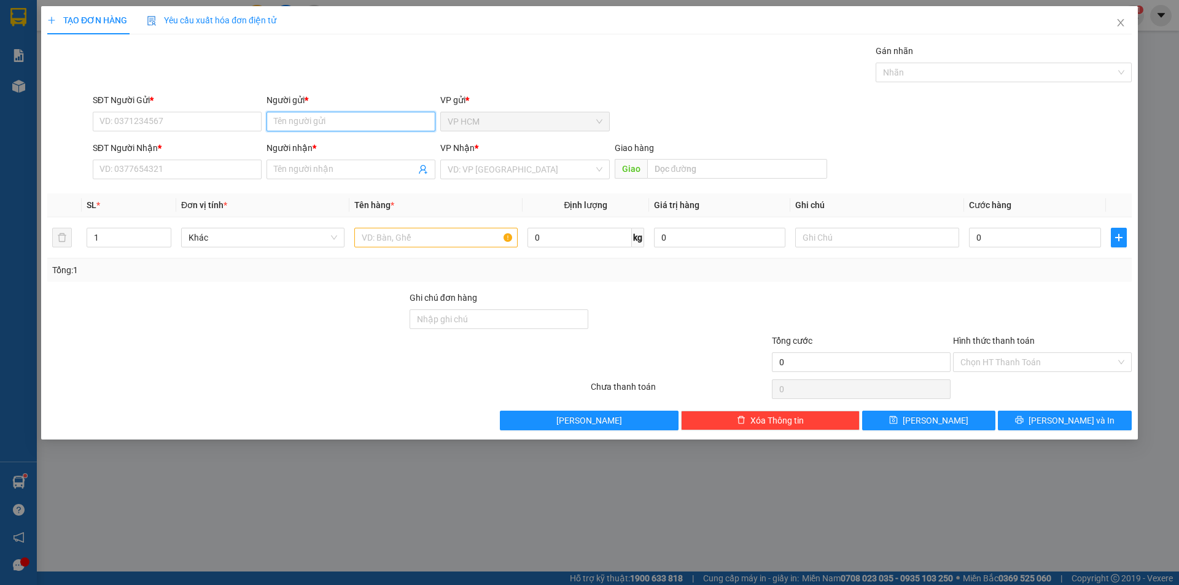
click at [317, 123] on input "Người gửi *" at bounding box center [351, 122] width 169 height 20
click at [368, 148] on div "CTY ĐÌNH TỔNG - 02862997474" at bounding box center [351, 146] width 154 height 14
click at [421, 165] on icon "user-add" at bounding box center [424, 170] width 10 height 10
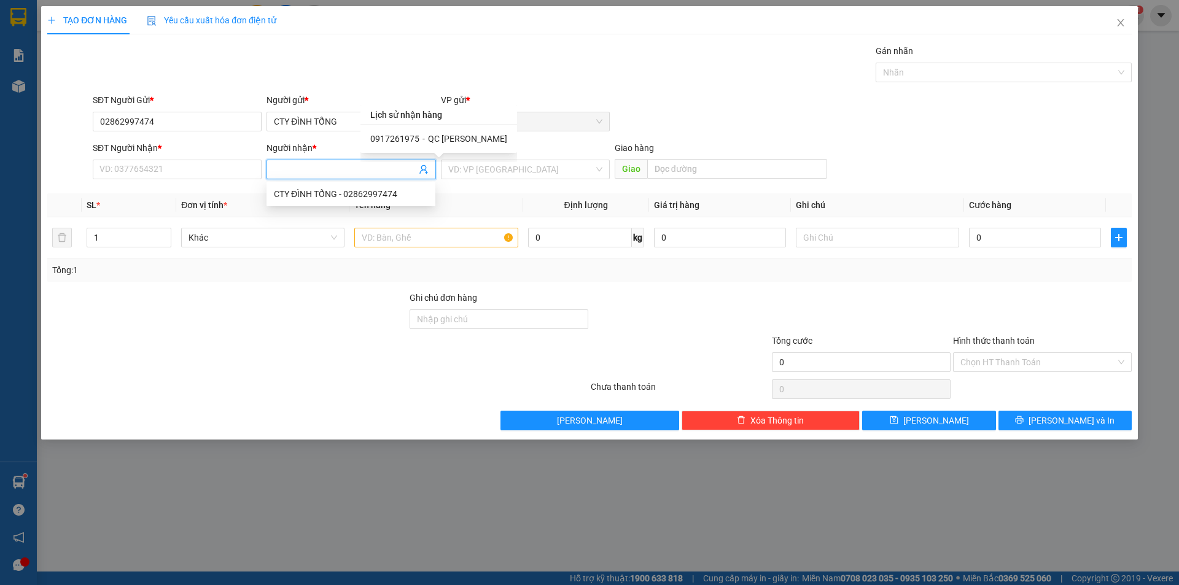
click at [426, 143] on div "0917261975 - QC [PERSON_NAME]" at bounding box center [438, 139] width 137 height 14
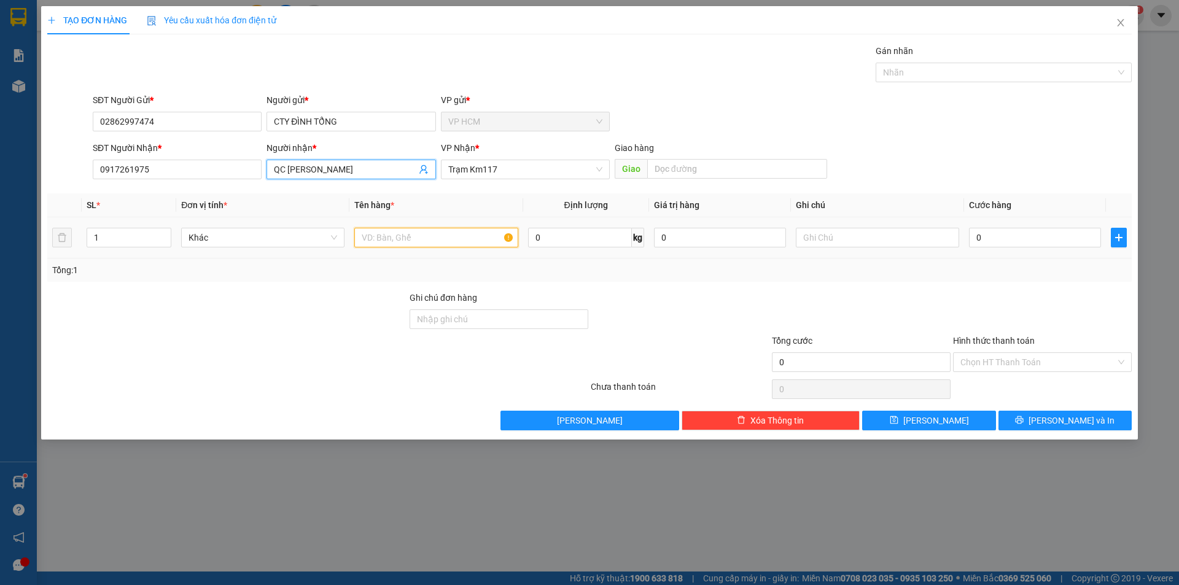
click at [441, 235] on input "text" at bounding box center [435, 238] width 163 height 20
drag, startPoint x: 964, startPoint y: 79, endPoint x: 781, endPoint y: 176, distance: 206.9
click at [964, 78] on div at bounding box center [998, 72] width 238 height 15
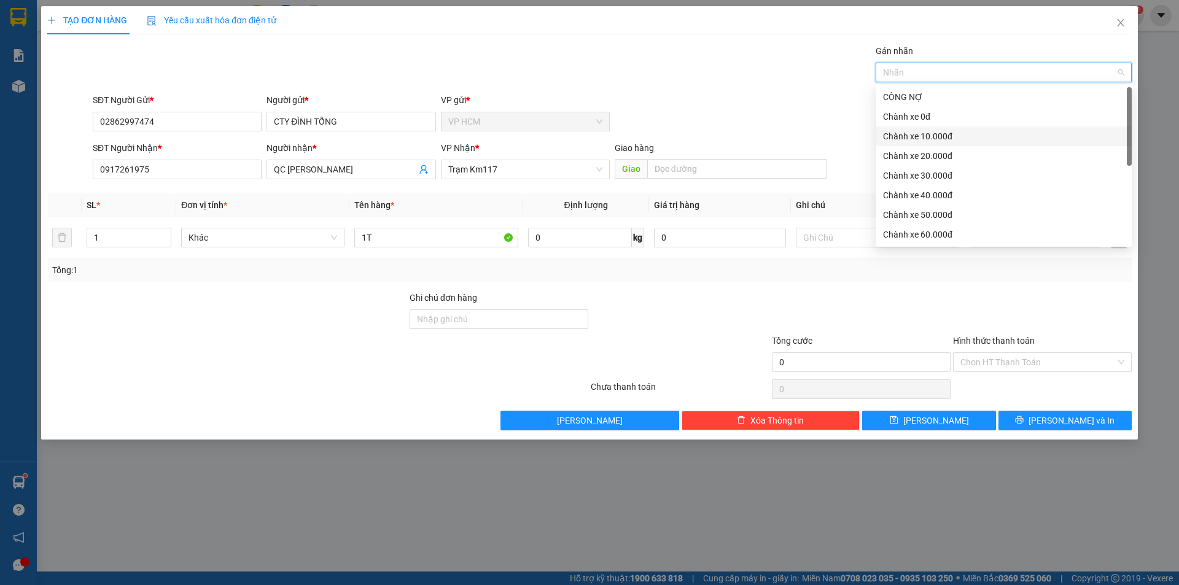
click at [924, 118] on div "Chành xe 0đ" at bounding box center [1003, 117] width 241 height 14
click at [924, 118] on div "Chành xe 0đ" at bounding box center [999, 117] width 233 height 14
click at [925, 133] on div "Chành xe 10.000đ" at bounding box center [1003, 137] width 241 height 14
click at [646, 53] on div "Gán nhãn Chành xe 10.000đ" at bounding box center [612, 65] width 1044 height 43
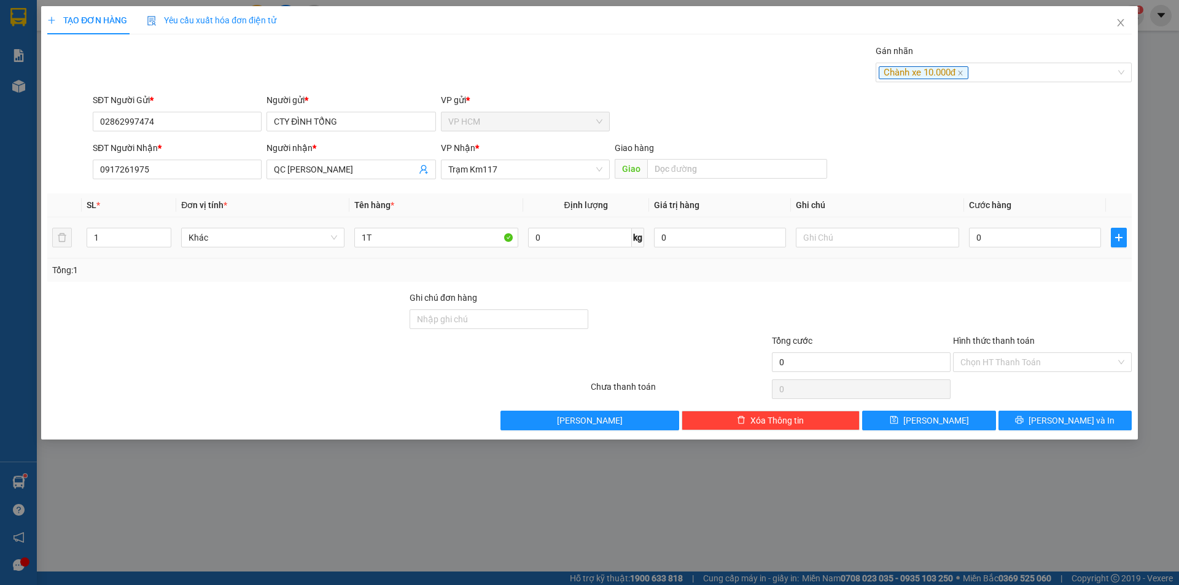
click at [1054, 227] on div "0" at bounding box center [1035, 237] width 132 height 25
click at [1056, 233] on input "0" at bounding box center [1035, 238] width 132 height 20
drag, startPoint x: 1042, startPoint y: 306, endPoint x: 1035, endPoint y: 365, distance: 59.4
click at [1041, 306] on div at bounding box center [1042, 312] width 181 height 43
click at [1034, 368] on input "Hình thức thanh toán" at bounding box center [1037, 362] width 155 height 18
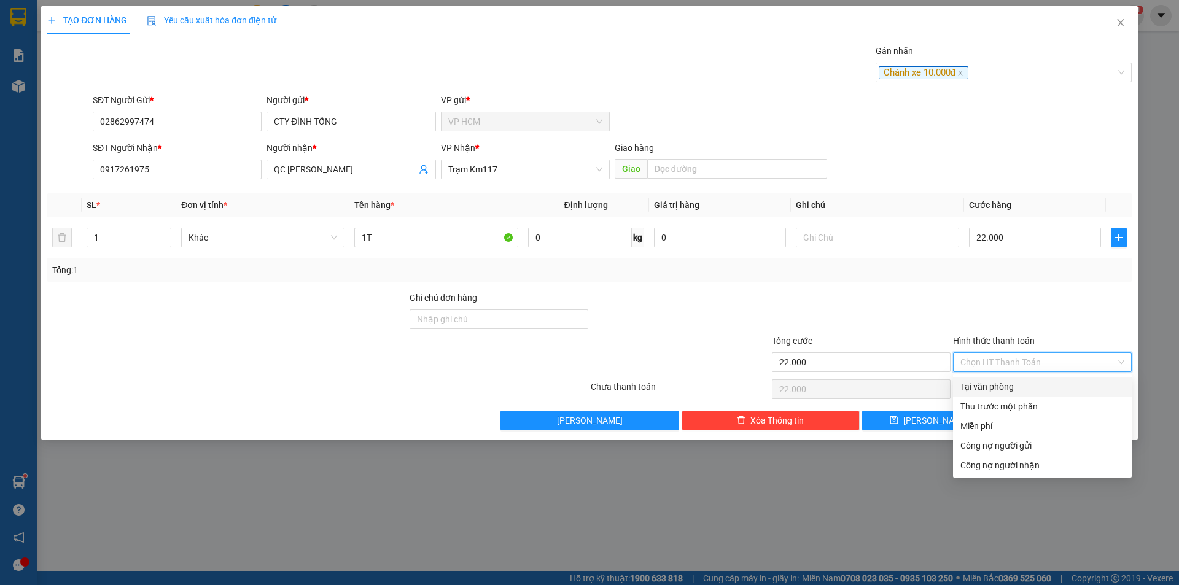
click at [1003, 405] on div "Thu trước một phần" at bounding box center [1042, 407] width 164 height 14
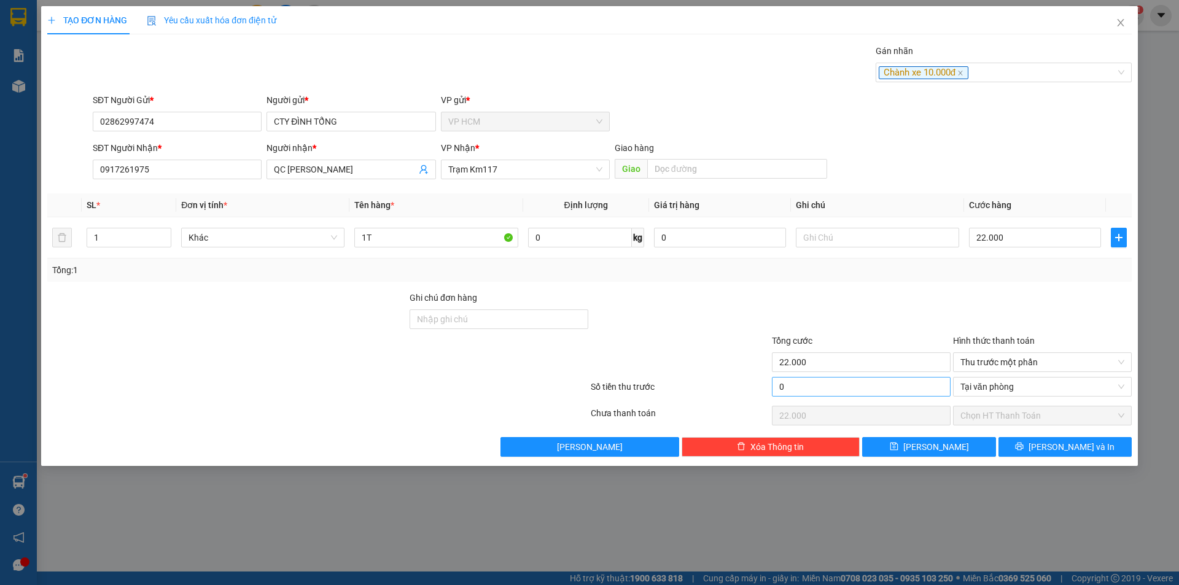
drag, startPoint x: 871, startPoint y: 403, endPoint x: 871, endPoint y: 392, distance: 11.1
click at [871, 402] on div "Transit Pickup Surcharge Ids Transit Deliver Surcharge Ids Transit Deliver Surc…" at bounding box center [589, 250] width 1084 height 413
click at [871, 392] on input "0" at bounding box center [861, 387] width 179 height 20
click at [873, 314] on div at bounding box center [861, 312] width 181 height 43
click at [1059, 450] on span "[PERSON_NAME] và In" at bounding box center [1072, 447] width 86 height 14
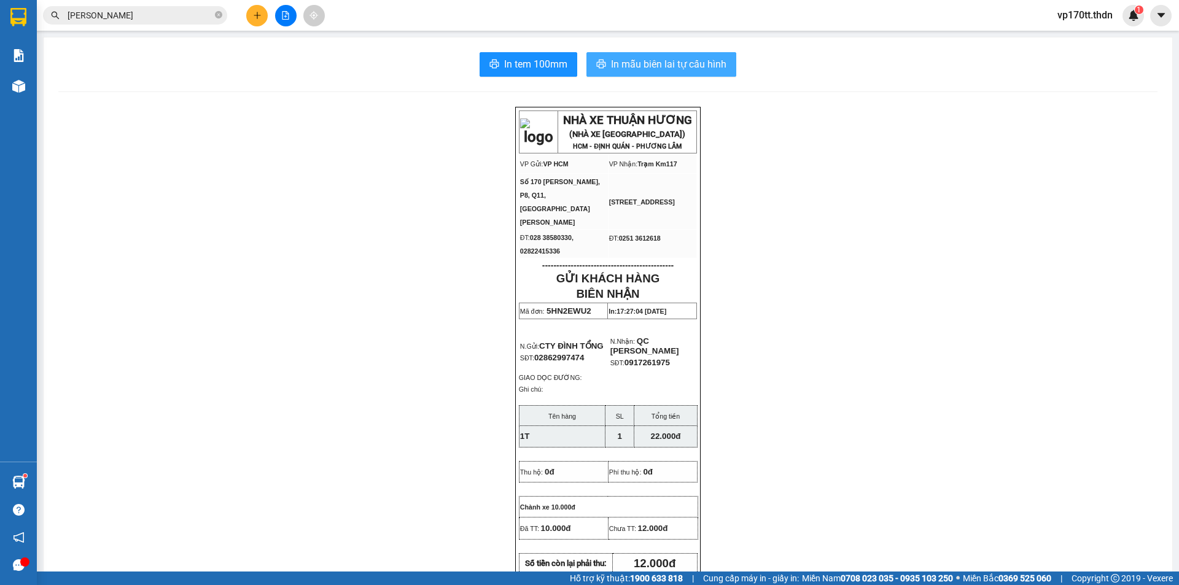
click at [605, 64] on button "In mẫu biên lai tự cấu hình" at bounding box center [661, 64] width 150 height 25
click at [120, 10] on input "[PERSON_NAME]" at bounding box center [140, 16] width 145 height 14
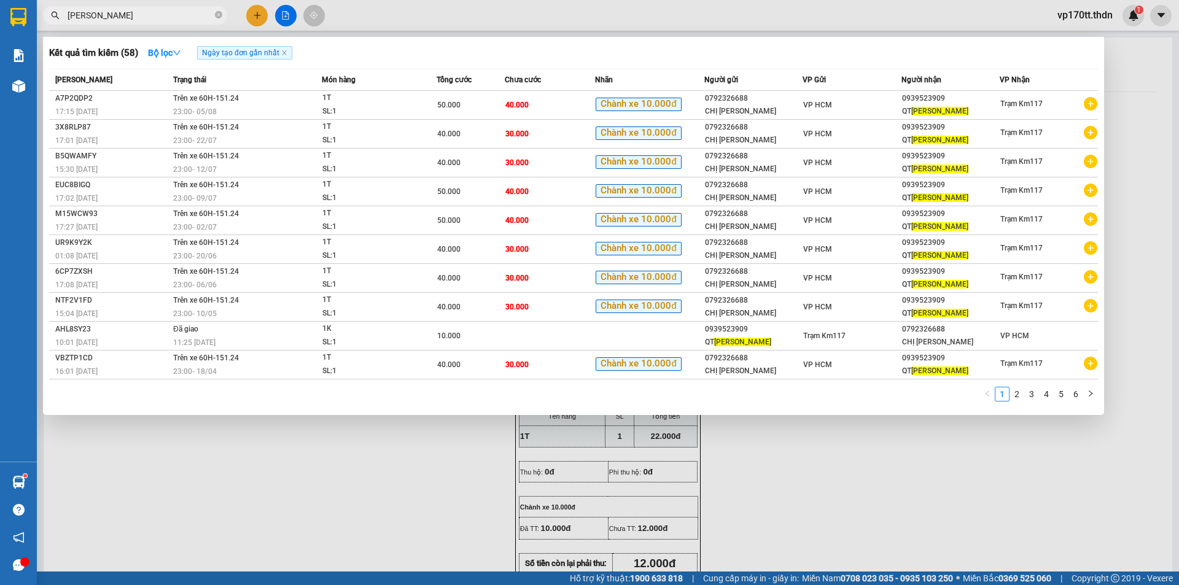
click at [120, 10] on input "[PERSON_NAME]" at bounding box center [140, 16] width 145 height 14
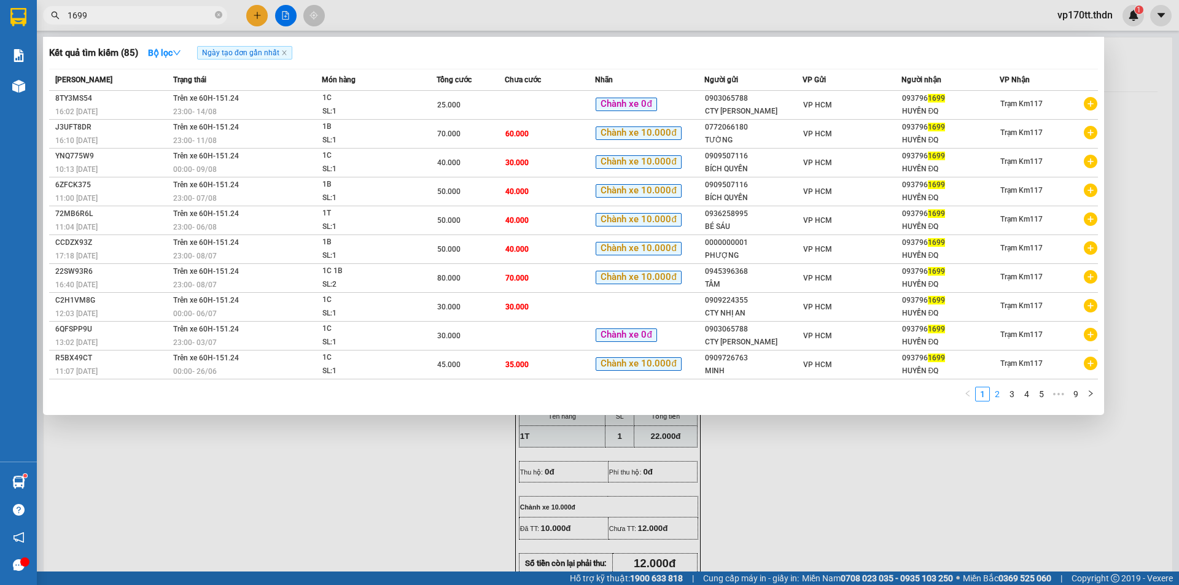
click at [1002, 392] on link "2" at bounding box center [998, 394] width 14 height 14
click at [1009, 395] on link "3" at bounding box center [1012, 394] width 14 height 14
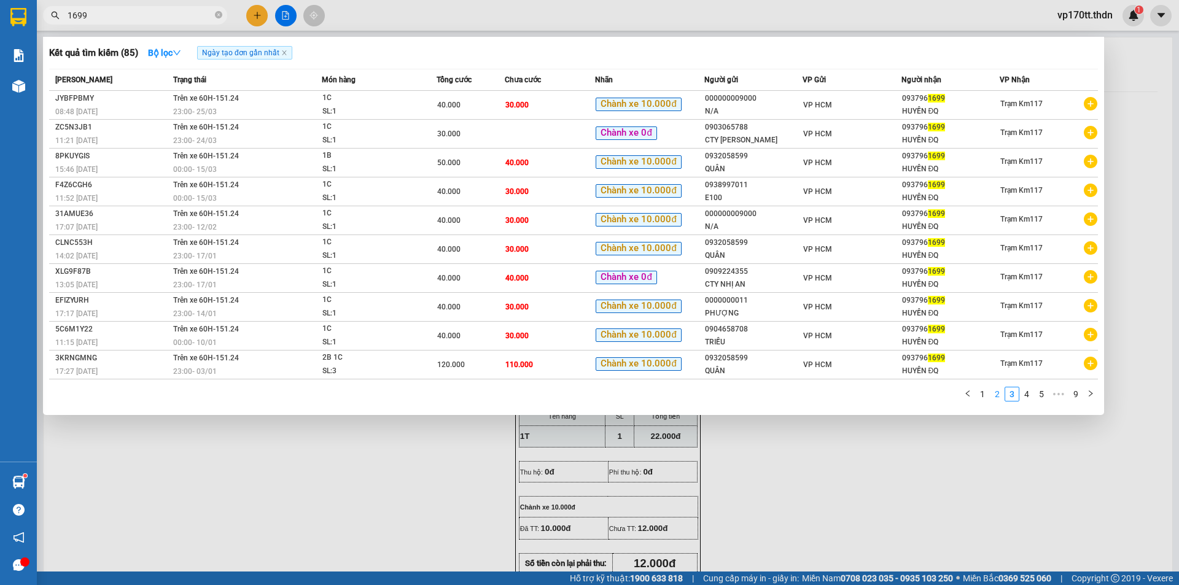
click at [995, 395] on link "2" at bounding box center [998, 394] width 14 height 14
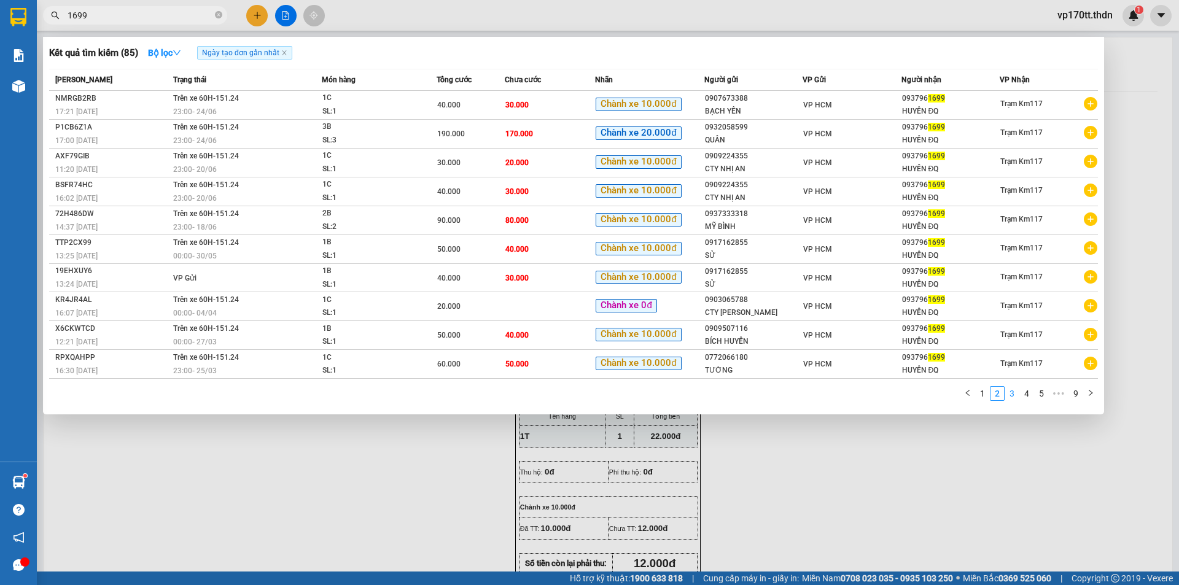
click at [1014, 394] on link "3" at bounding box center [1012, 394] width 14 height 14
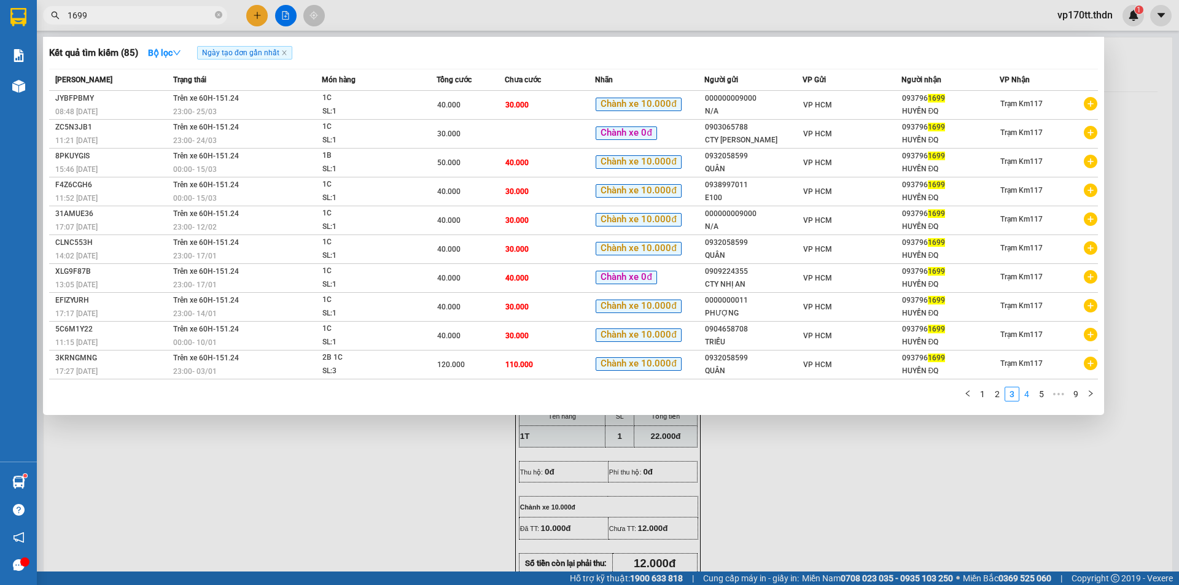
click at [1024, 398] on link "4" at bounding box center [1027, 394] width 14 height 14
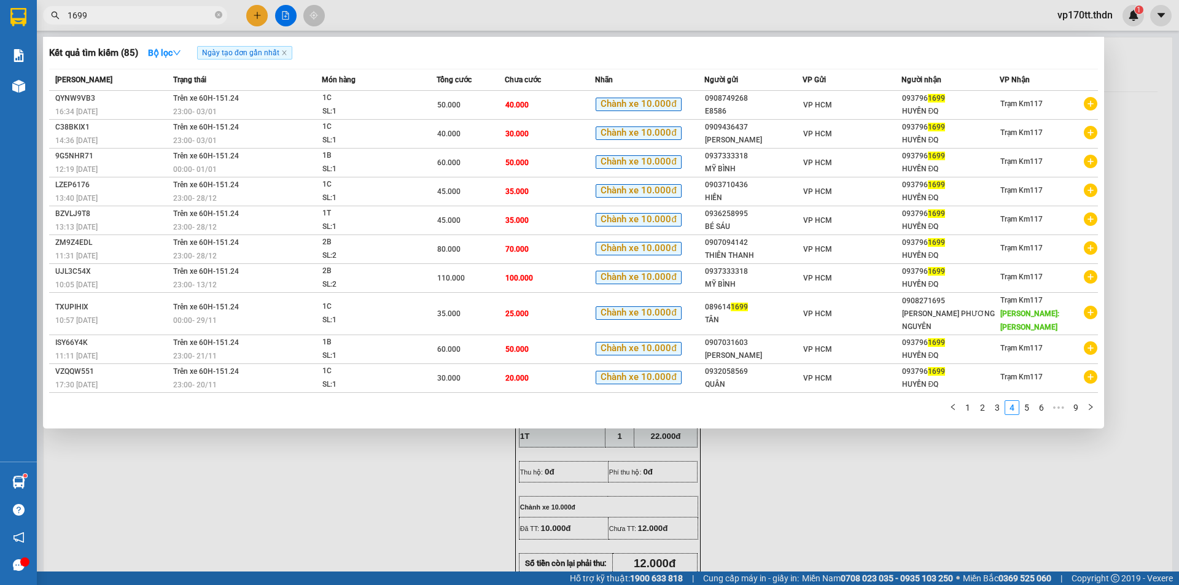
click at [255, 17] on div at bounding box center [589, 292] width 1179 height 585
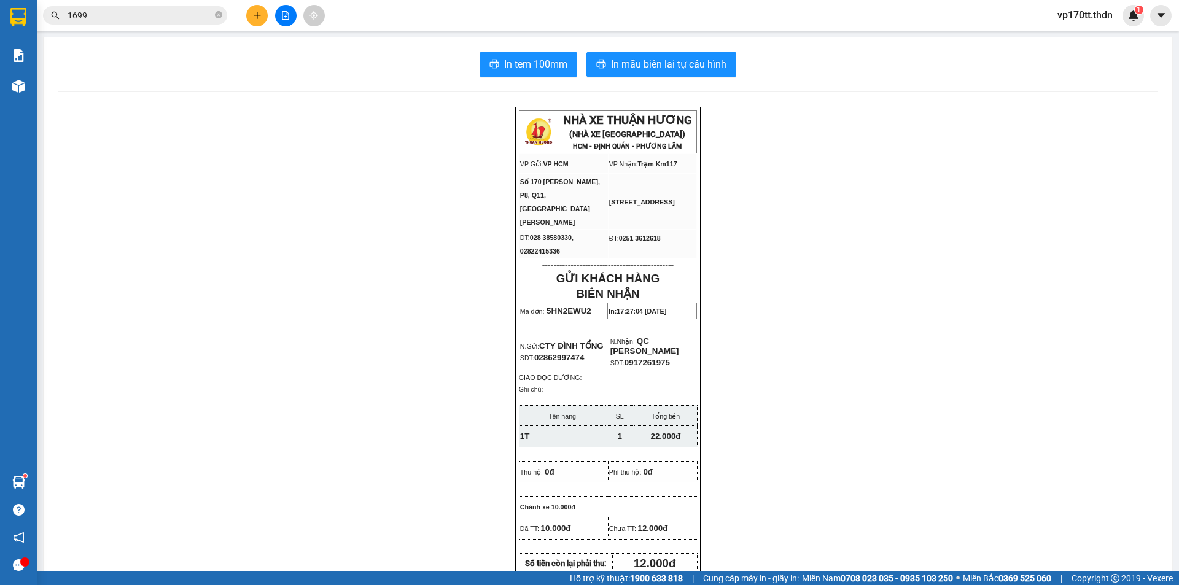
click at [255, 17] on icon "plus" at bounding box center [257, 15] width 9 height 9
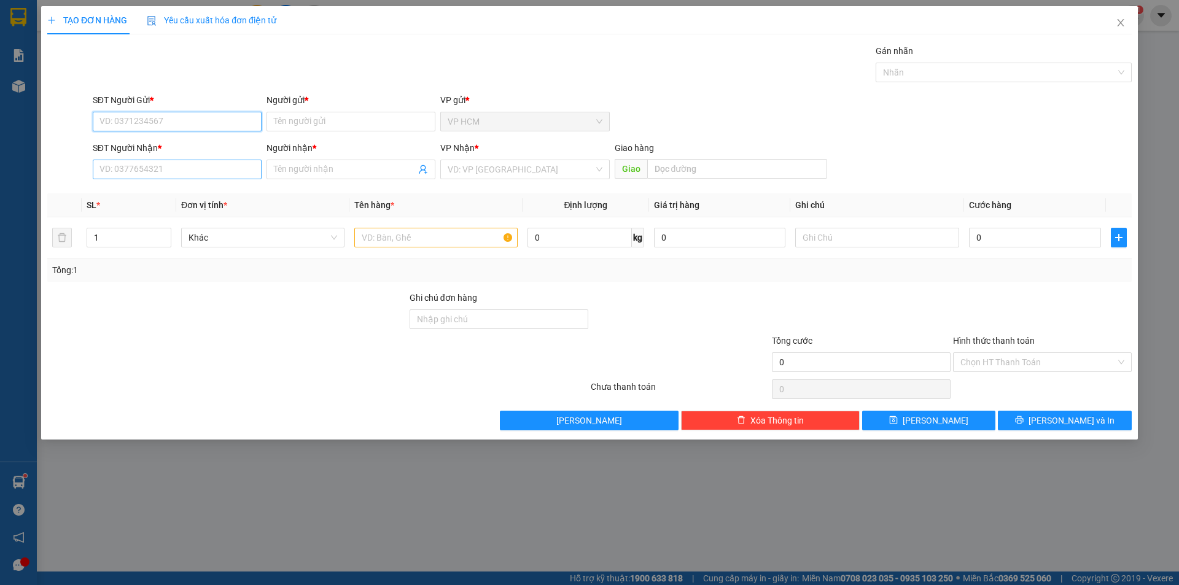
click at [191, 166] on input "SĐT Người Nhận *" at bounding box center [177, 170] width 169 height 20
click at [200, 191] on div "0937961699 - HUYỀN ĐQ" at bounding box center [177, 194] width 154 height 14
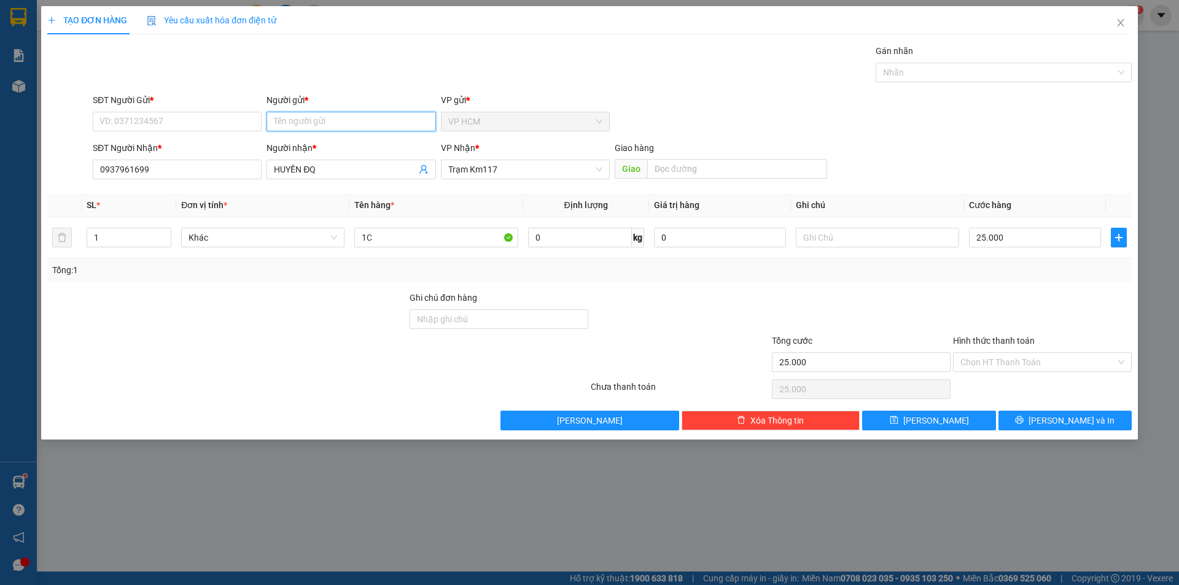
click at [330, 115] on input "Người gửi *" at bounding box center [351, 122] width 169 height 20
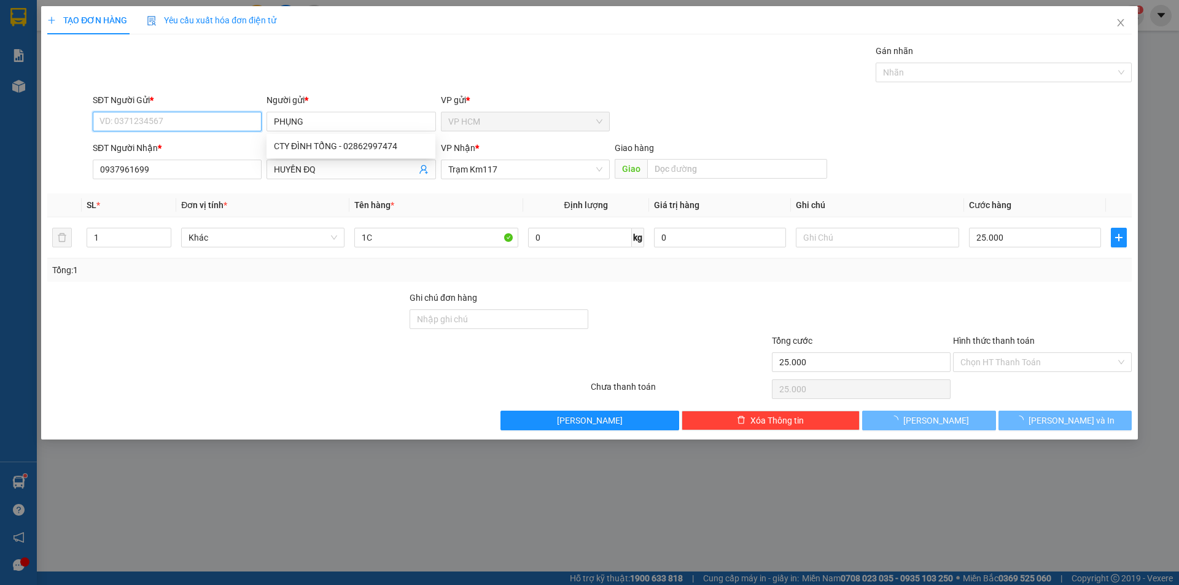
click at [148, 125] on input "SĐT Người Gửi *" at bounding box center [177, 122] width 169 height 20
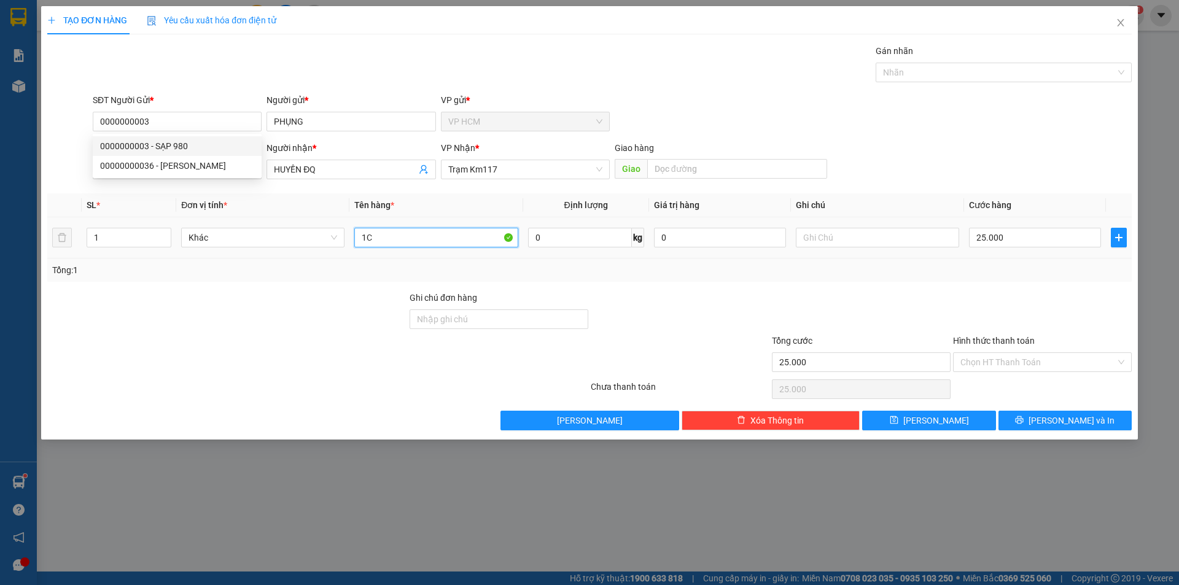
click at [419, 233] on input "1C" at bounding box center [435, 238] width 163 height 20
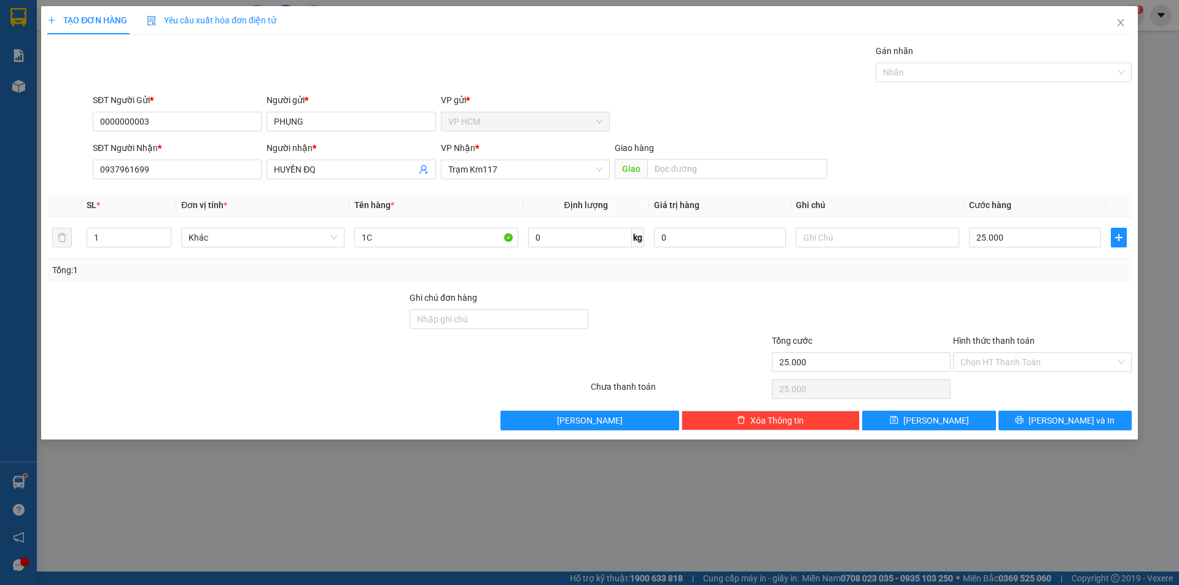
click at [989, 47] on div "Gán nhãn" at bounding box center [1004, 53] width 256 height 18
click at [966, 78] on div at bounding box center [998, 72] width 238 height 15
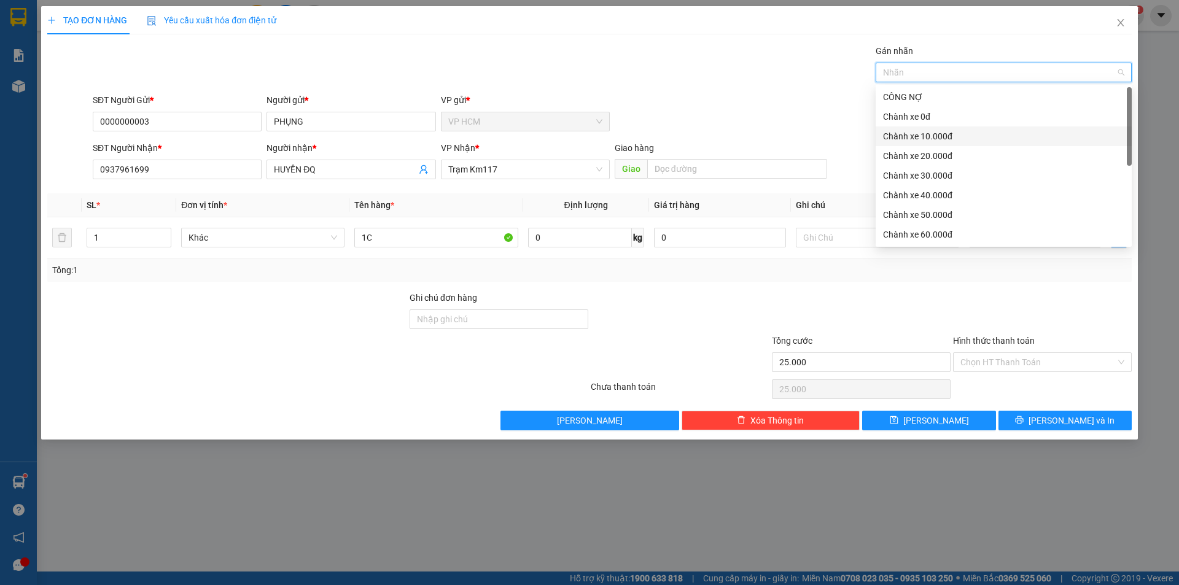
click at [938, 138] on div "Chành xe 10.000đ" at bounding box center [1003, 137] width 241 height 14
drag, startPoint x: 599, startPoint y: 74, endPoint x: 906, endPoint y: 219, distance: 339.0
click at [604, 79] on div "Gán nhãn Chành xe 10.000đ" at bounding box center [612, 65] width 1044 height 43
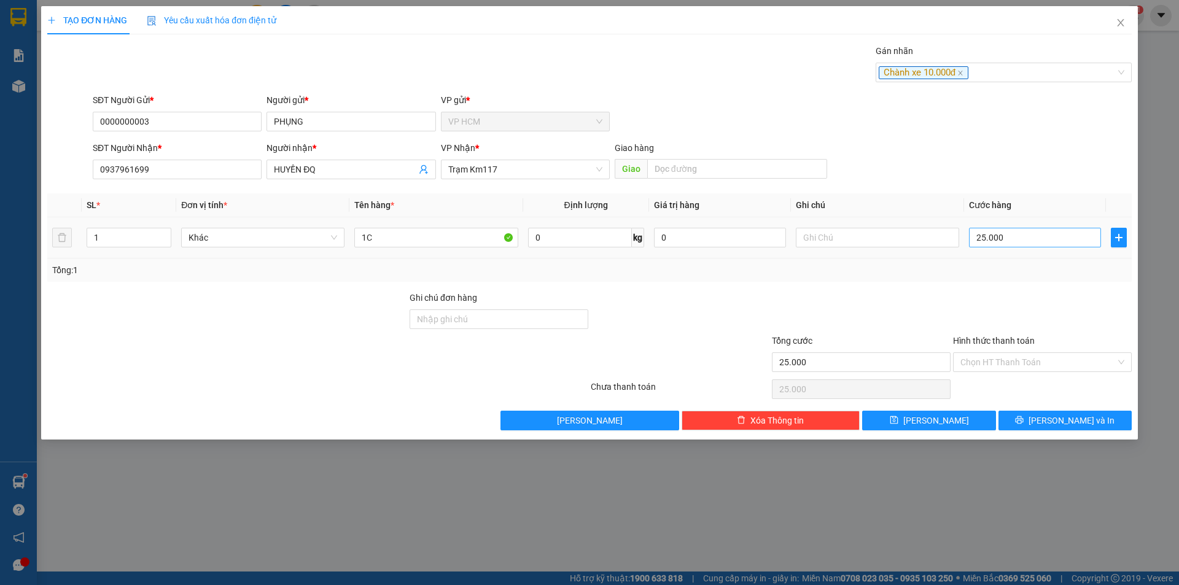
click at [1014, 227] on div "25.000" at bounding box center [1035, 237] width 132 height 25
click at [1017, 232] on input "25.000" at bounding box center [1035, 238] width 132 height 20
drag, startPoint x: 990, startPoint y: 290, endPoint x: 962, endPoint y: 361, distance: 76.1
click at [990, 293] on div at bounding box center [1042, 312] width 181 height 43
click at [964, 364] on input "Hình thức thanh toán" at bounding box center [1037, 362] width 155 height 18
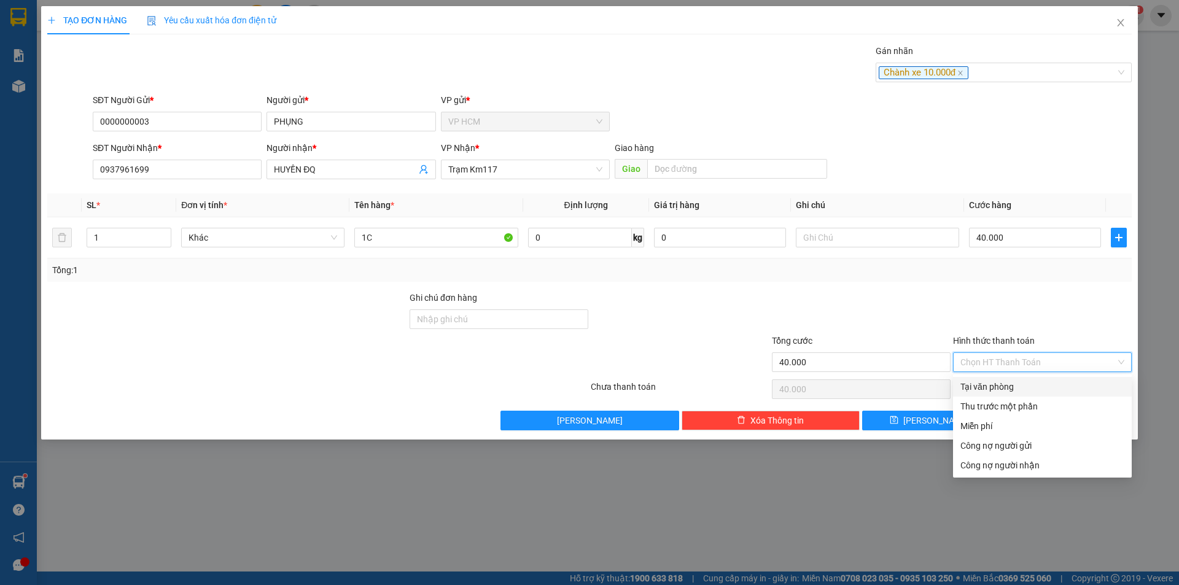
click at [970, 412] on div "Thu trước một phần" at bounding box center [1042, 407] width 164 height 14
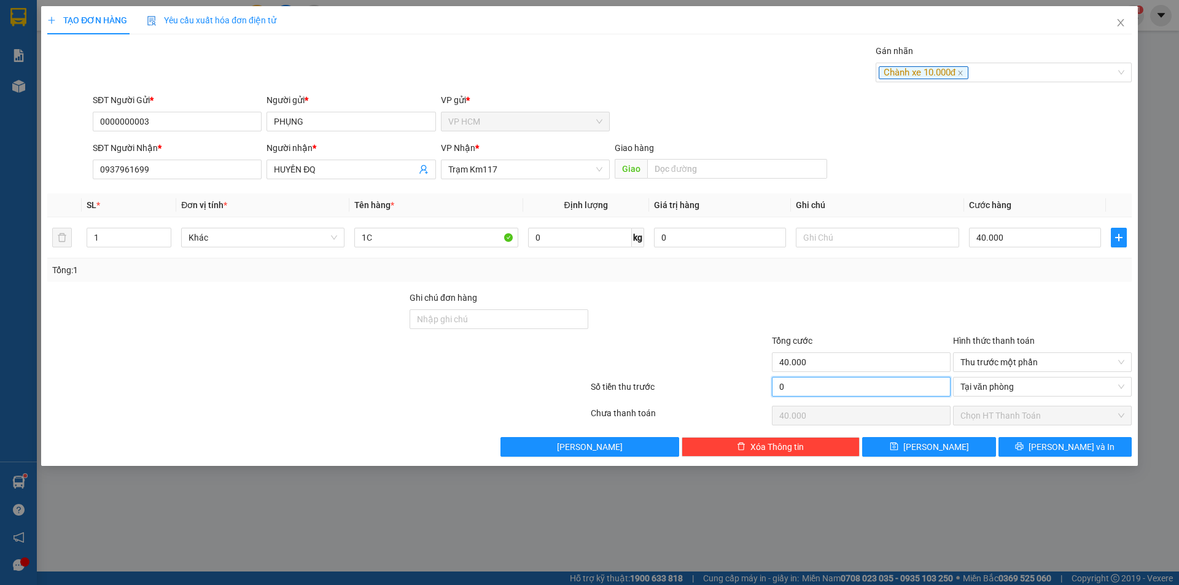
click at [890, 392] on input "0" at bounding box center [861, 387] width 179 height 20
drag, startPoint x: 941, startPoint y: 268, endPoint x: 1013, endPoint y: 397, distance: 147.6
click at [946, 280] on div "Tổng: 1" at bounding box center [589, 270] width 1084 height 23
drag, startPoint x: 1047, startPoint y: 422, endPoint x: 1056, endPoint y: 442, distance: 20.9
click at [1048, 425] on div "Chọn HT Thanh Toán" at bounding box center [1042, 416] width 179 height 20
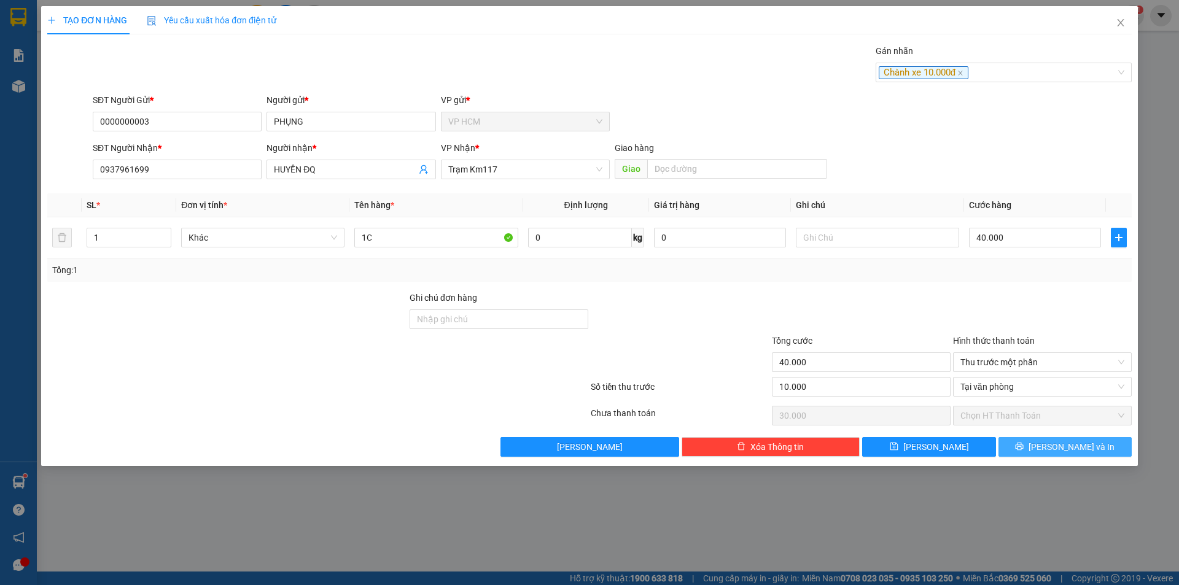
click at [1056, 442] on span "[PERSON_NAME] và In" at bounding box center [1072, 447] width 86 height 14
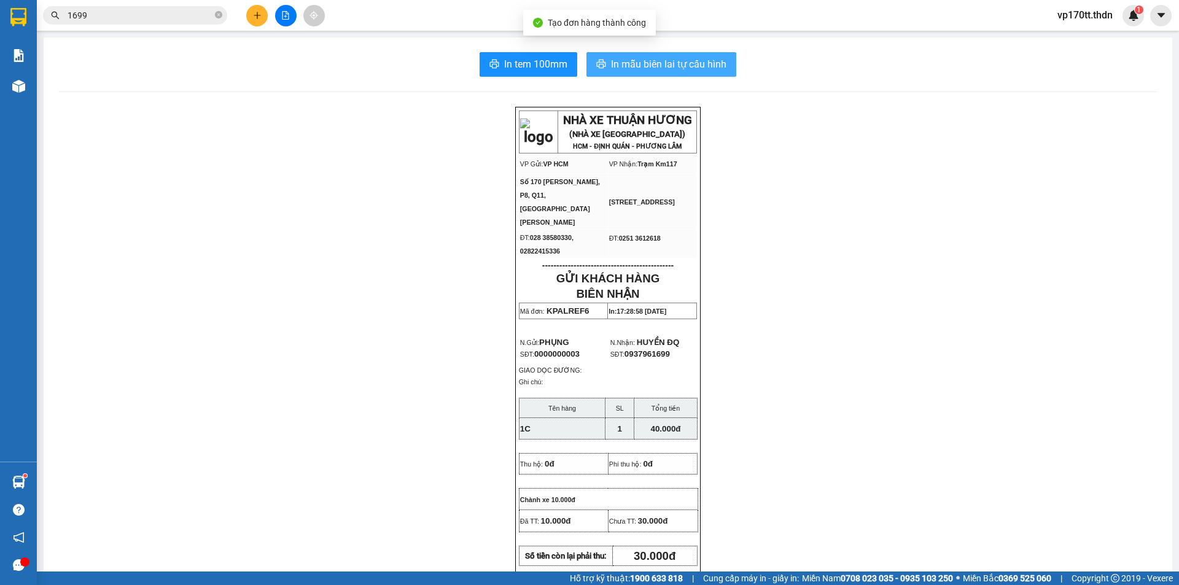
click at [677, 56] on button "In mẫu biên lai tự cấu hình" at bounding box center [661, 64] width 150 height 25
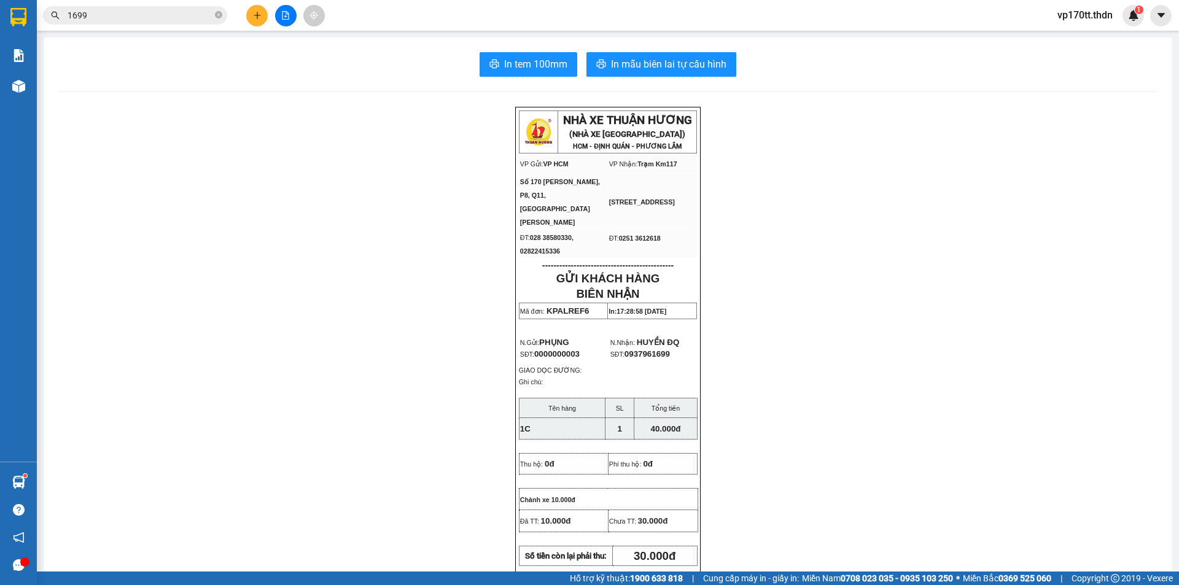
click at [262, 12] on button at bounding box center [256, 15] width 21 height 21
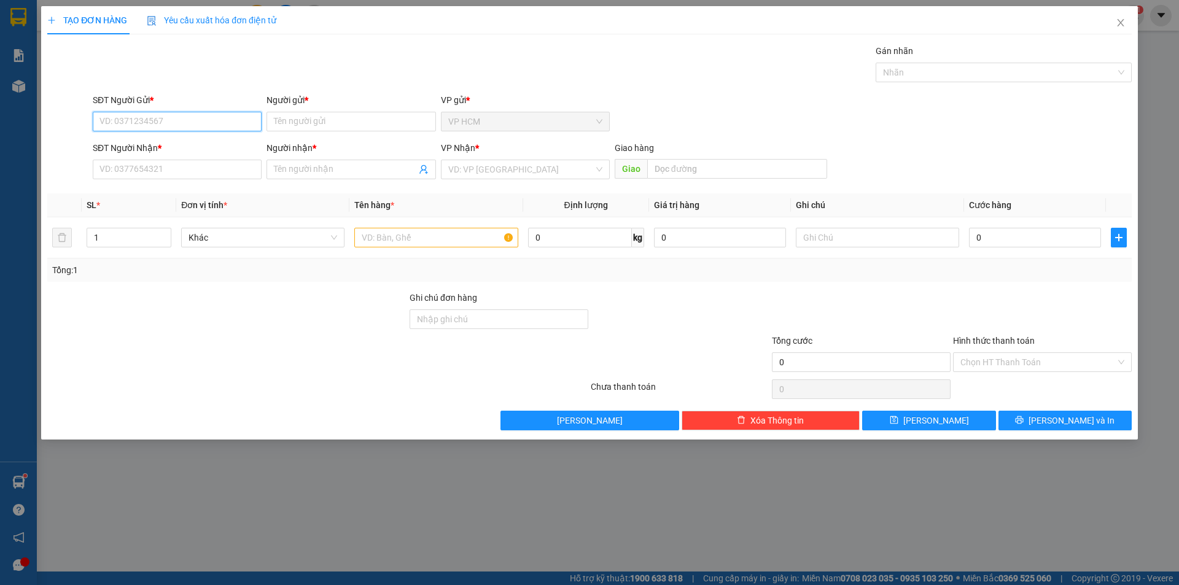
click at [187, 120] on input "SĐT Người Gửi *" at bounding box center [177, 122] width 169 height 20
click at [197, 140] on div "0932685258 - [GEOGRAPHIC_DATA]" at bounding box center [177, 146] width 154 height 14
drag, startPoint x: 994, startPoint y: 80, endPoint x: 994, endPoint y: 69, distance: 11.1
click at [994, 78] on div "Nhãn" at bounding box center [1004, 73] width 256 height 20
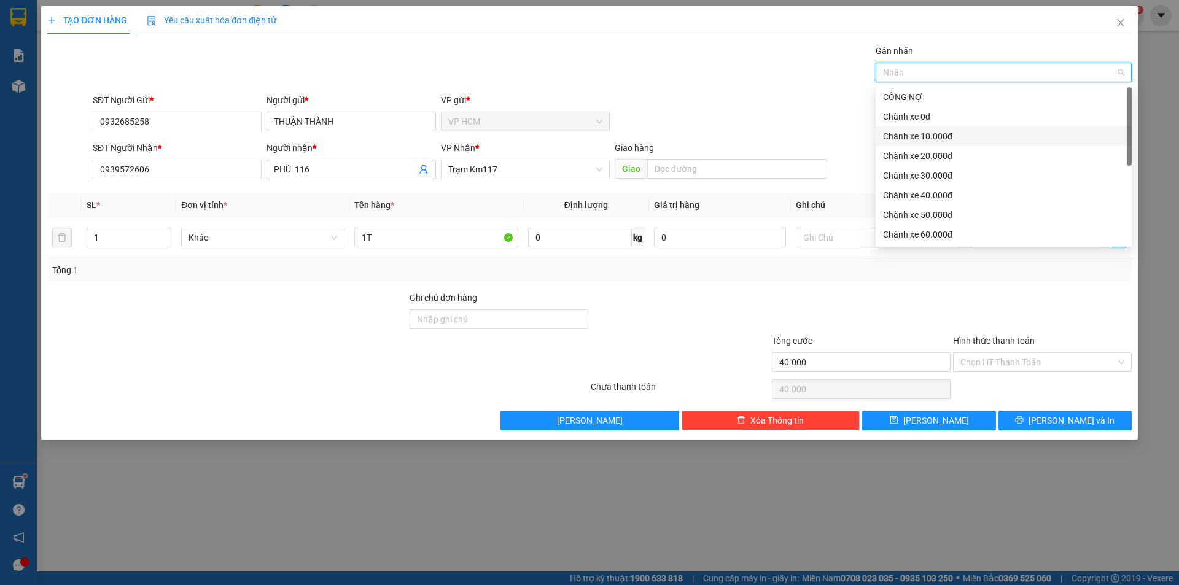
drag, startPoint x: 954, startPoint y: 133, endPoint x: 918, endPoint y: 128, distance: 35.9
click at [952, 132] on div "Chành xe 10.000đ" at bounding box center [1003, 137] width 241 height 14
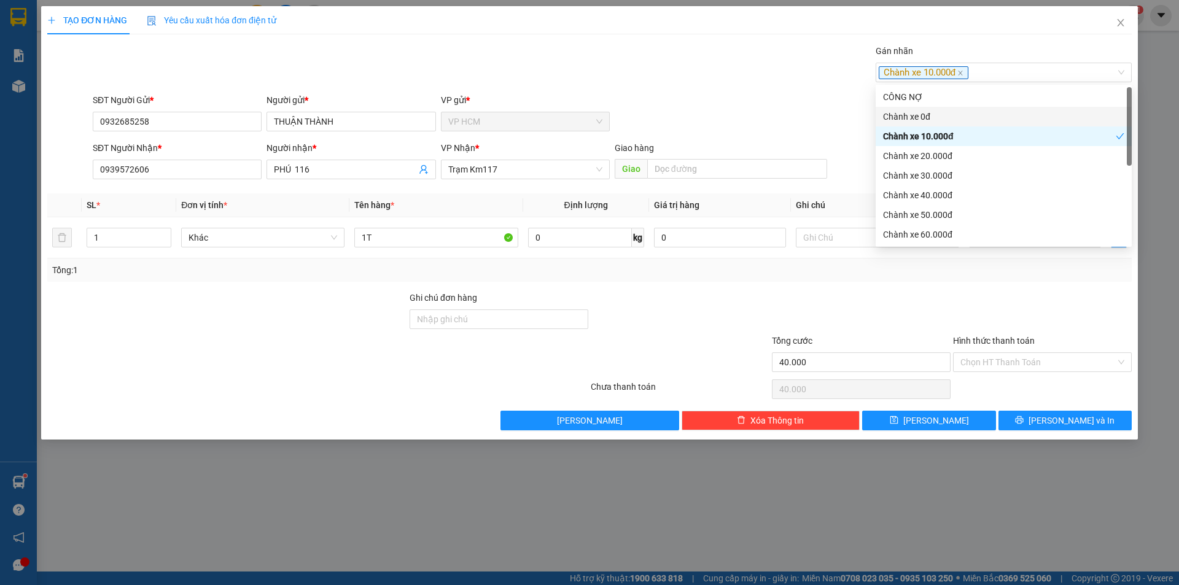
drag, startPoint x: 557, startPoint y: 68, endPoint x: 992, endPoint y: 293, distance: 489.7
click at [565, 77] on div "Gán nhãn Chành xe 10.000đ" at bounding box center [612, 65] width 1044 height 43
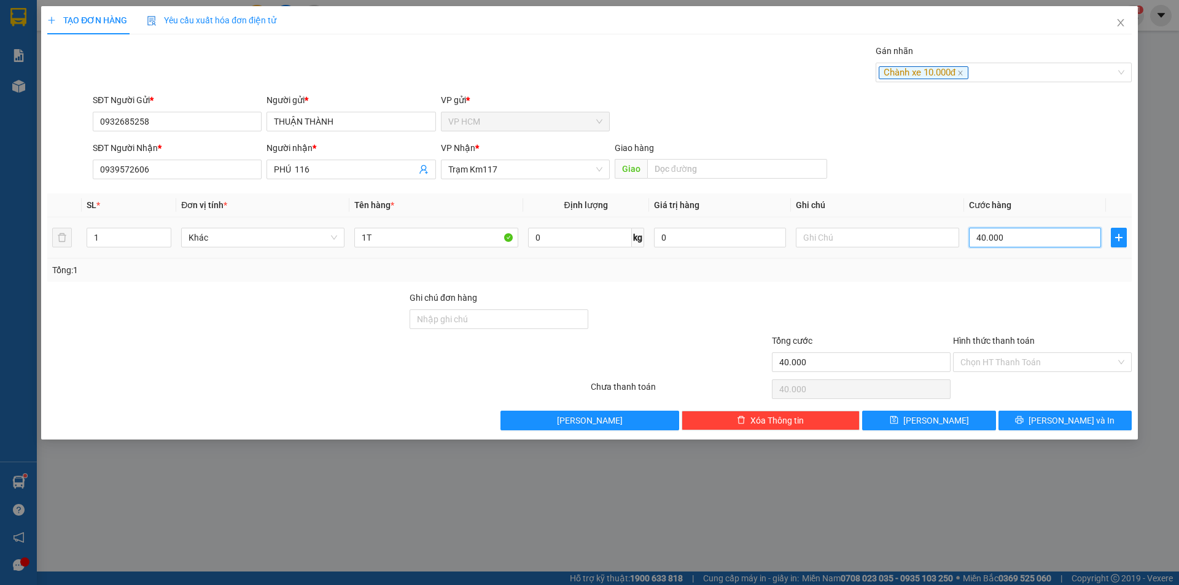
click at [1035, 230] on input "40.000" at bounding box center [1035, 238] width 132 height 20
click at [1027, 362] on input "Hình thức thanh toán" at bounding box center [1037, 362] width 155 height 18
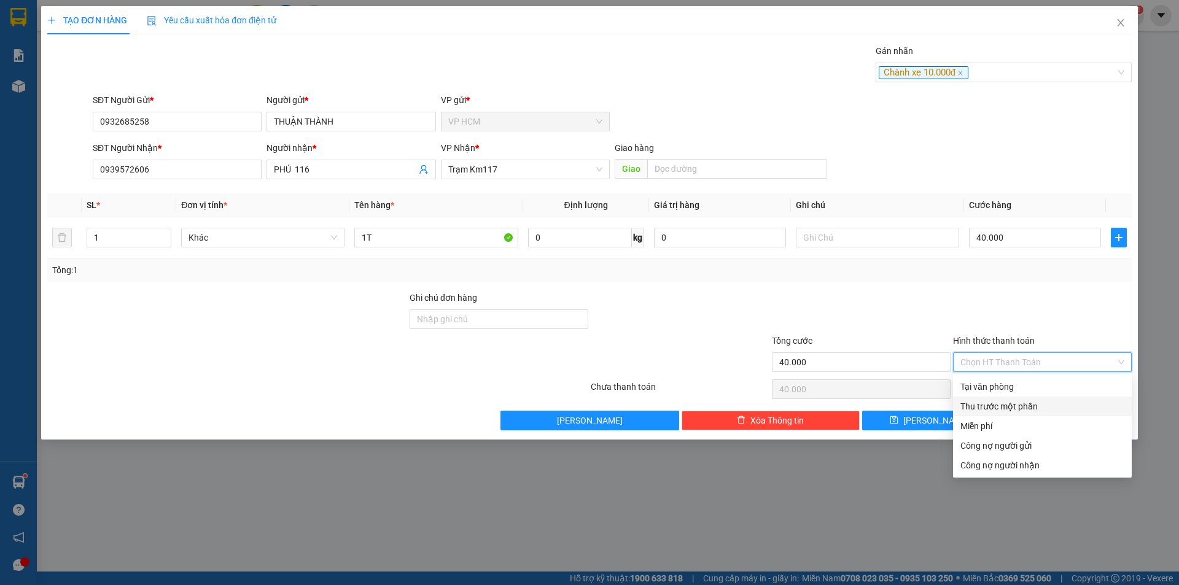
click at [975, 401] on div "Thu trước một phần" at bounding box center [1042, 407] width 164 height 14
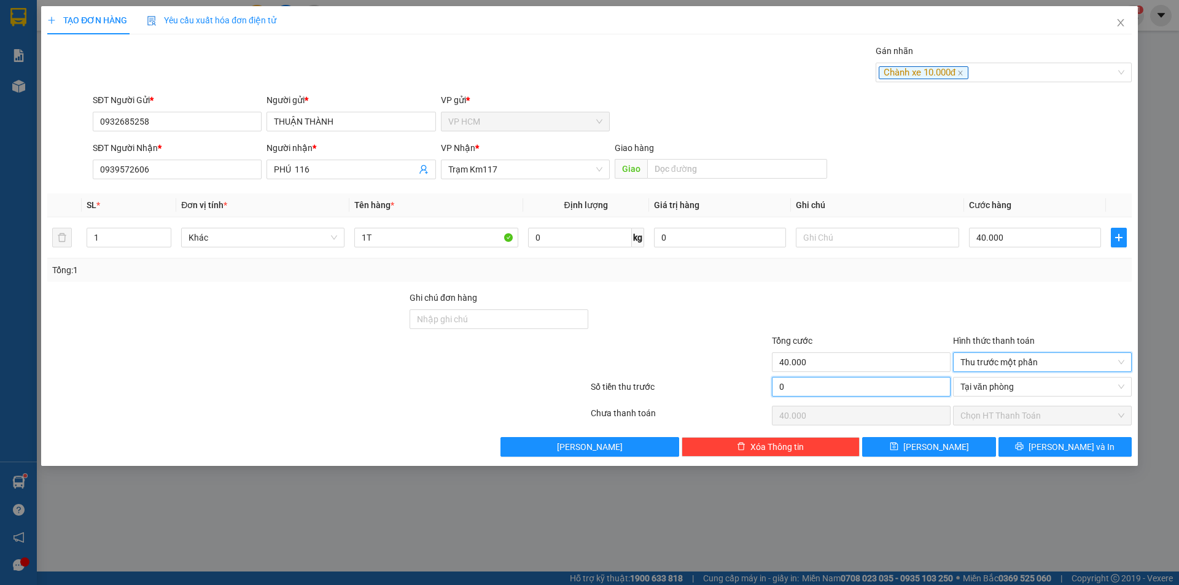
click at [866, 383] on input "0" at bounding box center [861, 387] width 179 height 20
drag, startPoint x: 895, startPoint y: 298, endPoint x: 1056, endPoint y: 453, distance: 223.7
click at [897, 300] on div at bounding box center [861, 312] width 181 height 43
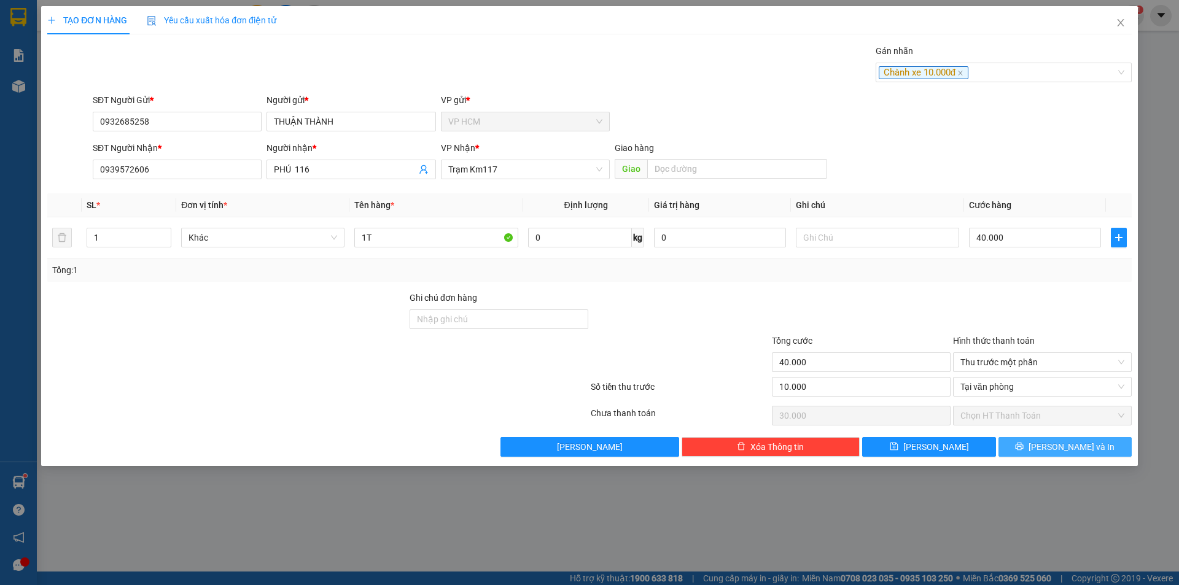
click at [1097, 447] on button "[PERSON_NAME] và In" at bounding box center [1065, 447] width 133 height 20
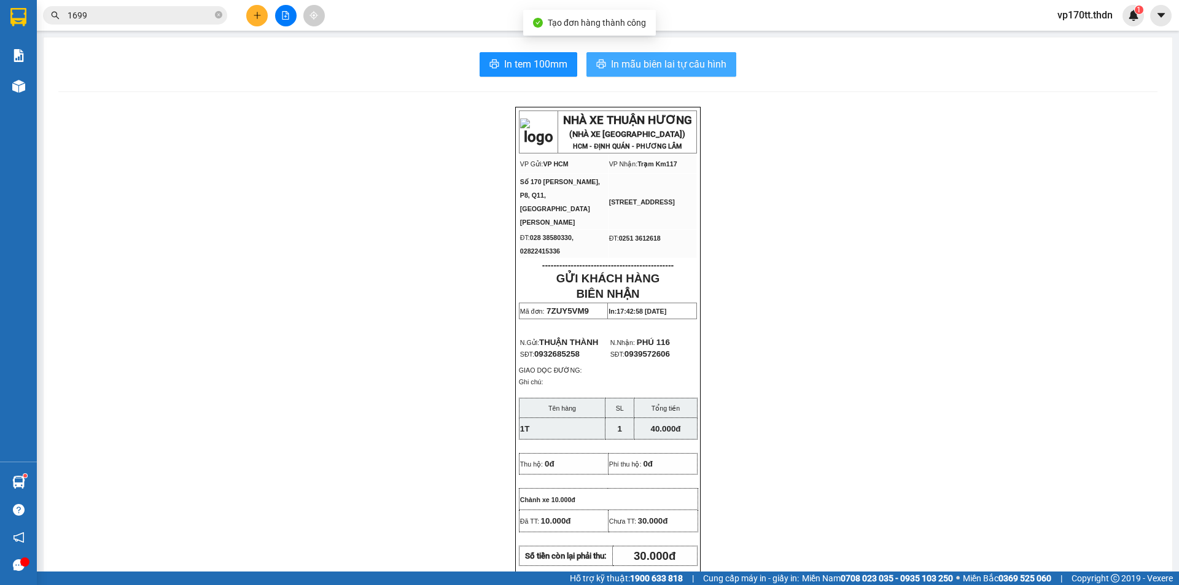
click at [680, 58] on span "In mẫu biên lai tự cấu hình" at bounding box center [668, 63] width 115 height 15
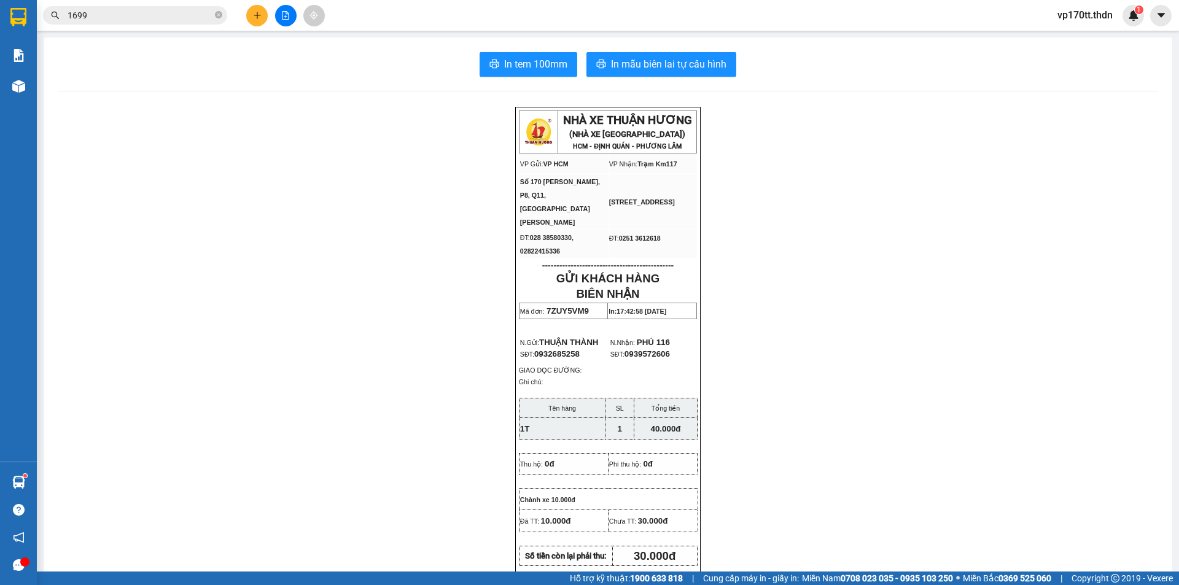
click at [249, 14] on button at bounding box center [256, 15] width 21 height 21
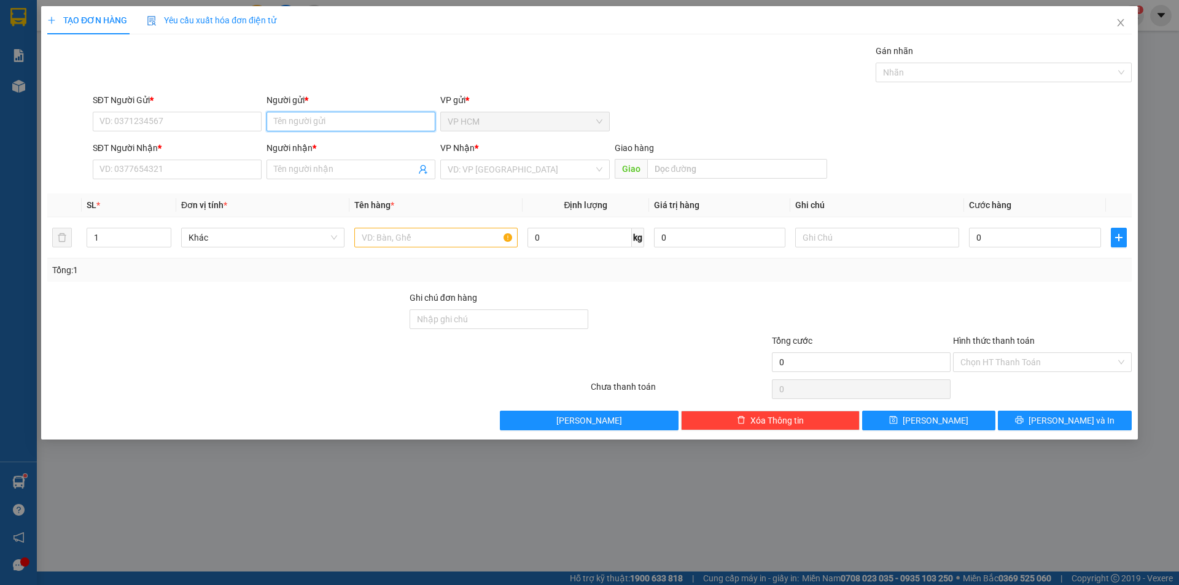
click at [314, 126] on input "Người gửi *" at bounding box center [351, 122] width 169 height 20
click at [314, 125] on input "Người gửi *" at bounding box center [351, 122] width 169 height 20
click at [345, 144] on div "VŨ HIỆU - 0824693693" at bounding box center [351, 146] width 154 height 14
click at [425, 171] on icon "user-add" at bounding box center [423, 169] width 8 height 9
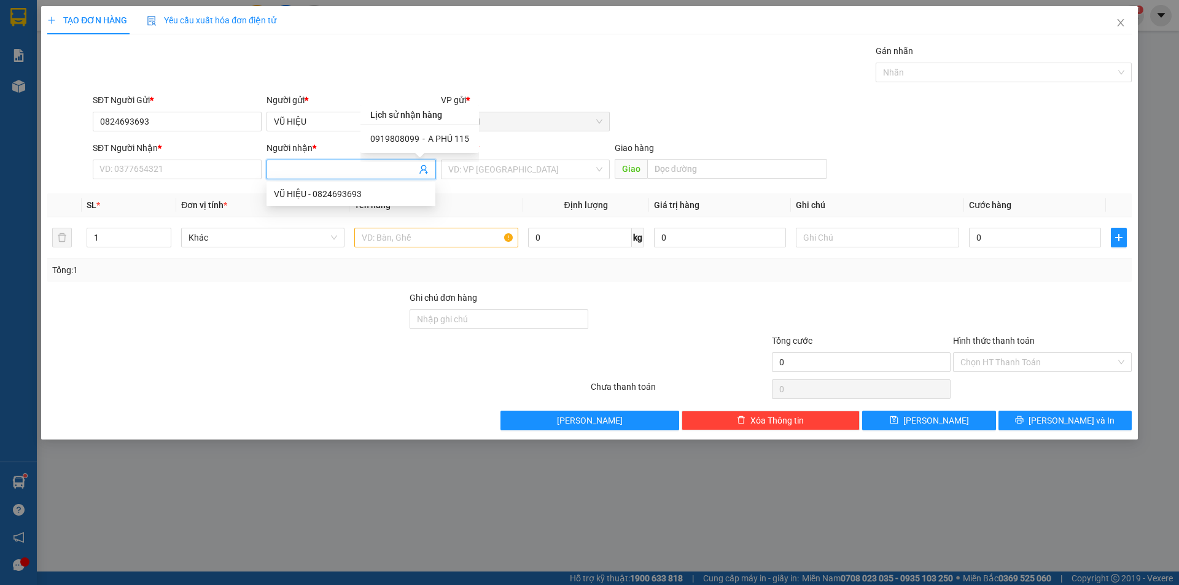
click at [464, 134] on span "A PHÚ 115" at bounding box center [448, 139] width 41 height 10
click at [432, 242] on input "text" at bounding box center [435, 238] width 163 height 20
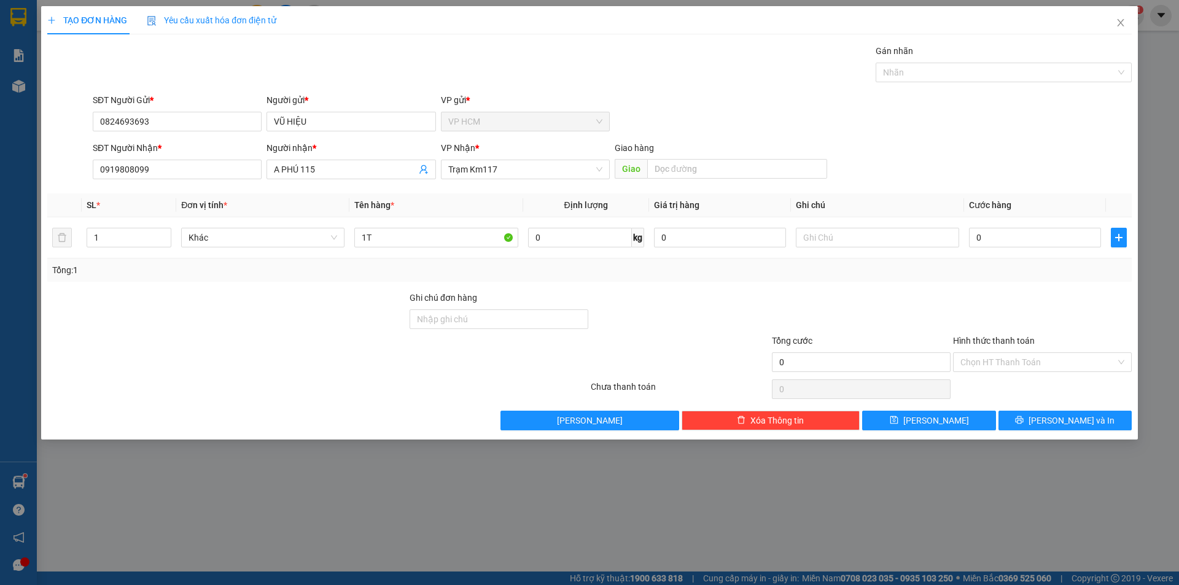
drag, startPoint x: 932, startPoint y: 97, endPoint x: 944, endPoint y: 83, distance: 19.1
click at [932, 96] on div "SĐT Người Gửi * 0824693693 Người gửi * VŨ HIỆU VP gửi * VP HCM" at bounding box center [612, 114] width 1044 height 43
click at [944, 83] on div "Gán nhãn Nhãn" at bounding box center [1004, 65] width 256 height 43
click at [949, 74] on div at bounding box center [998, 72] width 238 height 15
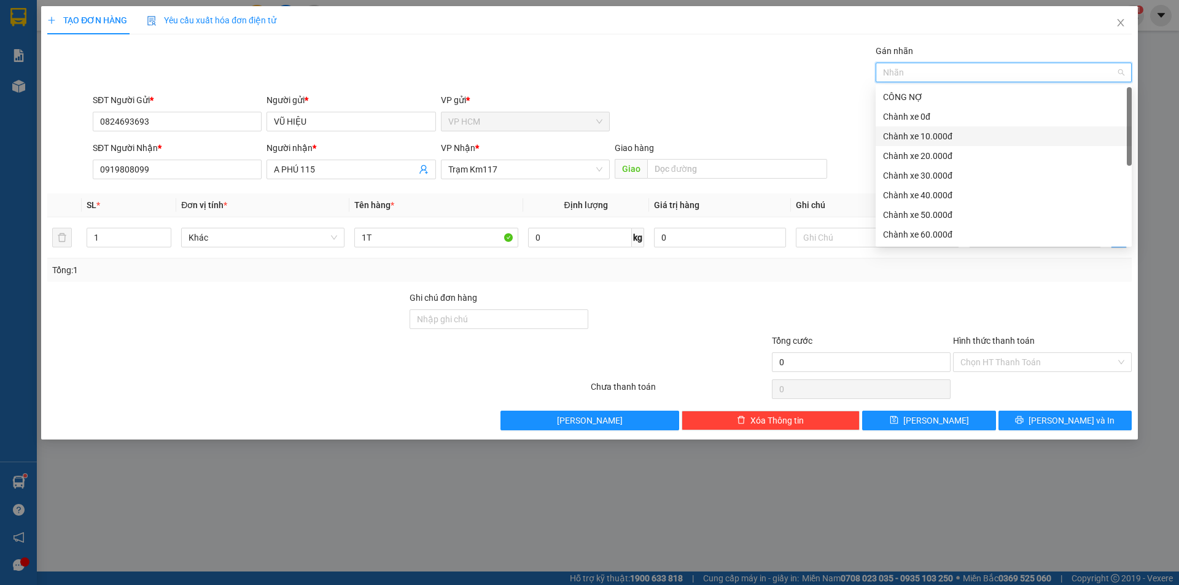
click at [948, 133] on div "Chành xe 10.000đ" at bounding box center [1003, 137] width 241 height 14
click at [660, 79] on div "Gán nhãn Chành xe 10.000đ" at bounding box center [612, 65] width 1044 height 43
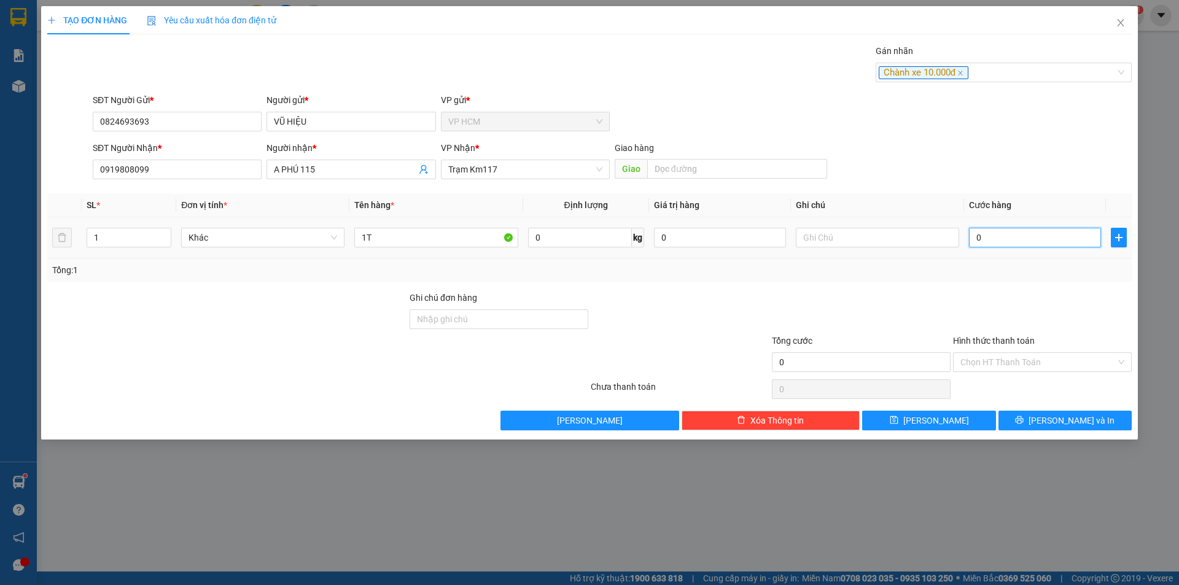
click at [1010, 240] on input "0" at bounding box center [1035, 238] width 132 height 20
click at [1016, 298] on div at bounding box center [1042, 312] width 181 height 43
click at [1018, 392] on div "Chọn HT Thanh Toán" at bounding box center [1042, 389] width 181 height 25
click at [1010, 372] on div "Chọn HT Thanh Toán" at bounding box center [1042, 362] width 179 height 20
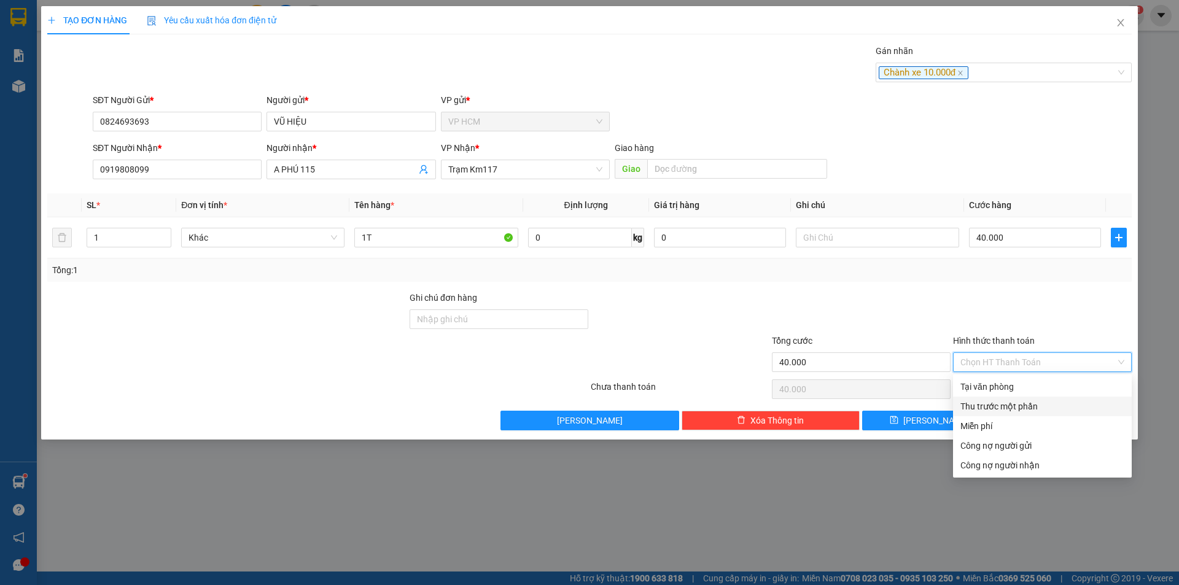
click at [1000, 410] on div "Thu trước một phần" at bounding box center [1042, 407] width 164 height 14
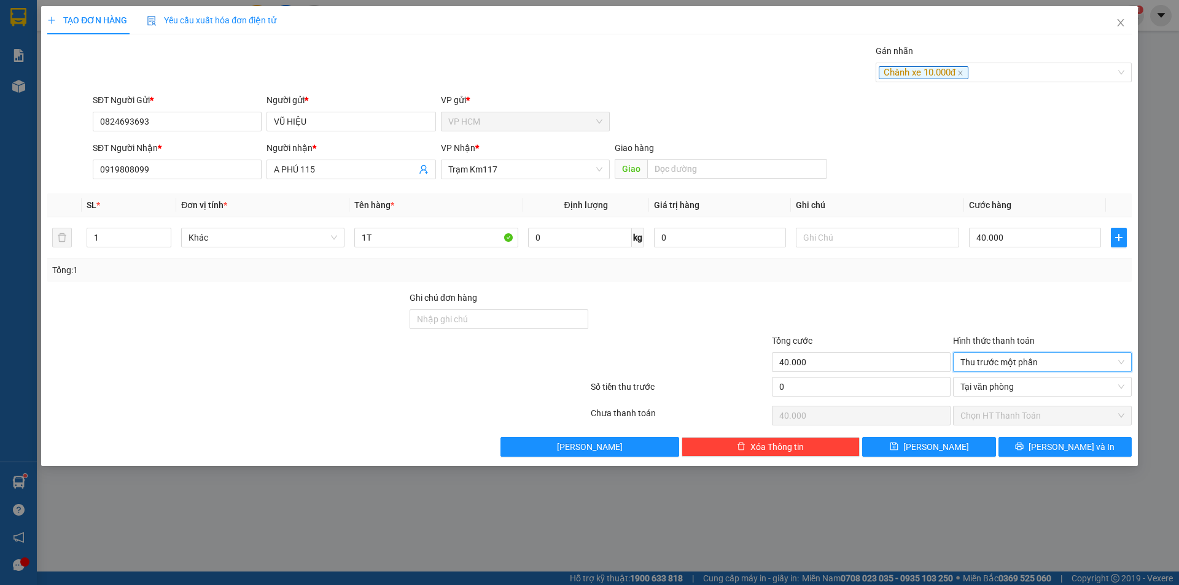
click at [806, 374] on div "Tổng cước 40.000" at bounding box center [861, 355] width 179 height 43
click at [857, 306] on div at bounding box center [861, 312] width 181 height 43
click at [882, 394] on input "0" at bounding box center [861, 387] width 179 height 20
drag, startPoint x: 883, startPoint y: 287, endPoint x: 884, endPoint y: 294, distance: 6.9
click at [883, 287] on div "Transit Pickup Surcharge Ids Transit Deliver Surcharge Ids Transit Deliver Surc…" at bounding box center [589, 250] width 1084 height 413
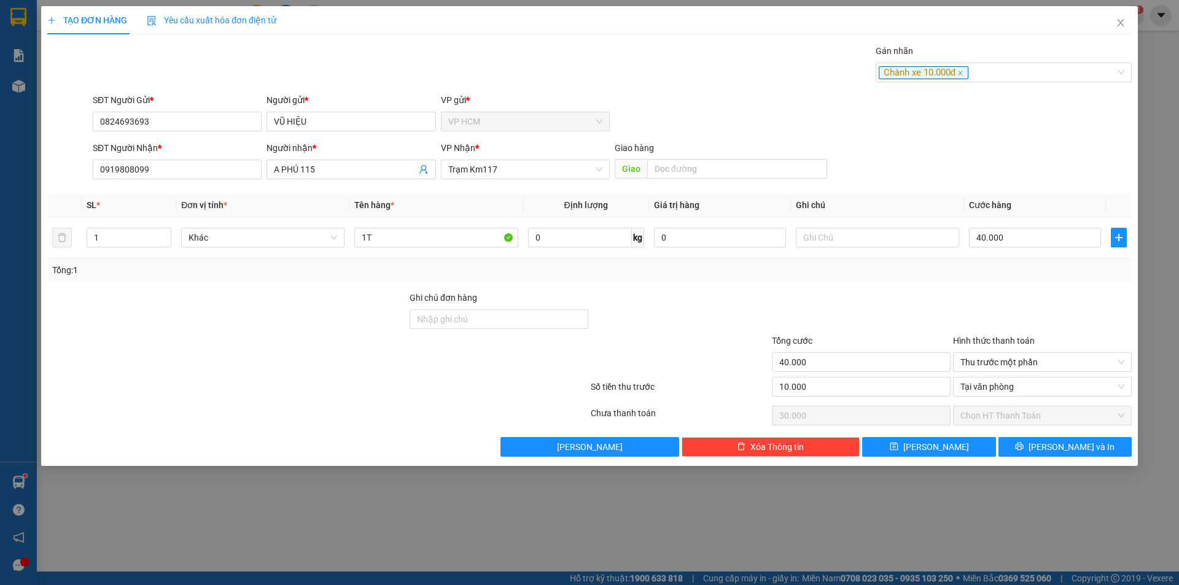
drag, startPoint x: 1038, startPoint y: 426, endPoint x: 1054, endPoint y: 459, distance: 36.0
click at [1041, 431] on div "Transit Pickup Surcharge Ids Transit Deliver Surcharge Ids Transit Deliver Surc…" at bounding box center [589, 250] width 1084 height 413
click at [1054, 457] on div "TẠO ĐƠN HÀNG Yêu cầu xuất hóa đơn điện tử Transit Pickup Surcharge Ids Transit …" at bounding box center [589, 236] width 1097 height 460
click at [1024, 447] on icon "printer" at bounding box center [1019, 446] width 9 height 9
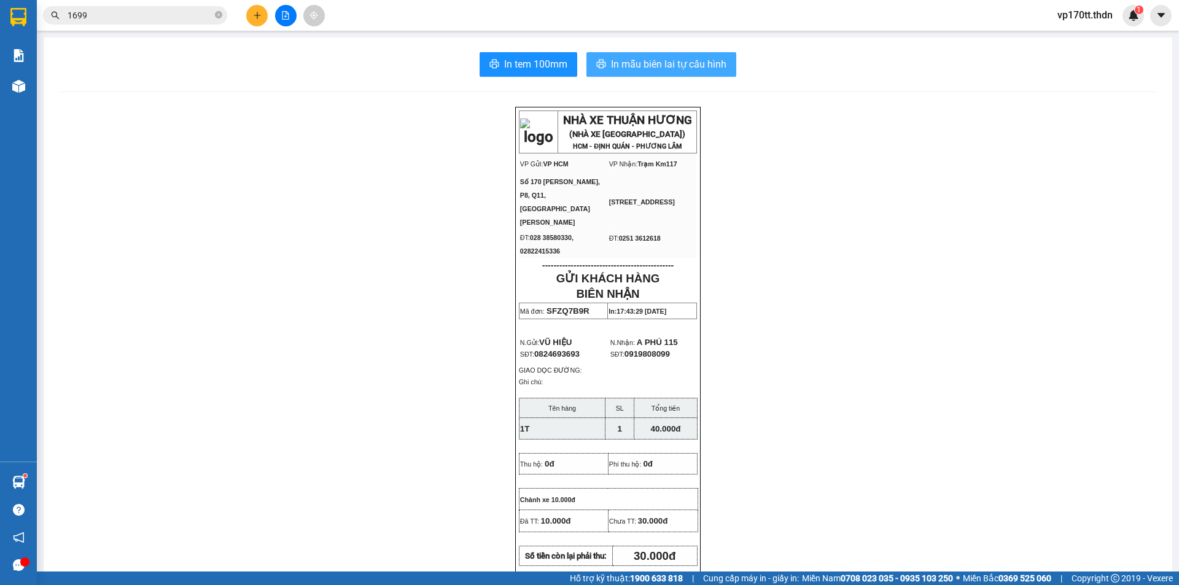
click at [643, 74] on button "In mẫu biên lai tự cấu hình" at bounding box center [661, 64] width 150 height 25
click at [255, 15] on icon "plus" at bounding box center [257, 15] width 9 height 9
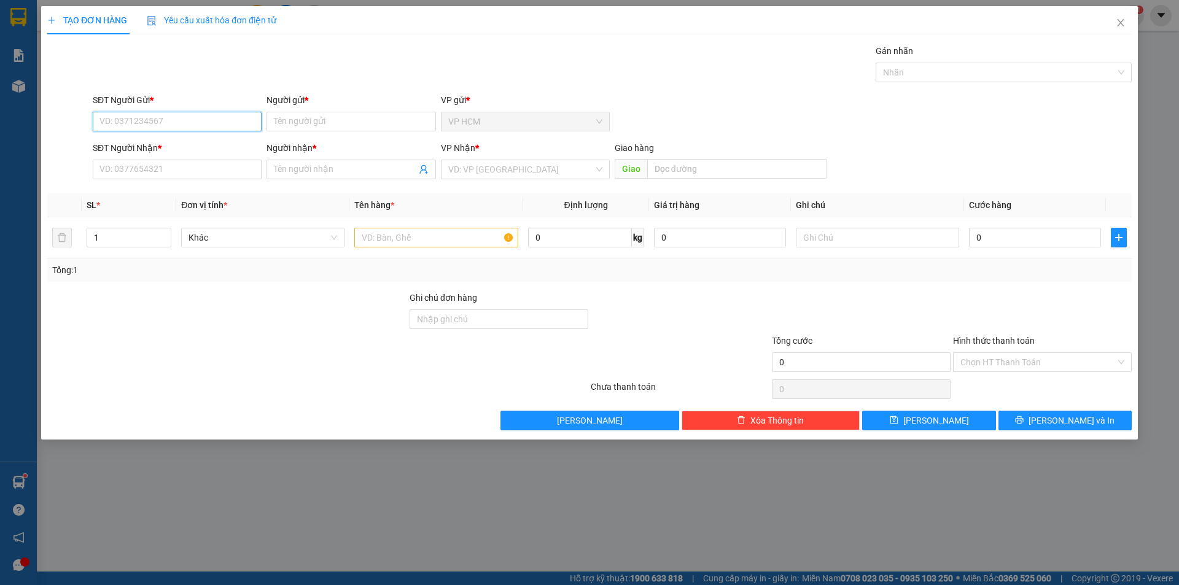
click at [182, 117] on input "SĐT Người Gửi *" at bounding box center [177, 122] width 169 height 20
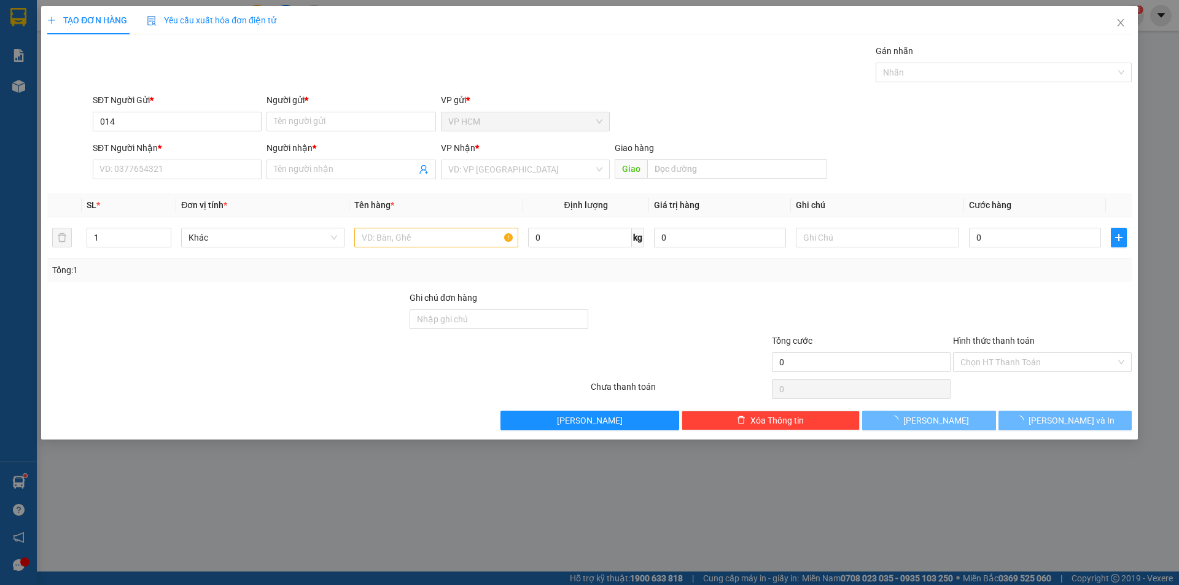
click at [175, 144] on div "SĐT Người Nhận *" at bounding box center [177, 148] width 169 height 14
click at [175, 160] on input "SĐT Người Nhận *" at bounding box center [177, 170] width 169 height 20
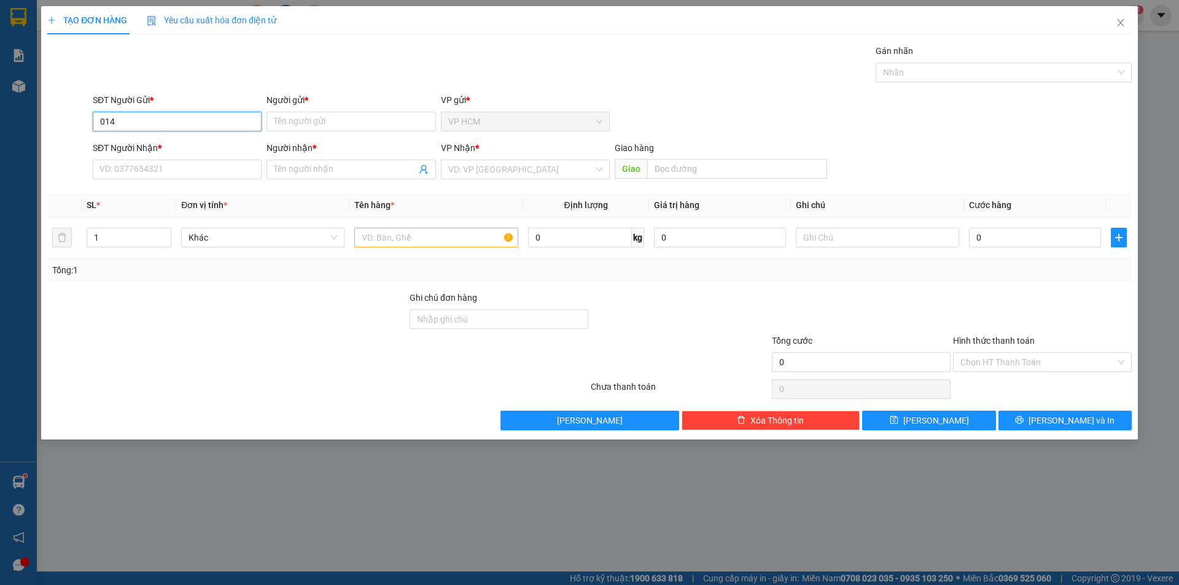
click at [181, 122] on input "014" at bounding box center [177, 122] width 169 height 20
click at [176, 146] on div "0907035014 - CHỊ [PERSON_NAME]" at bounding box center [177, 146] width 154 height 14
click at [942, 80] on div "Nhãn" at bounding box center [1004, 73] width 256 height 20
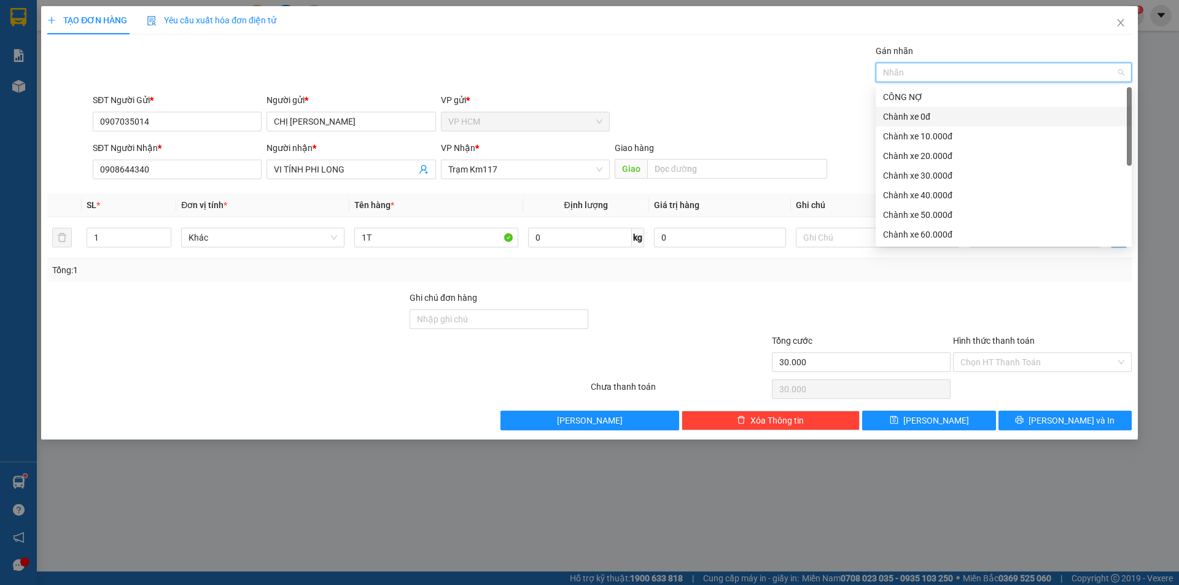
click at [933, 112] on div "Chành xe 0đ" at bounding box center [1003, 117] width 241 height 14
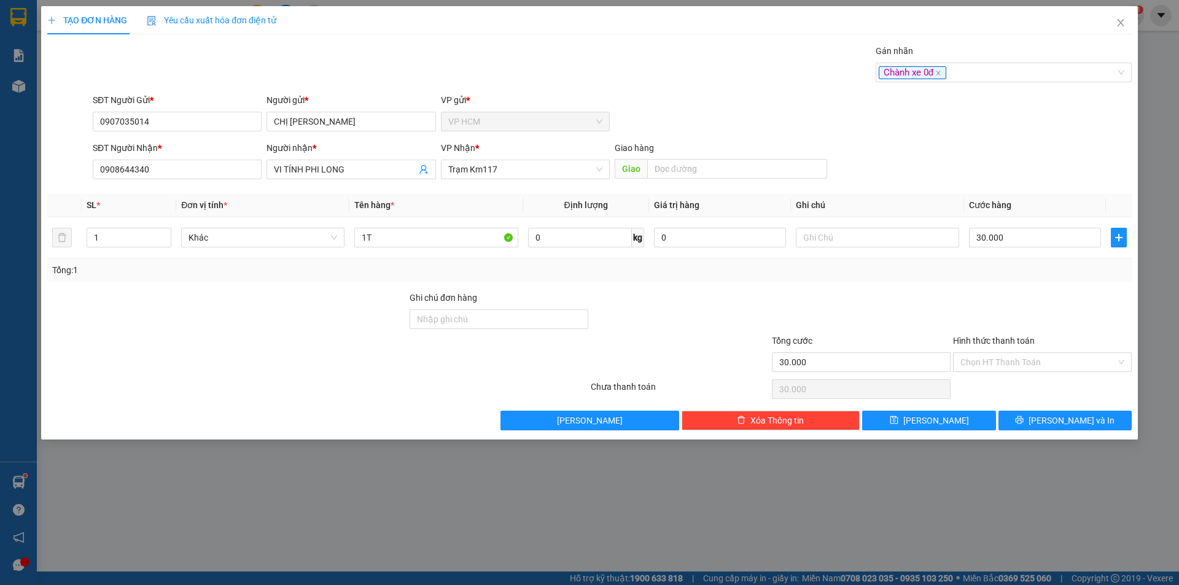
click at [795, 99] on div "SĐT Người Gửi * 0907035014 Người gửi * CHỊ [PERSON_NAME] VP gửi * VP HCM" at bounding box center [612, 114] width 1044 height 43
click at [1034, 236] on input "30.000" at bounding box center [1035, 238] width 132 height 20
click at [977, 367] on input "Hình thức thanh toán" at bounding box center [1037, 362] width 155 height 18
click at [979, 385] on div "Tại văn phòng" at bounding box center [1042, 387] width 164 height 14
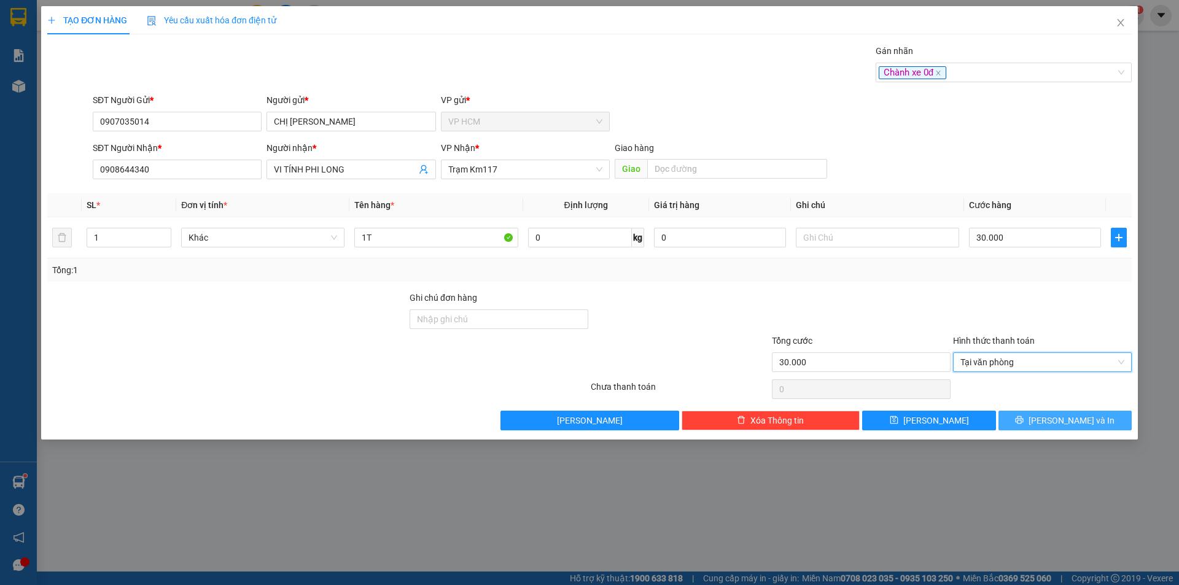
click at [1100, 411] on button "[PERSON_NAME] và In" at bounding box center [1065, 421] width 133 height 20
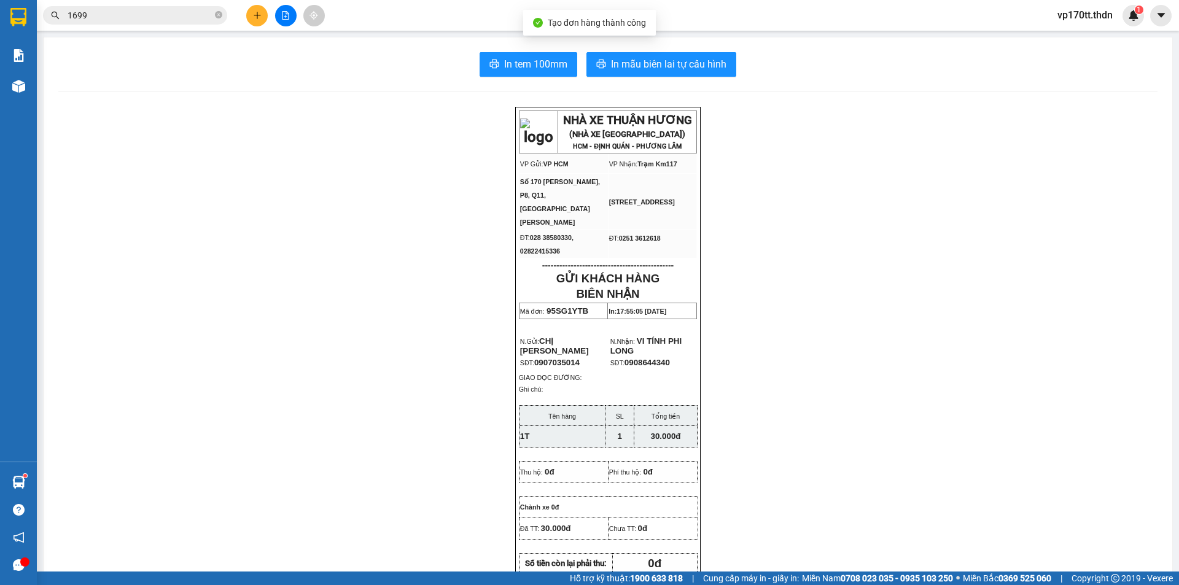
click at [609, 50] on div "In tem 100mm In mẫu biên lai tự cấu hình NHÀ XE THUẬN HƯƠNG (NHÀ XE [GEOGRAPHIC…" at bounding box center [608, 542] width 1129 height 1011
click at [623, 54] on button "In mẫu biên lai tự cấu hình" at bounding box center [661, 64] width 150 height 25
click at [257, 20] on button at bounding box center [256, 15] width 21 height 21
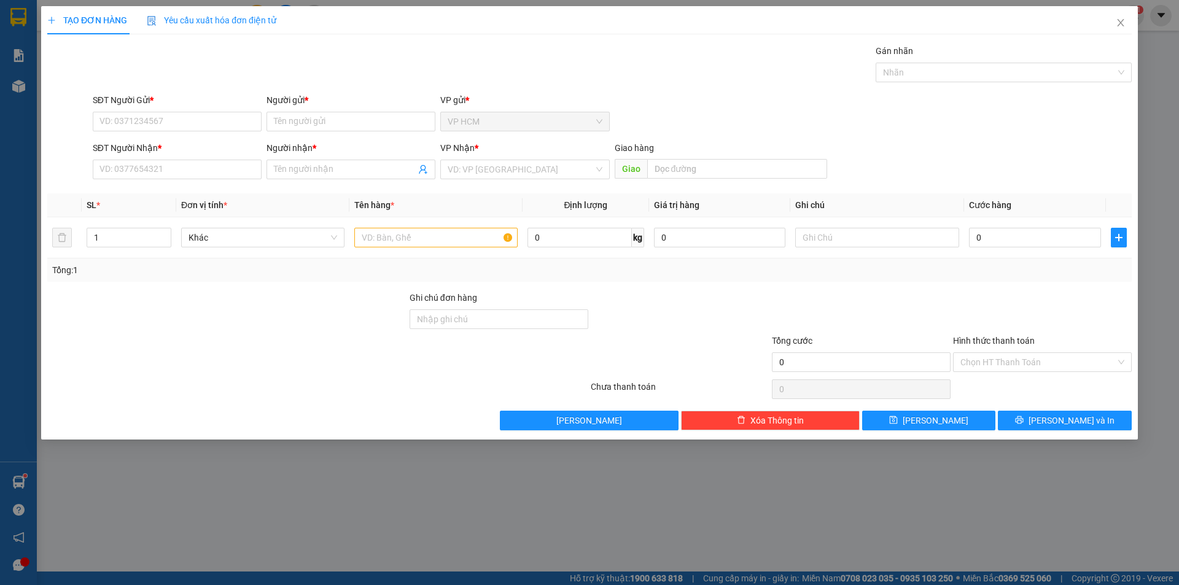
click at [162, 101] on div "SĐT Người Gửi *" at bounding box center [177, 100] width 169 height 14
click at [162, 112] on input "SĐT Người Gửi *" at bounding box center [177, 122] width 169 height 20
click at [162, 137] on form "SĐT Người Gửi * VD: 0371234567 Người gửi * Tên người gửi VP gửi * VP HCM SĐT Ng…" at bounding box center [589, 138] width 1084 height 91
click at [168, 125] on input "SĐT Người Gửi *" at bounding box center [177, 122] width 169 height 20
click at [200, 149] on div "0908421933 - LAN" at bounding box center [177, 146] width 154 height 14
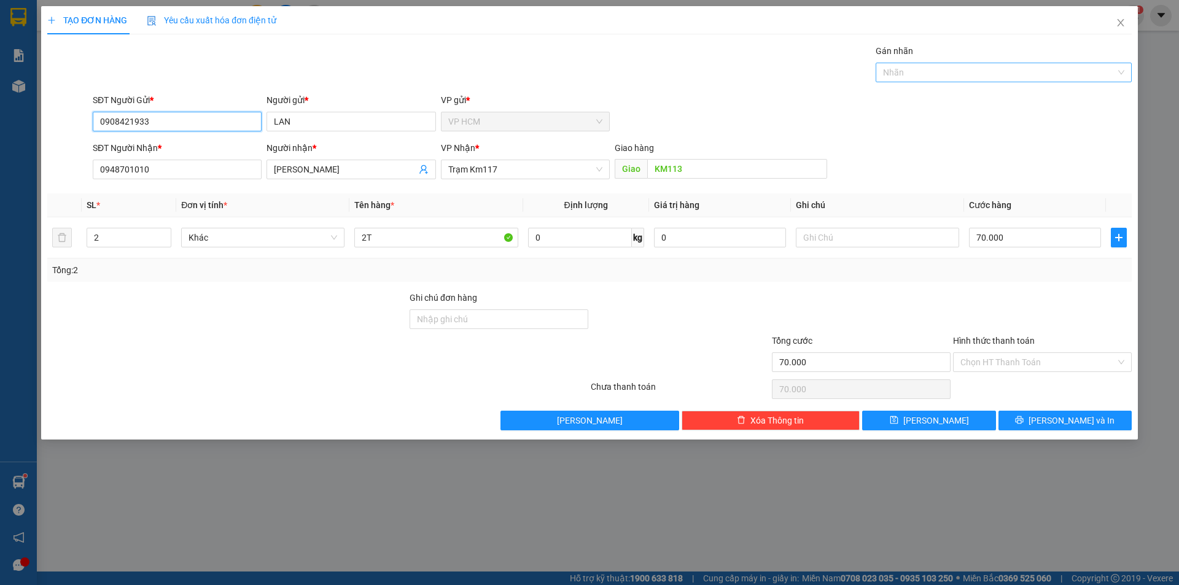
click at [1018, 76] on div at bounding box center [998, 72] width 238 height 15
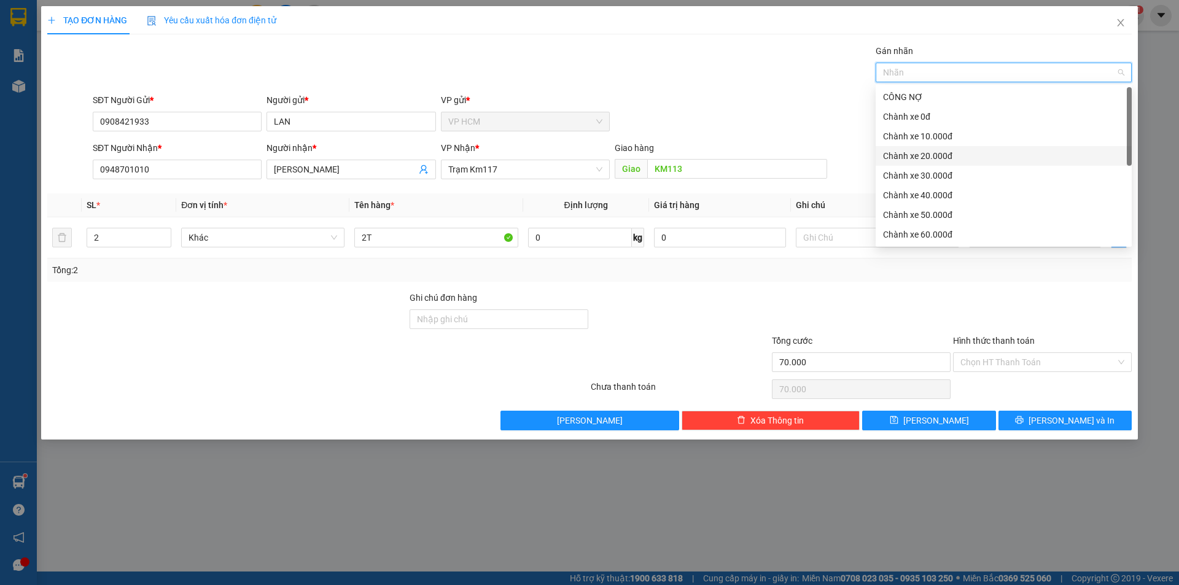
drag, startPoint x: 917, startPoint y: 146, endPoint x: 905, endPoint y: 141, distance: 14.0
click at [917, 146] on div "CÔNG NỢ Chành xe 0đ Chành xe 10.000đ Chành xe 20.000đ Chành xe 30.000đ Chành xe…" at bounding box center [1004, 185] width 256 height 197
click at [556, 80] on div "Gán nhãn Nhãn" at bounding box center [612, 65] width 1044 height 43
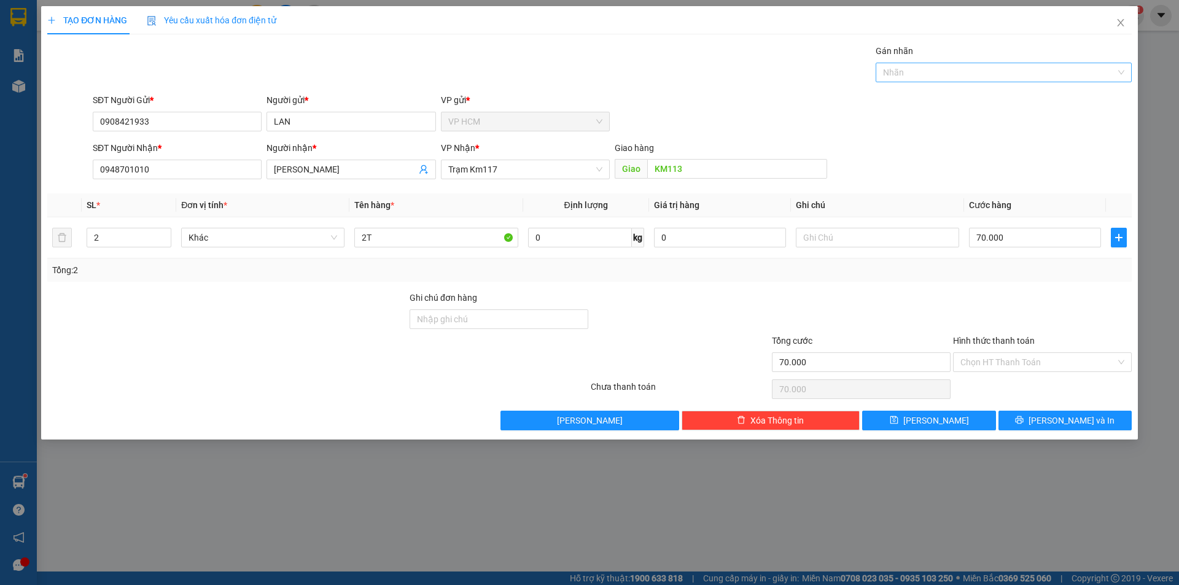
drag, startPoint x: 962, startPoint y: 77, endPoint x: 955, endPoint y: 75, distance: 7.6
click at [962, 76] on div at bounding box center [998, 72] width 238 height 15
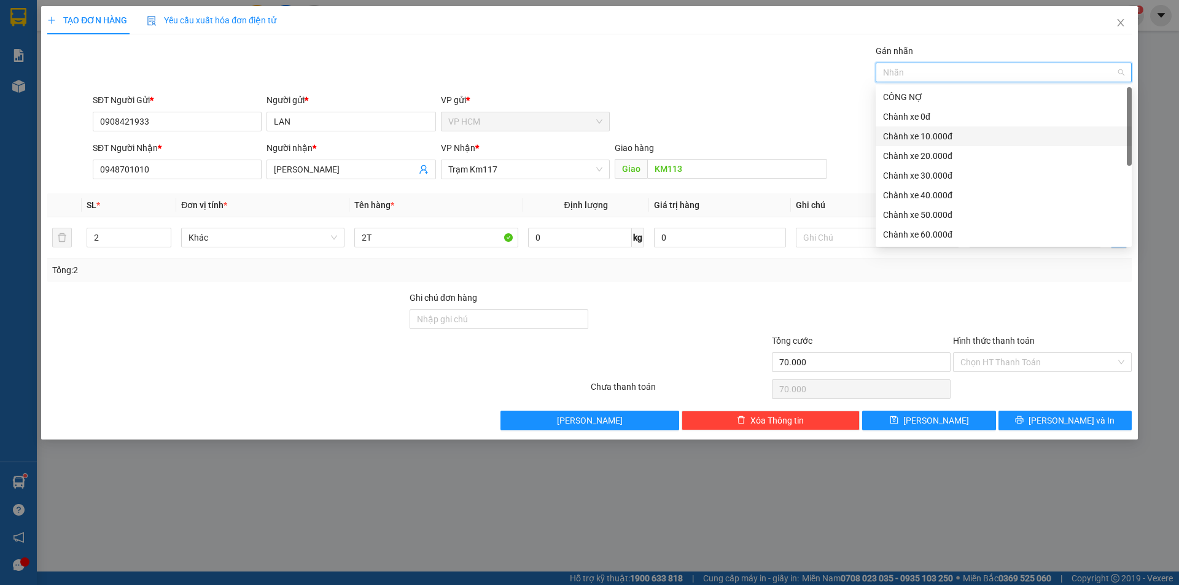
click at [931, 130] on div "Chành xe 10.000đ" at bounding box center [1003, 137] width 241 height 14
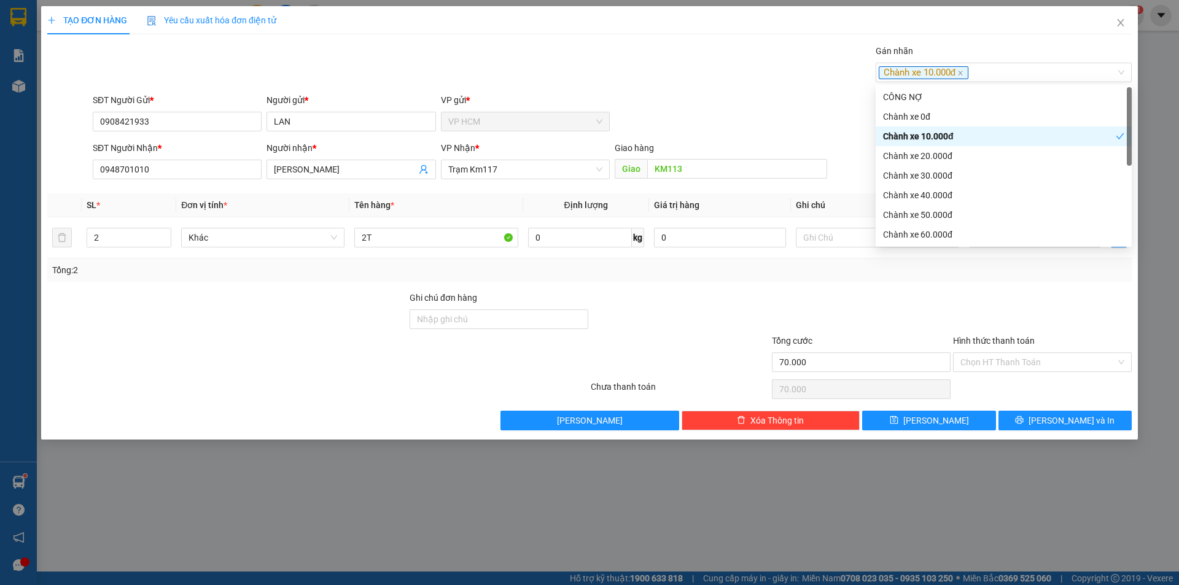
drag, startPoint x: 598, startPoint y: 91, endPoint x: 999, endPoint y: 262, distance: 435.8
click at [598, 91] on div "Transit Pickup Surcharge Ids Transit Deliver Surcharge Ids Transit Deliver Surc…" at bounding box center [589, 237] width 1084 height 386
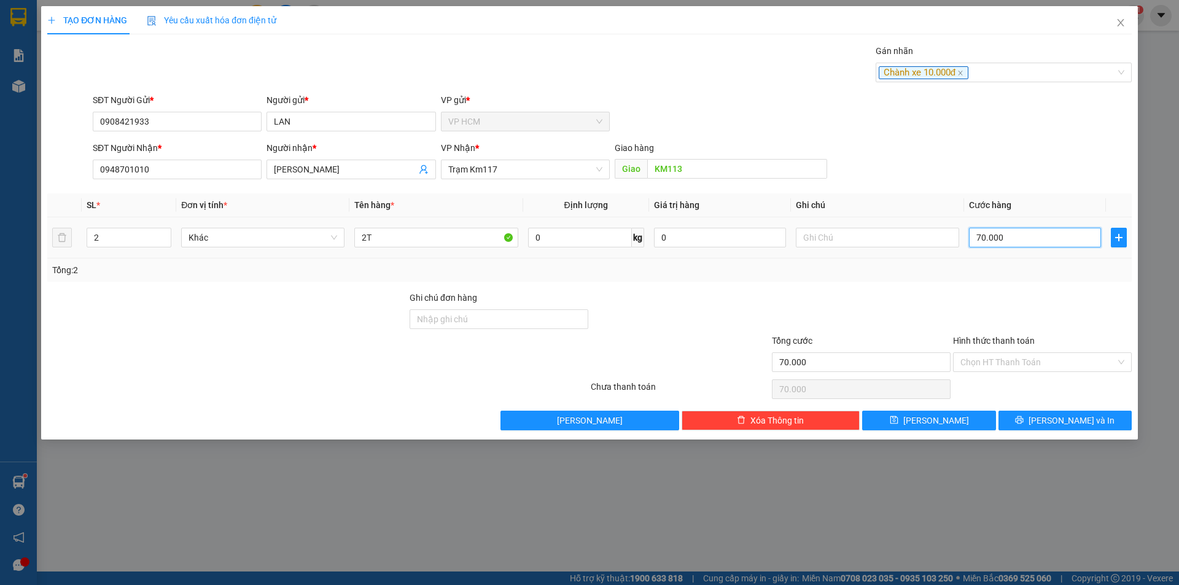
click at [1026, 241] on input "70.000" at bounding box center [1035, 238] width 132 height 20
click at [995, 362] on input "Hình thức thanh toán" at bounding box center [1037, 362] width 155 height 18
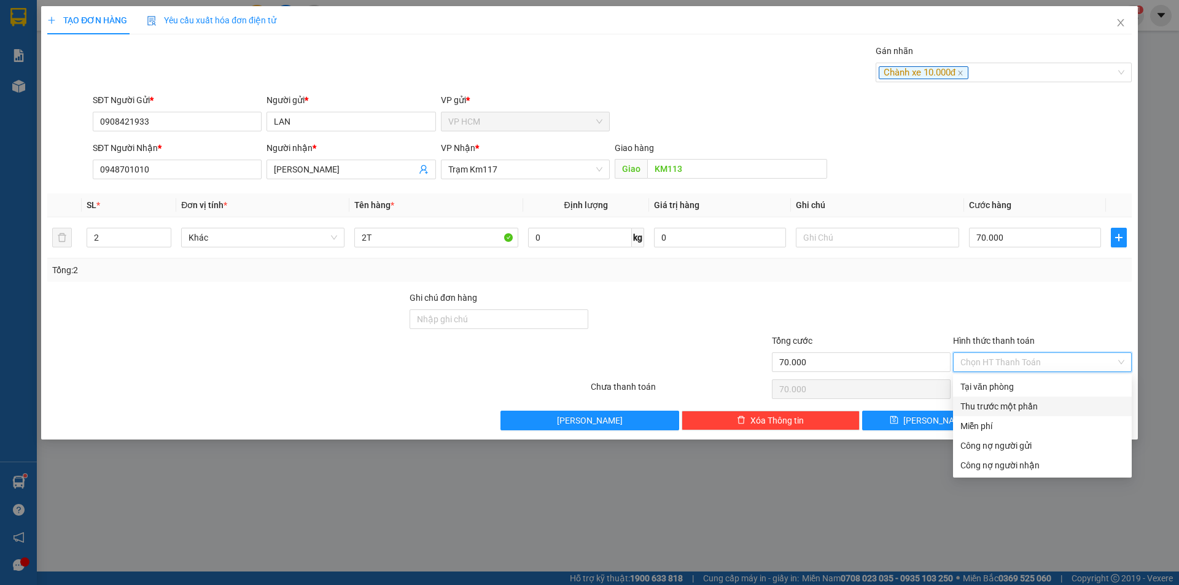
click at [981, 406] on div "Thu trước một phần" at bounding box center [1042, 407] width 164 height 14
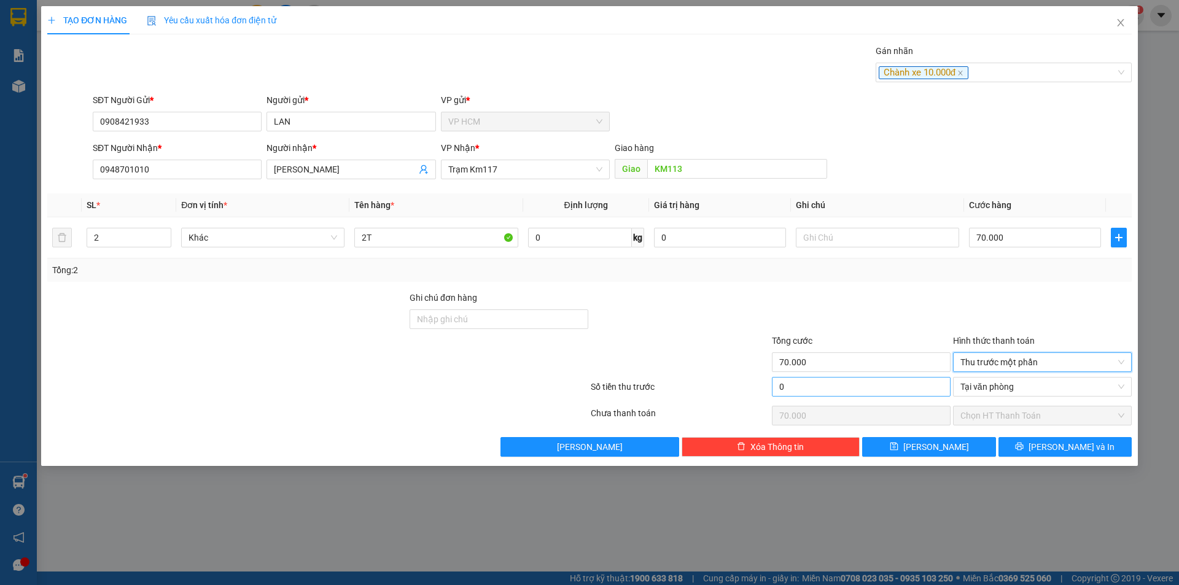
click at [822, 376] on div "Tổng cước 70.000" at bounding box center [861, 355] width 179 height 43
click at [852, 391] on input "0" at bounding box center [861, 387] width 179 height 20
click at [849, 328] on div at bounding box center [861, 312] width 181 height 43
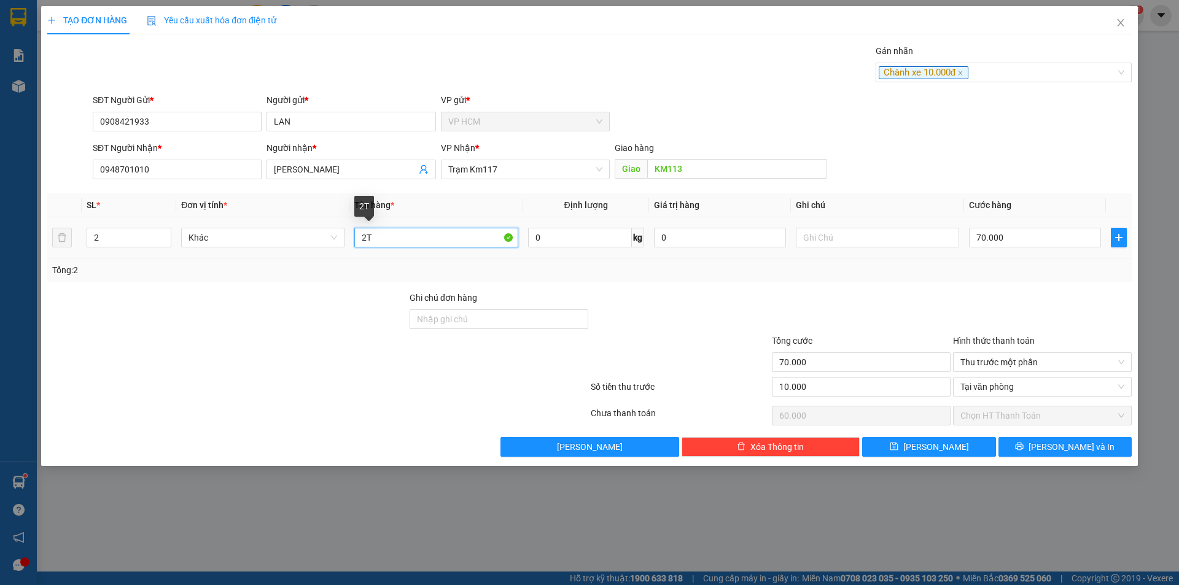
click at [396, 239] on input "2T" at bounding box center [435, 238] width 163 height 20
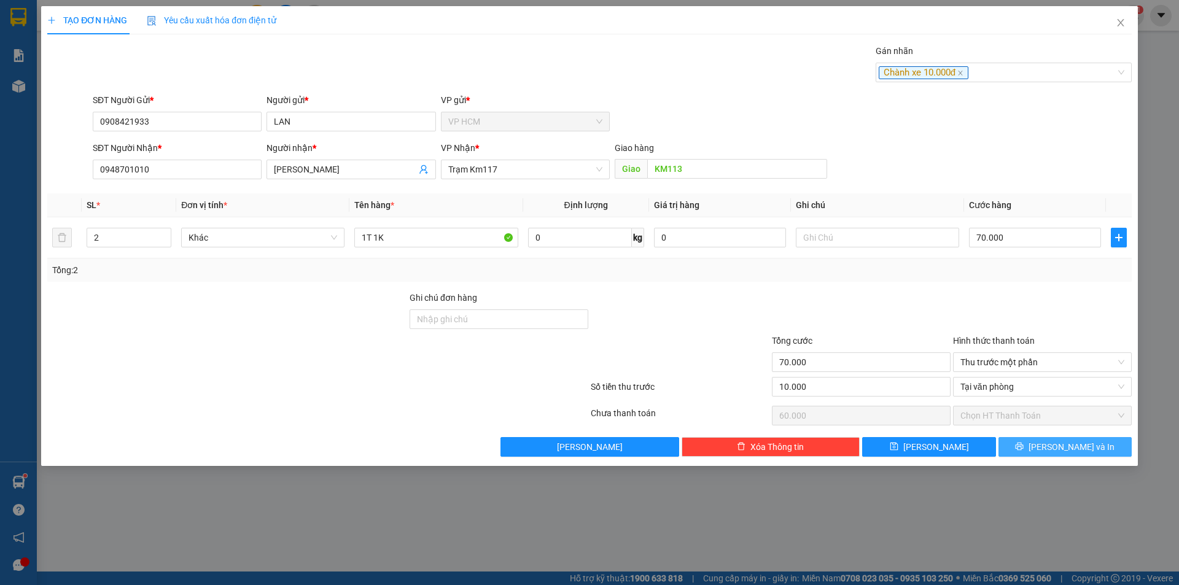
click at [1055, 450] on span "[PERSON_NAME] và In" at bounding box center [1072, 447] width 86 height 14
click at [636, 57] on div "Gán nhãn Chành xe 10.000đ" at bounding box center [612, 65] width 1044 height 43
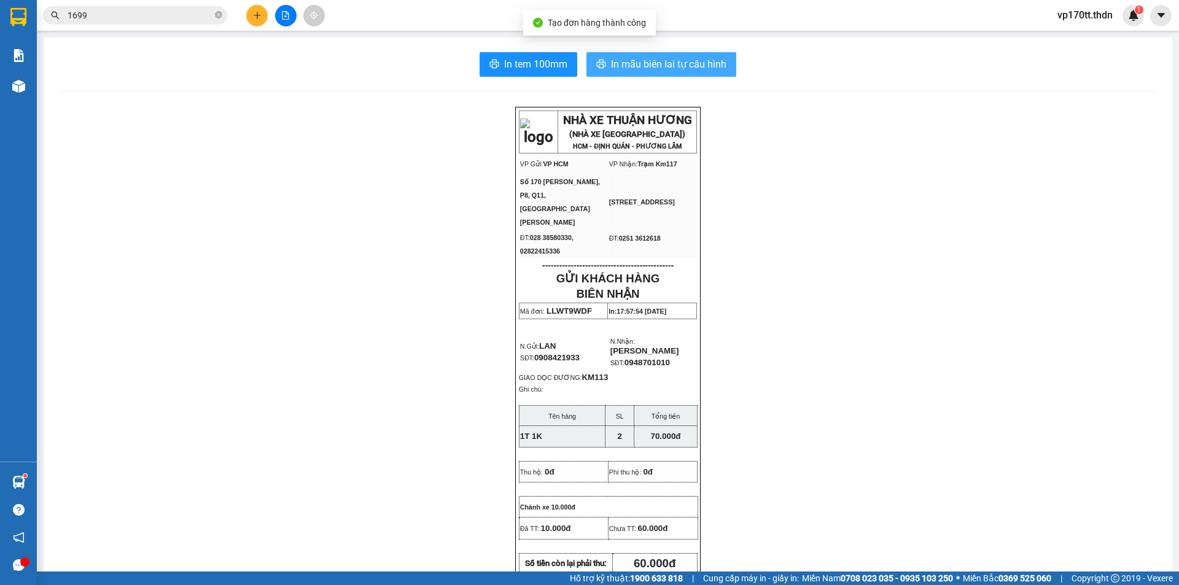
click at [643, 72] on span "In mẫu biên lai tự cấu hình" at bounding box center [668, 63] width 115 height 15
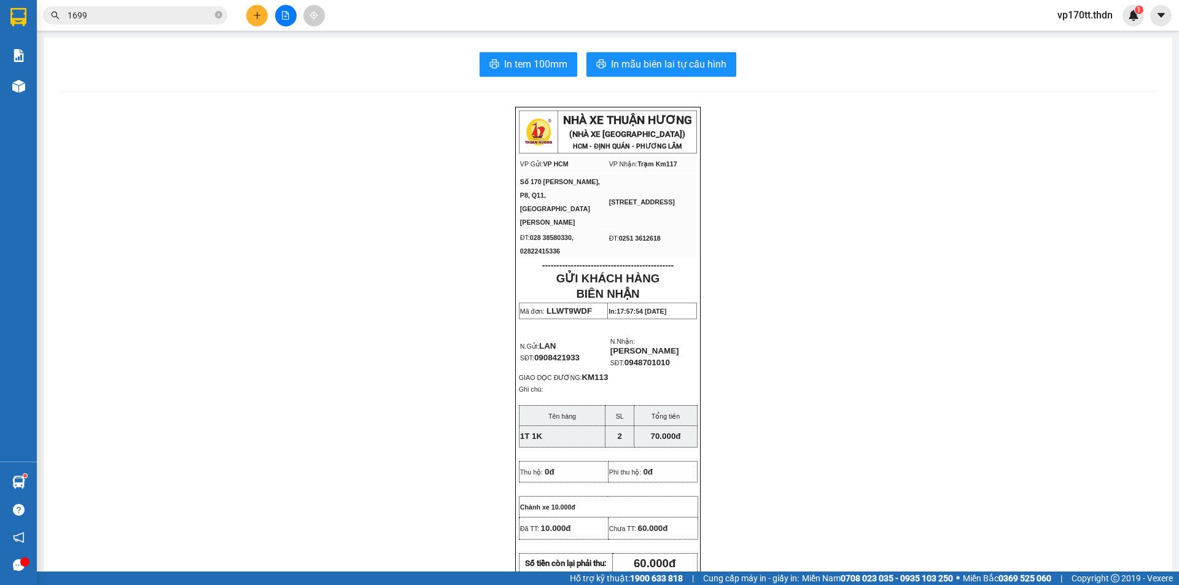
click at [247, 16] on button at bounding box center [256, 15] width 21 height 21
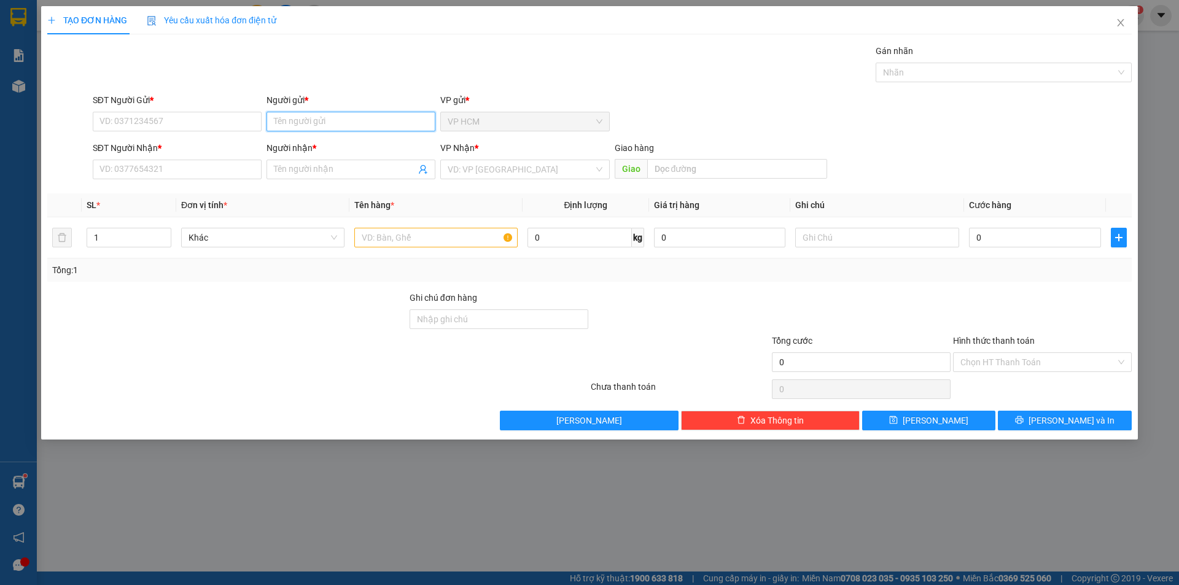
click at [322, 116] on input "Người gửi *" at bounding box center [351, 122] width 169 height 20
click at [345, 145] on div "PHIÊN - 0932350955" at bounding box center [351, 146] width 154 height 14
click at [427, 163] on span at bounding box center [424, 170] width 10 height 14
click at [424, 165] on icon "user-add" at bounding box center [424, 170] width 10 height 10
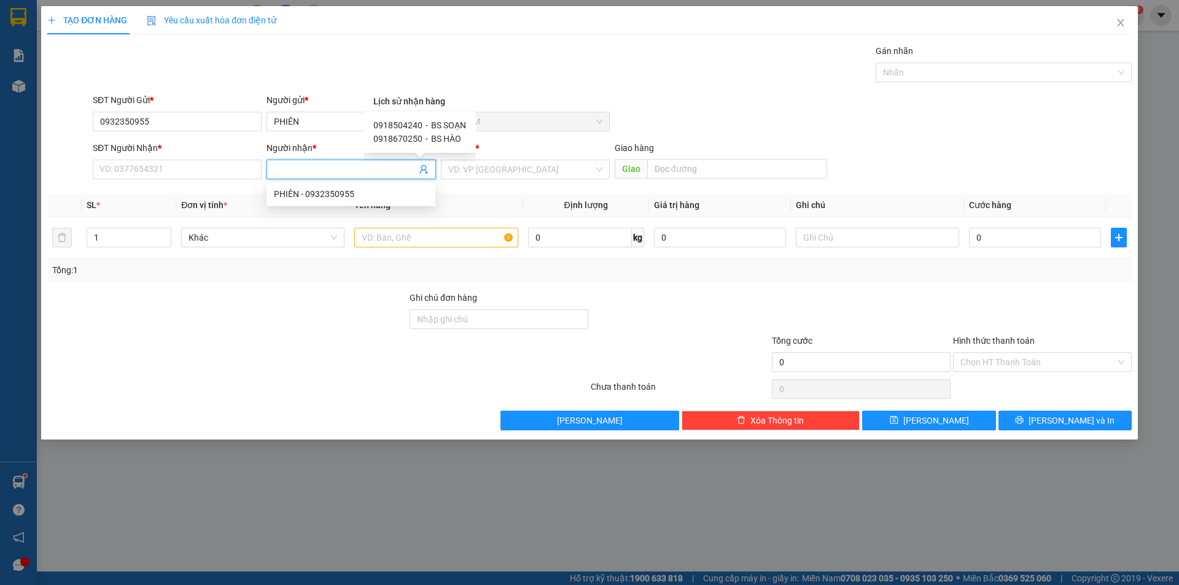
click at [439, 138] on span "BS HÀO" at bounding box center [446, 139] width 30 height 10
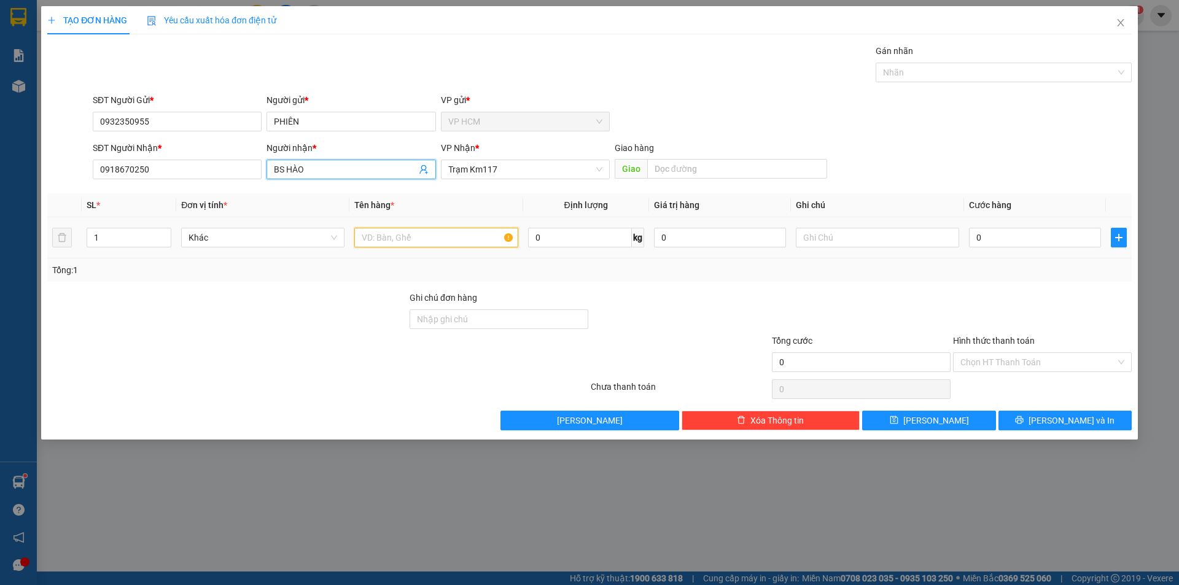
click at [461, 235] on input "text" at bounding box center [435, 238] width 163 height 20
click at [941, 54] on div "Gán nhãn" at bounding box center [1004, 53] width 256 height 18
click at [941, 82] on div "Gán nhãn Nhãn" at bounding box center [1004, 65] width 256 height 43
click at [941, 75] on div at bounding box center [998, 72] width 238 height 15
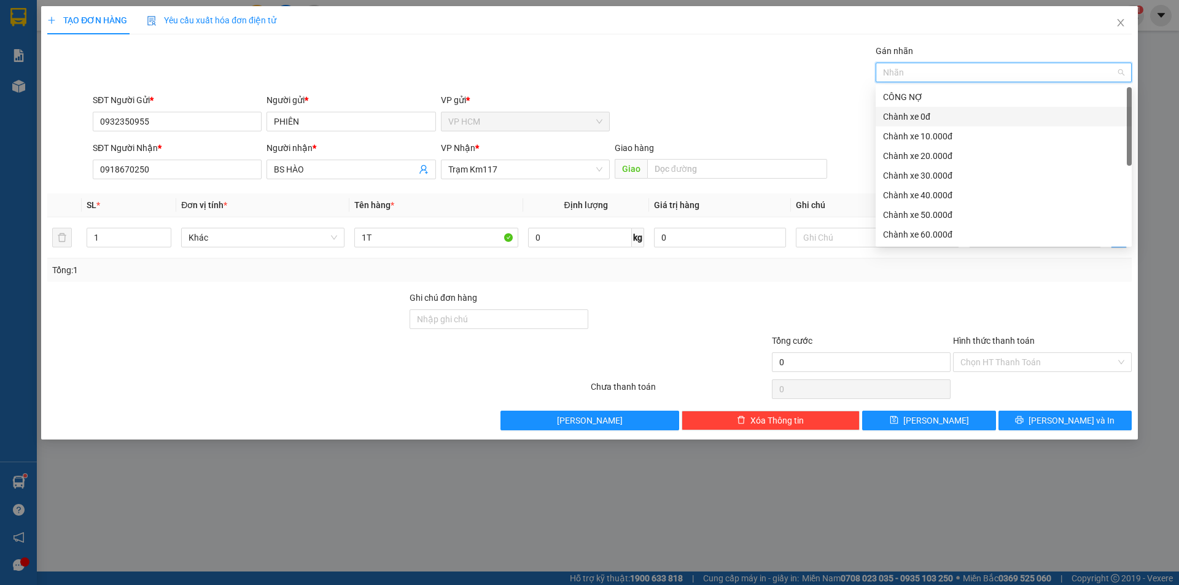
click at [918, 117] on div "Chành xe 0đ" at bounding box center [1003, 117] width 241 height 14
click at [597, 77] on div "Gán nhãn Chành xe 0đ" at bounding box center [612, 65] width 1044 height 43
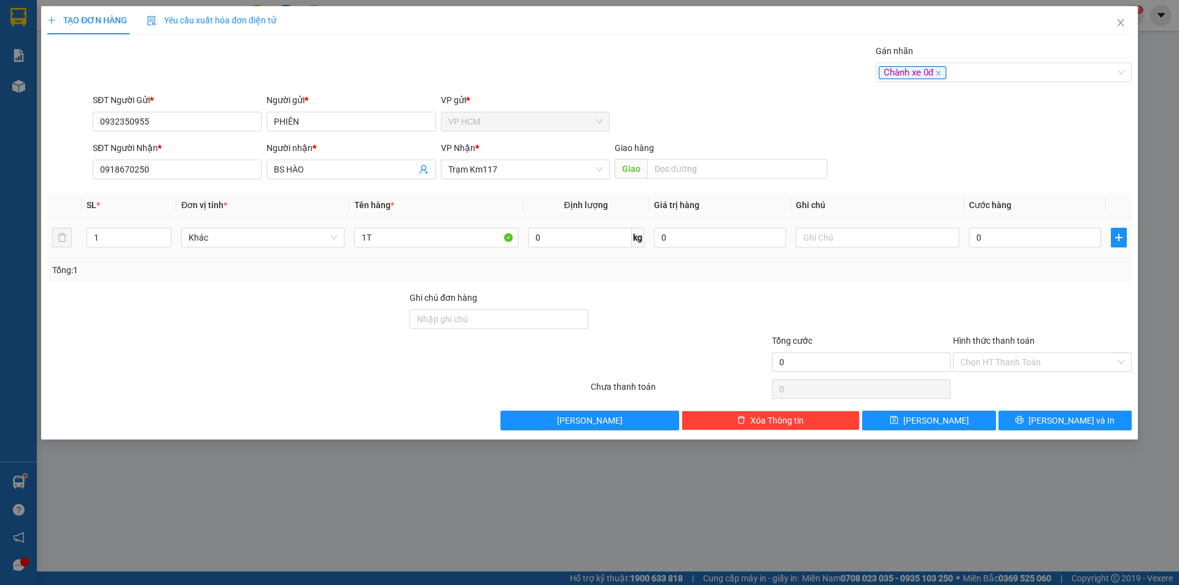
drag, startPoint x: 933, startPoint y: 215, endPoint x: 997, endPoint y: 251, distance: 72.9
click at [951, 232] on table "SL * Đơn vị tính * Tên hàng * Định lượng Giá trị hàng Ghi chú Cước hàng 1 Khác …" at bounding box center [589, 225] width 1084 height 65
click at [997, 235] on input "0" at bounding box center [1035, 238] width 132 height 20
click at [997, 287] on div "Transit Pickup Surcharge Ids Transit Deliver Surcharge Ids Transit Deliver Surc…" at bounding box center [589, 237] width 1084 height 386
click at [1005, 231] on input "3.000" at bounding box center [1035, 238] width 132 height 20
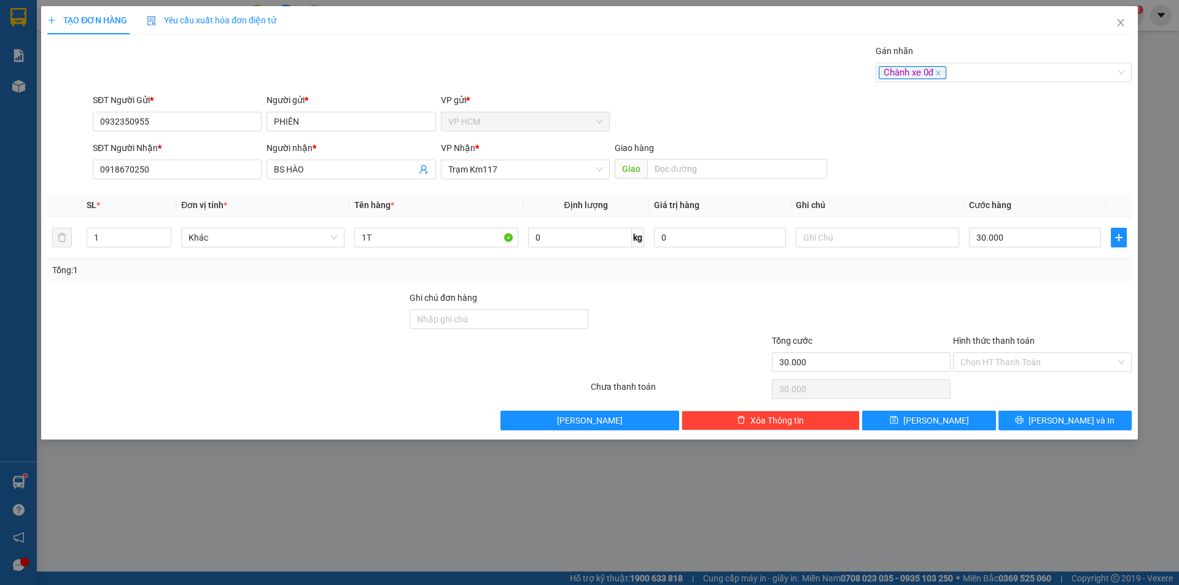
click at [998, 274] on div "Tổng: 1" at bounding box center [589, 270] width 1075 height 14
click at [1007, 355] on input "Hình thức thanh toán" at bounding box center [1037, 362] width 155 height 18
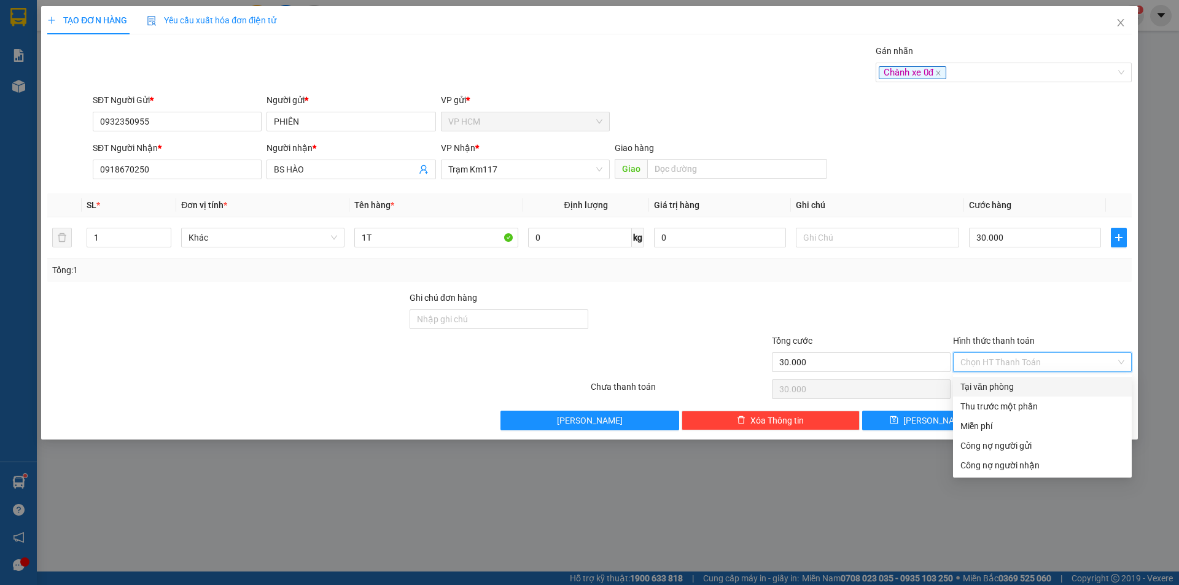
click at [1011, 382] on div "Tại văn phòng" at bounding box center [1042, 387] width 164 height 14
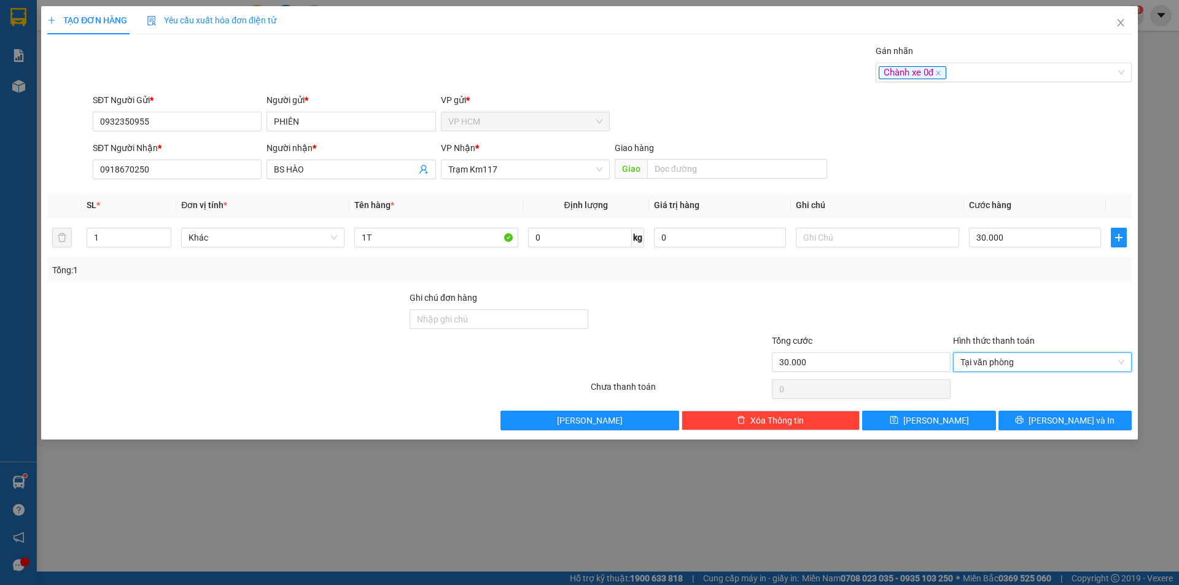
click at [1043, 437] on div "TẠO ĐƠN HÀNG Yêu cầu xuất hóa đơn điện tử Transit Pickup Surcharge Ids Transit …" at bounding box center [589, 223] width 1097 height 434
click at [1035, 414] on button "[PERSON_NAME] và In" at bounding box center [1065, 421] width 133 height 20
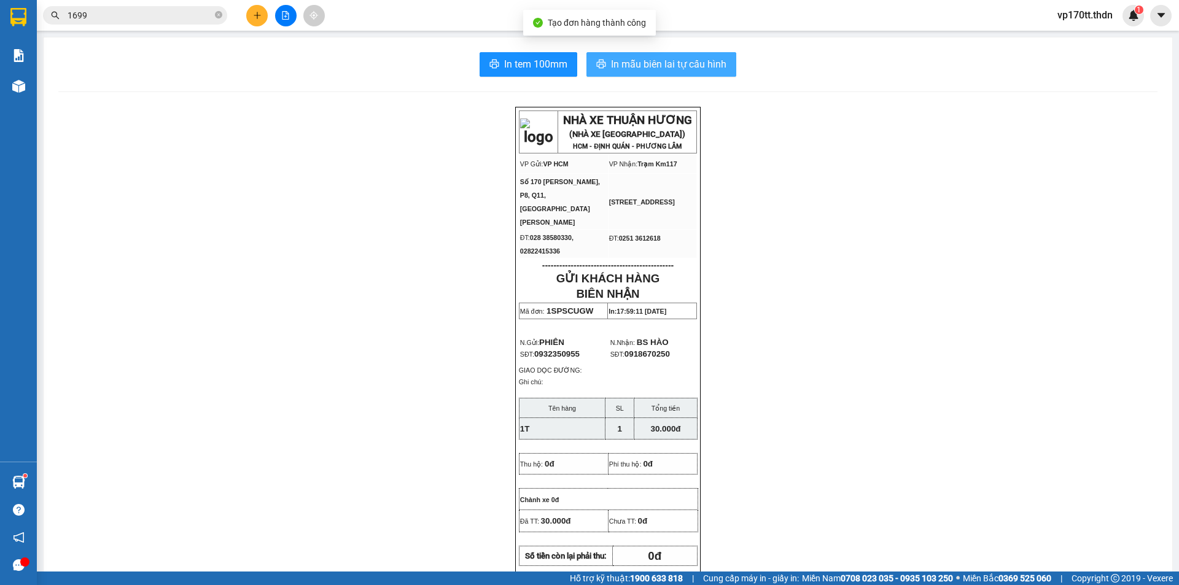
click at [670, 76] on button "In mẫu biên lai tự cấu hình" at bounding box center [661, 64] width 150 height 25
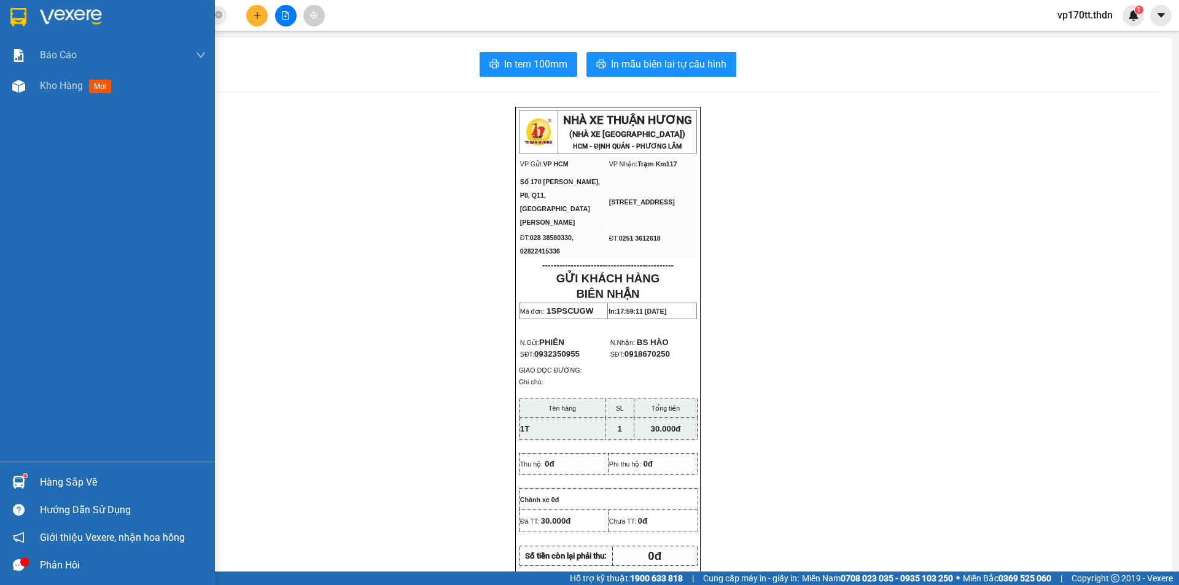
click at [41, 27] on div at bounding box center [107, 20] width 215 height 40
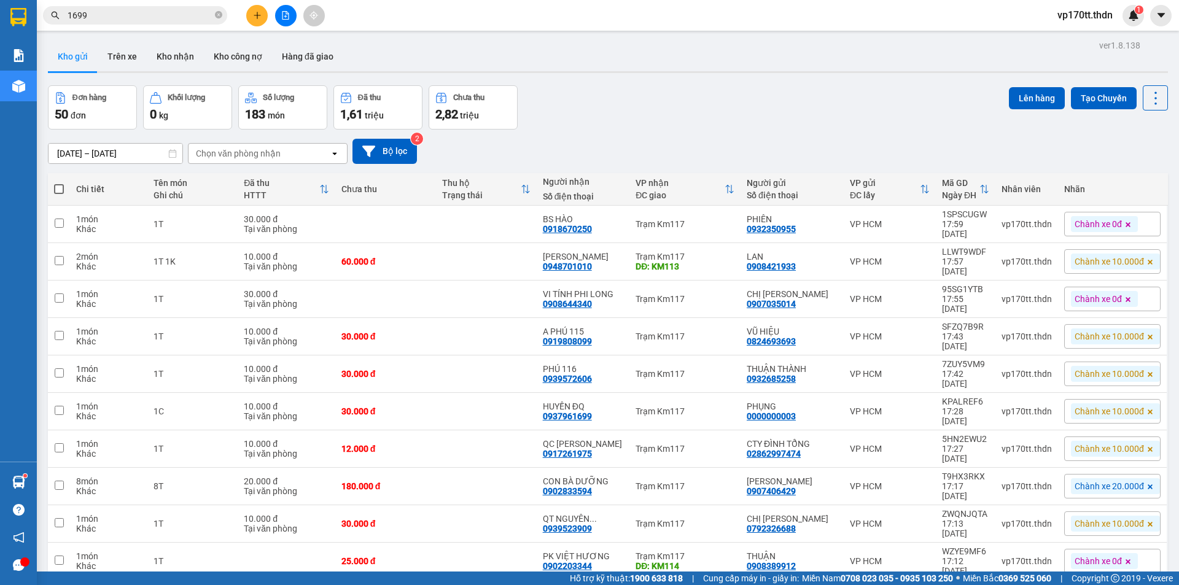
click at [251, 21] on button at bounding box center [256, 15] width 21 height 21
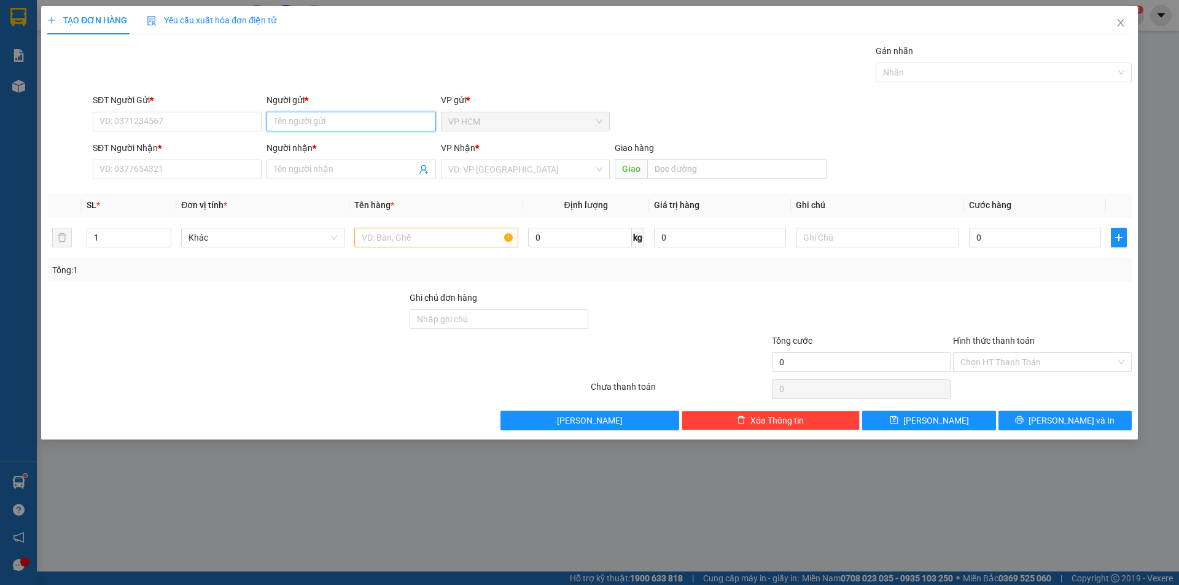
click at [324, 119] on input "Người gửi *" at bounding box center [351, 122] width 169 height 20
click at [363, 150] on div "CHÂU KHOA - 0906578198" at bounding box center [351, 146] width 154 height 14
click at [424, 170] on icon "user-add" at bounding box center [423, 169] width 8 height 9
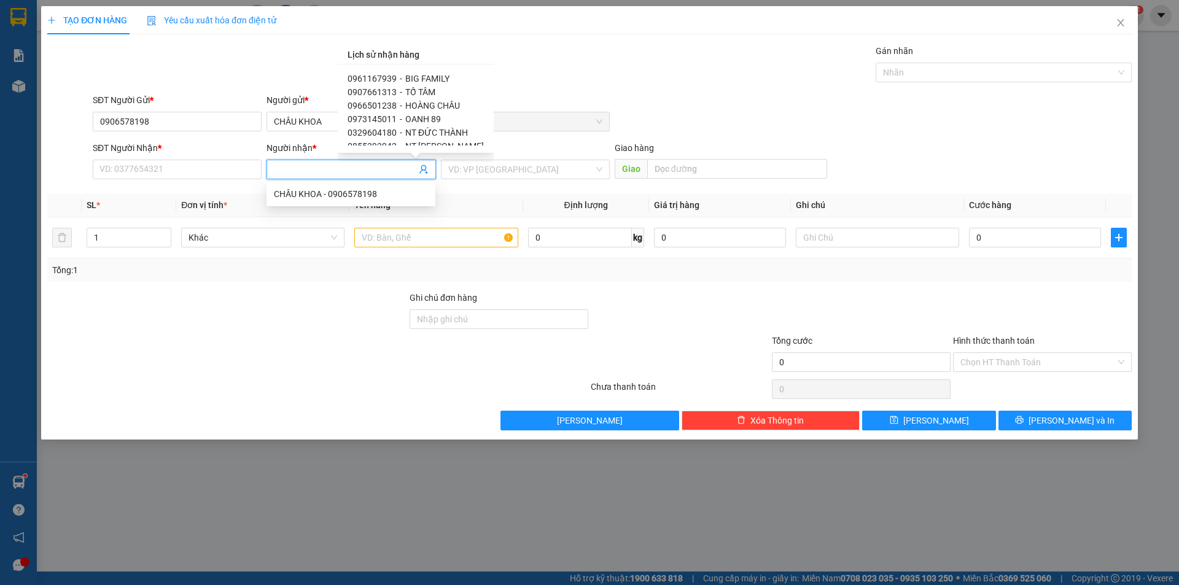
click at [422, 107] on span "HOÀNG CHÂU" at bounding box center [432, 106] width 55 height 10
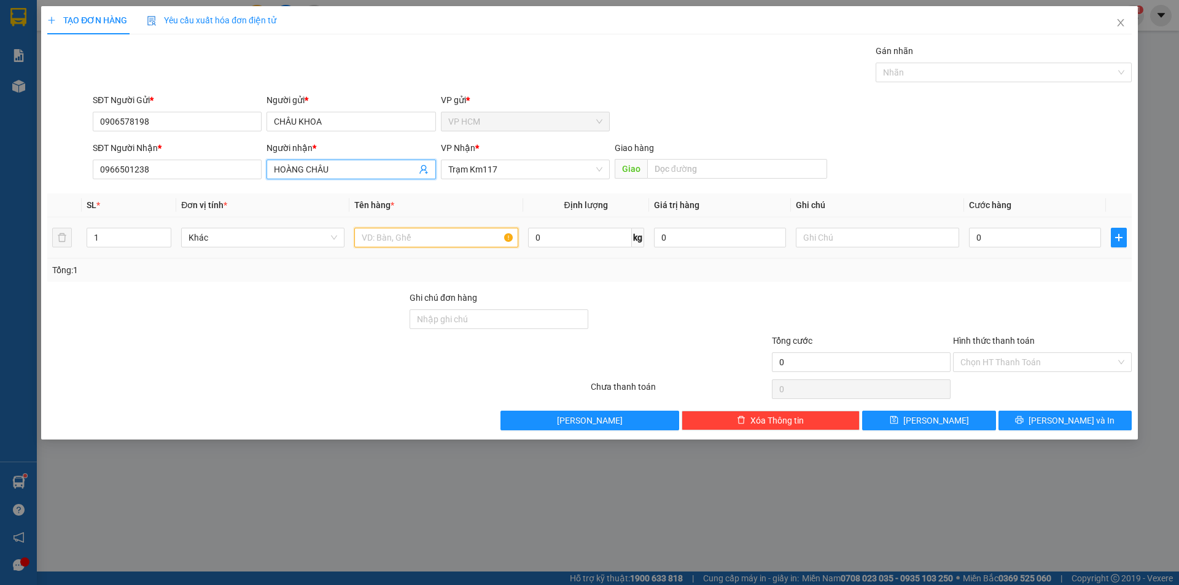
drag, startPoint x: 442, startPoint y: 243, endPoint x: 443, endPoint y: 214, distance: 28.3
click at [442, 241] on input "text" at bounding box center [435, 238] width 163 height 20
click at [941, 61] on div "Gán nhãn" at bounding box center [1004, 53] width 256 height 18
click at [932, 69] on div at bounding box center [998, 72] width 238 height 15
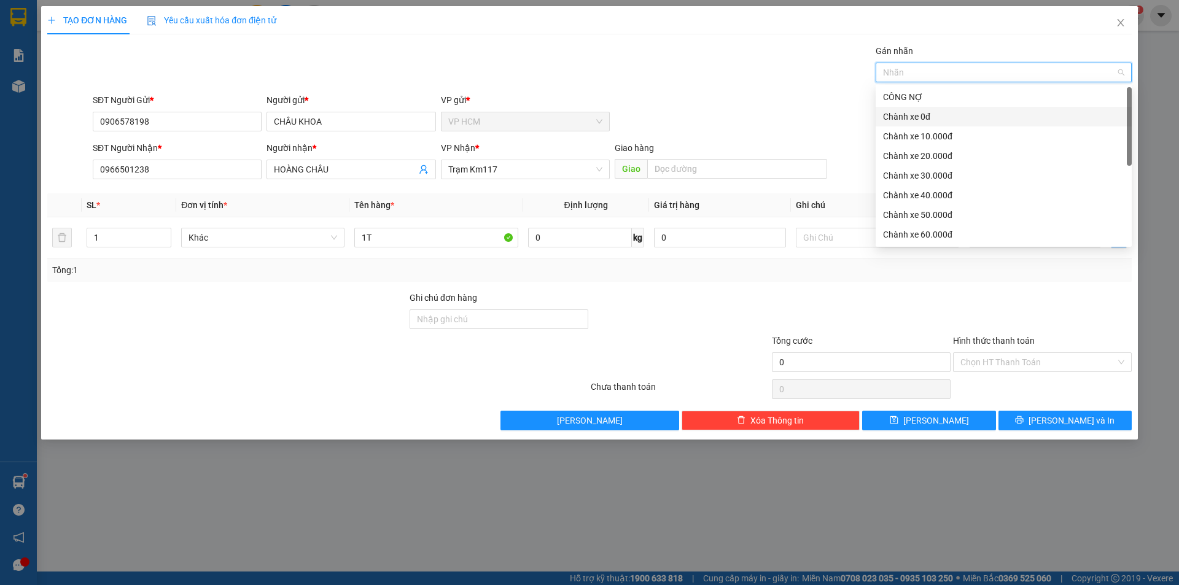
drag, startPoint x: 925, startPoint y: 120, endPoint x: 710, endPoint y: 79, distance: 218.8
click at [925, 120] on div "Chành xe 0đ" at bounding box center [1003, 117] width 241 height 14
click at [710, 79] on div "Gán nhãn Nhãn" at bounding box center [612, 65] width 1044 height 43
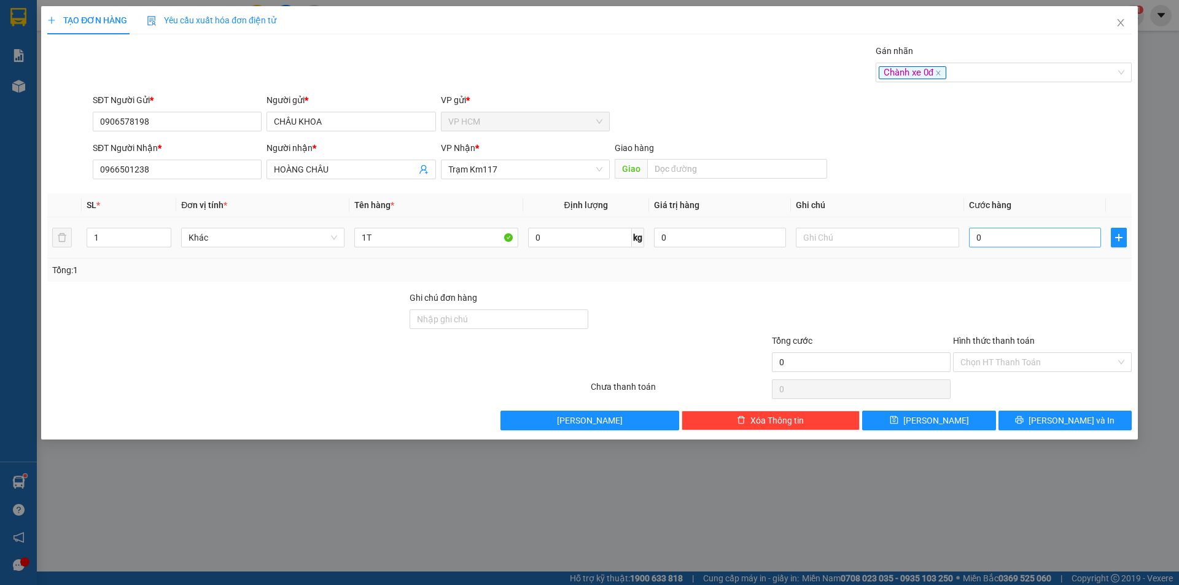
drag, startPoint x: 996, startPoint y: 222, endPoint x: 1008, endPoint y: 243, distance: 23.4
click at [997, 224] on td "0" at bounding box center [1035, 237] width 142 height 41
click at [1008, 243] on input "0" at bounding box center [1035, 238] width 132 height 20
click at [1017, 308] on div at bounding box center [1042, 312] width 181 height 43
click at [1012, 357] on input "Hình thức thanh toán" at bounding box center [1037, 362] width 155 height 18
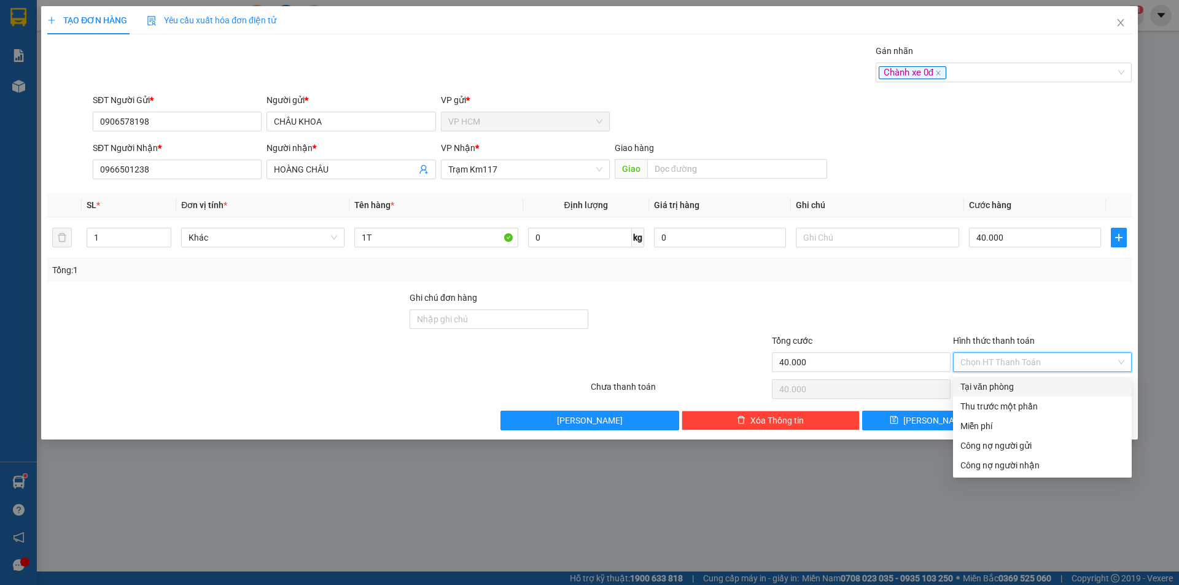
click at [1003, 390] on div "Tại văn phòng" at bounding box center [1042, 387] width 164 height 14
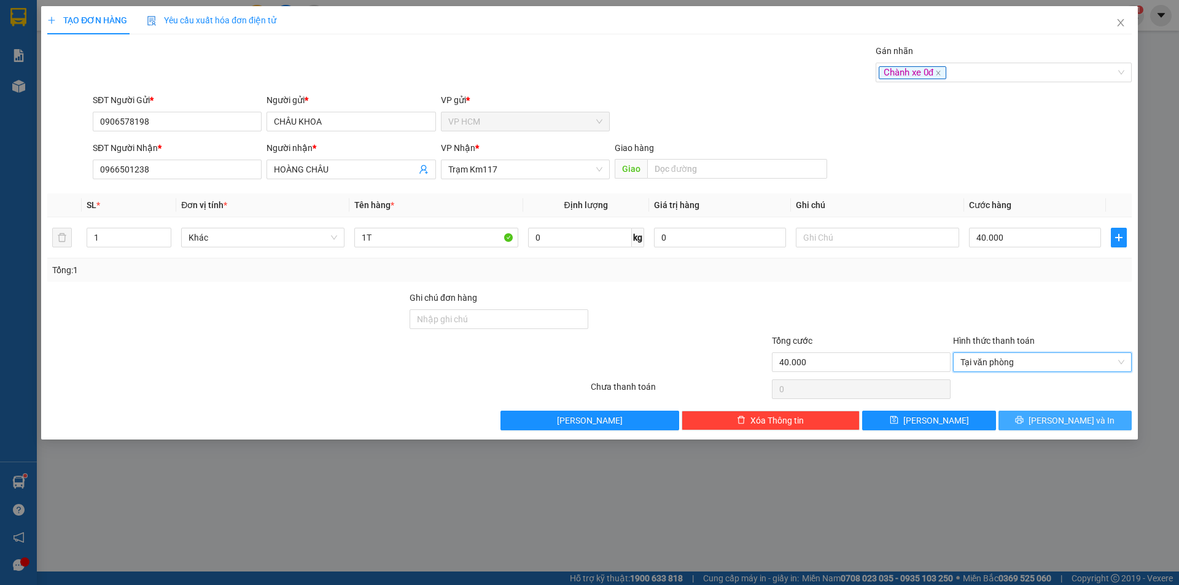
click at [1034, 422] on button "[PERSON_NAME] và In" at bounding box center [1065, 421] width 133 height 20
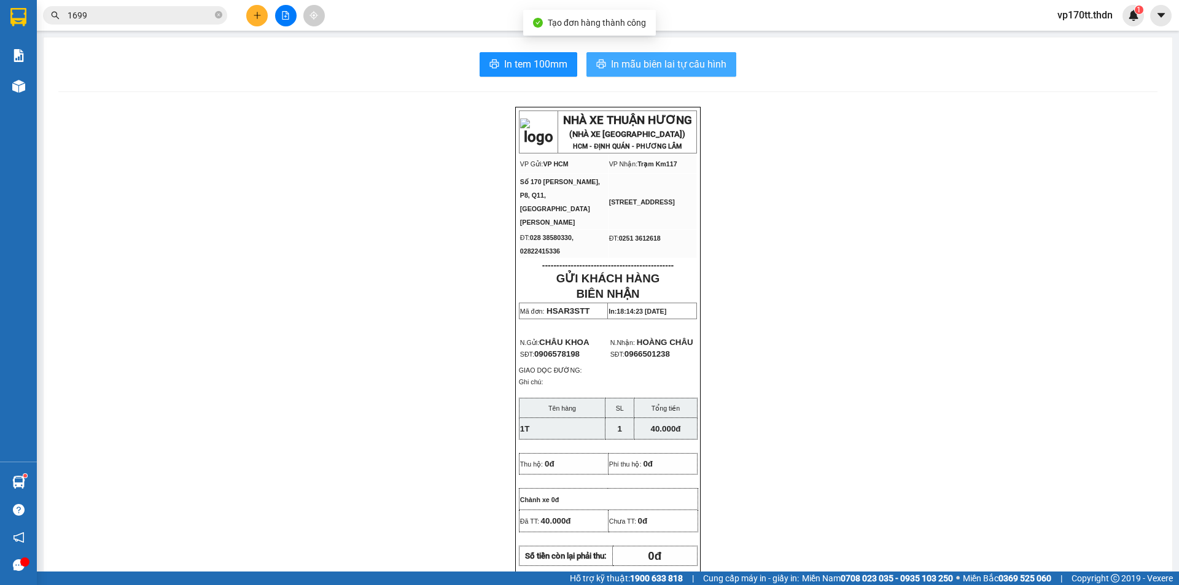
click at [611, 70] on span "In mẫu biên lai tự cấu hình" at bounding box center [668, 63] width 115 height 15
